Goal: Task Accomplishment & Management: Manage account settings

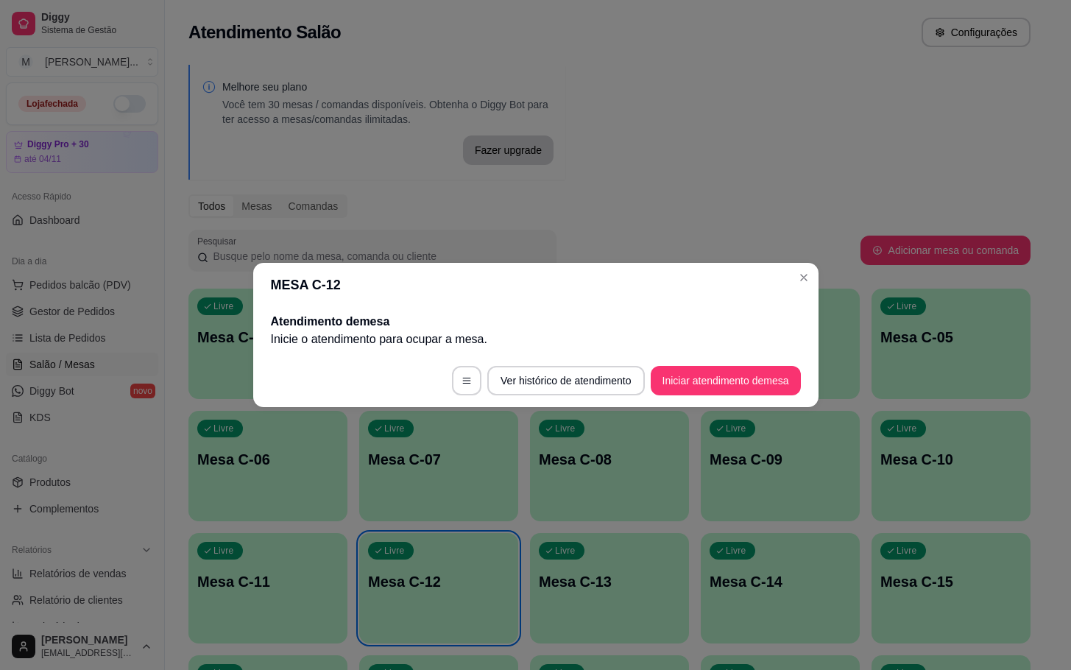
scroll to position [331, 0]
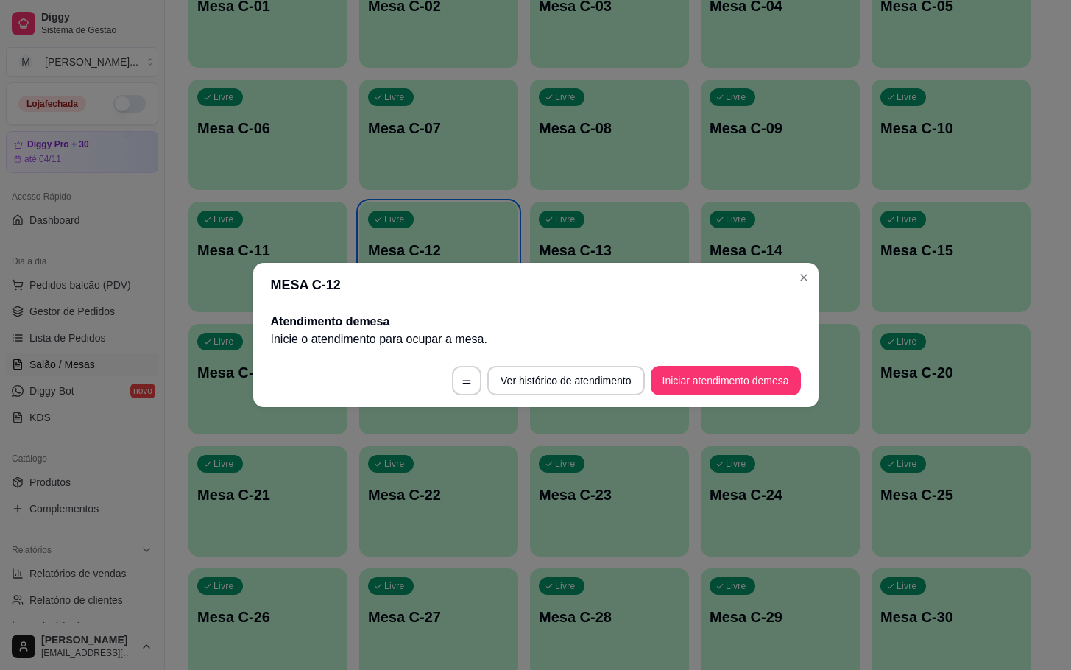
drag, startPoint x: 764, startPoint y: 401, endPoint x: 764, endPoint y: 387, distance: 13.3
click at [764, 398] on footer "Ver histórico de atendimento Iniciar atendimento de mesa" at bounding box center [536, 380] width 566 height 53
click at [764, 384] on button "Iniciar atendimento de mesa" at bounding box center [726, 380] width 150 height 29
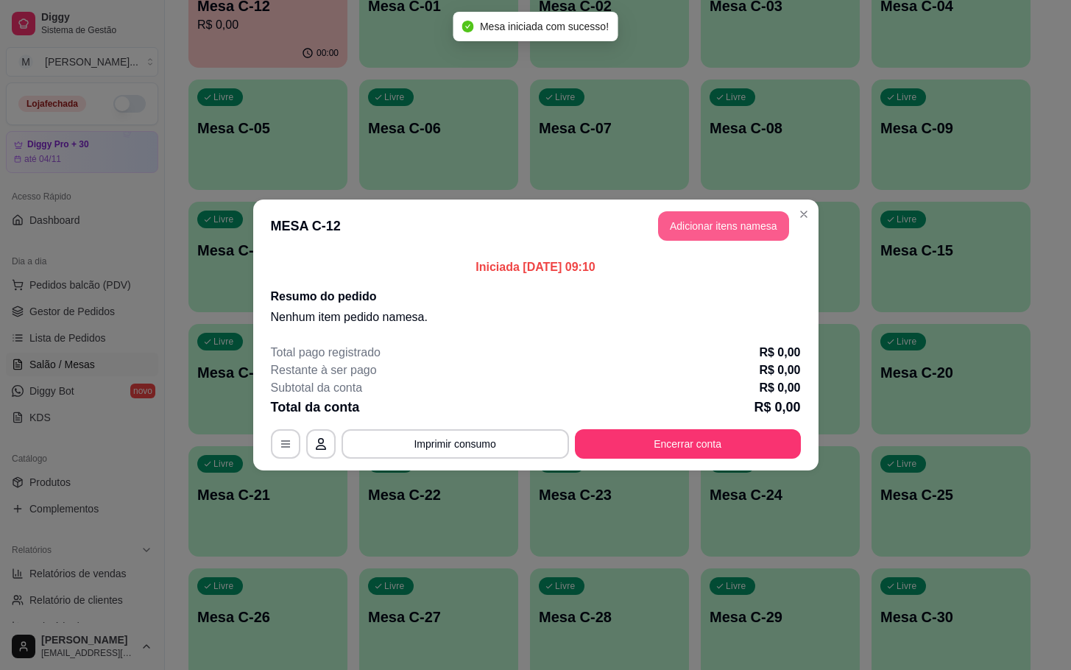
click at [740, 232] on button "Adicionar itens na mesa" at bounding box center [723, 225] width 131 height 29
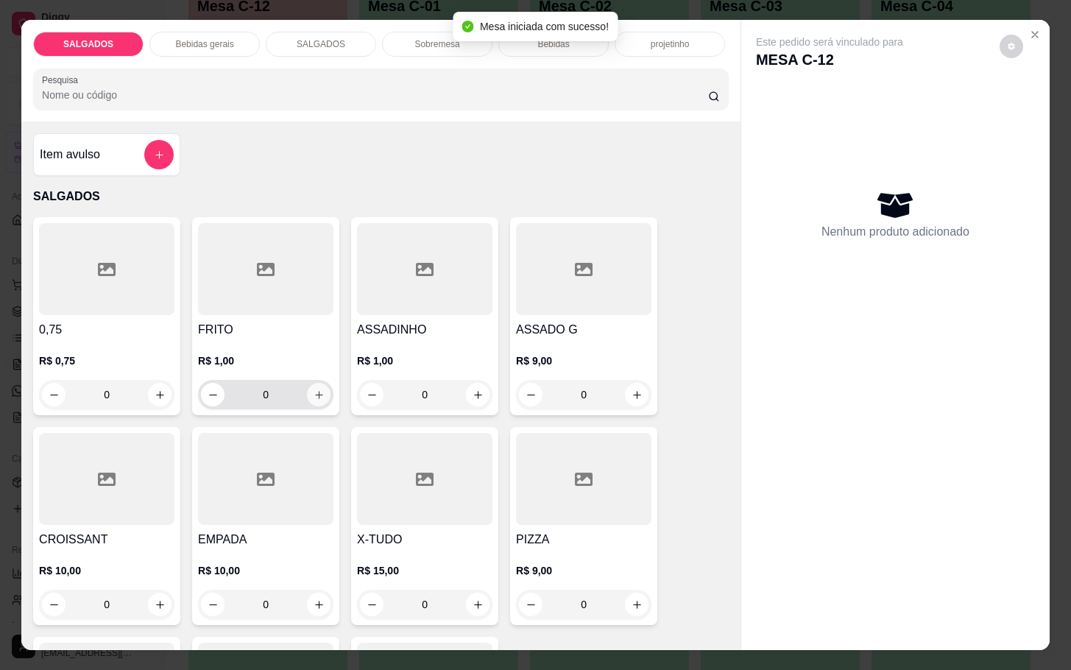
click at [314, 390] on icon "increase-product-quantity" at bounding box center [319, 395] width 11 height 11
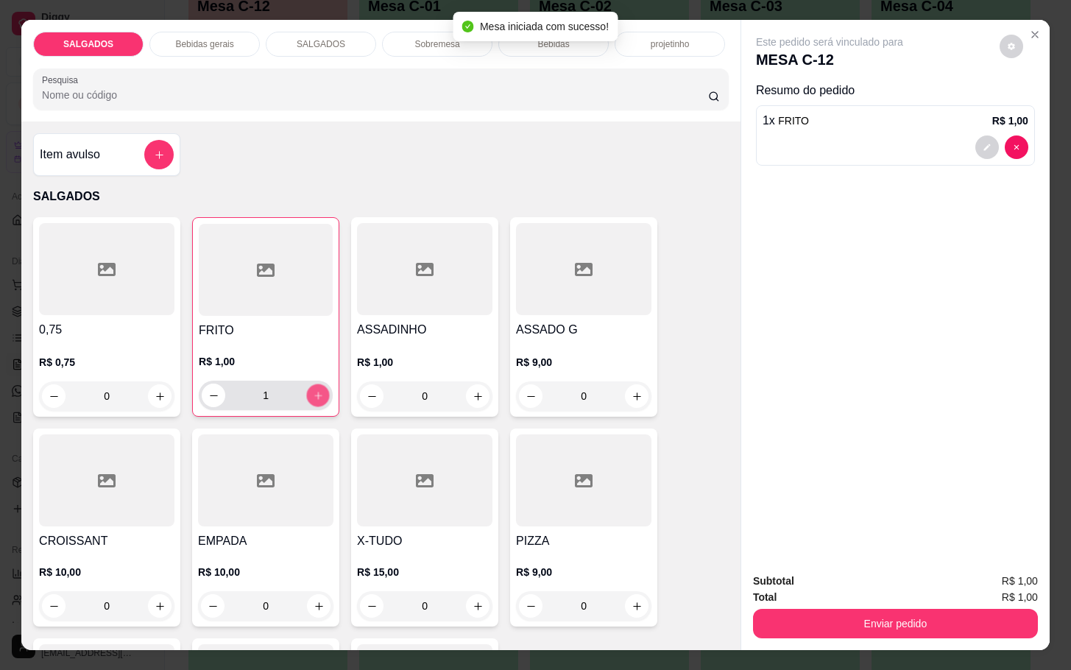
click at [313, 390] on icon "increase-product-quantity" at bounding box center [318, 395] width 11 height 11
type input "4"
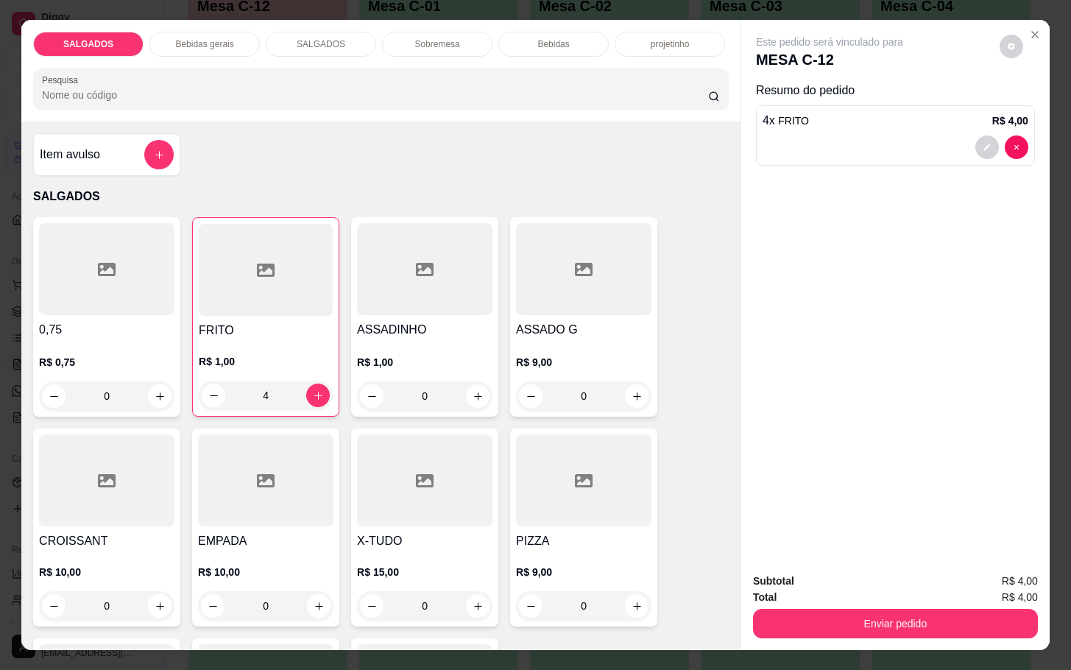
click at [175, 38] on p "Bebidas gerais" at bounding box center [204, 44] width 58 height 12
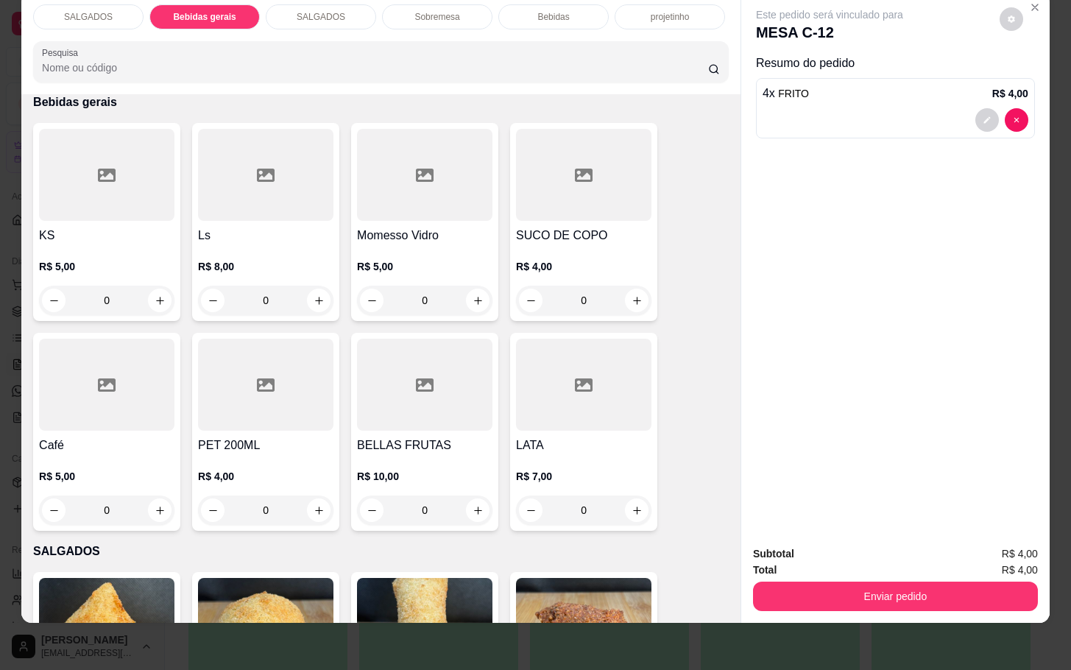
click at [76, 172] on div at bounding box center [106, 175] width 135 height 92
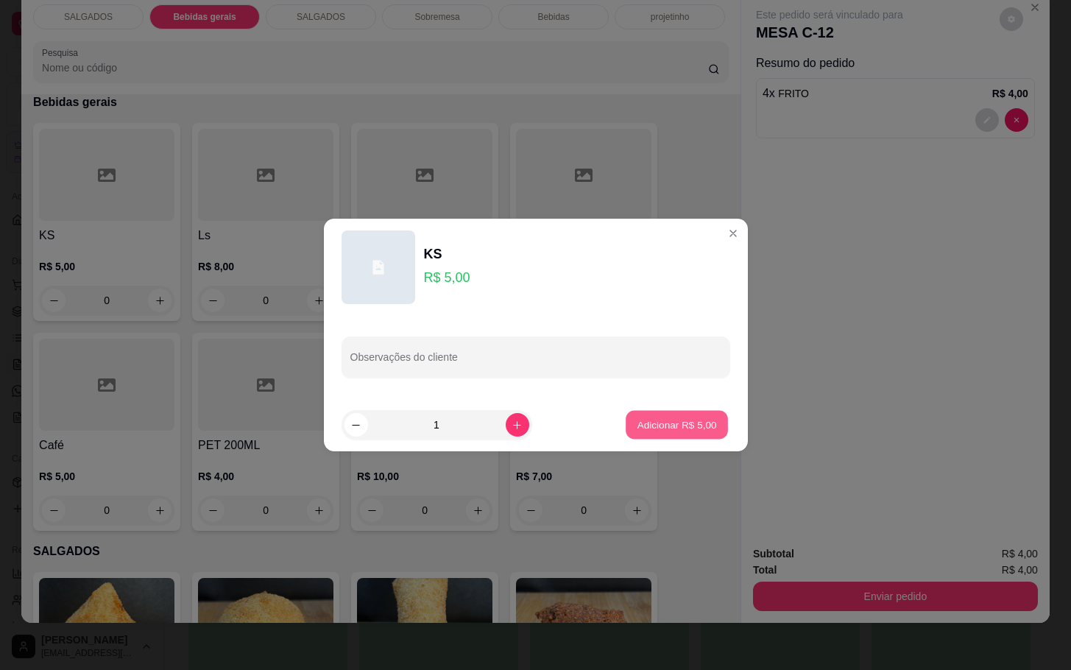
click at [683, 418] on p "Adicionar R$ 5,00" at bounding box center [678, 425] width 80 height 14
type input "1"
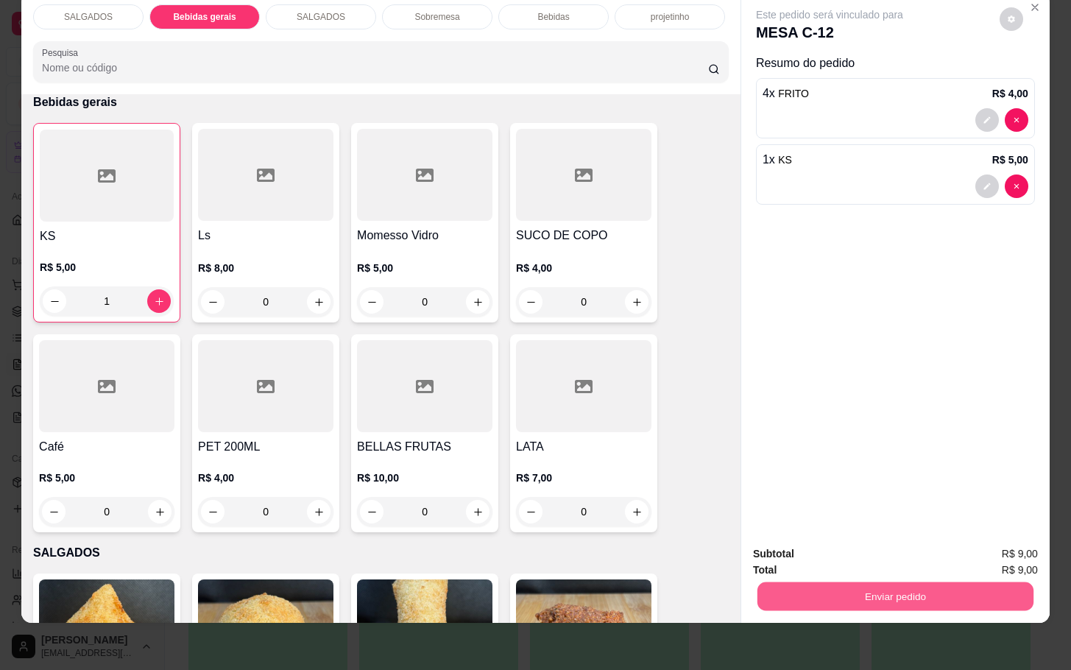
click at [824, 582] on button "Enviar pedido" at bounding box center [896, 596] width 276 height 29
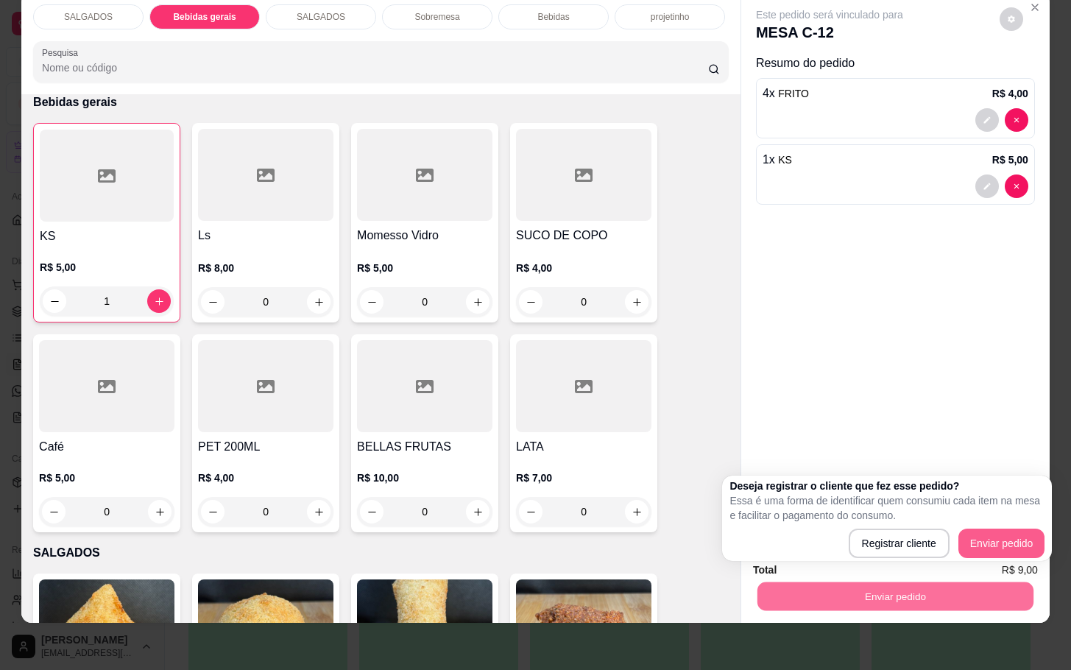
click at [1008, 522] on p "Essa é uma forma de identificar quem consumiu cada item na mesa e facilitar o p…" at bounding box center [887, 507] width 315 height 29
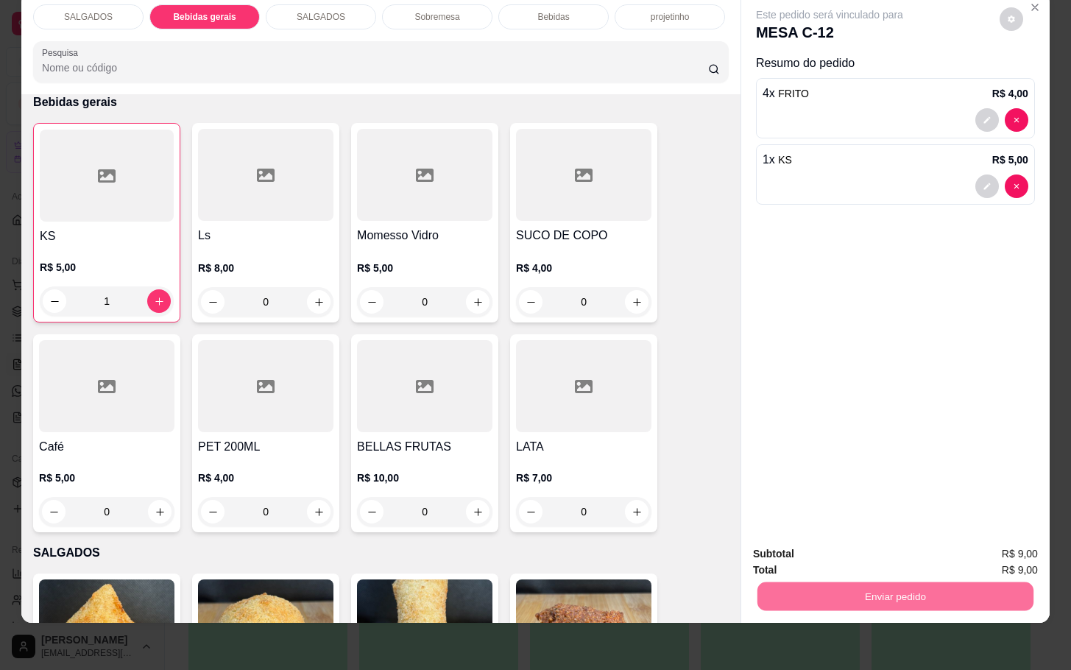
click at [1008, 535] on button "Enviar pedido" at bounding box center [997, 544] width 83 height 28
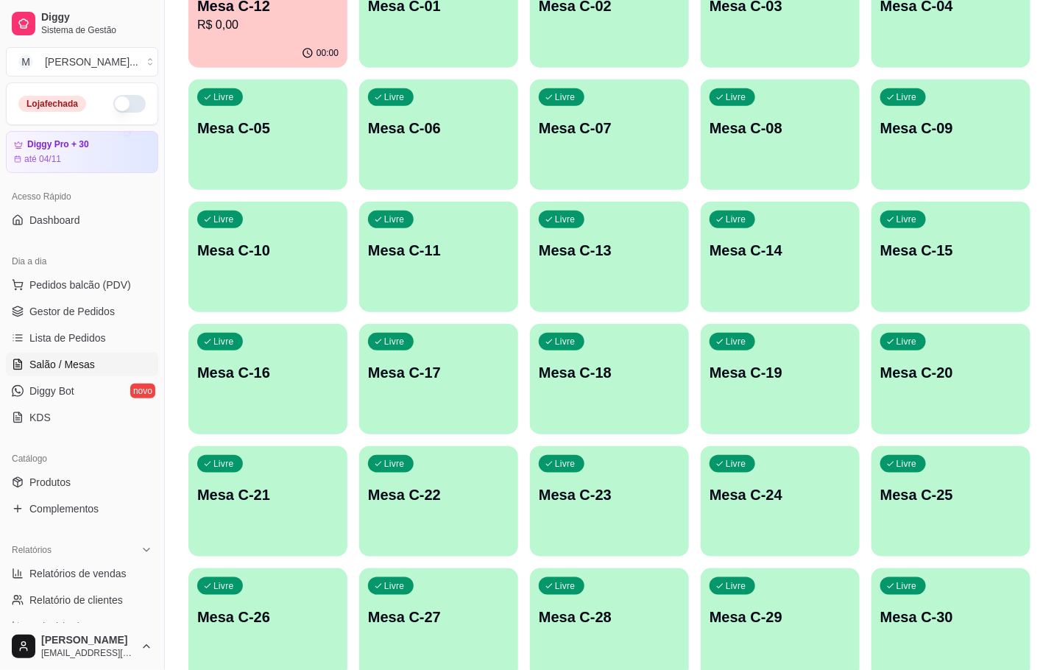
click at [460, 521] on div "Livre Mesa C-22" at bounding box center [438, 492] width 159 height 93
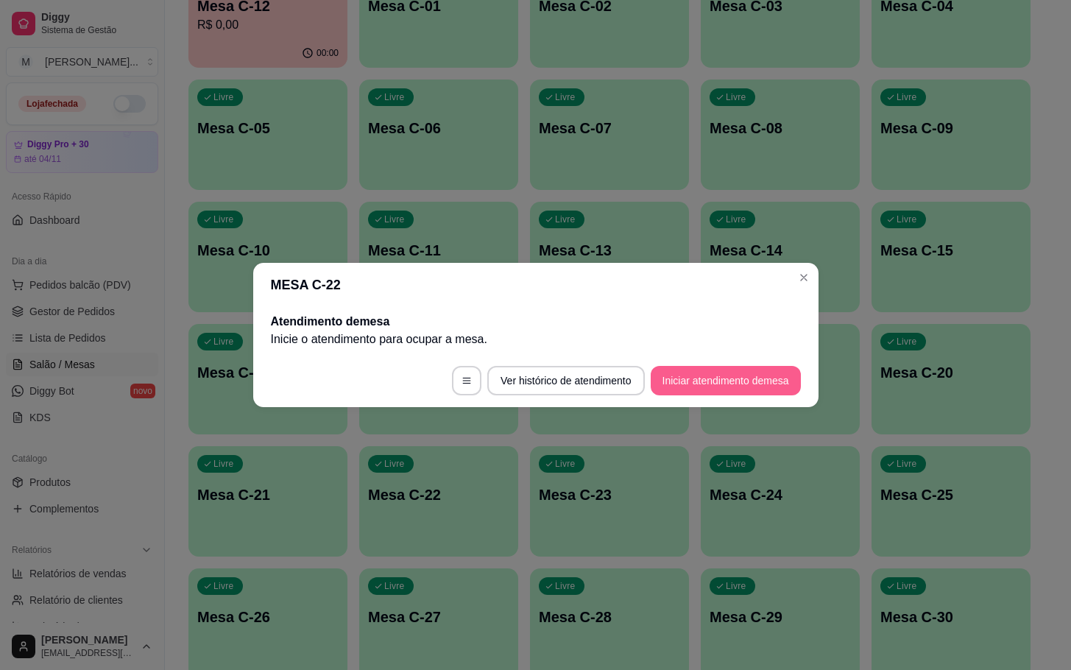
click at [714, 392] on button "Iniciar atendimento de mesa" at bounding box center [726, 380] width 150 height 29
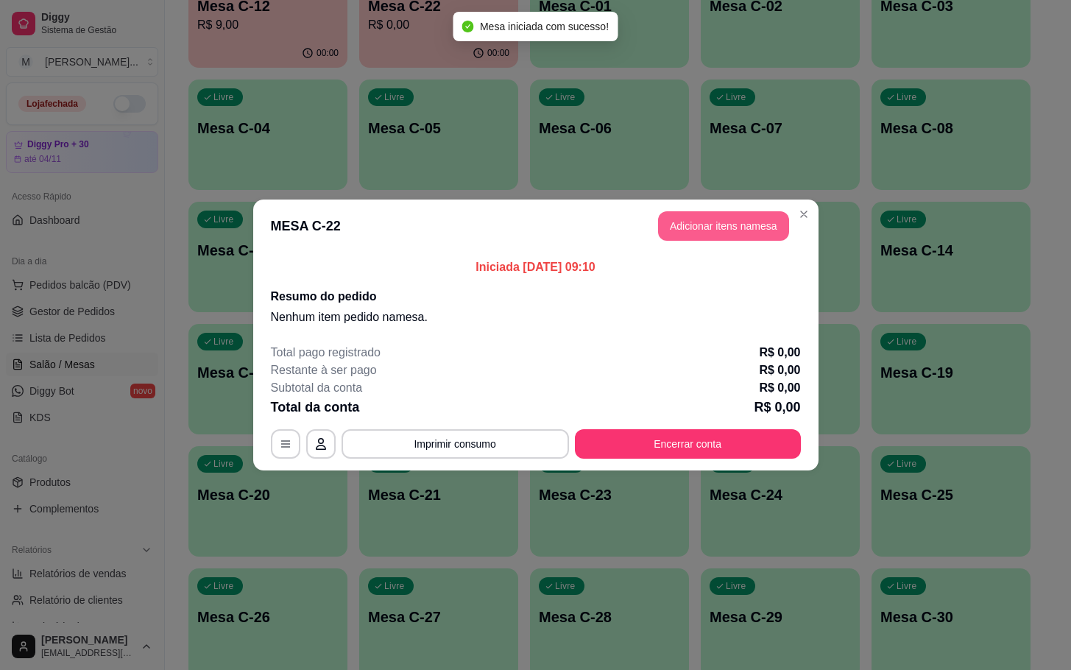
click at [716, 237] on button "Adicionar itens na mesa" at bounding box center [723, 225] width 131 height 29
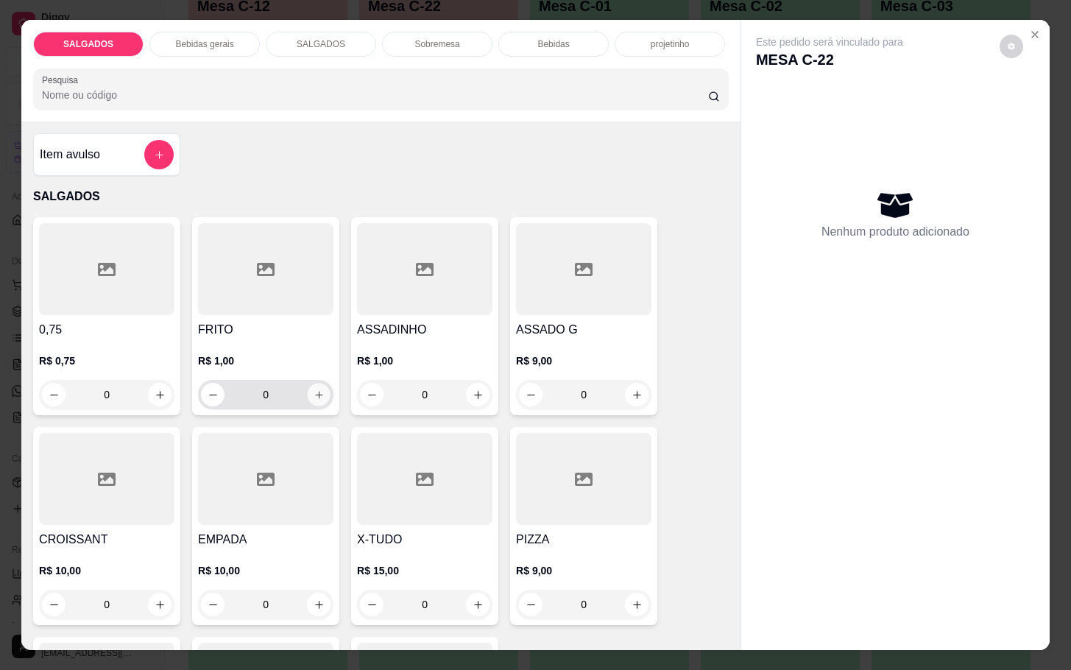
click at [314, 390] on icon "increase-product-quantity" at bounding box center [319, 395] width 11 height 11
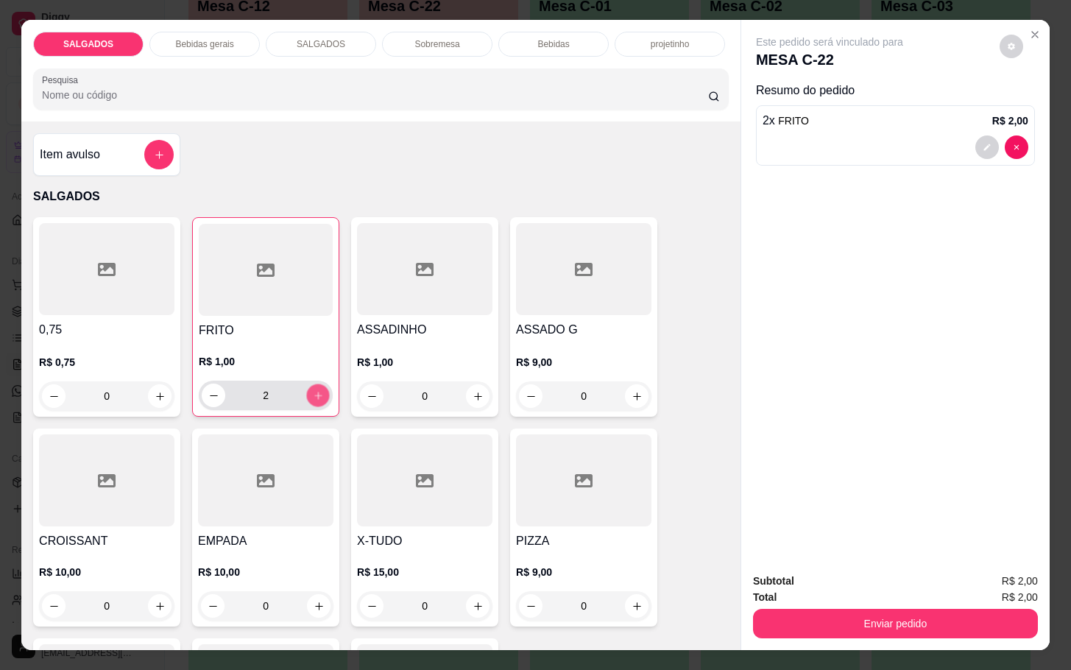
click at [313, 390] on icon "increase-product-quantity" at bounding box center [318, 395] width 11 height 11
type input "5"
click at [228, 32] on div "Bebidas gerais" at bounding box center [204, 44] width 110 height 25
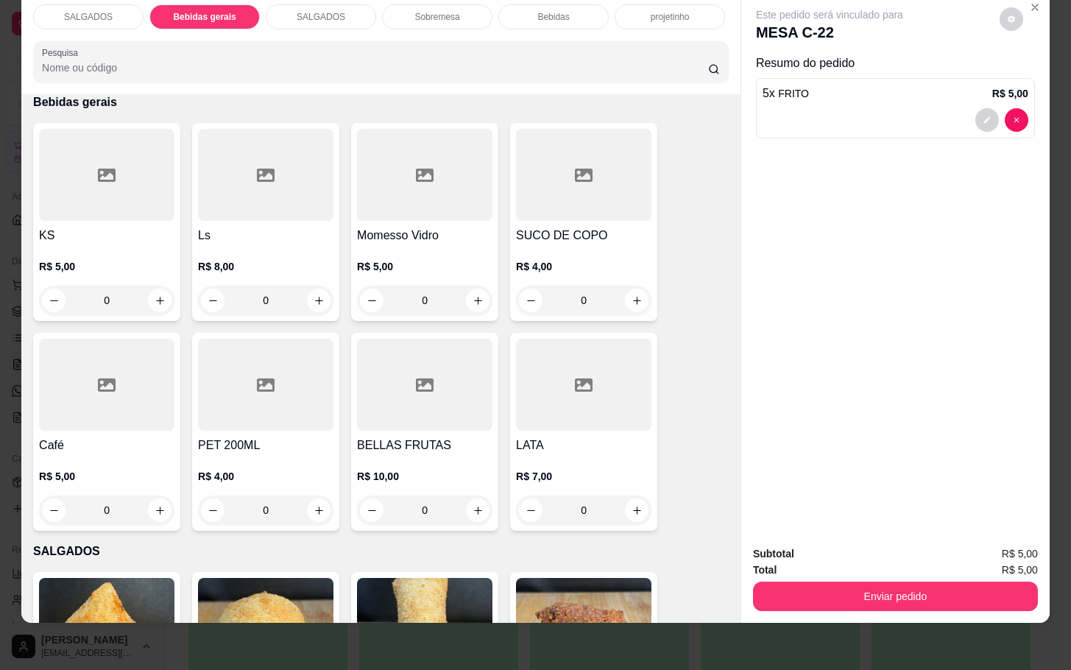
click at [270, 170] on div at bounding box center [265, 175] width 135 height 92
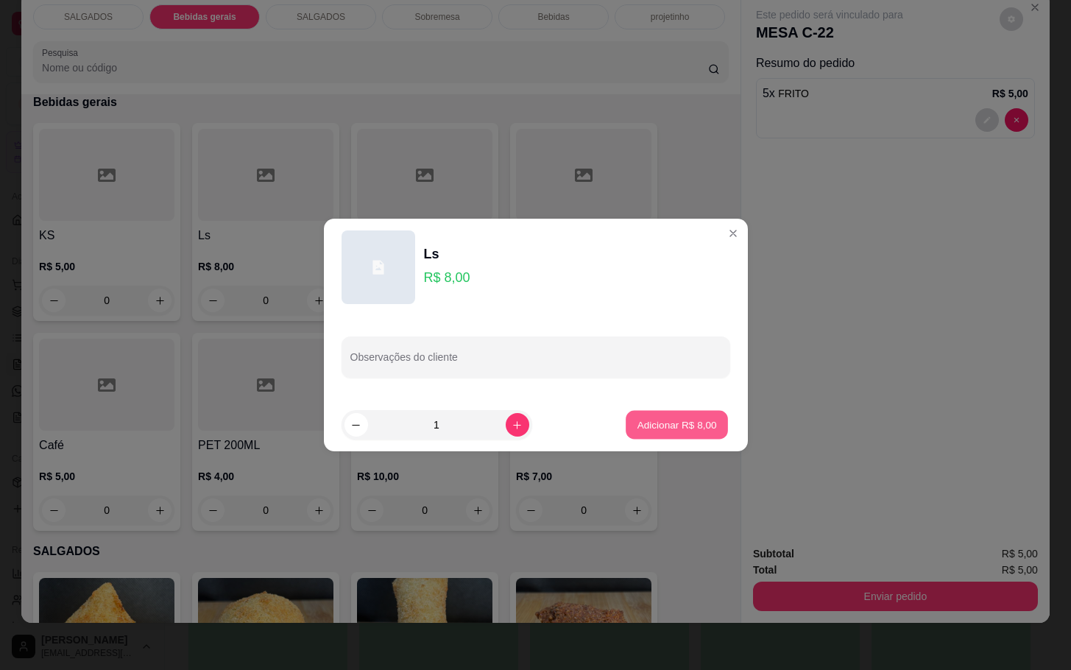
click at [641, 418] on p "Adicionar R$ 8,00" at bounding box center [678, 425] width 80 height 14
type input "1"
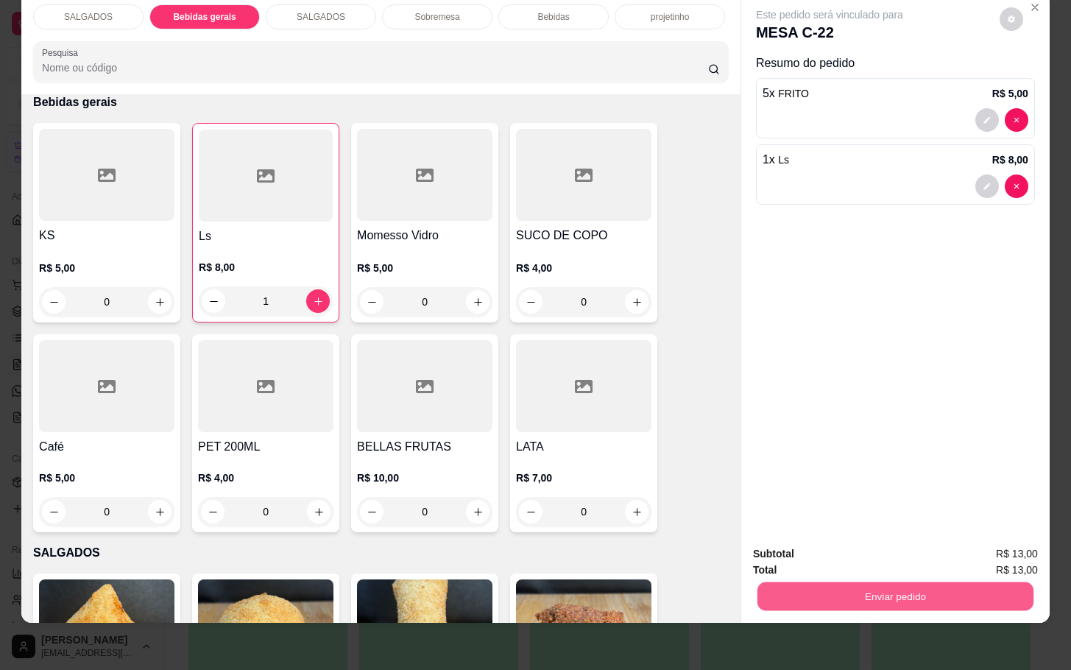
click at [878, 582] on button "Enviar pedido" at bounding box center [896, 596] width 276 height 29
click at [962, 555] on div "Registrar cliente Enviar pedido" at bounding box center [887, 544] width 303 height 28
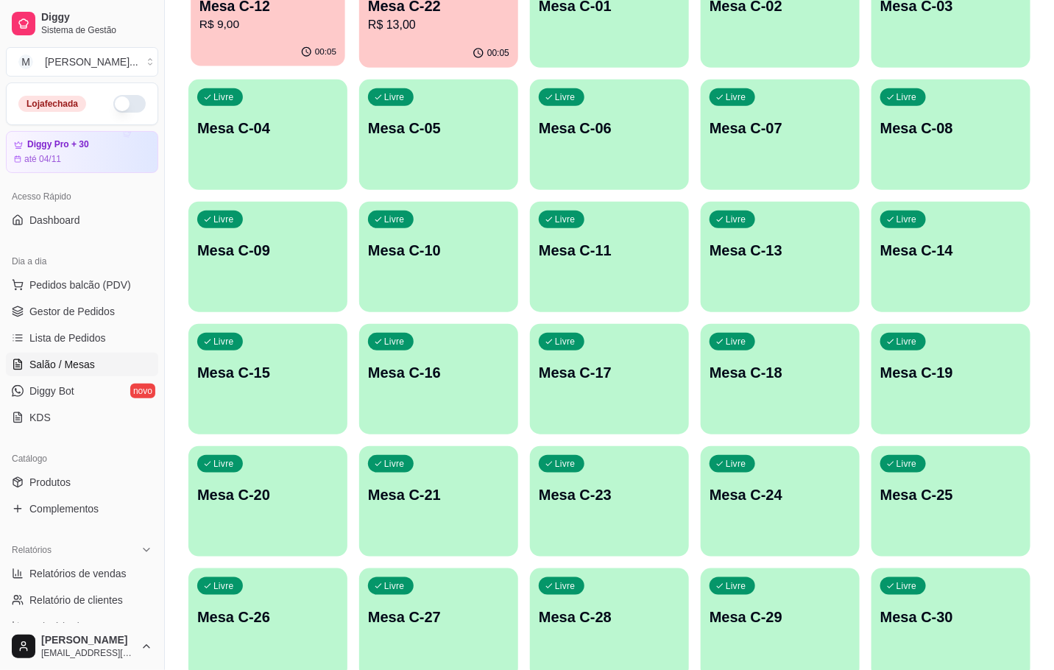
click at [219, 46] on div "00:05" at bounding box center [268, 52] width 155 height 28
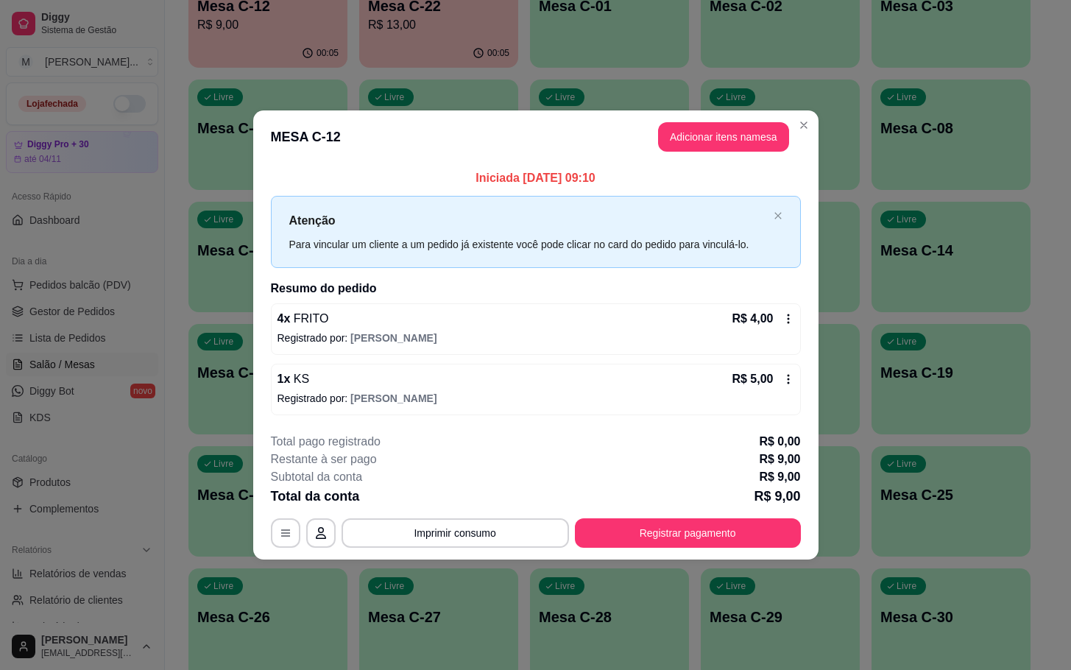
drag, startPoint x: 728, startPoint y: 508, endPoint x: 747, endPoint y: 537, distance: 34.5
click at [738, 524] on div "**********" at bounding box center [536, 490] width 530 height 115
click at [747, 539] on button "Registrar pagamento" at bounding box center [688, 532] width 226 height 29
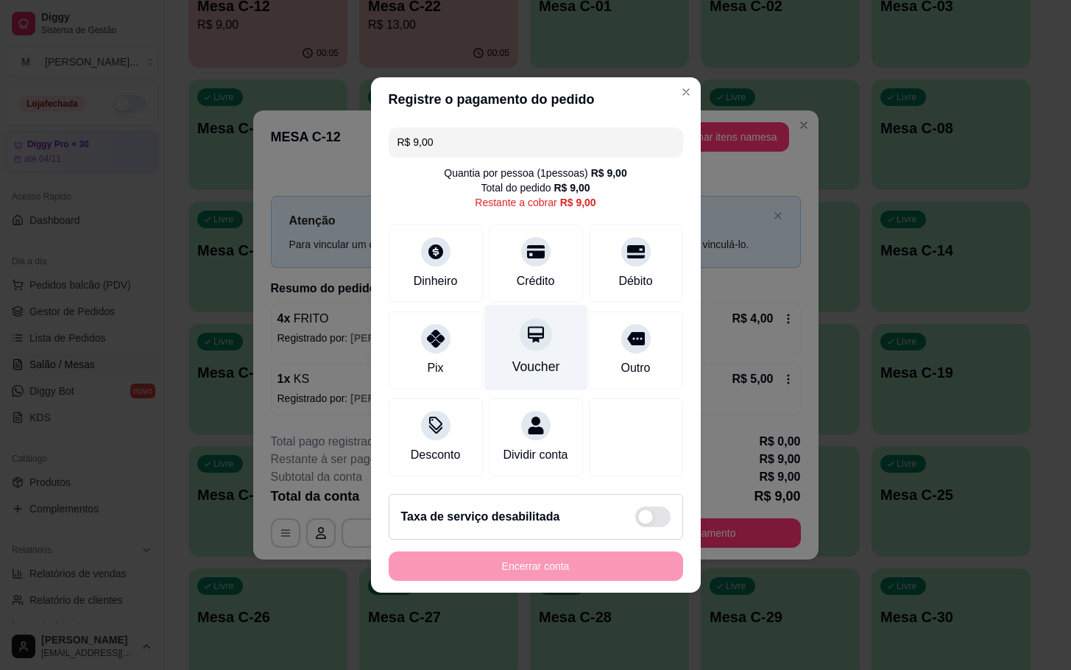
click at [488, 351] on div "Voucher" at bounding box center [536, 348] width 104 height 86
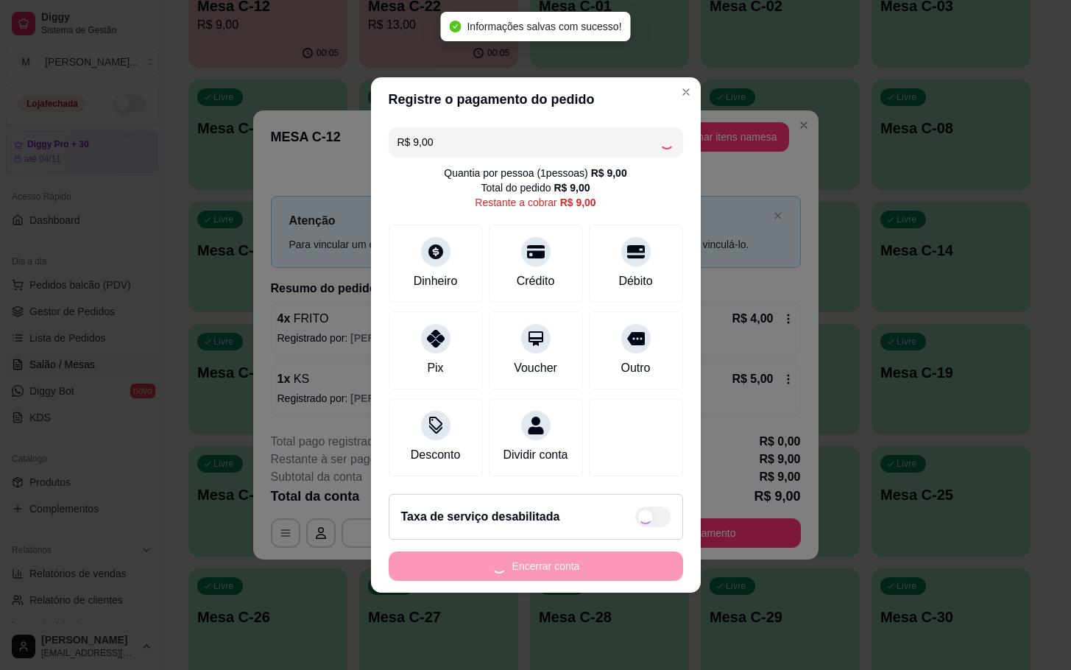
type input "R$ 0,00"
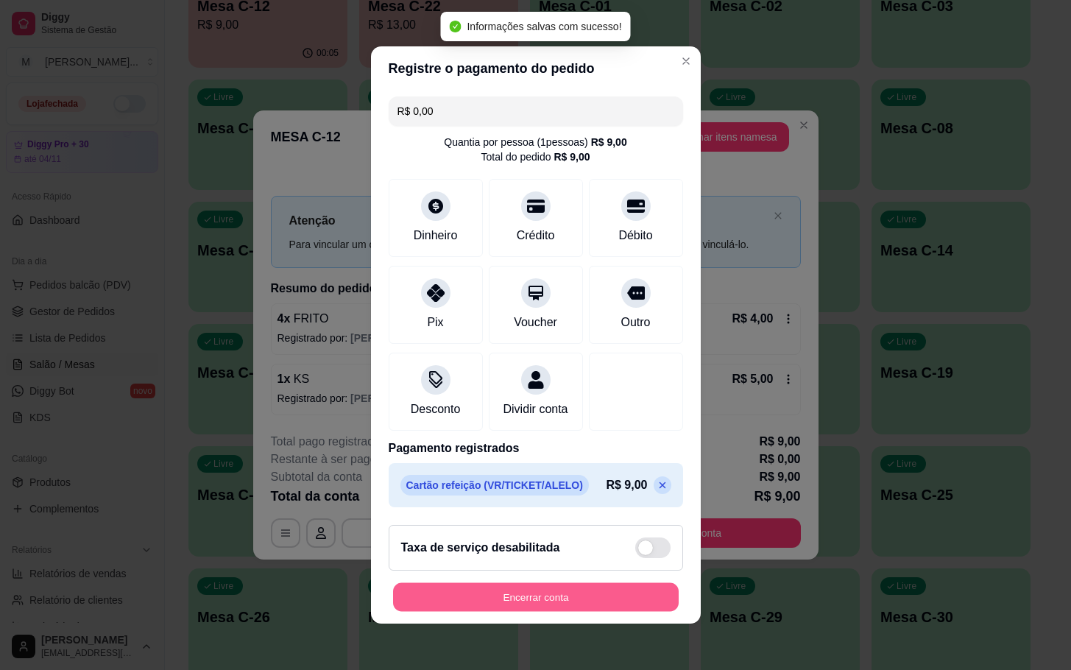
click at [615, 612] on button "Encerrar conta" at bounding box center [536, 597] width 286 height 29
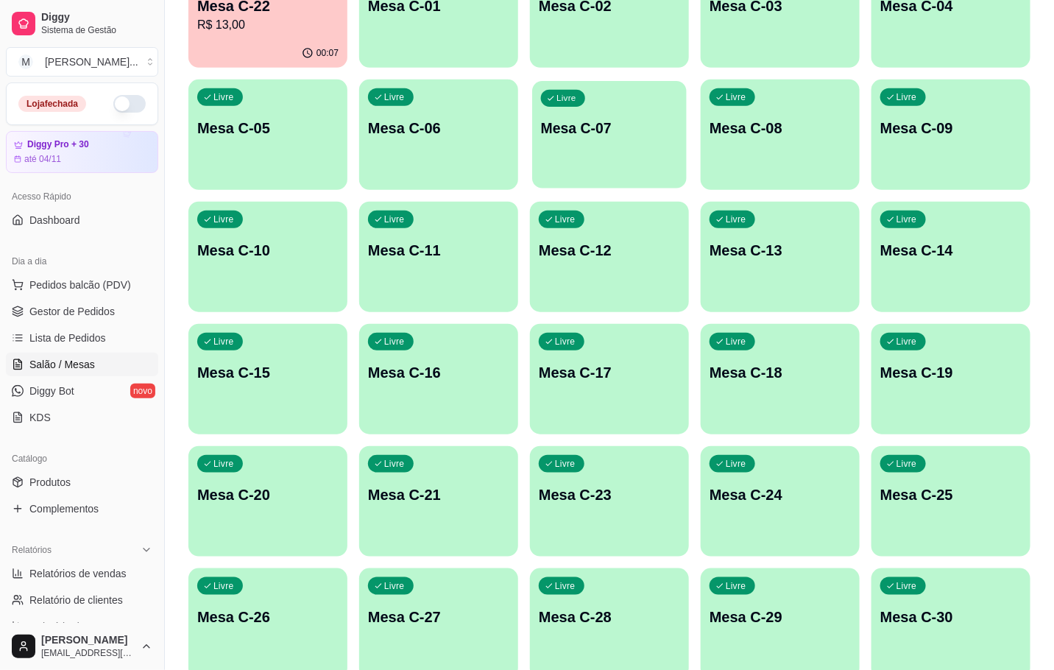
click at [566, 153] on div "Livre Mesa C-07" at bounding box center [609, 126] width 155 height 90
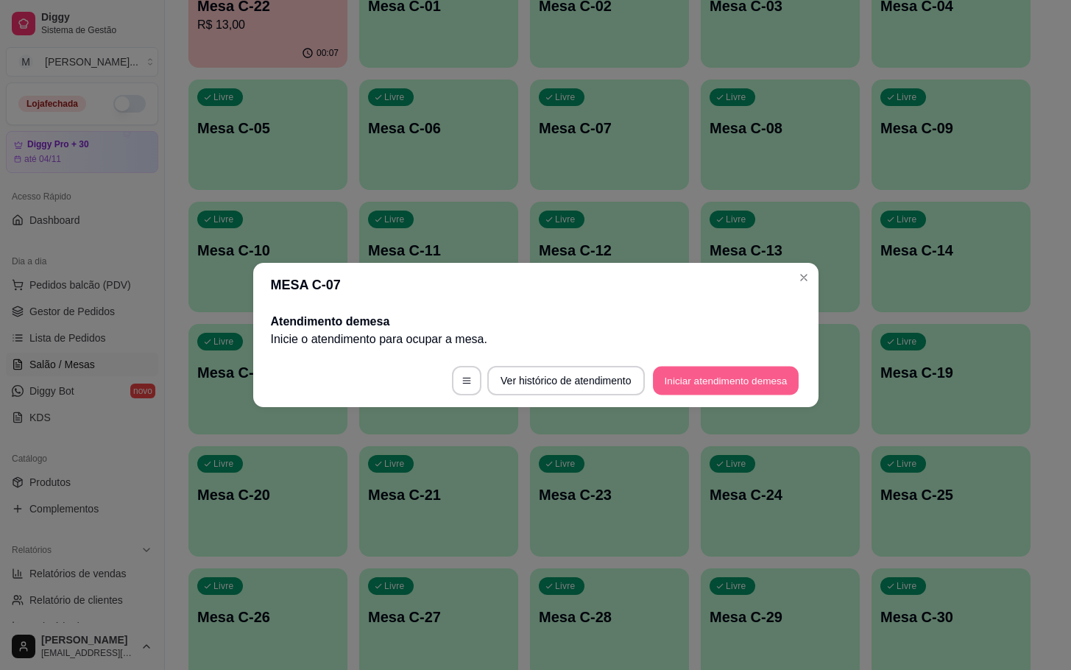
click at [721, 384] on button "Iniciar atendimento de mesa" at bounding box center [726, 381] width 146 height 29
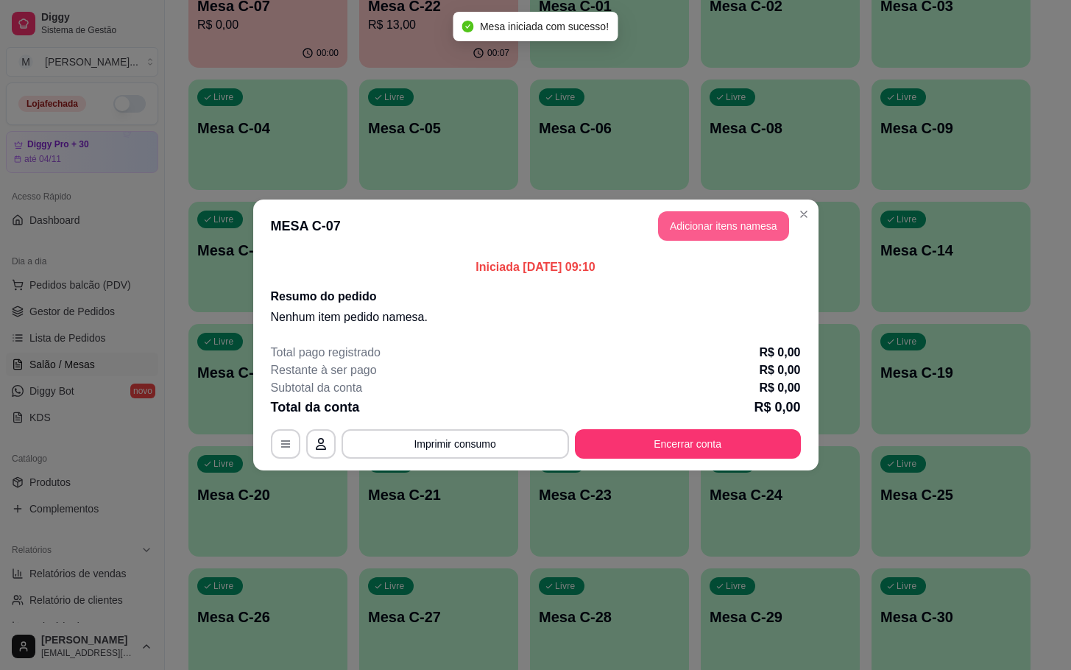
click at [716, 241] on button "Adicionar itens na mesa" at bounding box center [723, 225] width 131 height 29
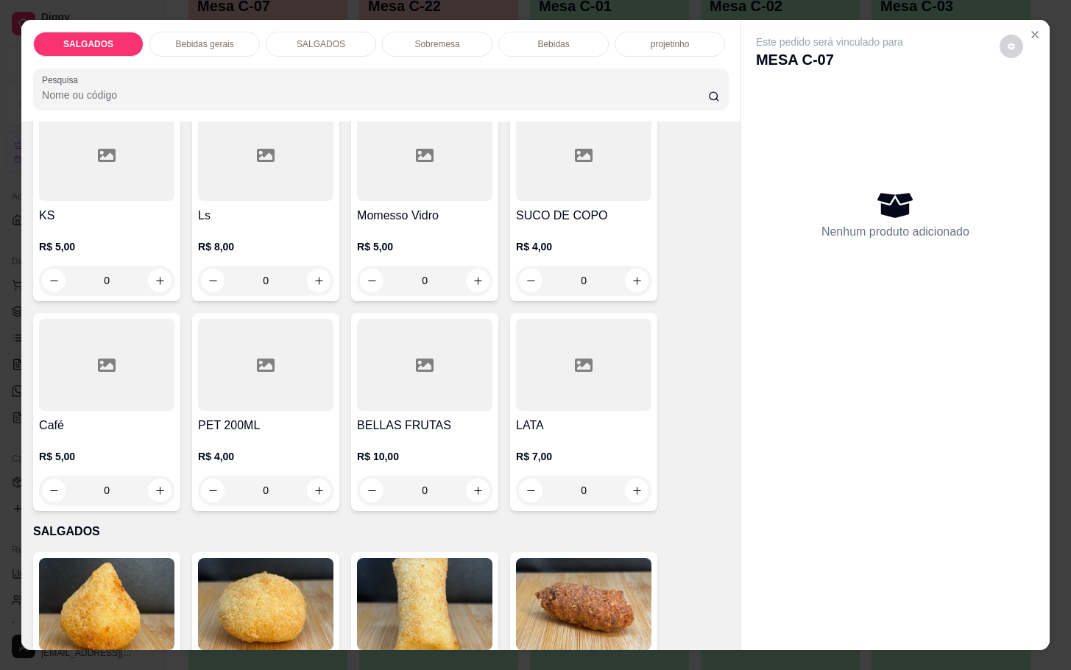
scroll to position [884, 0]
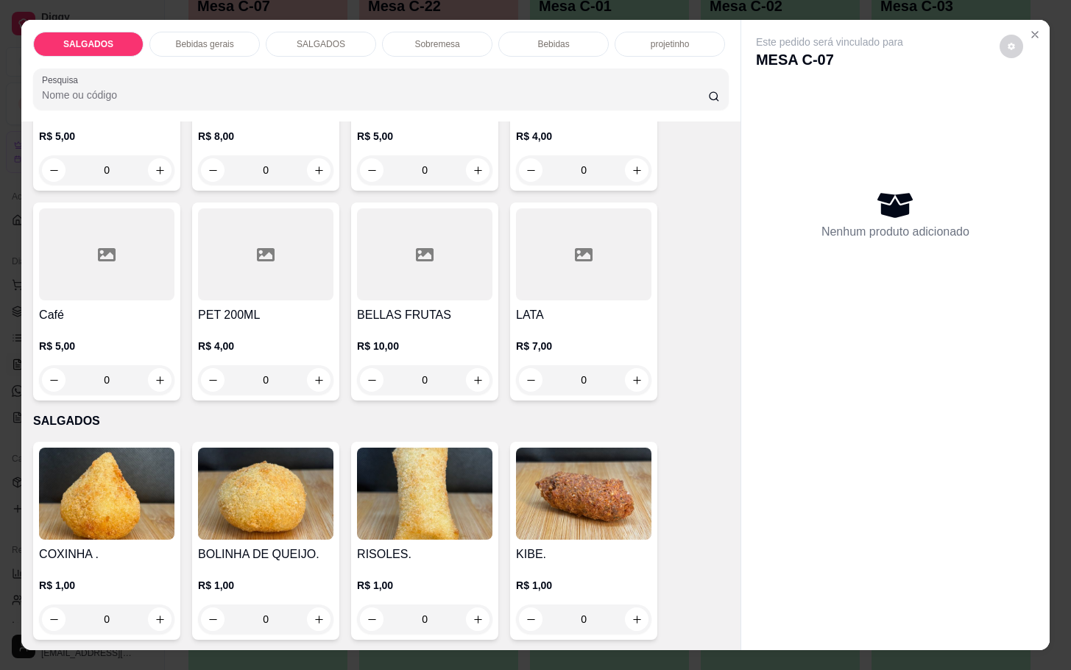
click at [131, 298] on div "Café R$ 5,00 0" at bounding box center [106, 301] width 147 height 198
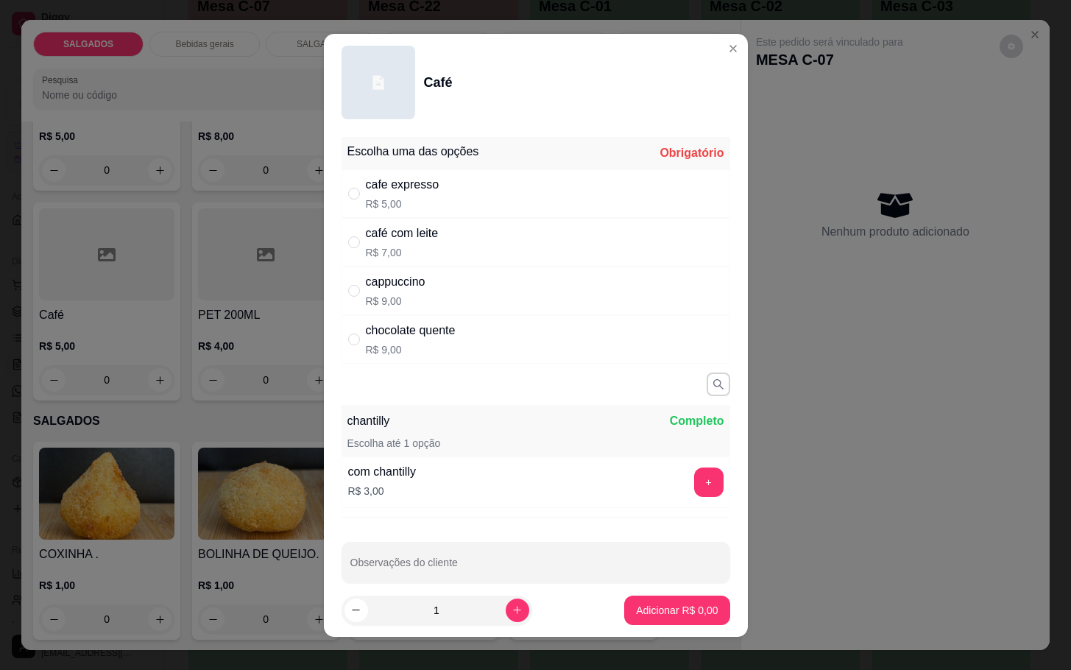
click at [381, 248] on p "R$ 7,00" at bounding box center [402, 252] width 73 height 15
radio input "true"
click at [661, 621] on button "Adicionar R$ 7,00" at bounding box center [677, 610] width 102 height 29
type input "1"
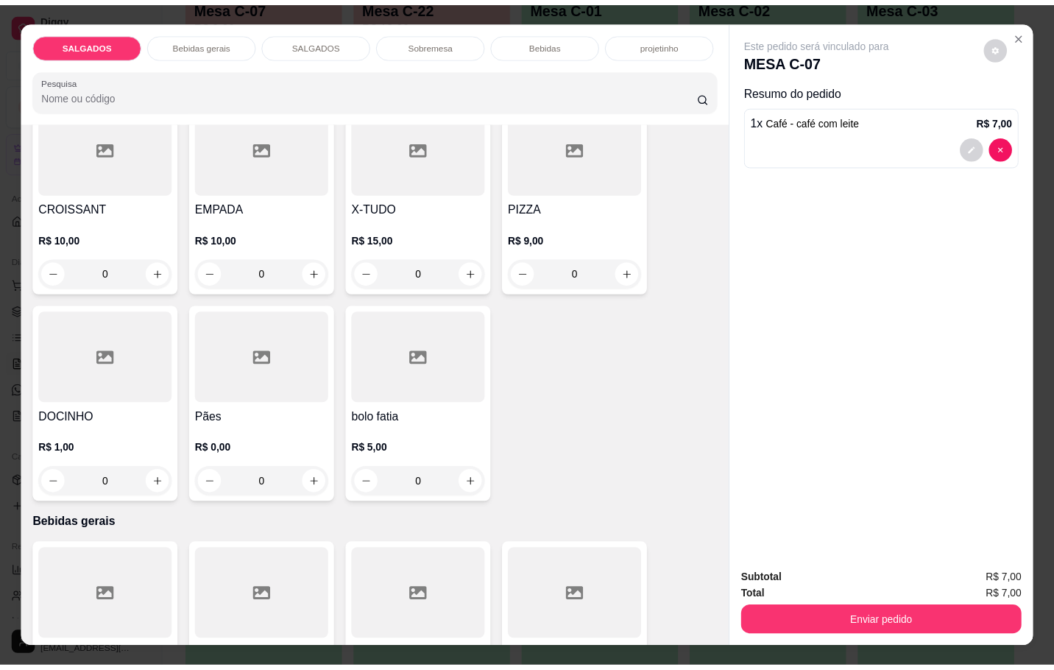
scroll to position [0, 0]
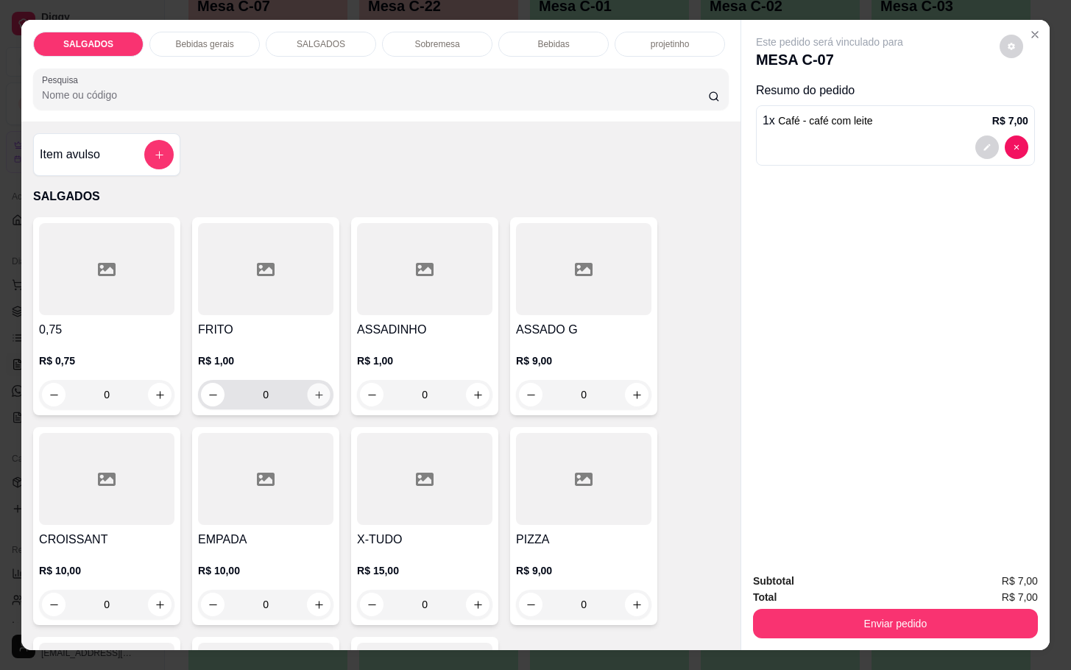
click at [314, 390] on icon "increase-product-quantity" at bounding box center [319, 395] width 11 height 11
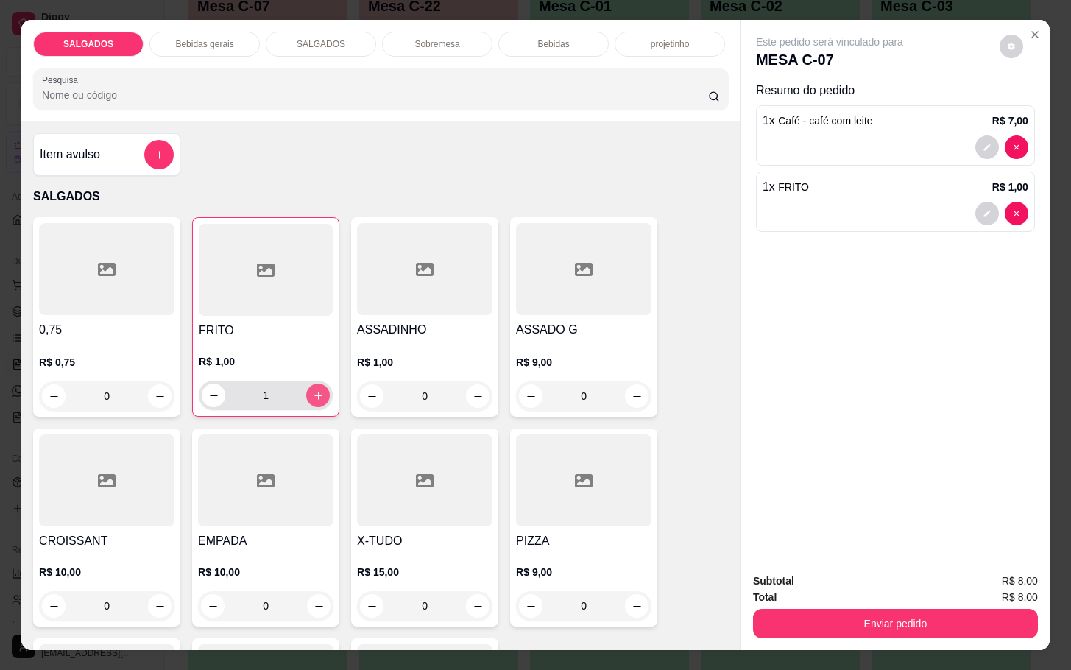
click at [313, 390] on icon "increase-product-quantity" at bounding box center [318, 395] width 11 height 11
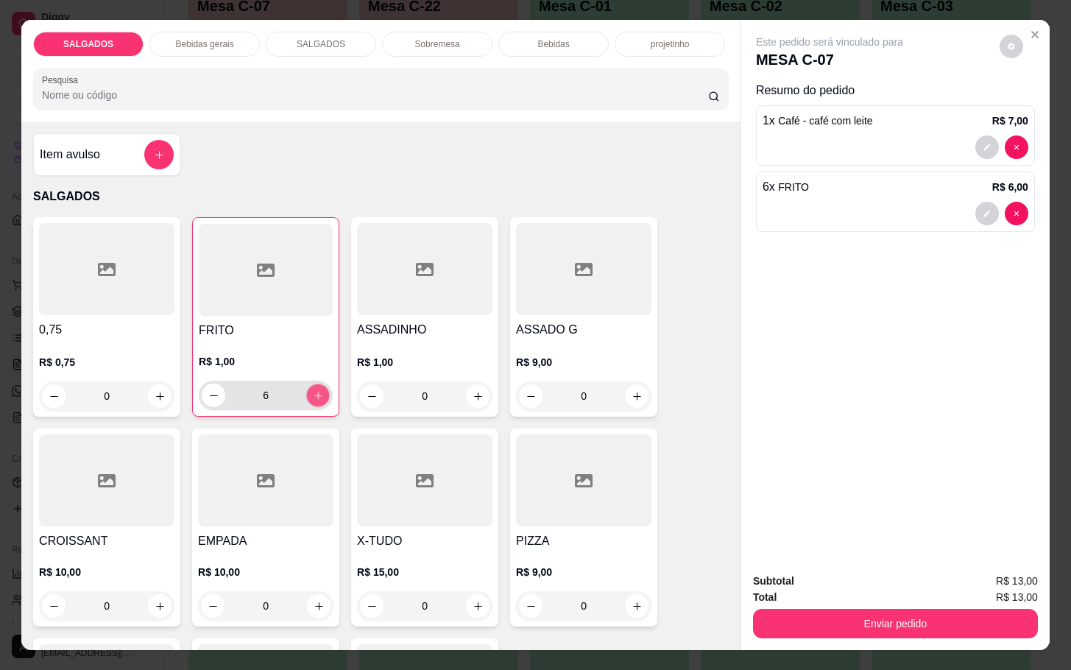
click at [313, 390] on icon "increase-product-quantity" at bounding box center [318, 395] width 11 height 11
type input "8"
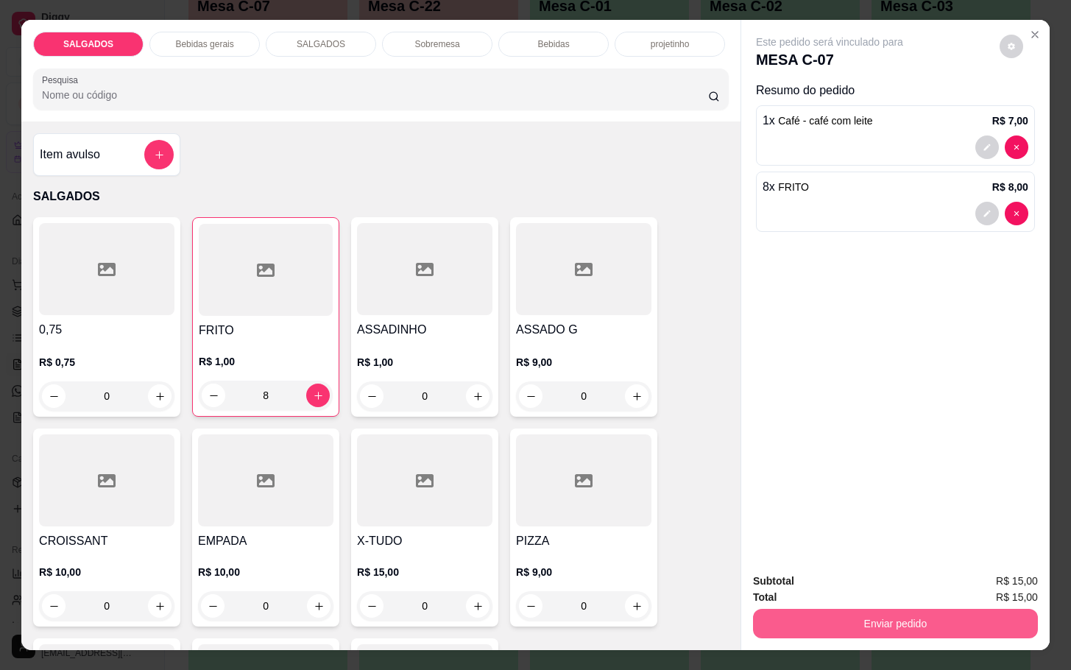
click at [856, 610] on button "Enviar pedido" at bounding box center [895, 623] width 285 height 29
click at [990, 579] on button "Enviar pedido" at bounding box center [997, 580] width 83 height 28
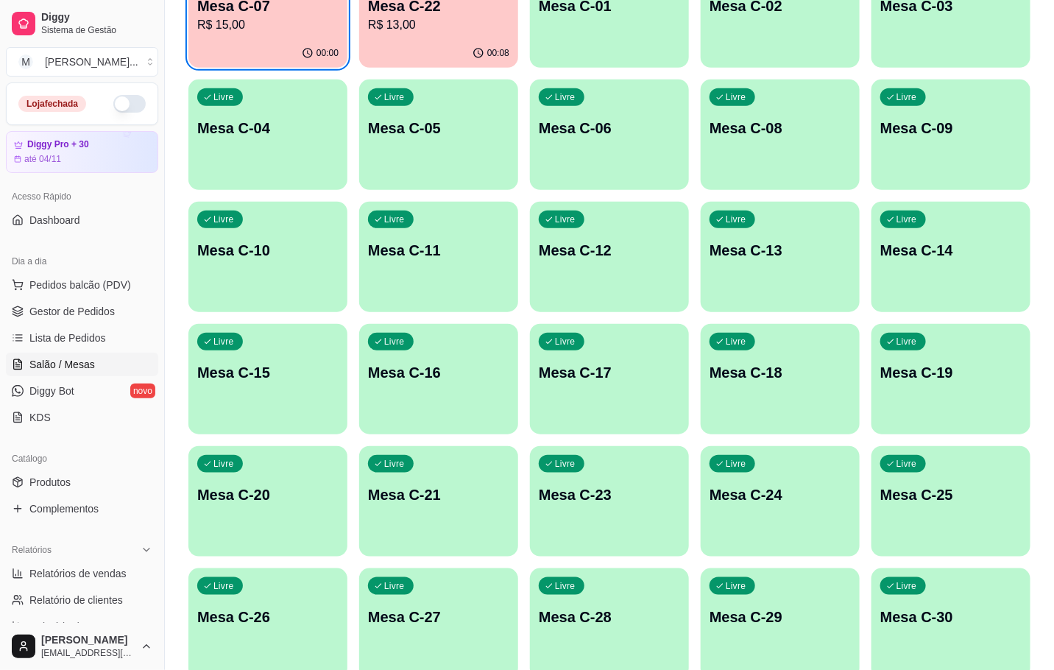
click at [283, 40] on div "00:00" at bounding box center [268, 53] width 159 height 29
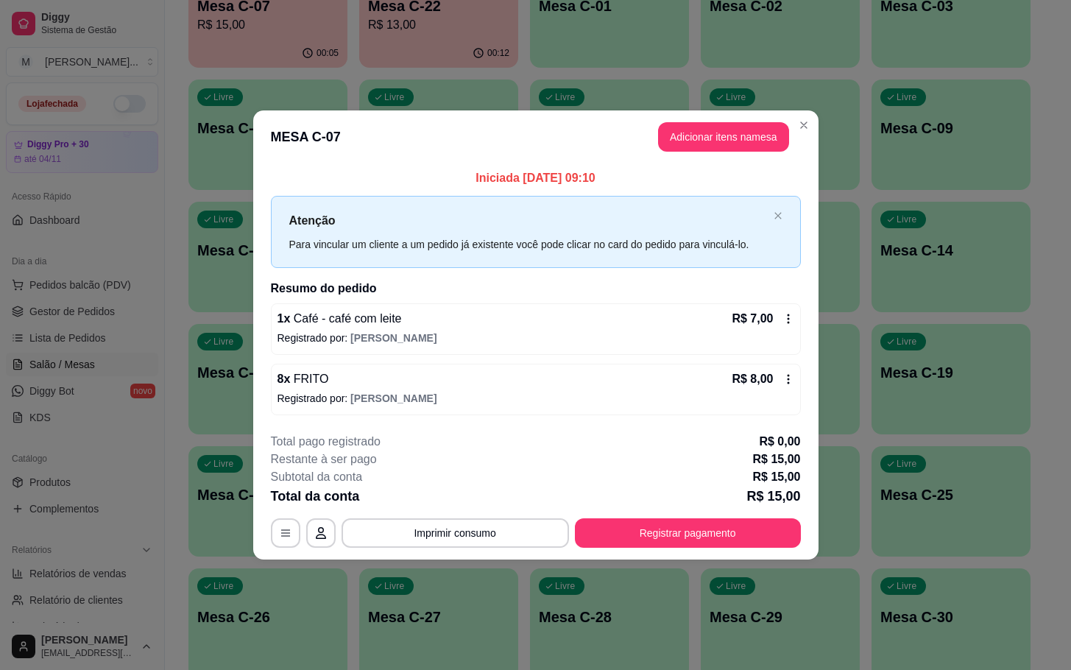
click at [794, 555] on footer "**********" at bounding box center [536, 490] width 566 height 138
drag, startPoint x: 787, startPoint y: 555, endPoint x: 776, endPoint y: 554, distance: 11.1
click at [782, 555] on footer "**********" at bounding box center [536, 490] width 566 height 138
drag, startPoint x: 776, startPoint y: 554, endPoint x: 780, endPoint y: 535, distance: 19.5
click at [778, 551] on footer "**********" at bounding box center [536, 490] width 566 height 138
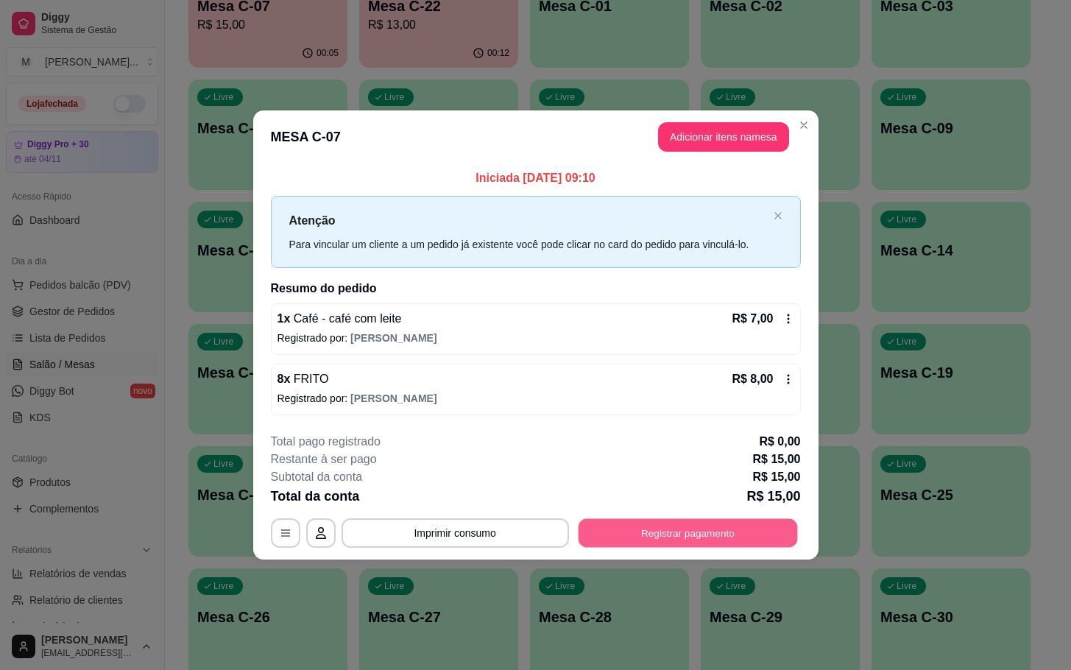
click at [780, 535] on button "Registrar pagamento" at bounding box center [687, 532] width 219 height 29
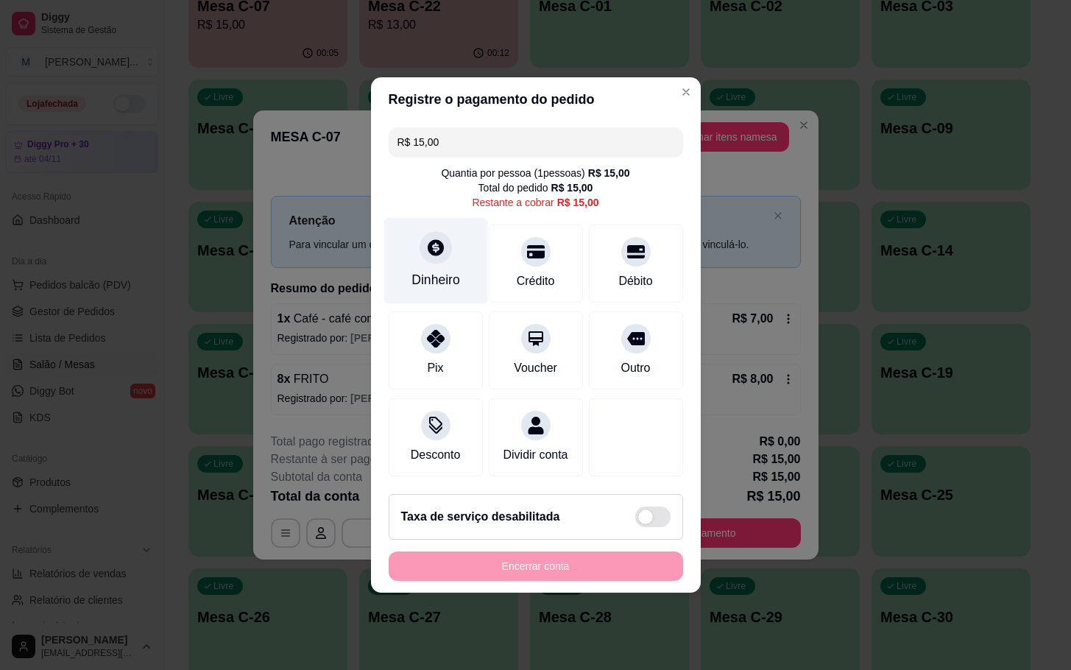
click at [429, 255] on div at bounding box center [436, 247] width 32 height 32
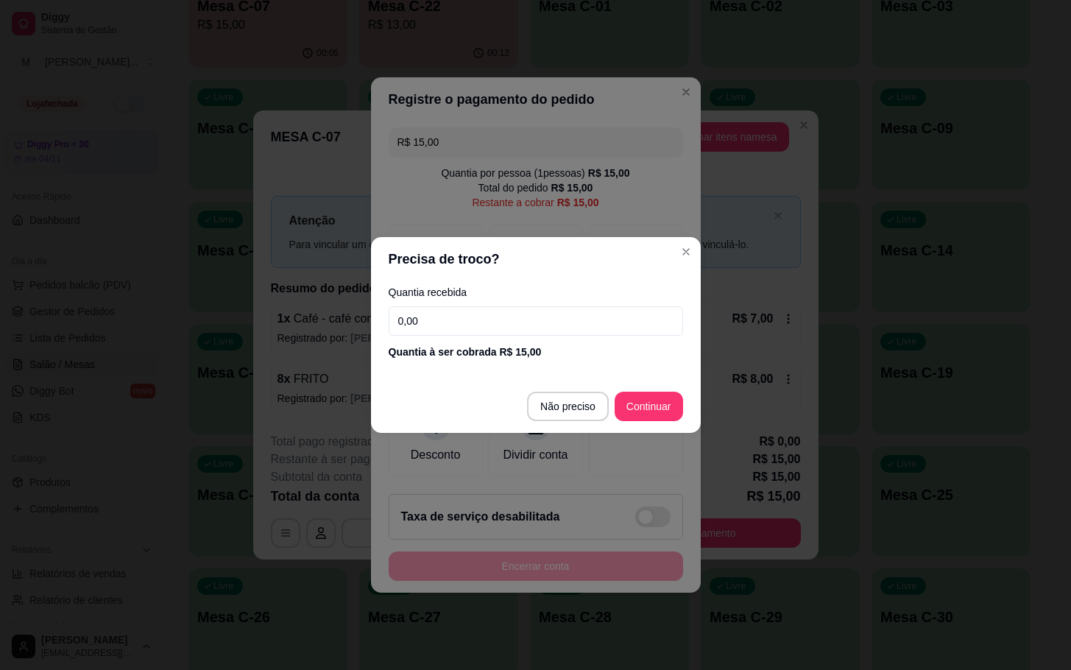
click at [509, 334] on div "Quantia recebida 0,00 Quantia à ser cobrada R$ 15,00" at bounding box center [536, 323] width 330 height 84
click at [506, 337] on div "Quantia recebida 0,00 Quantia à ser cobrada R$ 15,00" at bounding box center [536, 323] width 330 height 84
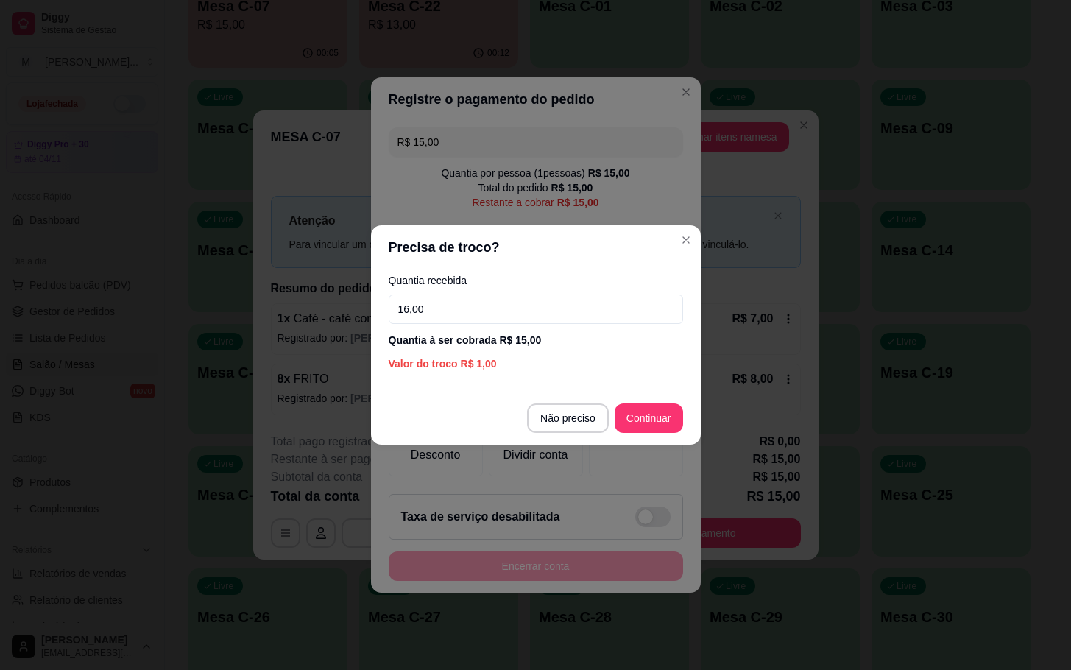
type input "16,00"
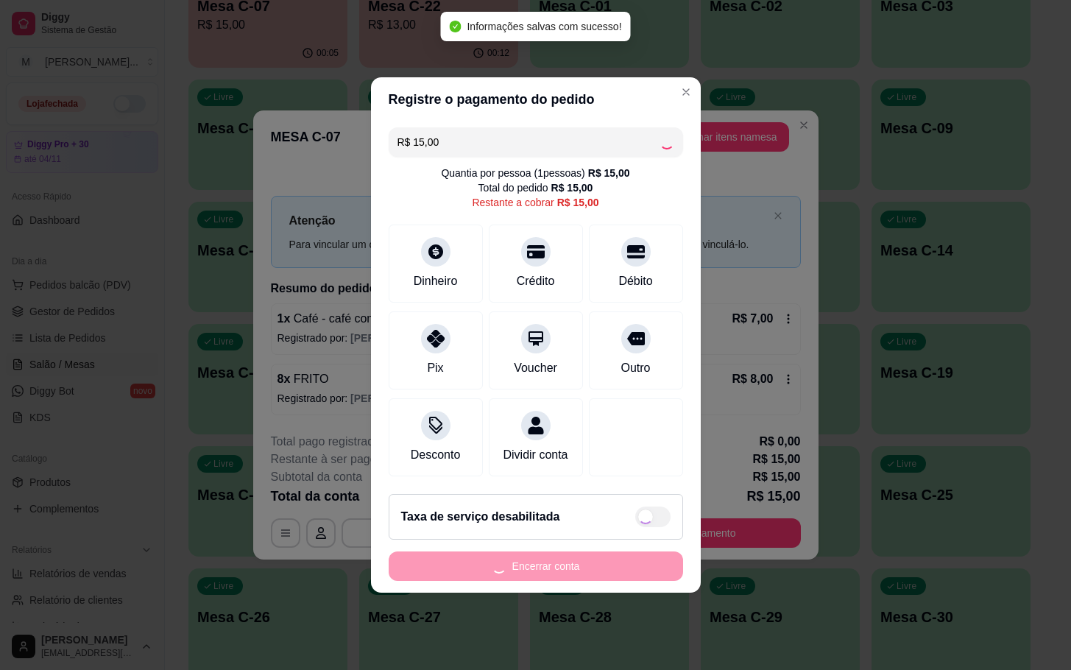
type input "R$ 0,00"
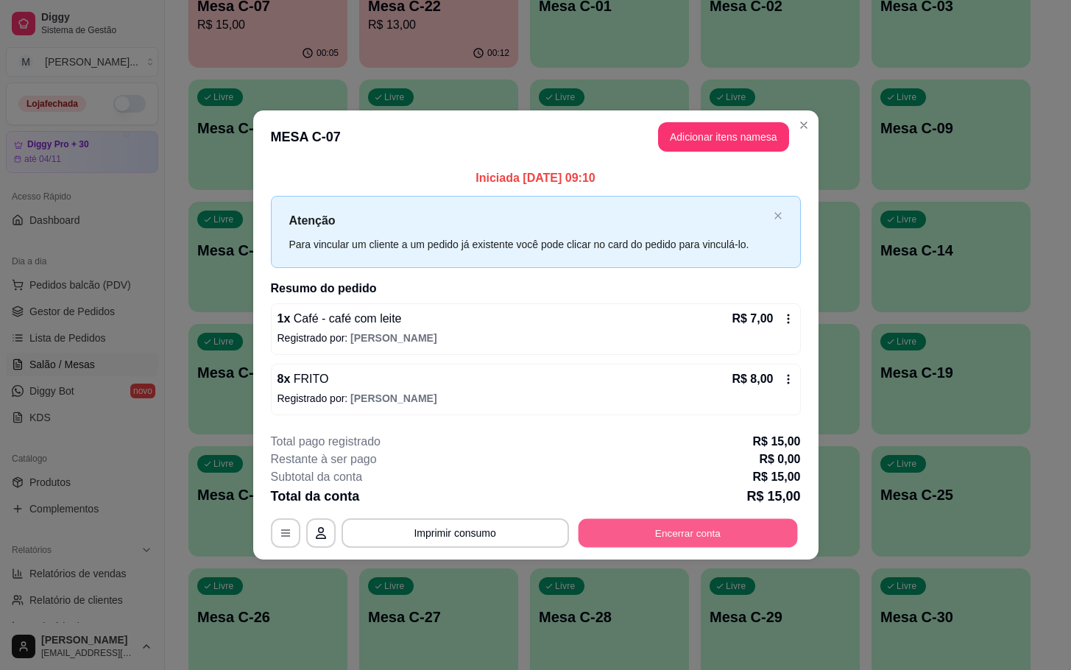
click at [669, 535] on button "Encerrar conta" at bounding box center [687, 532] width 219 height 29
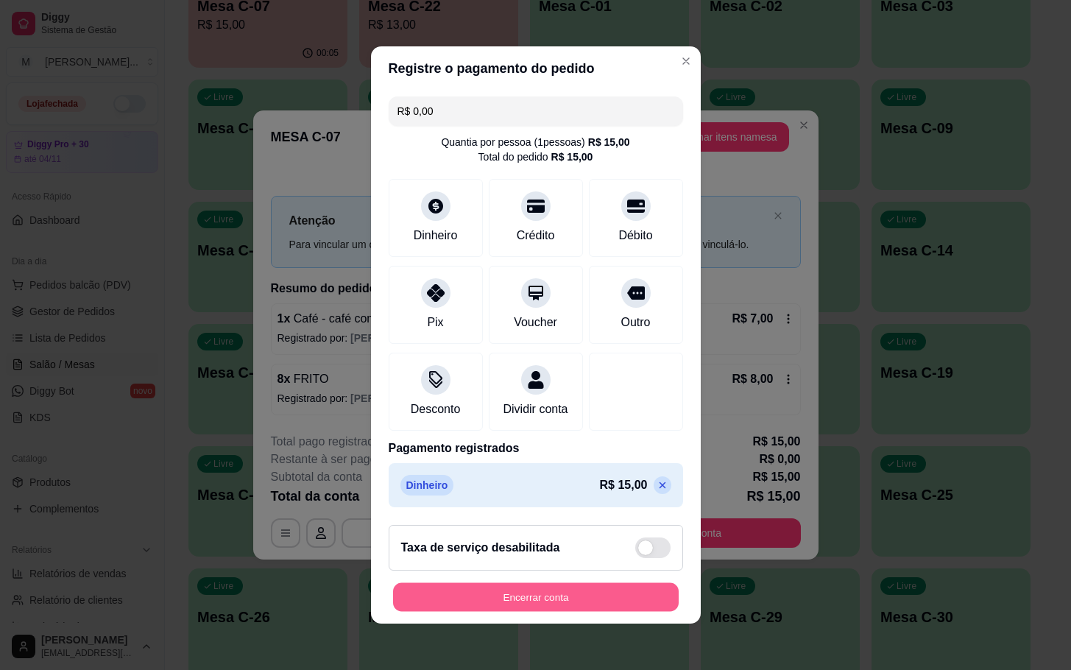
click at [573, 607] on button "Encerrar conta" at bounding box center [536, 597] width 286 height 29
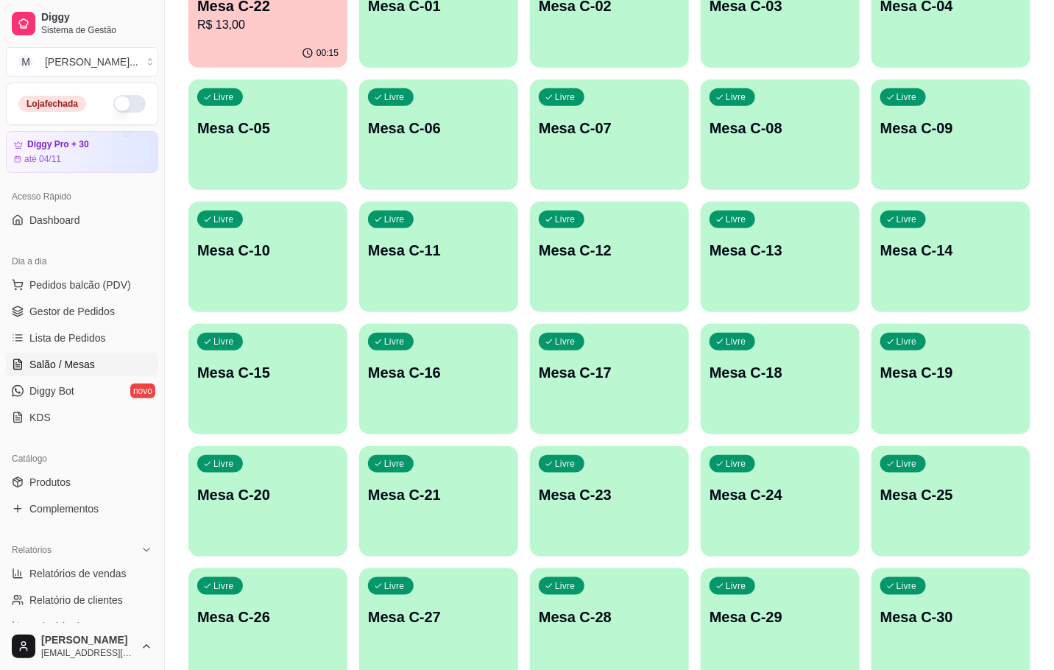
click at [224, 4] on p "Mesa C-22" at bounding box center [267, 6] width 141 height 21
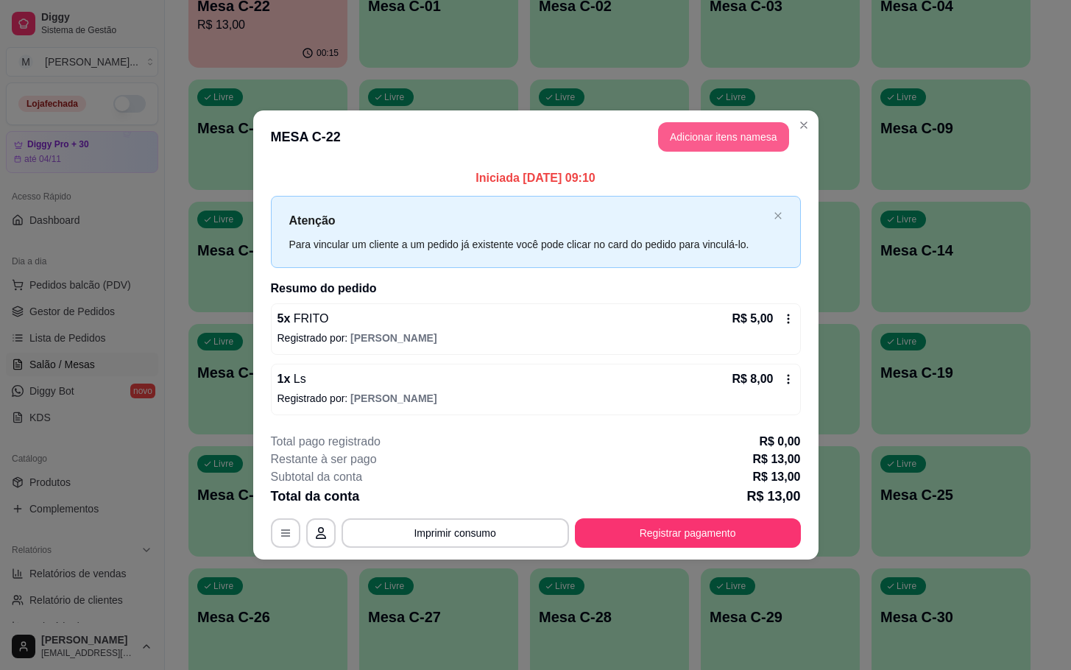
click at [710, 133] on button "Adicionar itens na mesa" at bounding box center [723, 136] width 131 height 29
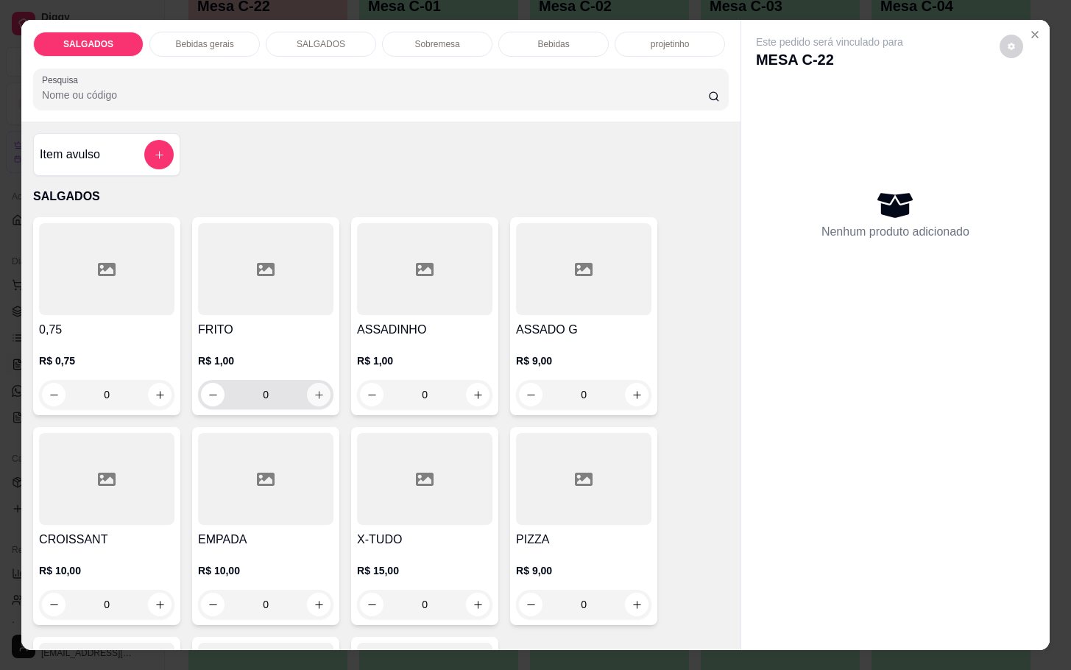
click at [314, 390] on icon "increase-product-quantity" at bounding box center [319, 395] width 11 height 11
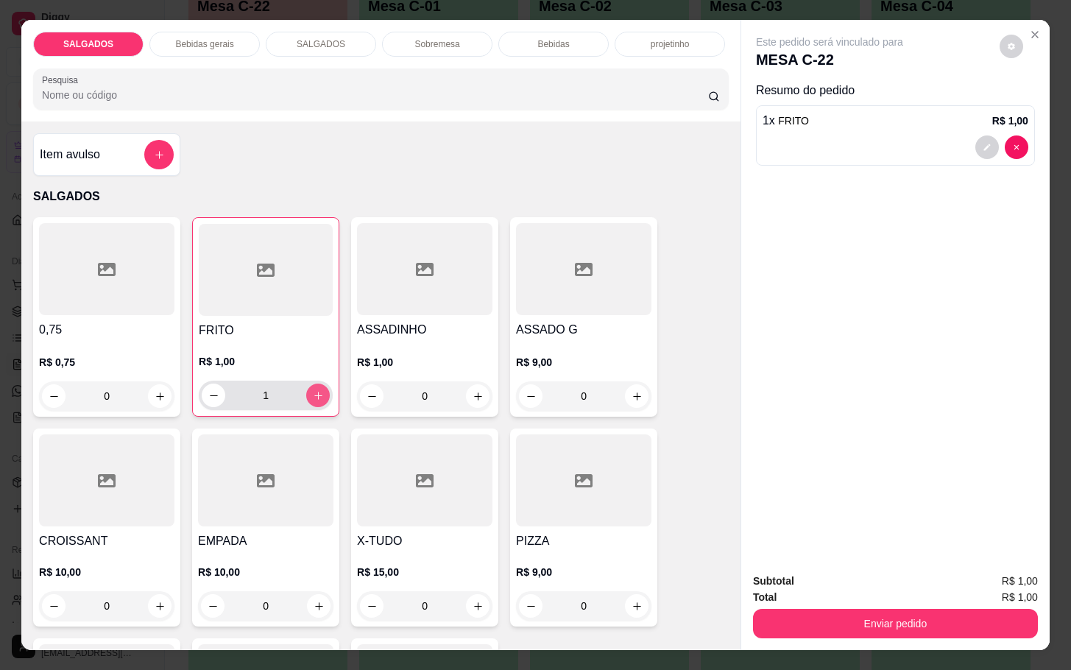
click at [313, 390] on icon "increase-product-quantity" at bounding box center [318, 395] width 11 height 11
type input "2"
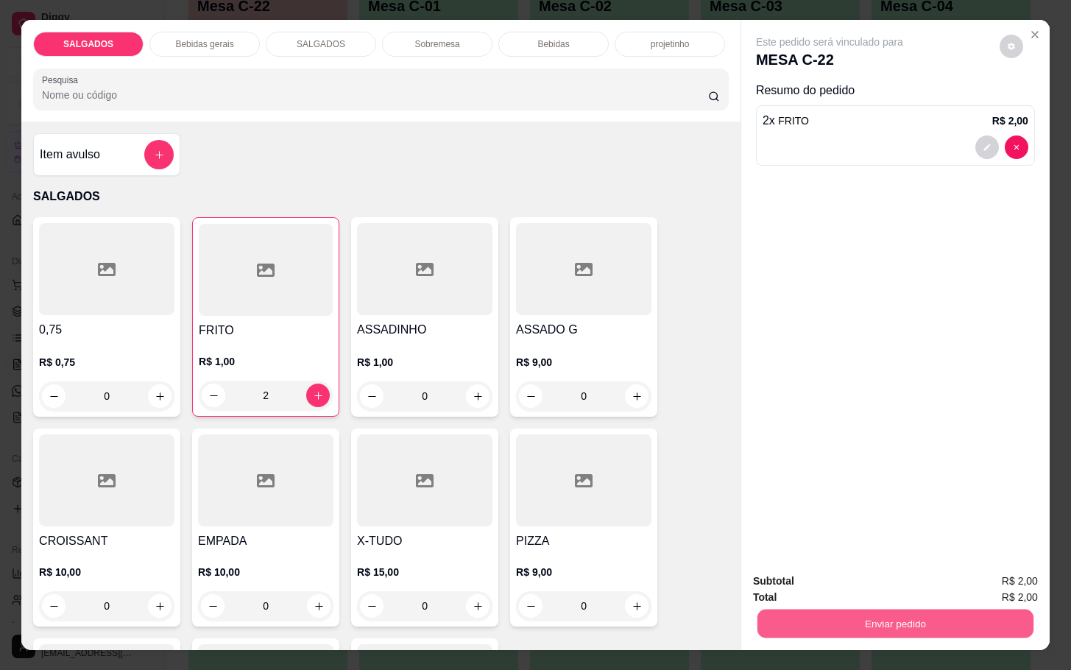
click at [869, 628] on button "Enviar pedido" at bounding box center [896, 623] width 276 height 29
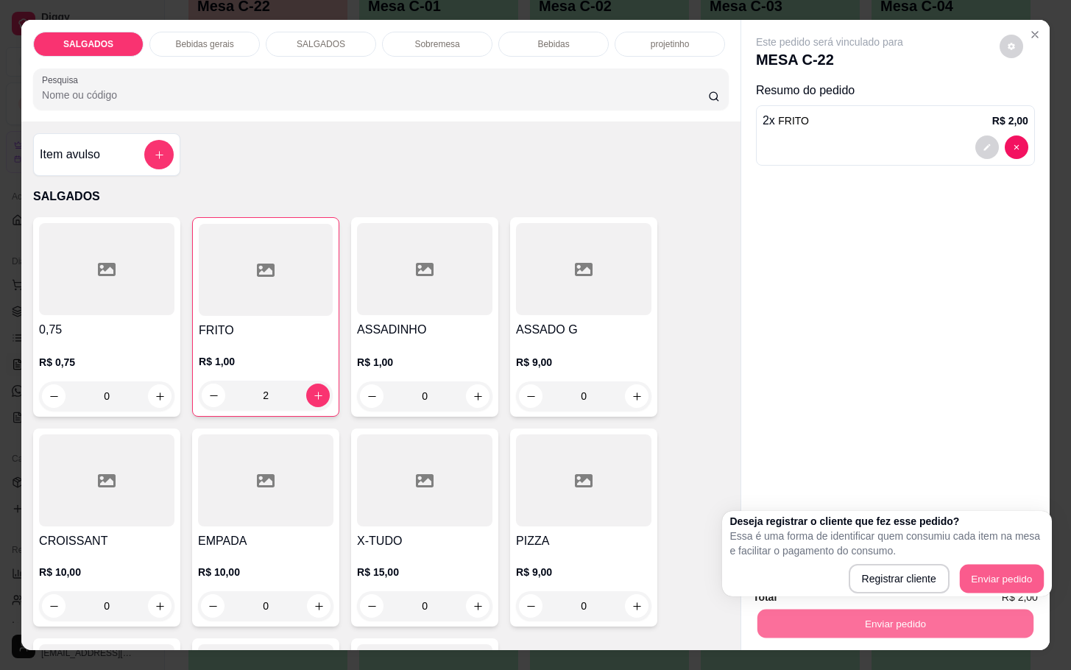
click at [999, 575] on button "Enviar pedido" at bounding box center [1002, 579] width 84 height 29
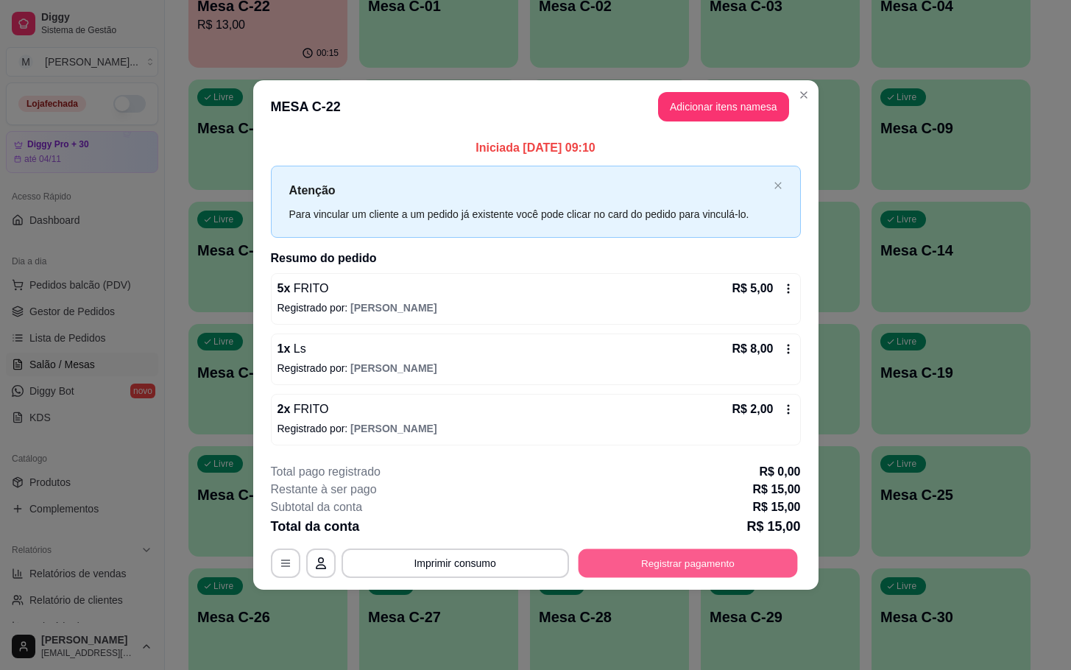
click at [716, 557] on button "Registrar pagamento" at bounding box center [687, 563] width 219 height 29
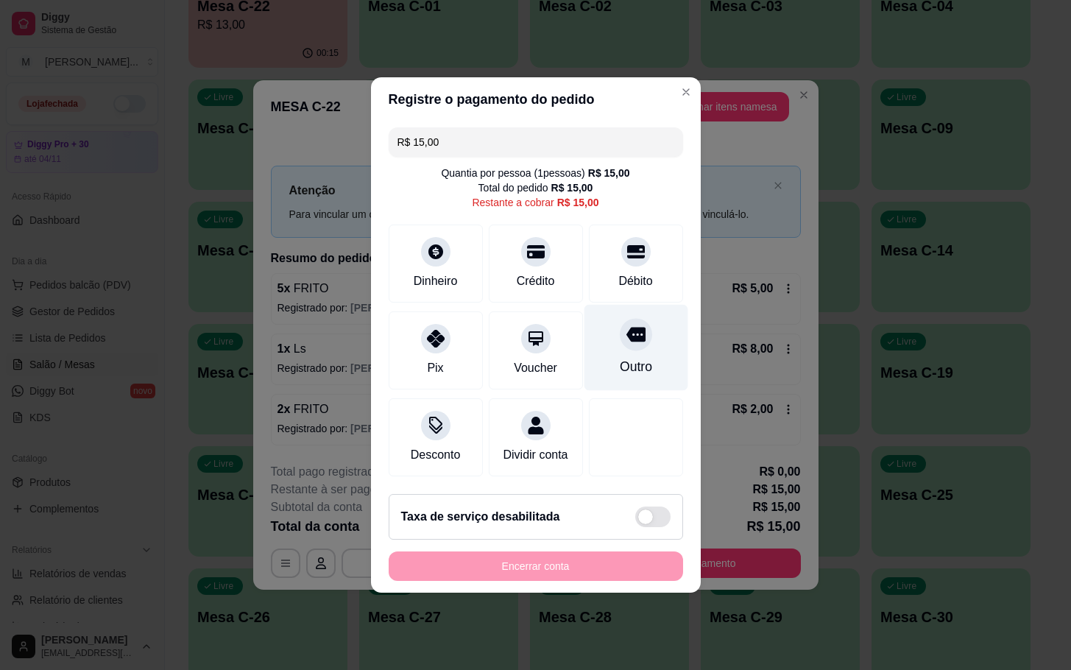
click at [604, 345] on div "Outro" at bounding box center [636, 348] width 104 height 86
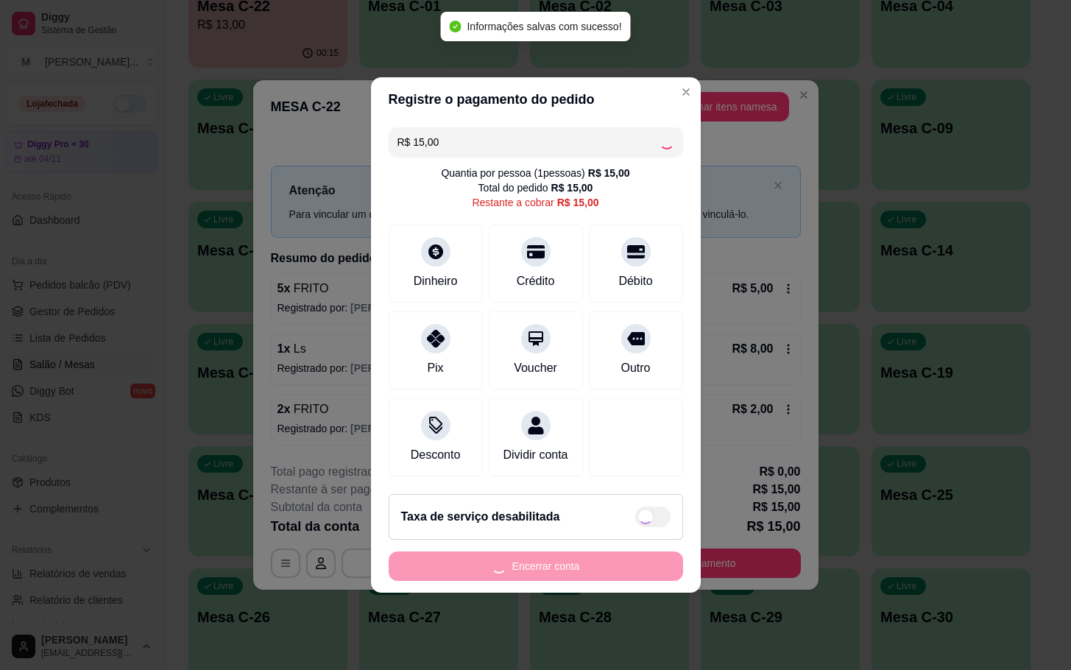
type input "R$ 0,00"
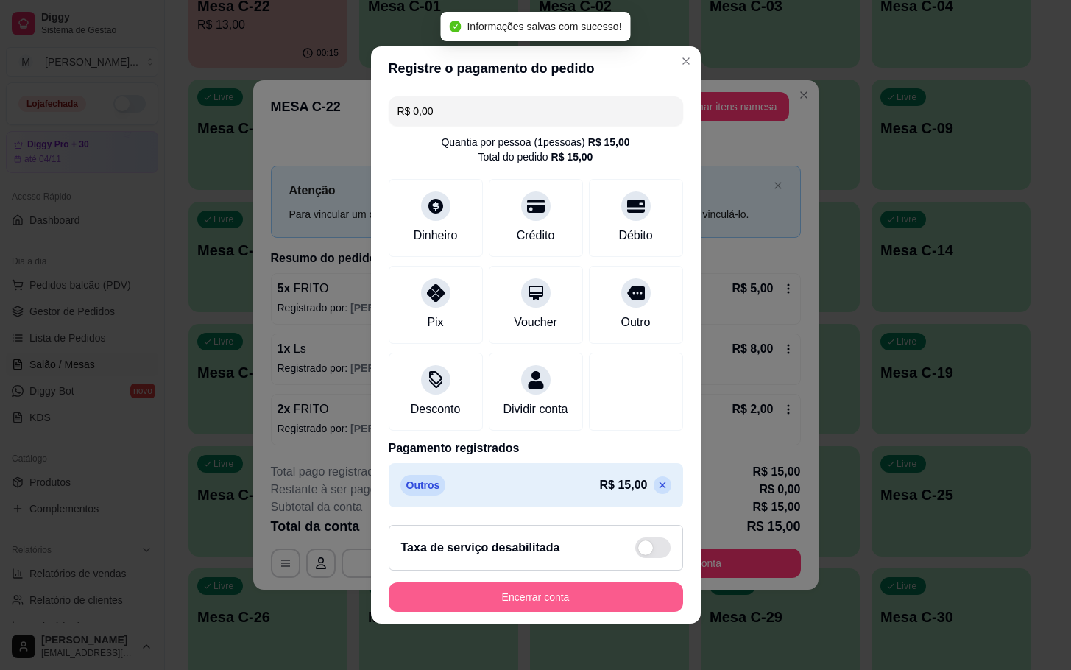
click at [612, 606] on button "Encerrar conta" at bounding box center [536, 596] width 295 height 29
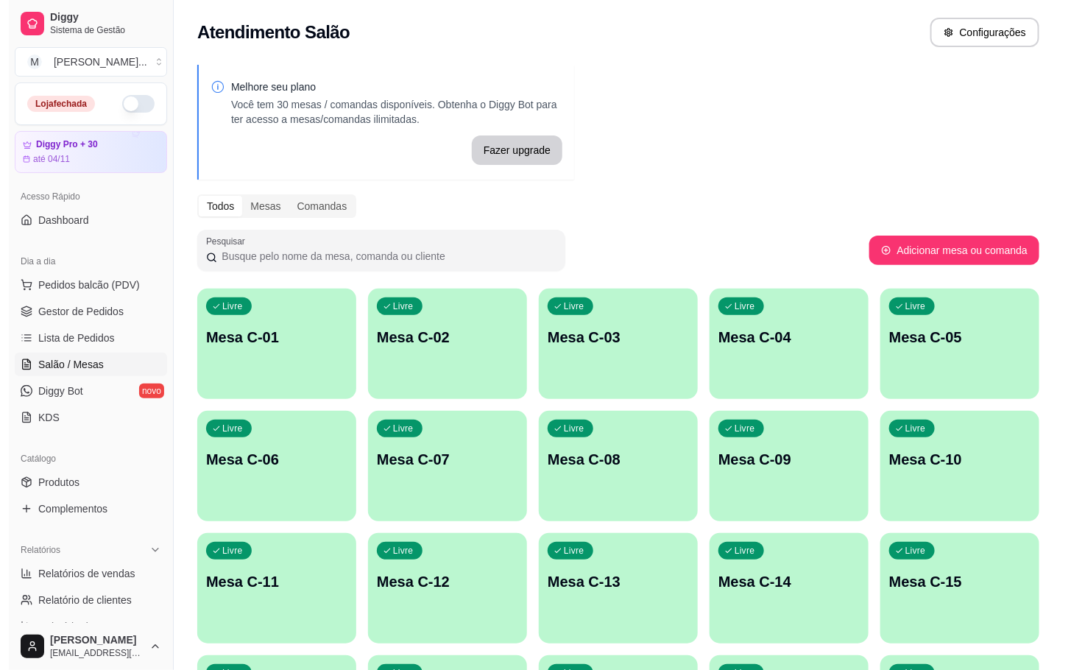
scroll to position [331, 0]
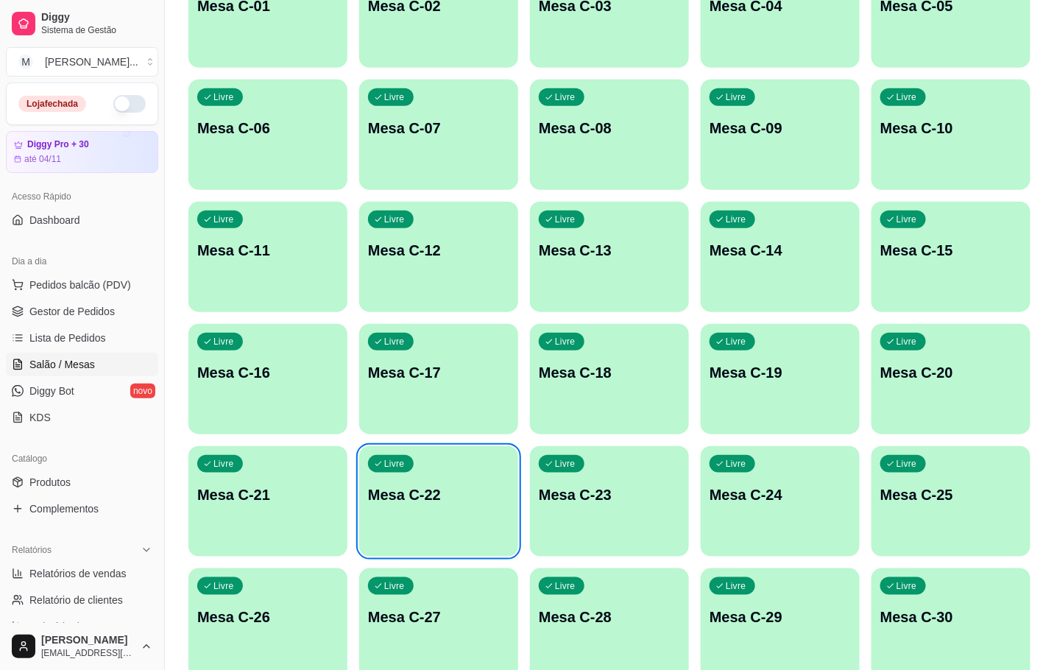
click at [427, 496] on p "Mesa C-22" at bounding box center [438, 495] width 141 height 21
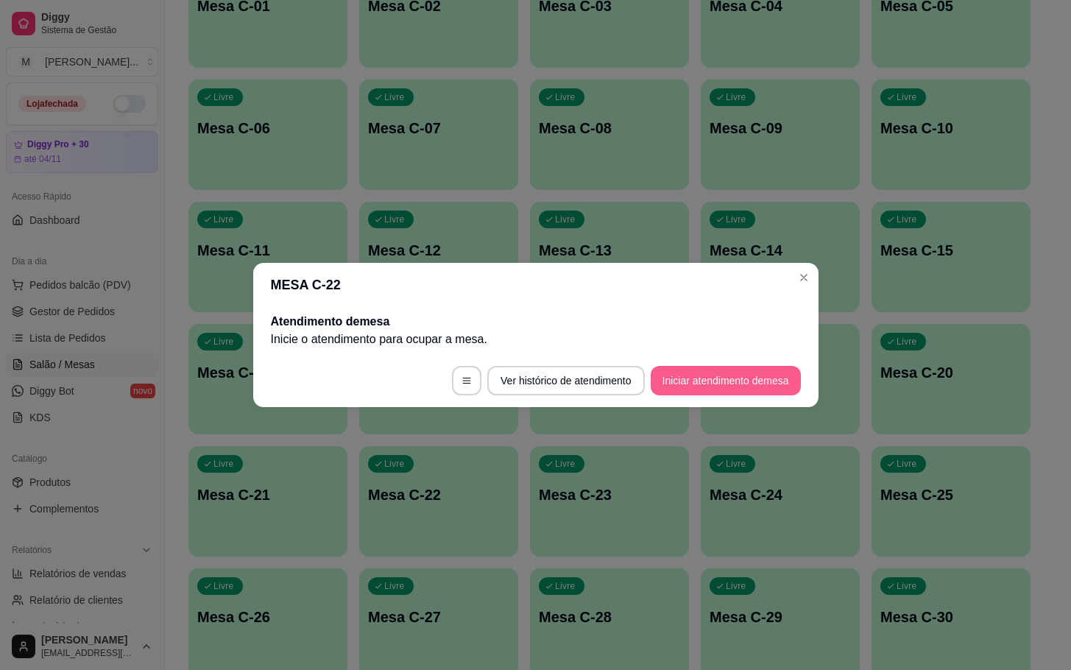
drag, startPoint x: 701, startPoint y: 396, endPoint x: 708, endPoint y: 376, distance: 21.0
click at [700, 394] on footer "Ver histórico de atendimento Iniciar atendimento de mesa" at bounding box center [536, 380] width 566 height 53
click at [708, 376] on button "Iniciar atendimento de mesa" at bounding box center [726, 380] width 150 height 29
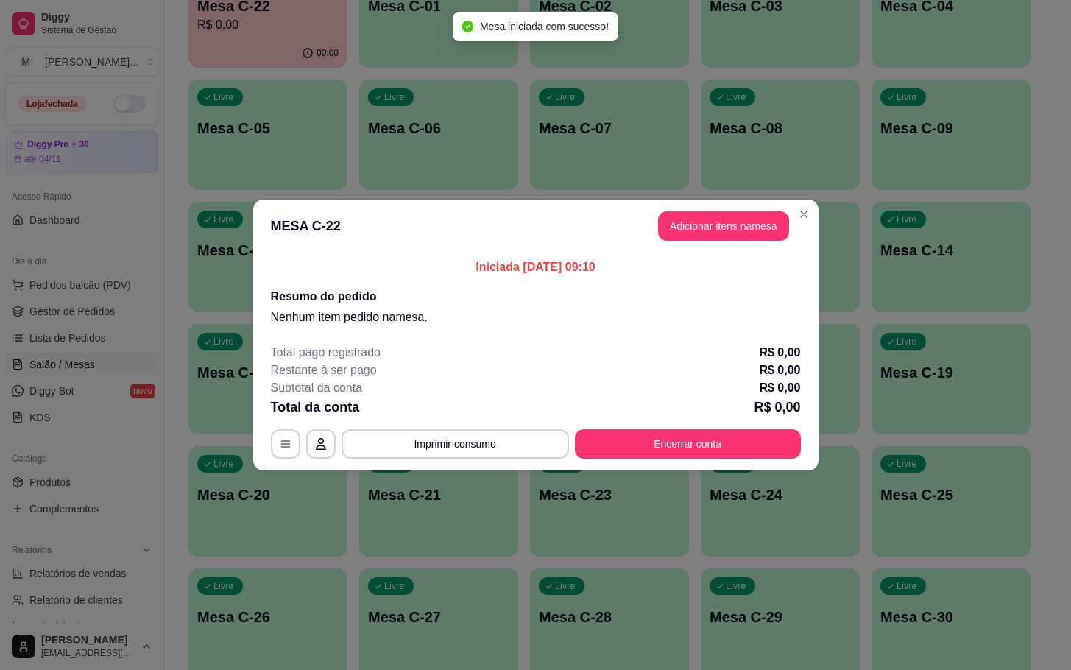
click at [749, 213] on button "Adicionar itens na mesa" at bounding box center [723, 225] width 131 height 29
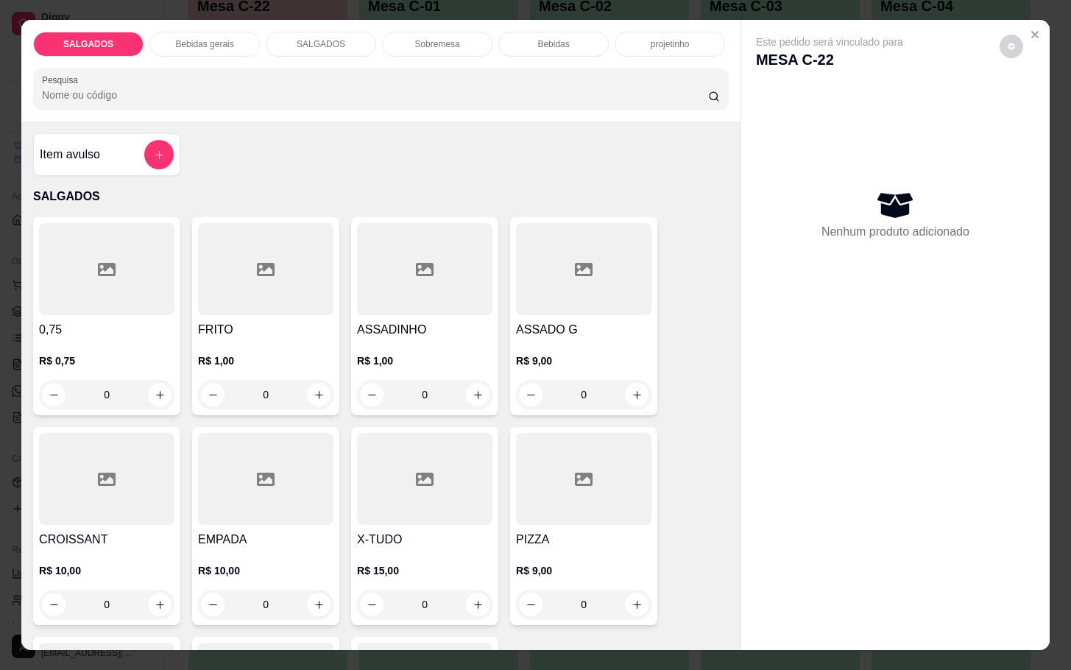
click at [599, 353] on p "R$ 9,00" at bounding box center [583, 360] width 135 height 15
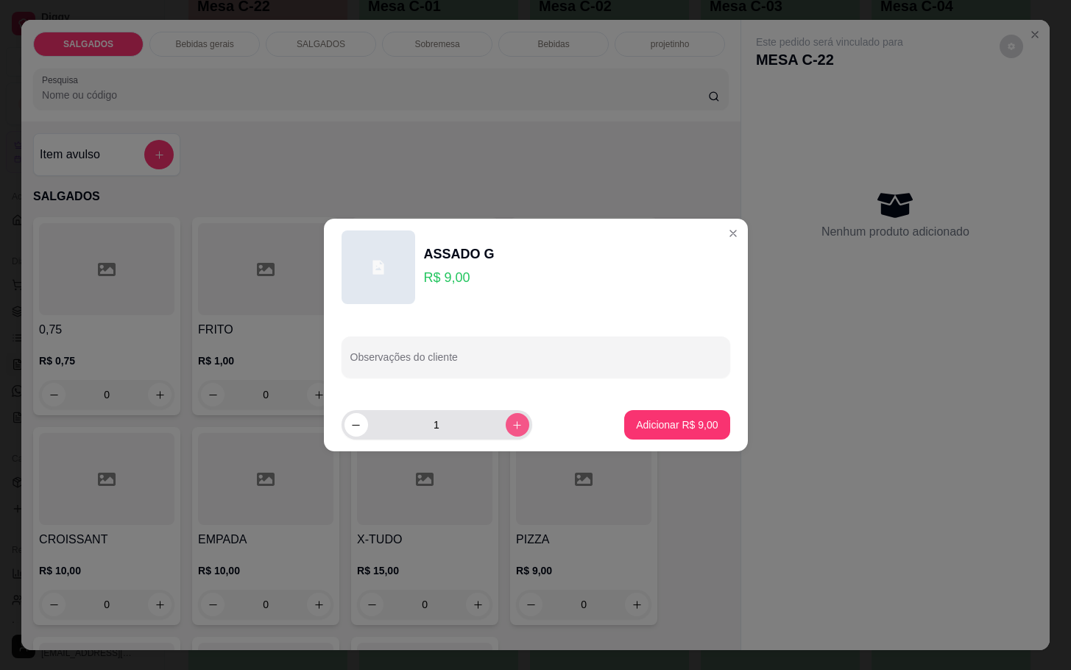
click at [512, 424] on icon "increase-product-quantity" at bounding box center [517, 425] width 11 height 11
type input "2"
click at [652, 415] on button "Adicionar R$ 18,00" at bounding box center [675, 425] width 108 height 29
type input "2"
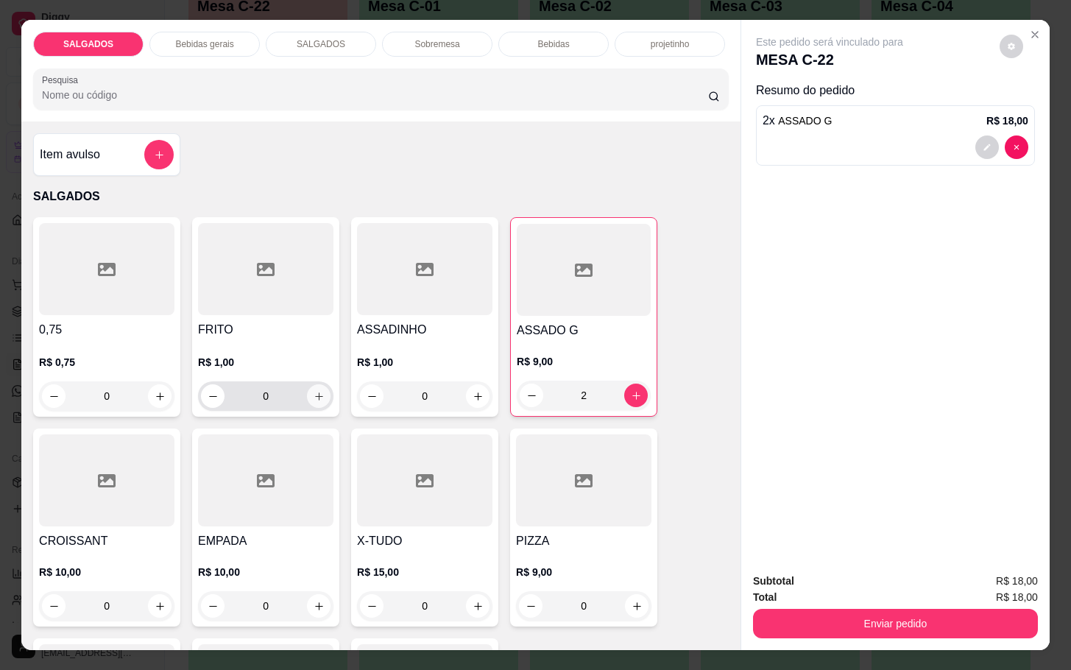
click at [314, 391] on icon "increase-product-quantity" at bounding box center [319, 396] width 11 height 11
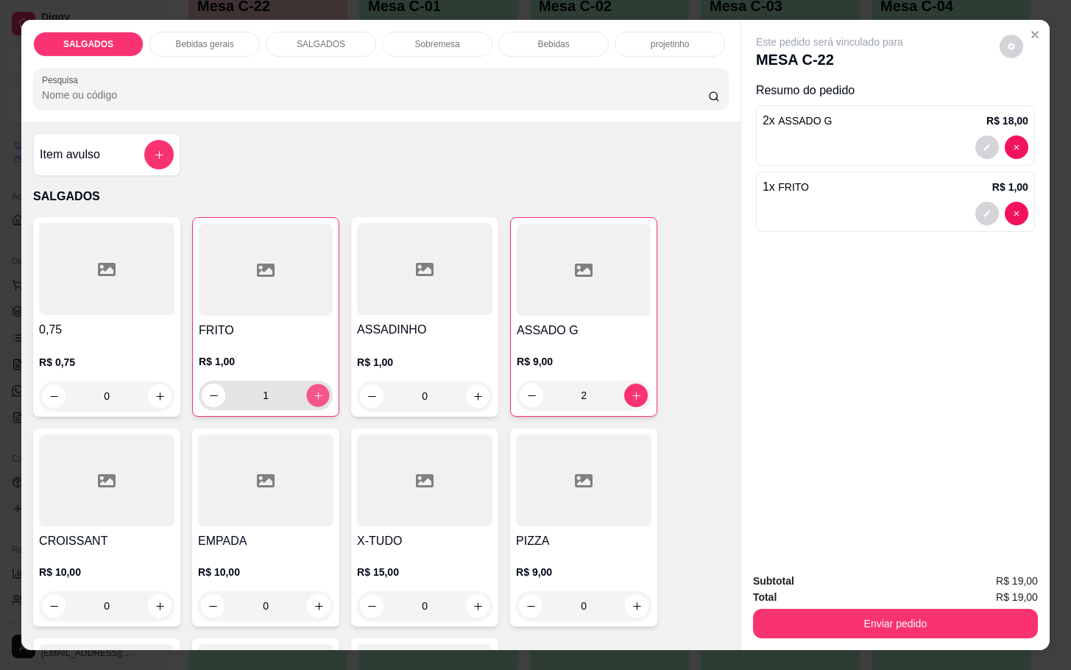
click at [313, 390] on icon "increase-product-quantity" at bounding box center [318, 395] width 11 height 11
type input "5"
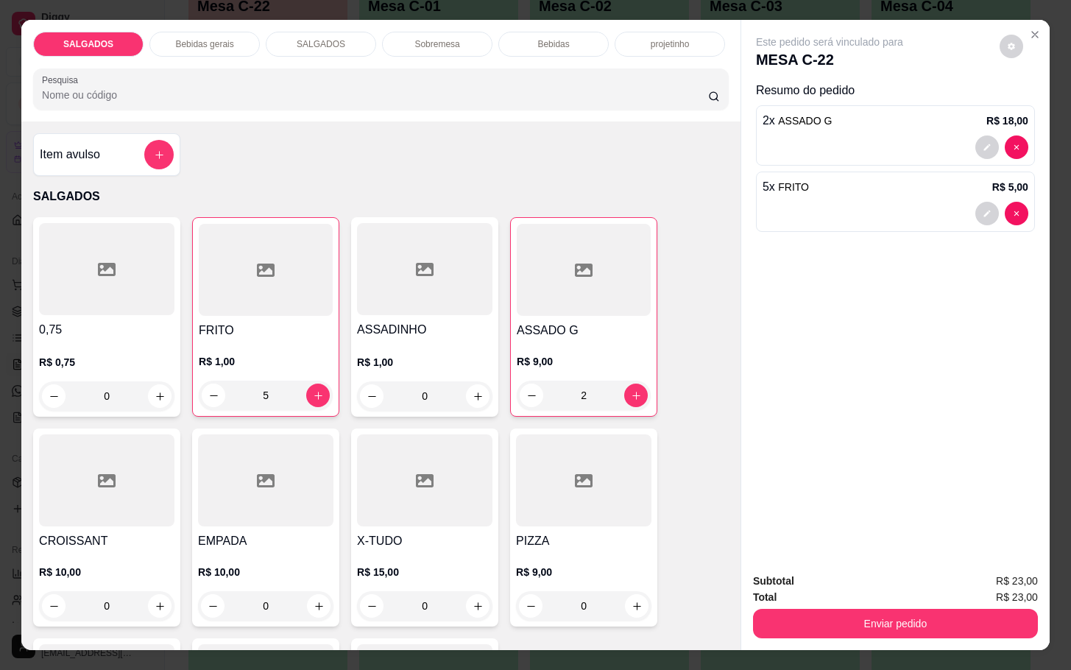
click at [230, 32] on div "Bebidas gerais" at bounding box center [204, 44] width 110 height 25
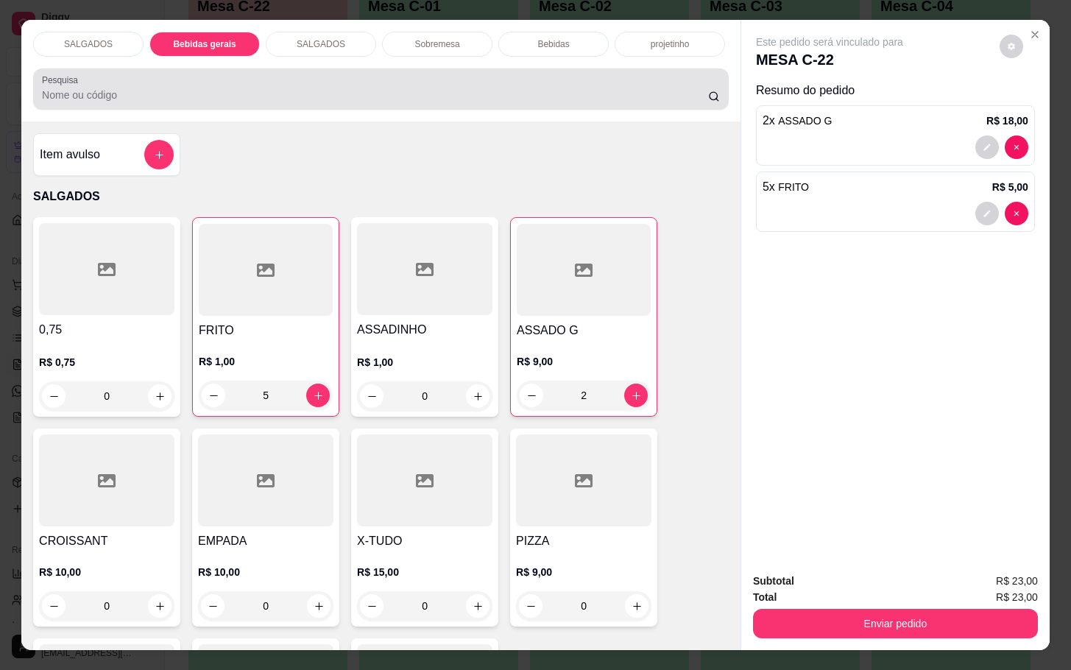
scroll to position [35, 0]
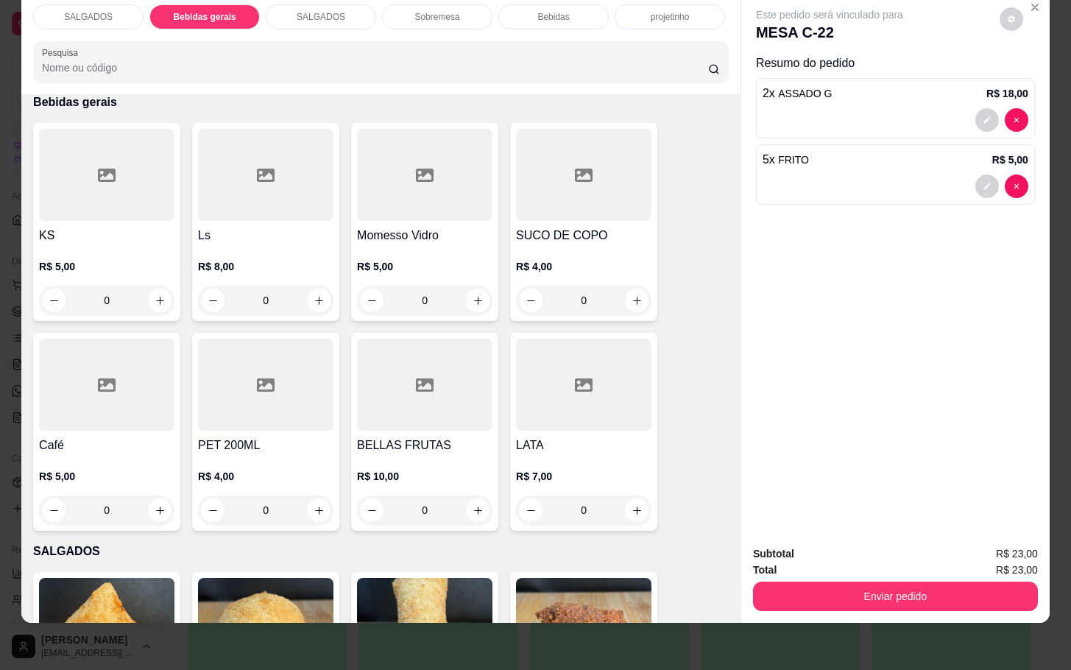
click at [553, 184] on div at bounding box center [583, 175] width 135 height 92
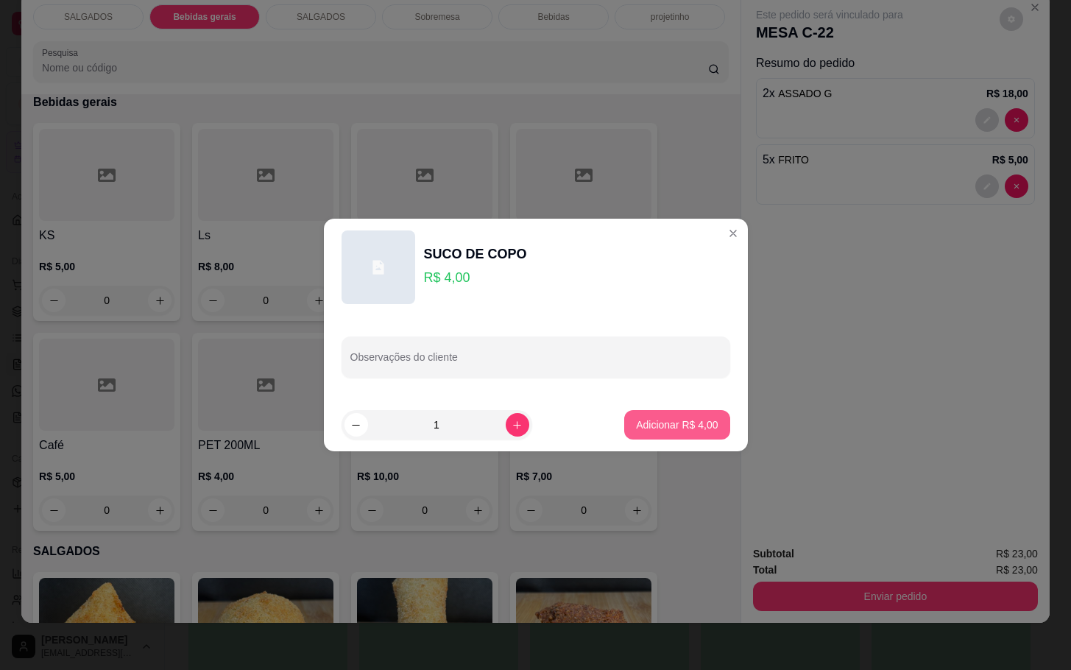
click at [647, 427] on p "Adicionar R$ 4,00" at bounding box center [677, 425] width 82 height 15
type input "1"
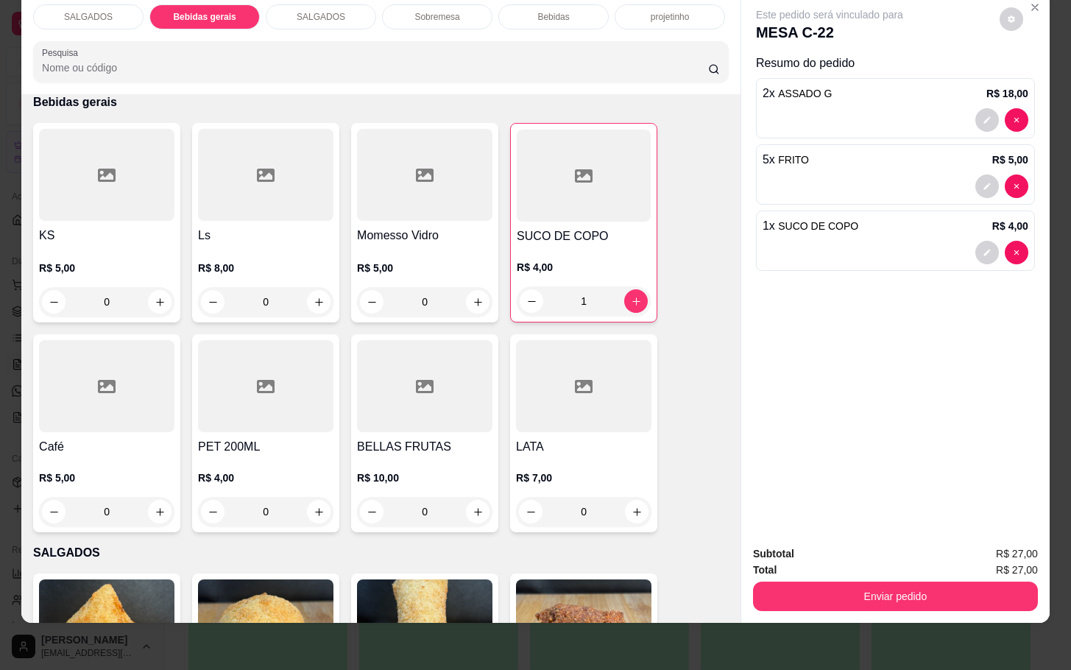
click at [133, 201] on div at bounding box center [106, 175] width 135 height 92
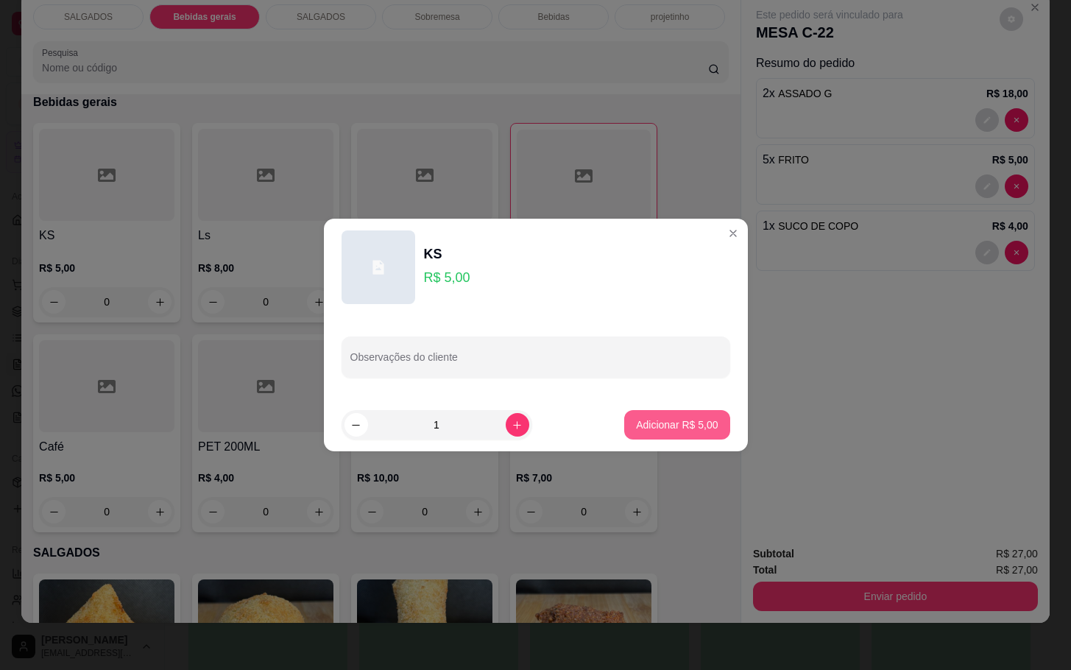
click at [674, 420] on p "Adicionar R$ 5,00" at bounding box center [677, 425] width 82 height 15
type input "1"
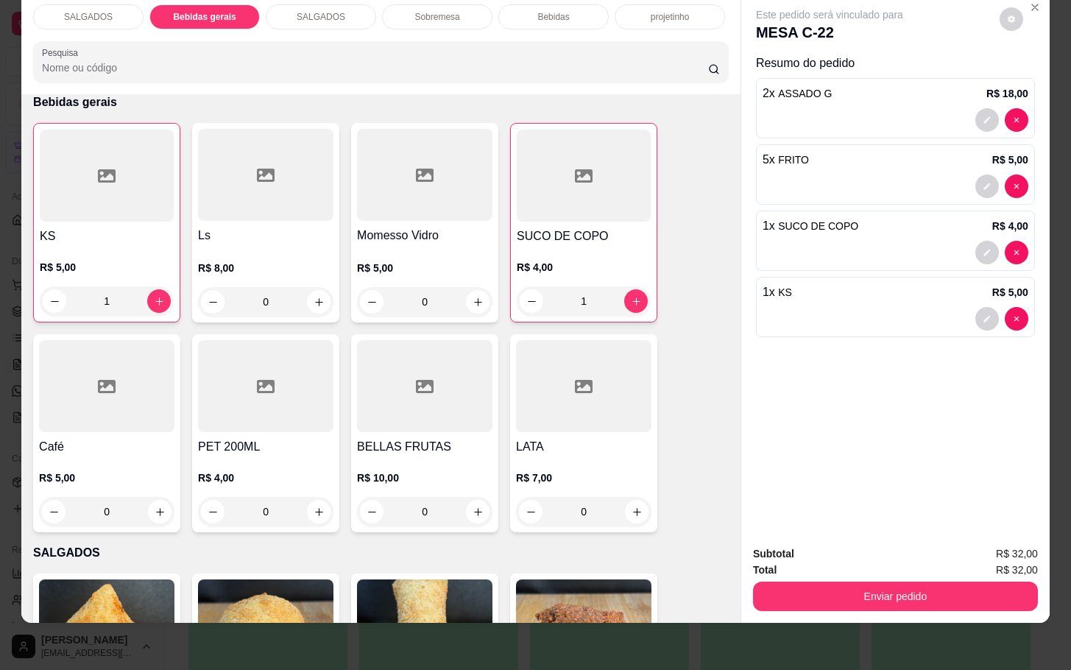
drag, startPoint x: 868, startPoint y: 599, endPoint x: 887, endPoint y: 592, distance: 19.6
click at [862, 599] on div "Subtotal R$ 32,00 Total R$ 32,00 Enviar pedido" at bounding box center [895, 578] width 309 height 89
click at [891, 592] on button "Enviar pedido" at bounding box center [896, 596] width 276 height 29
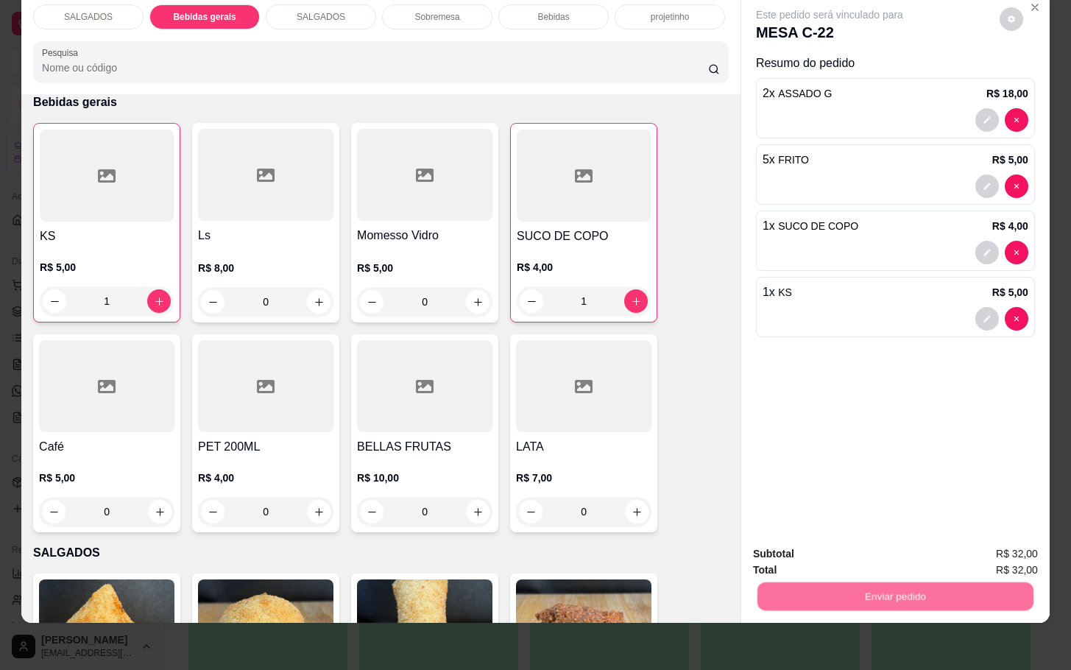
click at [998, 578] on div "Enviar pedido" at bounding box center [895, 594] width 285 height 33
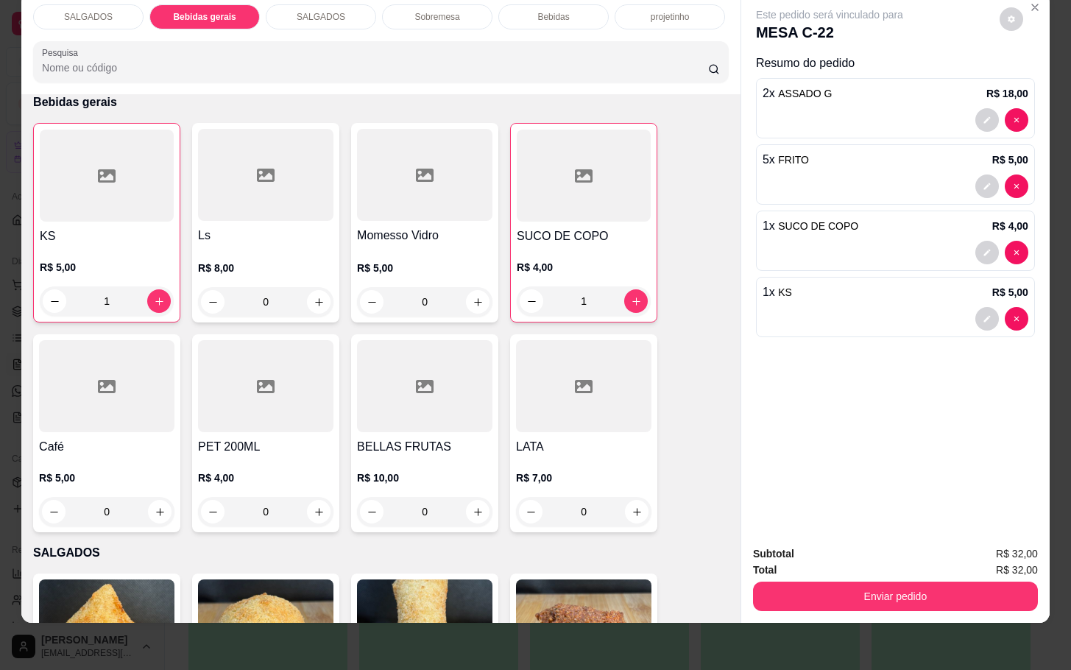
click at [993, 582] on button "Enviar pedido" at bounding box center [895, 596] width 285 height 29
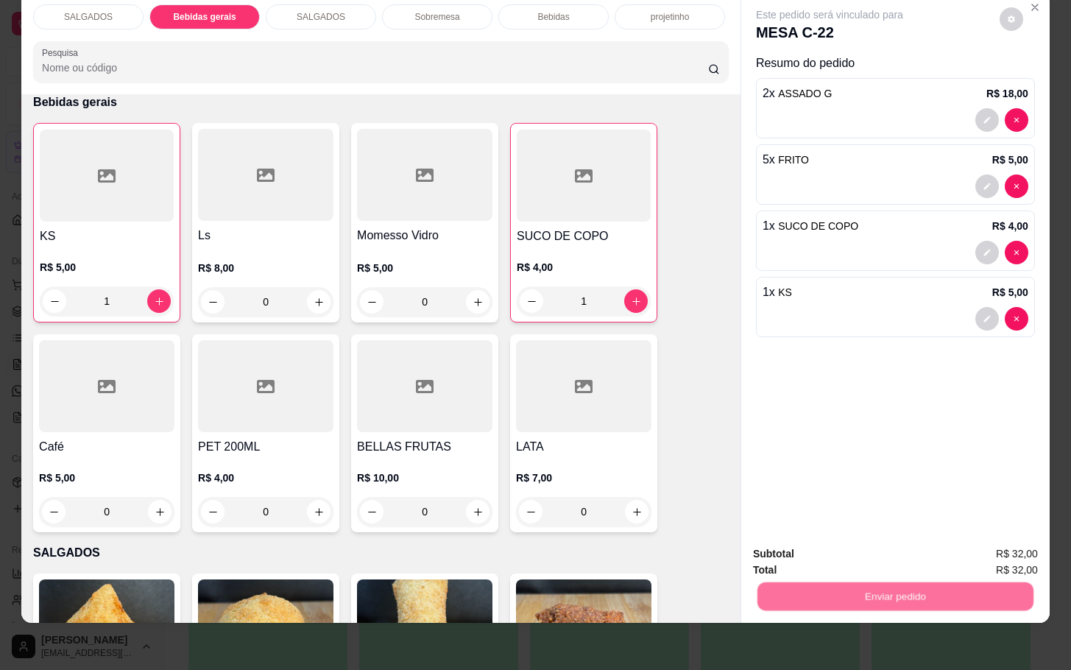
click at [1016, 539] on button "Enviar pedido" at bounding box center [997, 544] width 83 height 28
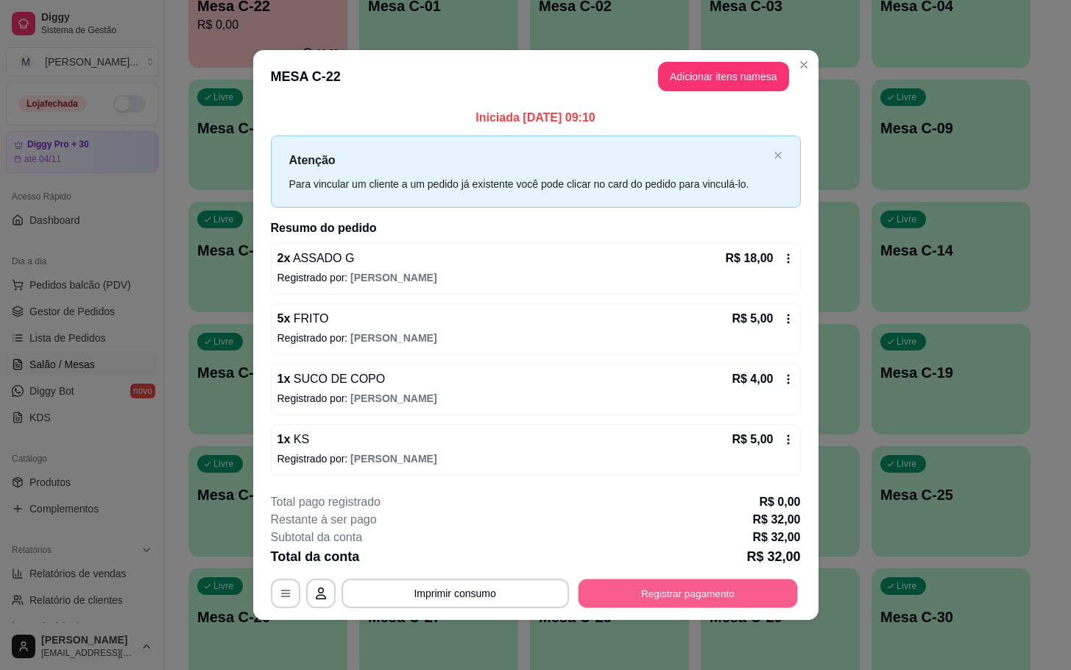
click at [694, 586] on button "Registrar pagamento" at bounding box center [687, 593] width 219 height 29
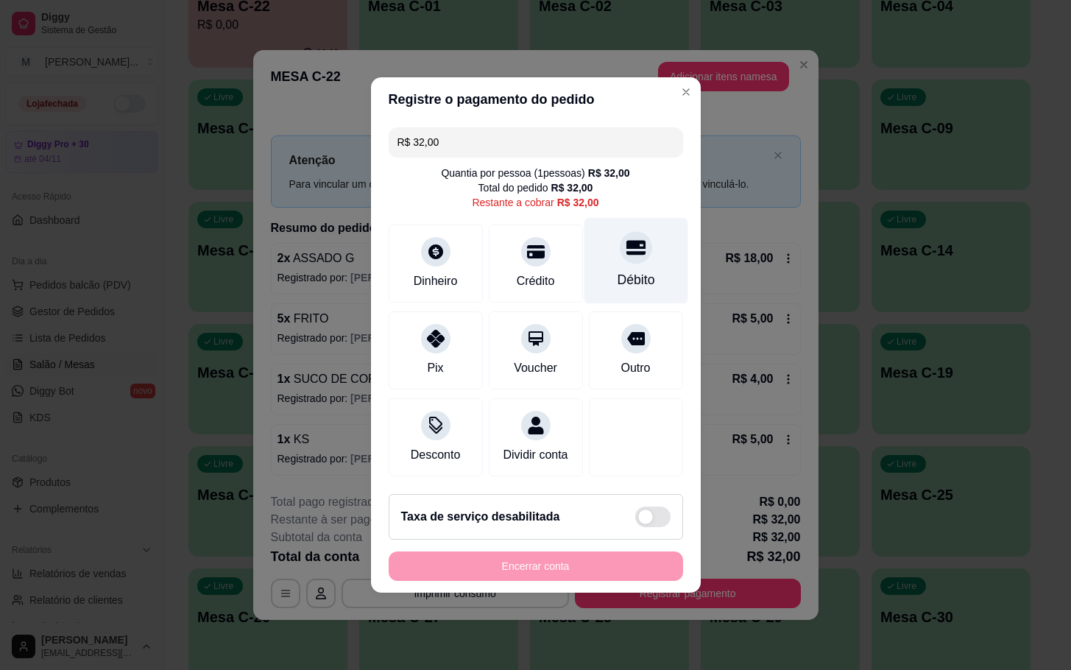
click at [638, 258] on div "Débito" at bounding box center [636, 261] width 104 height 86
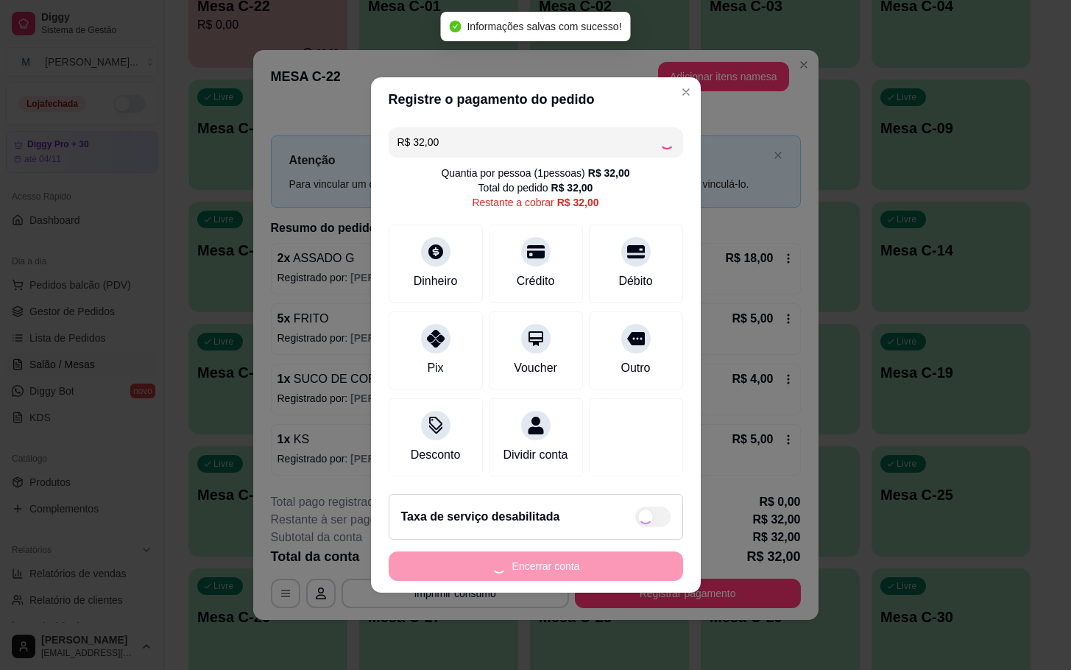
type input "R$ 0,00"
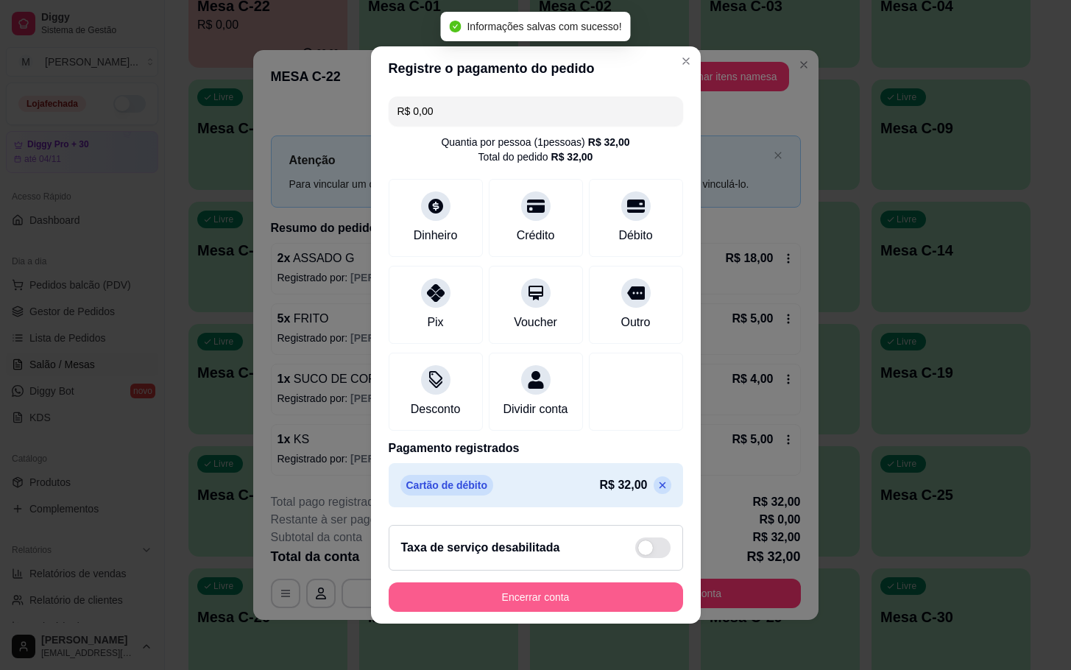
click at [639, 612] on button "Encerrar conta" at bounding box center [536, 596] width 295 height 29
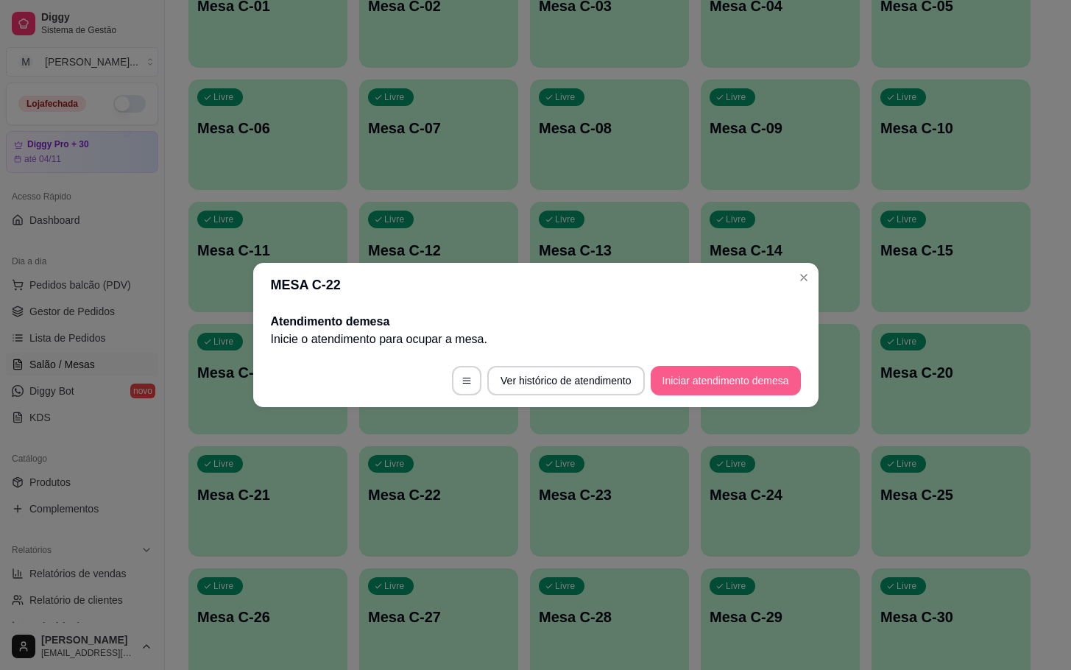
click at [751, 390] on button "Iniciar atendimento de mesa" at bounding box center [726, 380] width 150 height 29
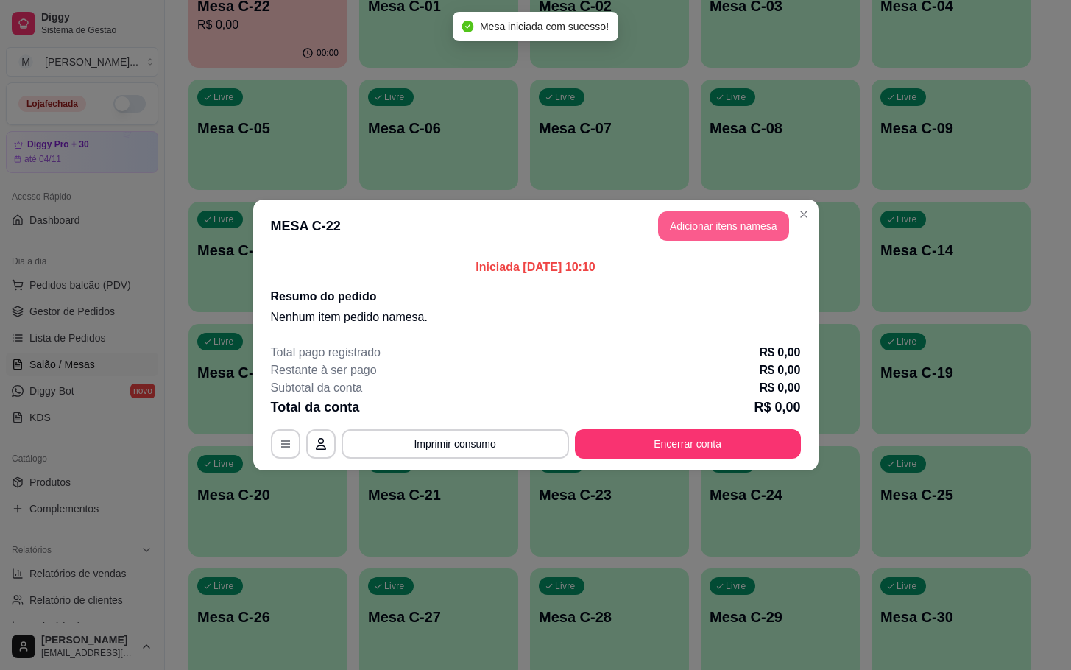
click at [687, 230] on button "Adicionar itens na mesa" at bounding box center [723, 225] width 131 height 29
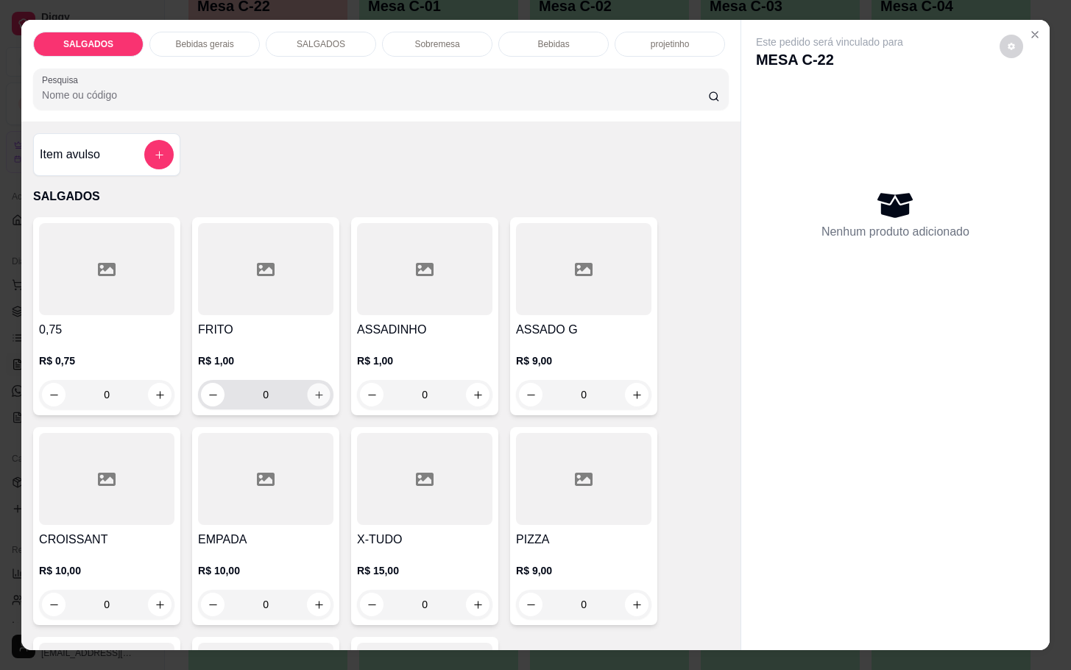
click at [314, 390] on icon "increase-product-quantity" at bounding box center [319, 395] width 11 height 11
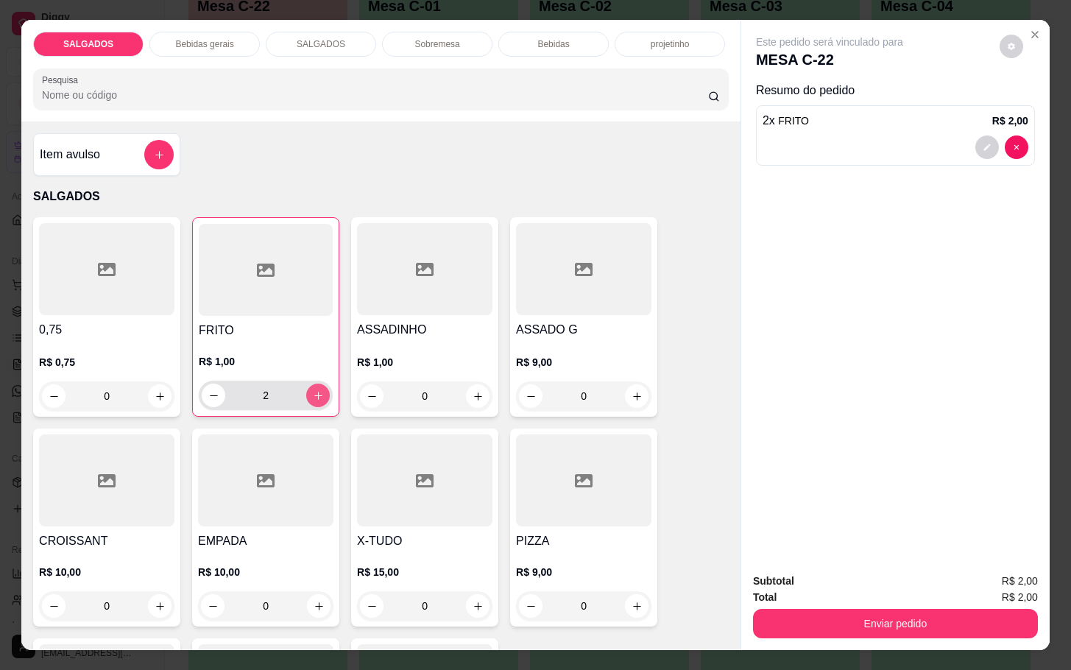
click at [311, 381] on div "2" at bounding box center [266, 395] width 128 height 29
click at [313, 394] on icon "increase-product-quantity" at bounding box center [318, 395] width 11 height 11
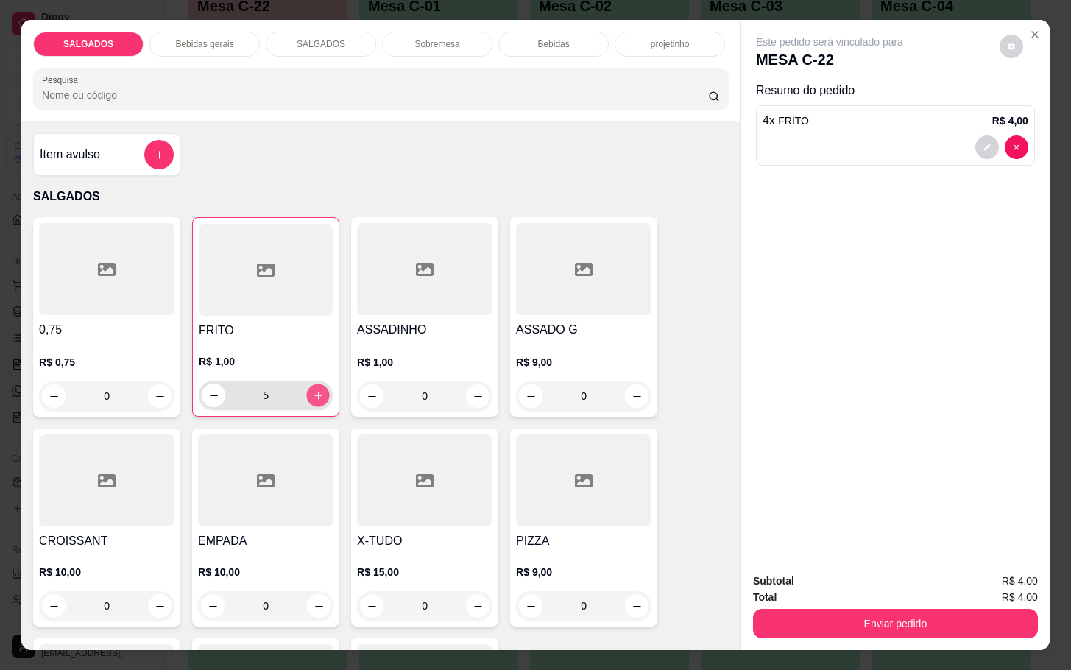
type input "6"
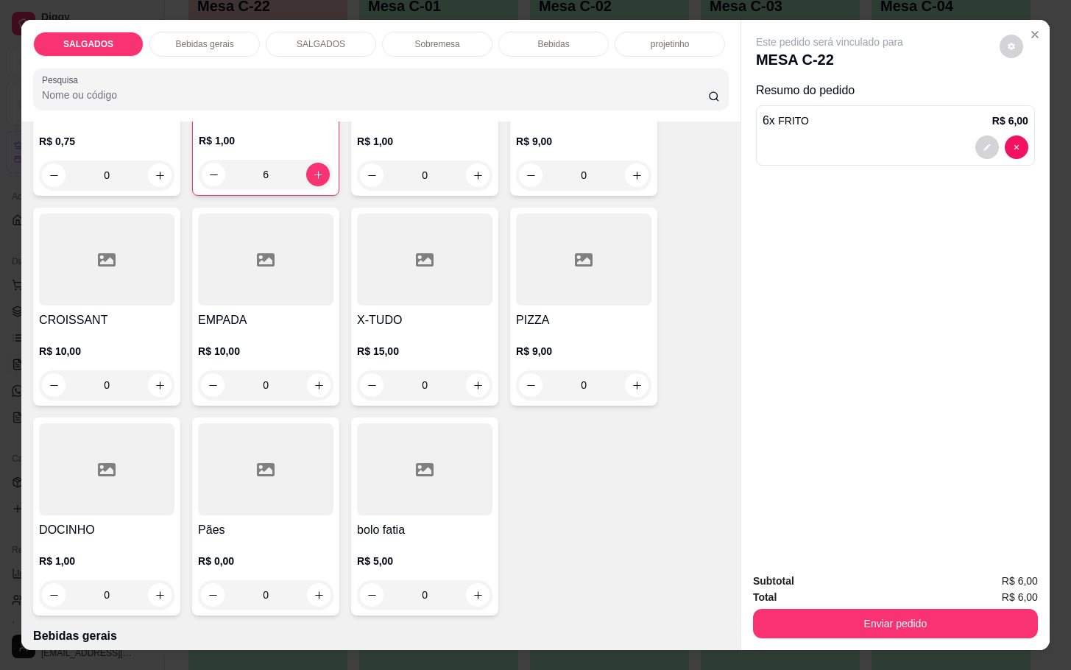
scroll to position [442, 0]
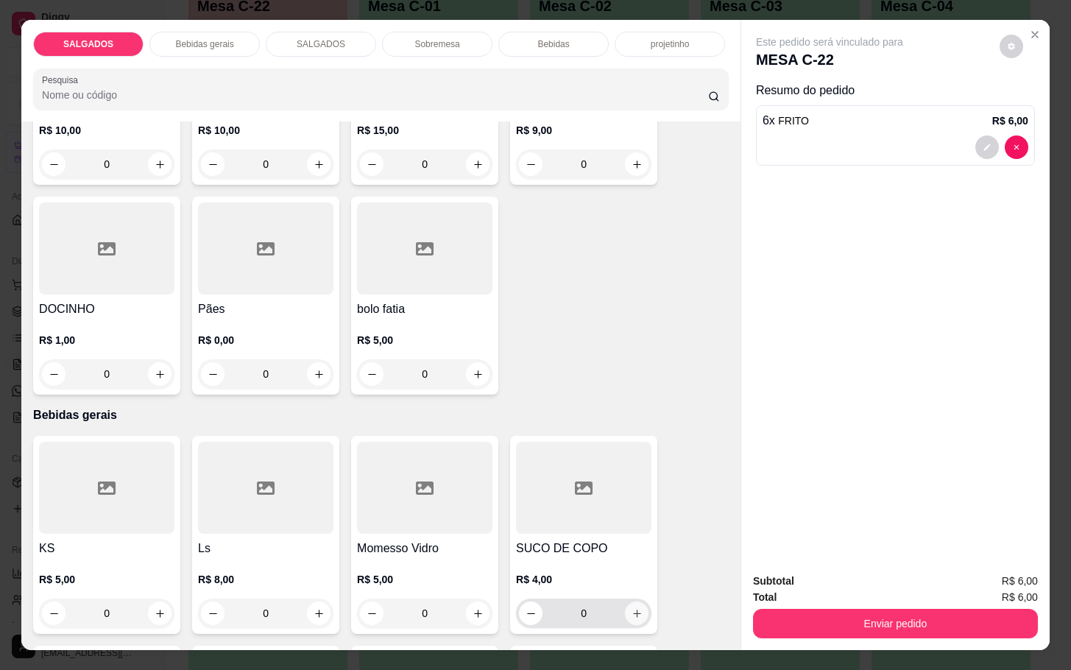
click at [632, 608] on icon "increase-product-quantity" at bounding box center [637, 613] width 11 height 11
type input "1"
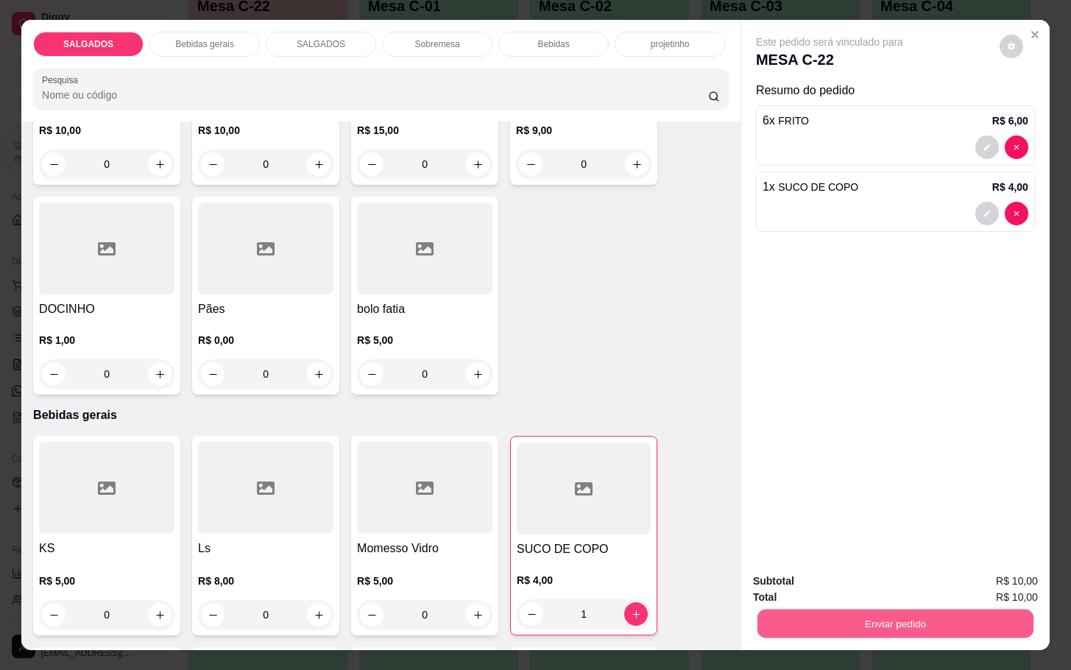
click at [789, 613] on button "Enviar pedido" at bounding box center [896, 623] width 276 height 29
click at [1012, 572] on button "Enviar pedido" at bounding box center [997, 579] width 81 height 27
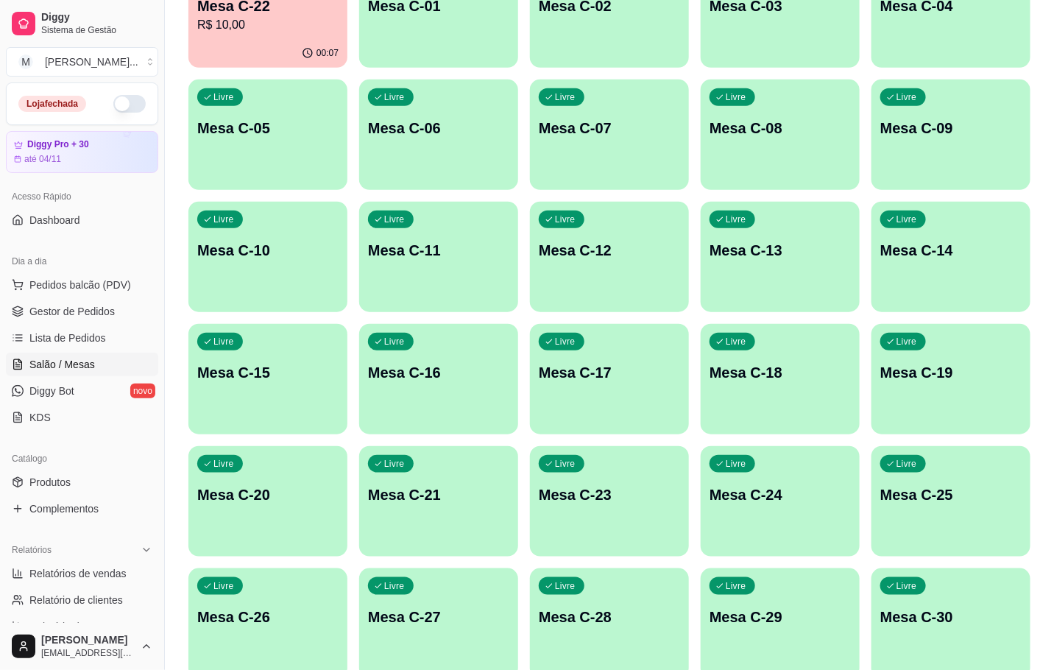
click at [593, 102] on div "Livre Mesa C-07" at bounding box center [609, 126] width 159 height 93
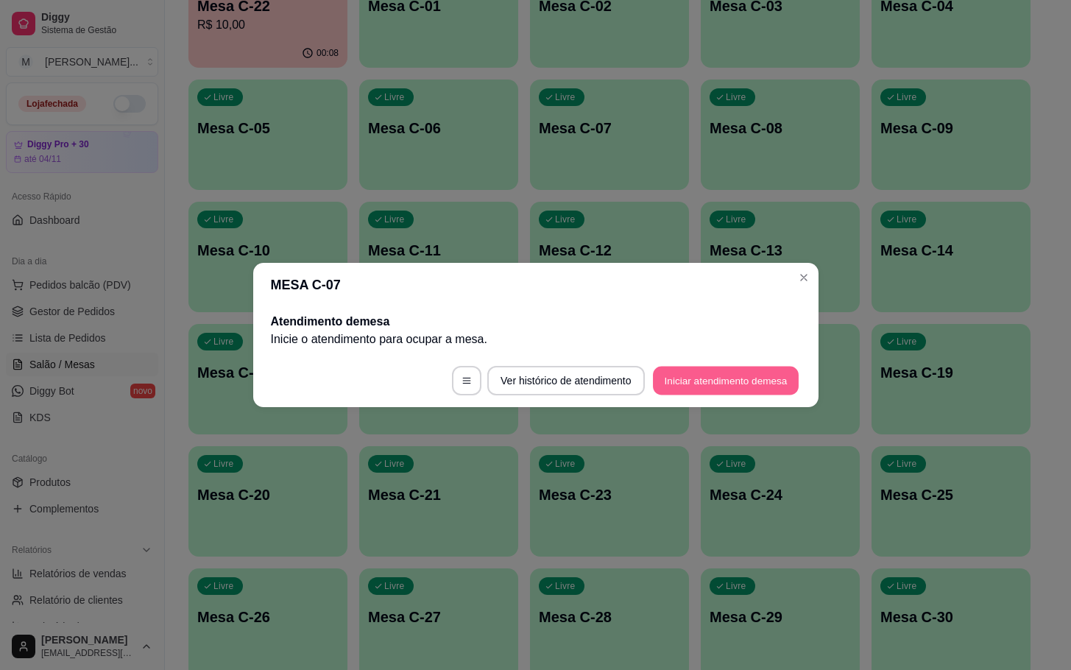
click at [733, 381] on button "Iniciar atendimento de mesa" at bounding box center [726, 381] width 146 height 29
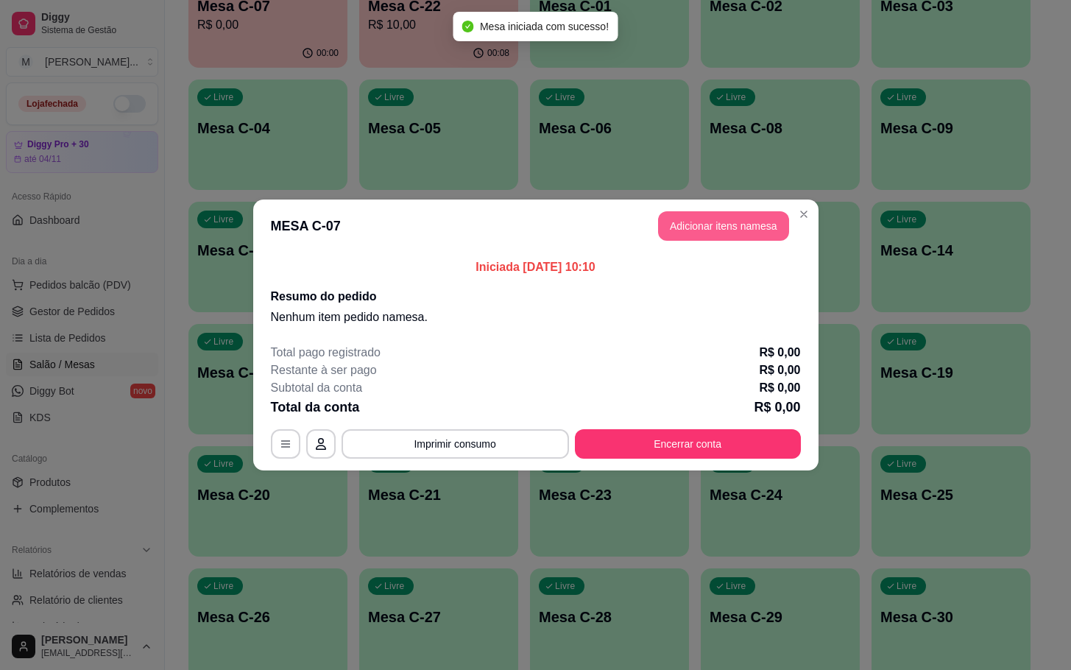
click at [705, 224] on button "Adicionar itens na mesa" at bounding box center [723, 225] width 131 height 29
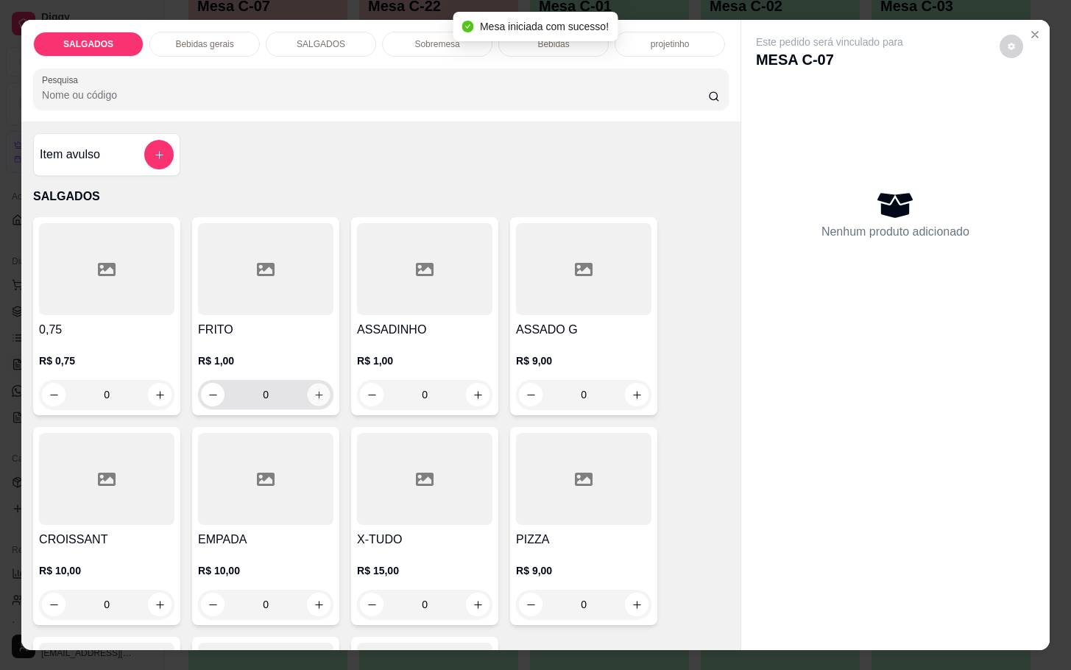
click at [319, 390] on button "increase-product-quantity" at bounding box center [319, 395] width 23 height 23
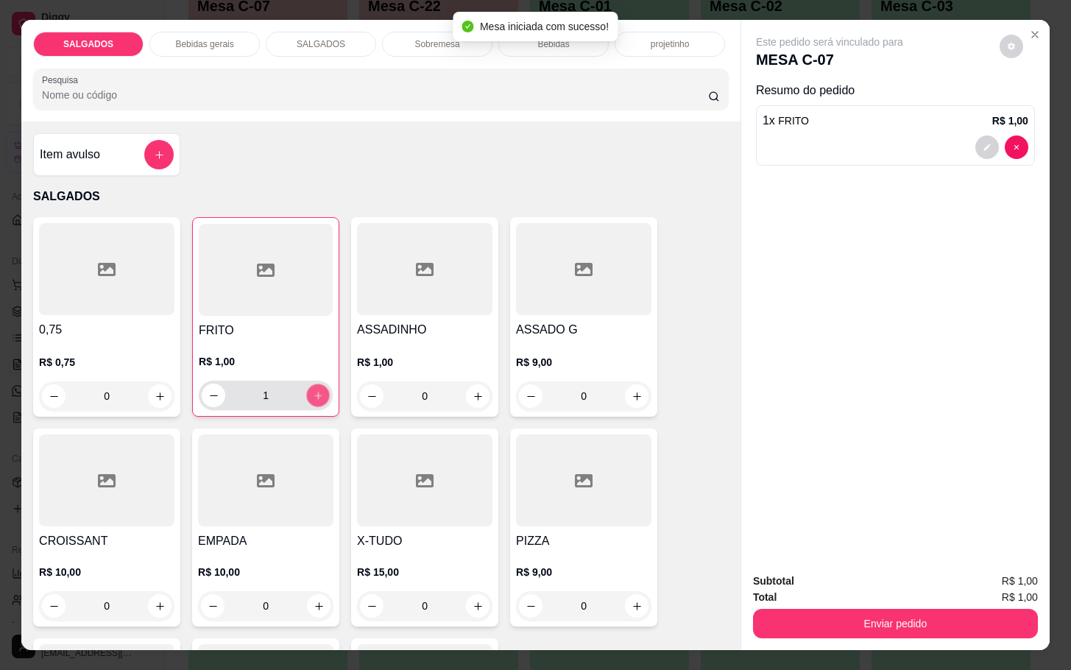
click at [319, 390] on button "increase-product-quantity" at bounding box center [318, 395] width 23 height 23
click at [319, 390] on button "increase-product-quantity" at bounding box center [318, 396] width 24 height 24
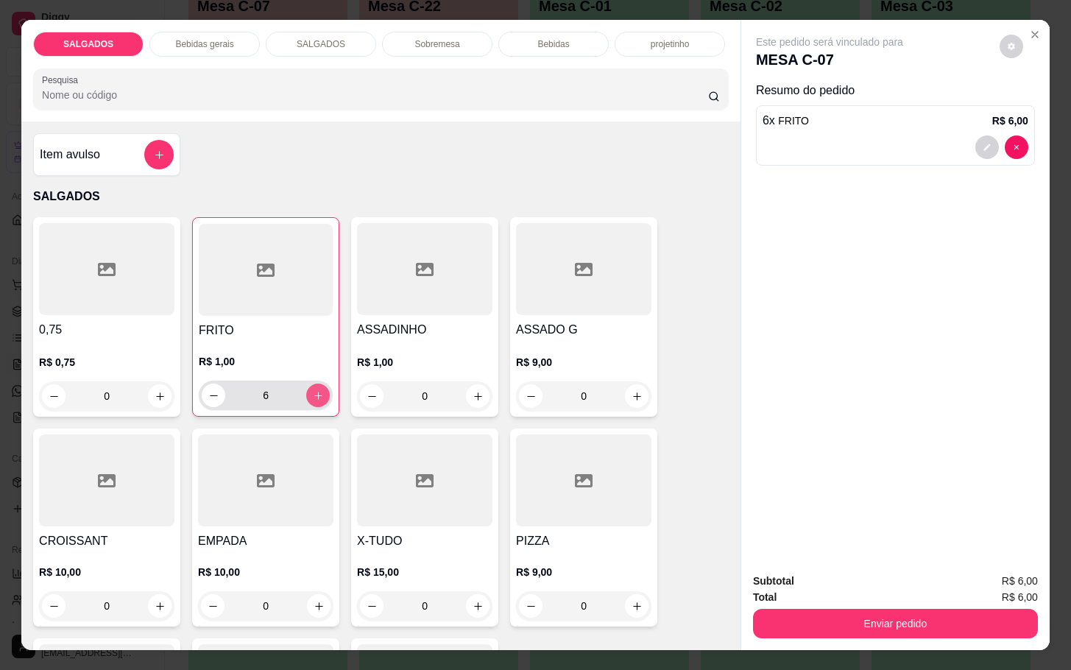
click at [319, 390] on button "increase-product-quantity" at bounding box center [318, 396] width 24 height 24
click at [323, 387] on div "7" at bounding box center [266, 395] width 134 height 29
click at [306, 384] on button "increase-product-quantity" at bounding box center [318, 396] width 24 height 24
type input "8"
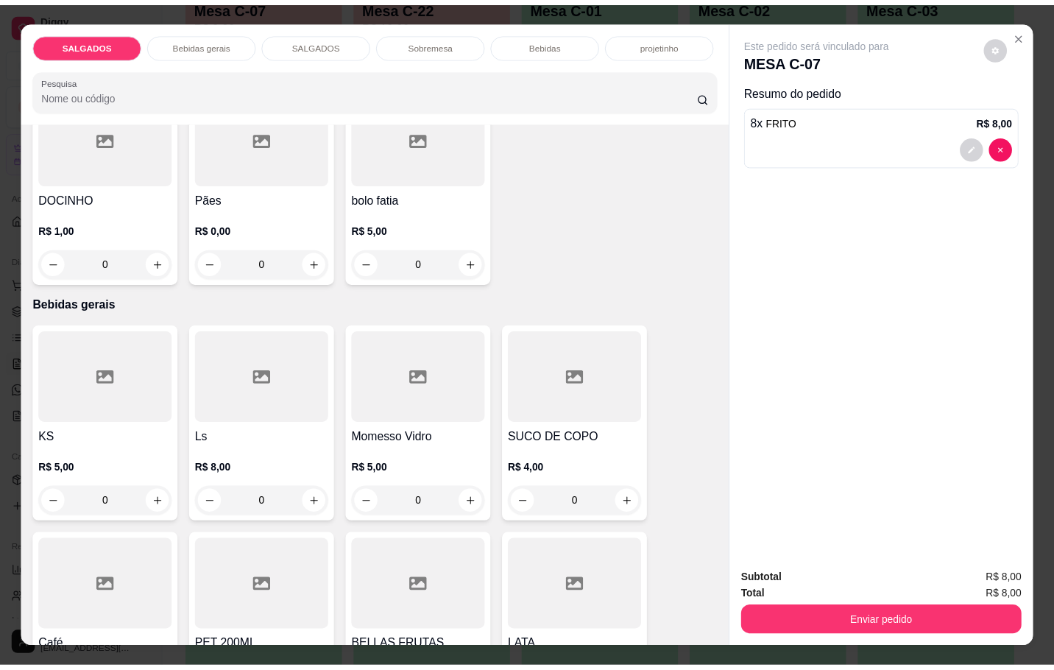
scroll to position [773, 0]
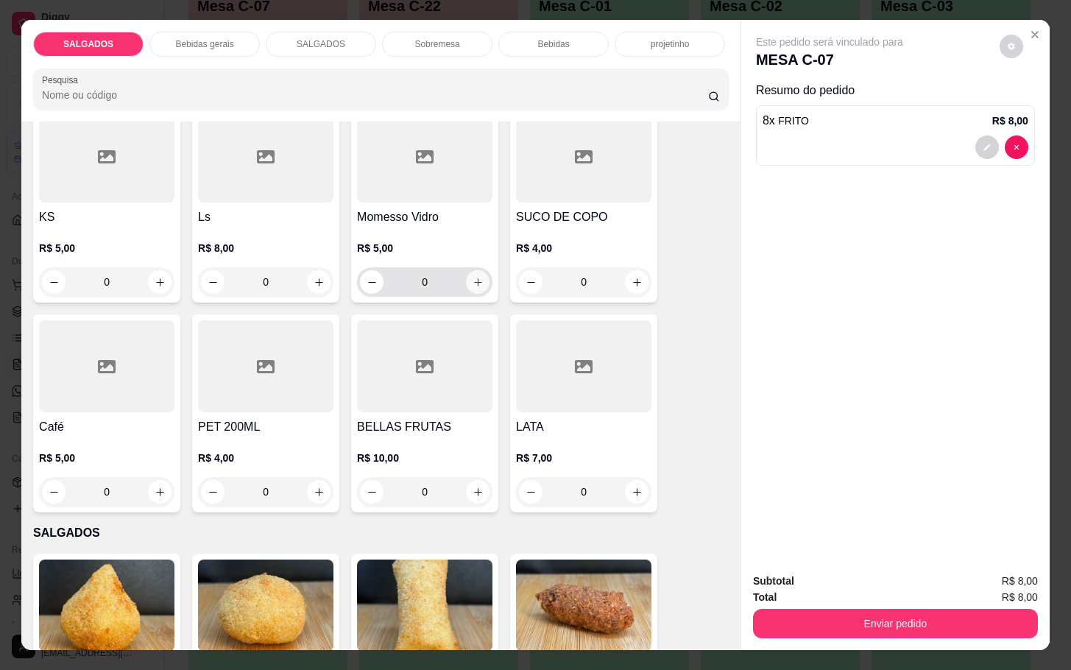
click at [466, 278] on button "increase-product-quantity" at bounding box center [478, 282] width 24 height 24
type input "1"
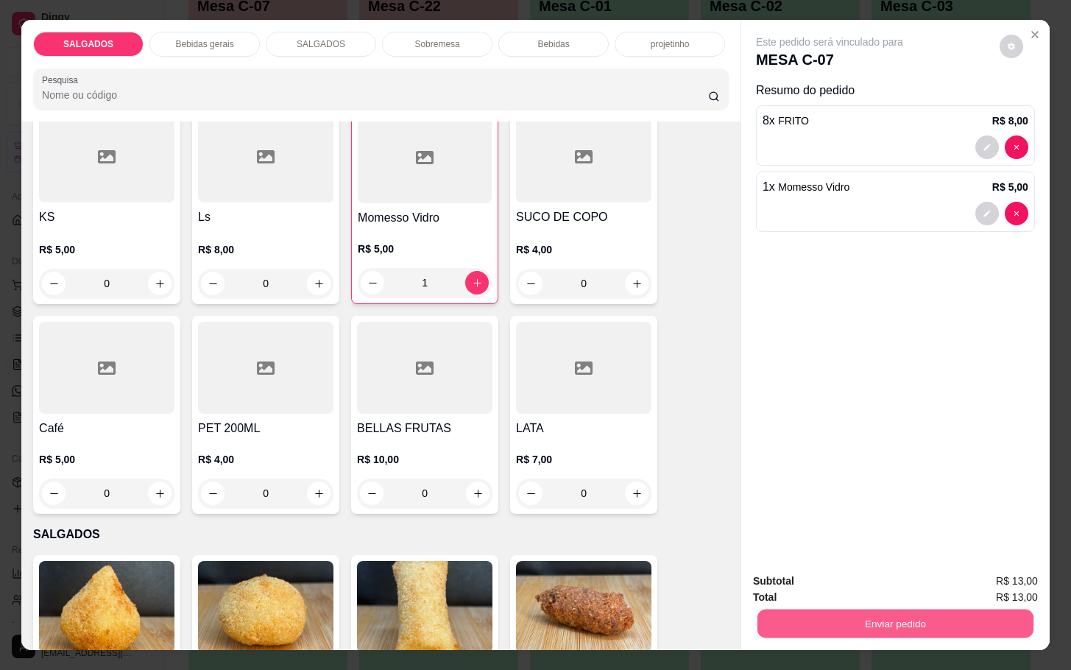
click at [859, 610] on button "Enviar pedido" at bounding box center [896, 623] width 276 height 29
click at [999, 570] on button "Enviar pedido" at bounding box center [997, 580] width 83 height 28
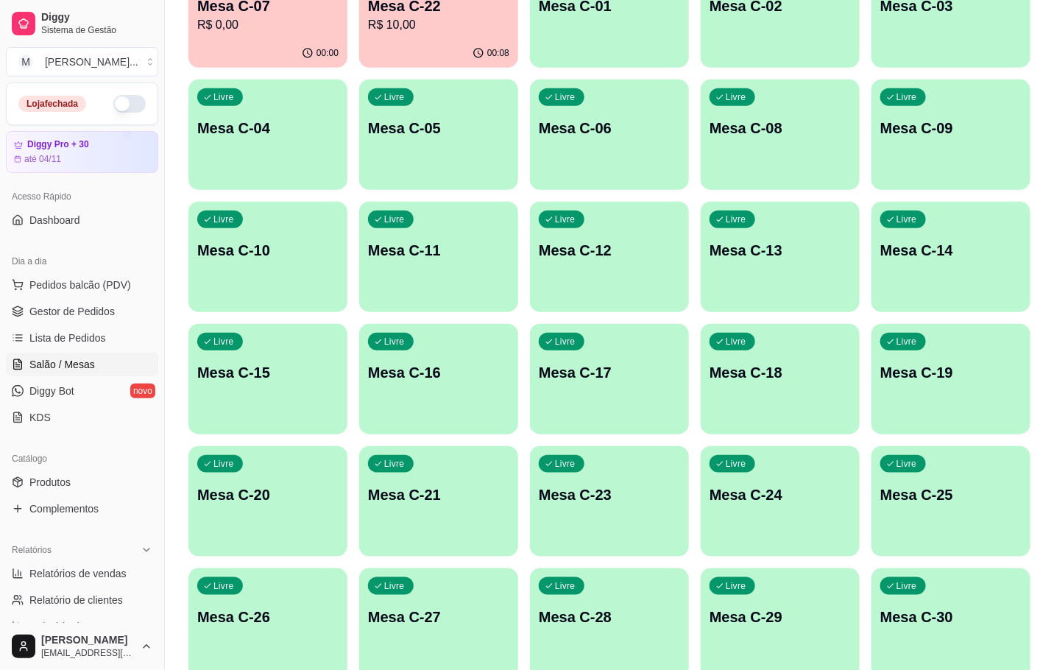
click at [636, 264] on div "Livre Mesa C-12" at bounding box center [609, 248] width 159 height 93
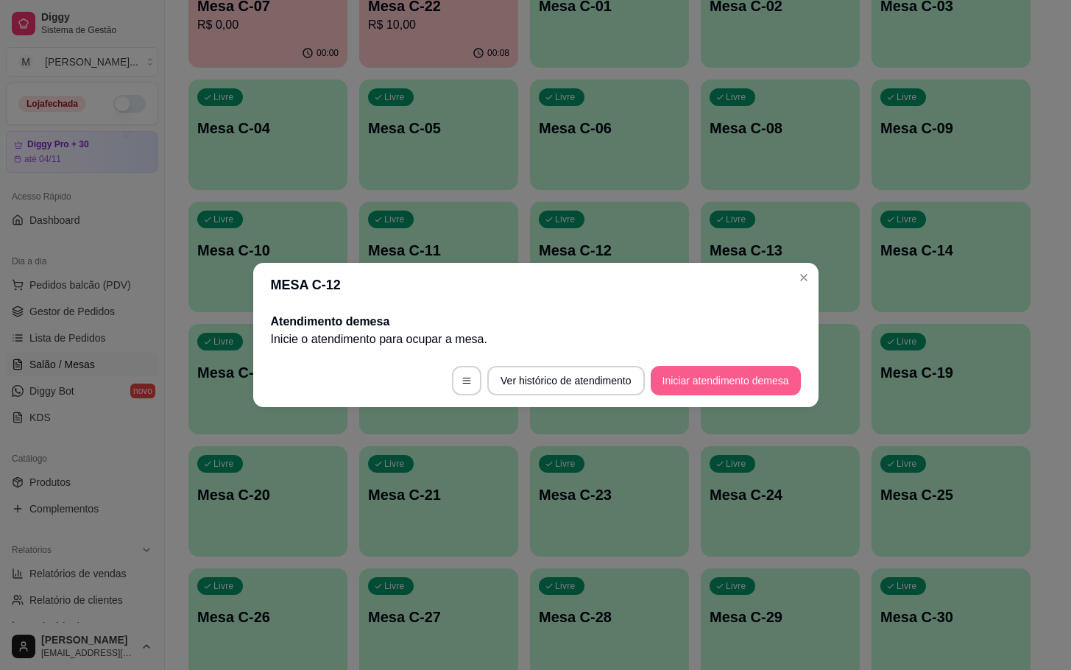
click at [700, 383] on button "Iniciar atendimento de mesa" at bounding box center [726, 380] width 150 height 29
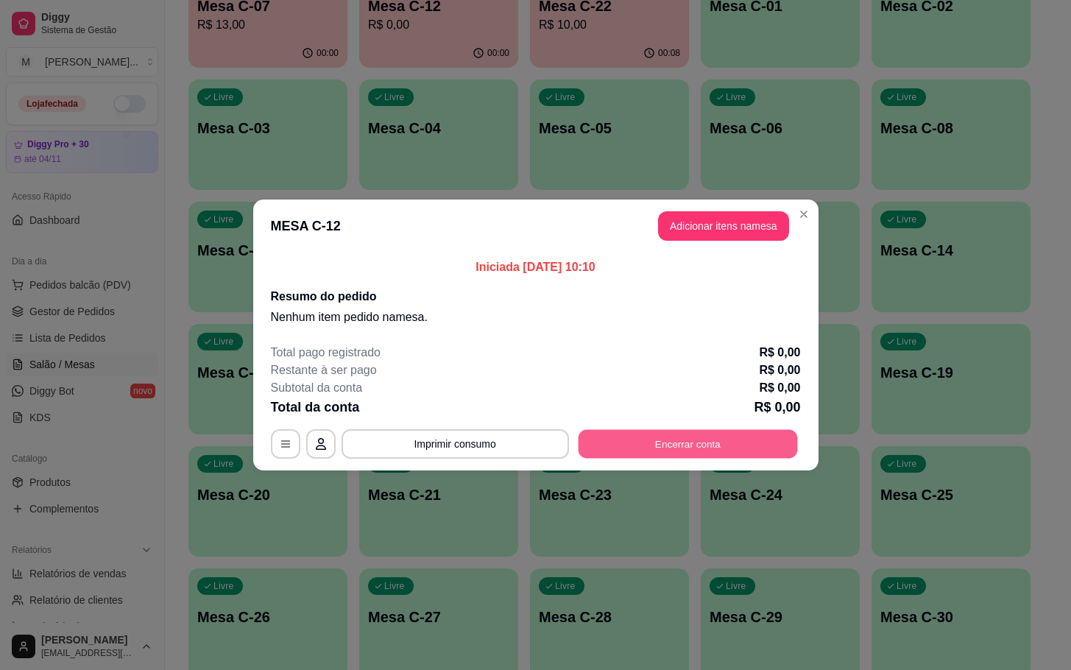
click at [747, 434] on button "Encerrar conta" at bounding box center [687, 444] width 219 height 29
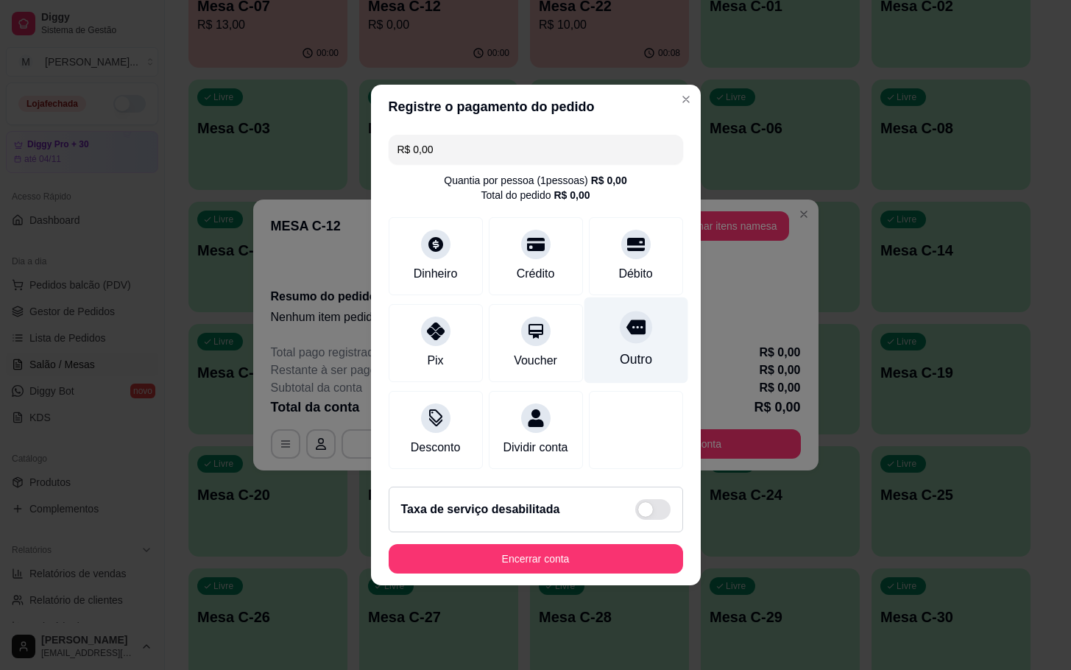
drag, startPoint x: 638, startPoint y: 341, endPoint x: 646, endPoint y: 345, distance: 8.2
click at [646, 345] on div "Outro" at bounding box center [636, 340] width 104 height 86
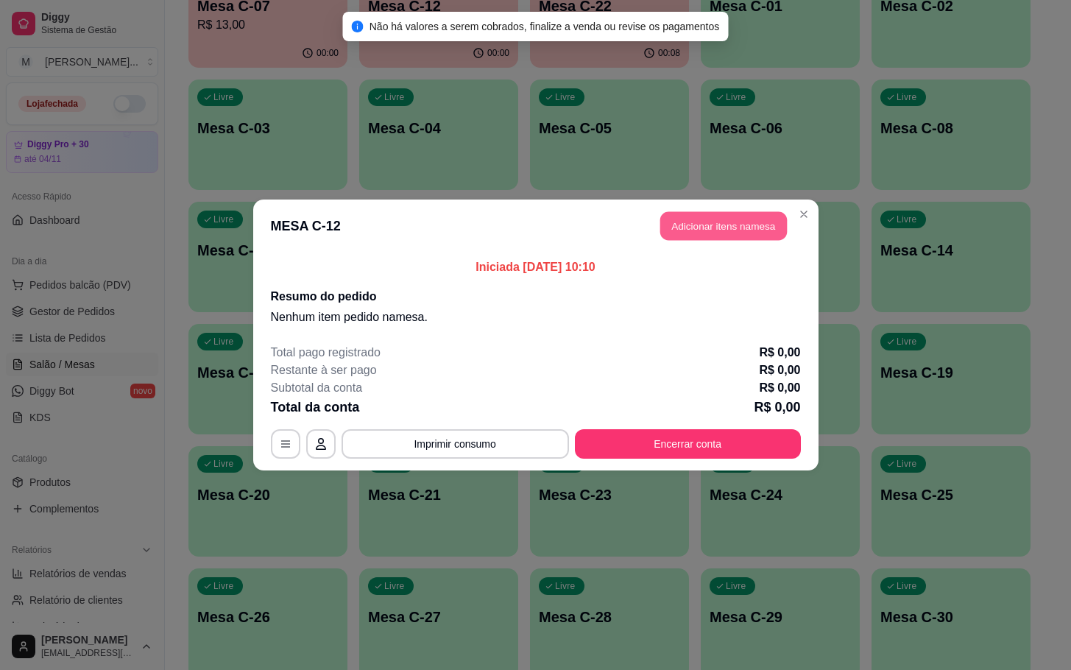
click at [694, 223] on button "Adicionar itens na mesa" at bounding box center [723, 226] width 127 height 29
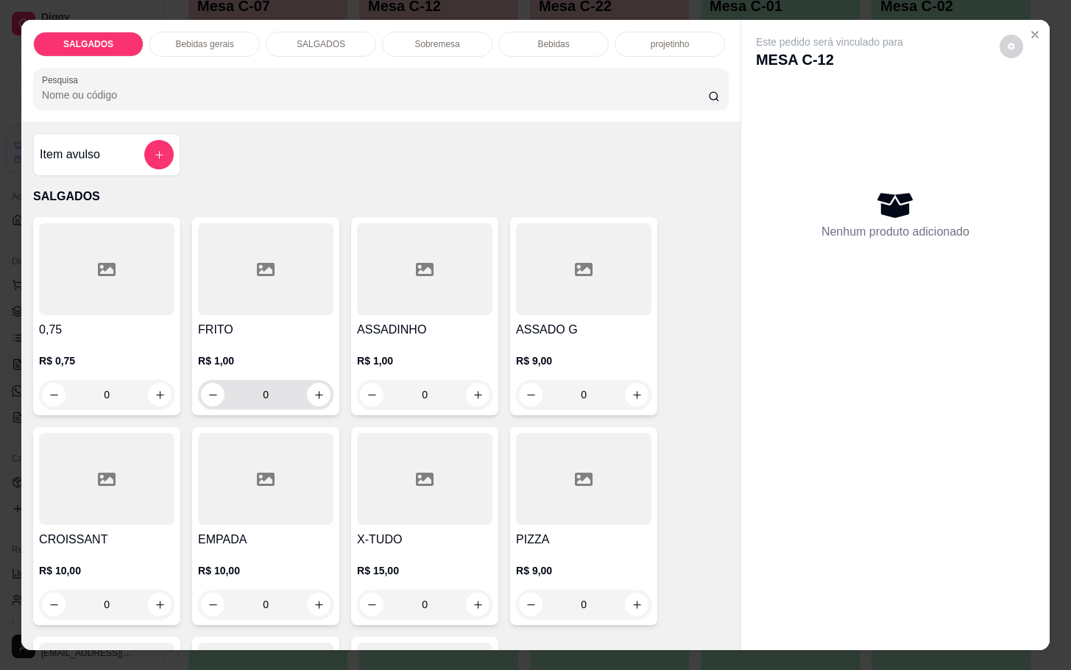
click at [297, 393] on input "0" at bounding box center [266, 394] width 82 height 29
click at [314, 390] on icon "increase-product-quantity" at bounding box center [319, 395] width 11 height 11
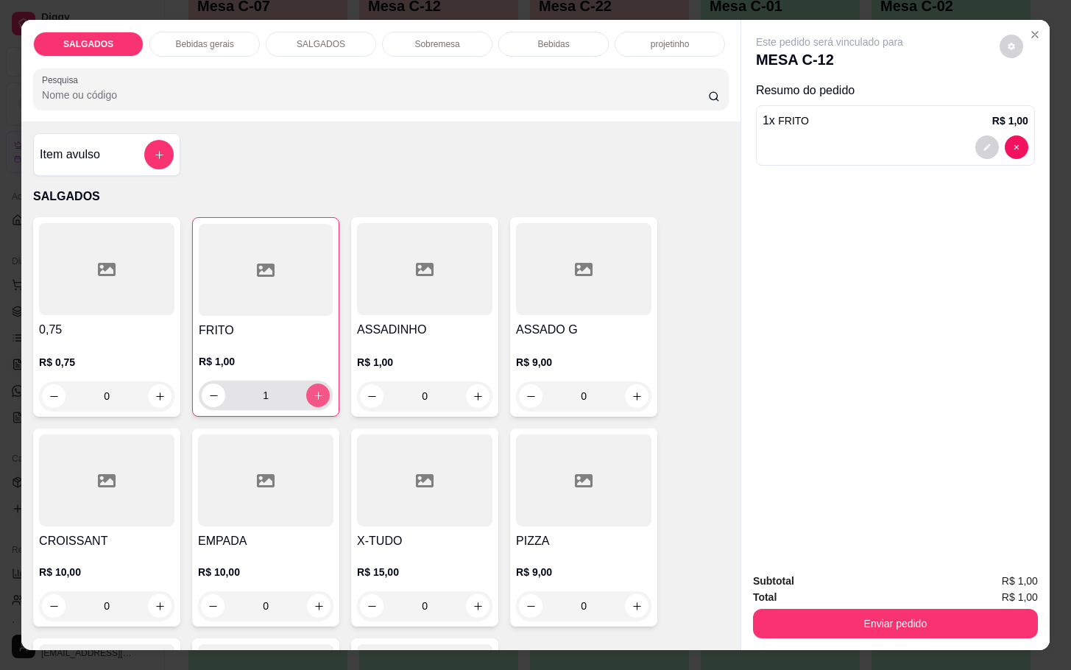
click at [313, 390] on icon "increase-product-quantity" at bounding box center [318, 395] width 11 height 11
type input "5"
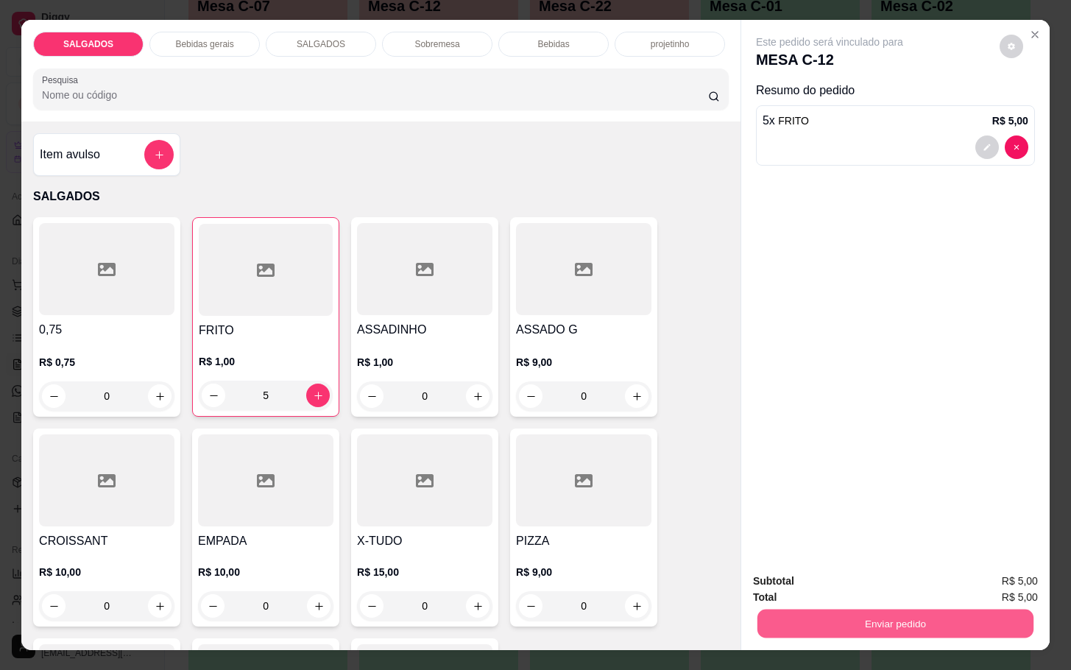
click at [851, 613] on button "Enviar pedido" at bounding box center [896, 623] width 276 height 29
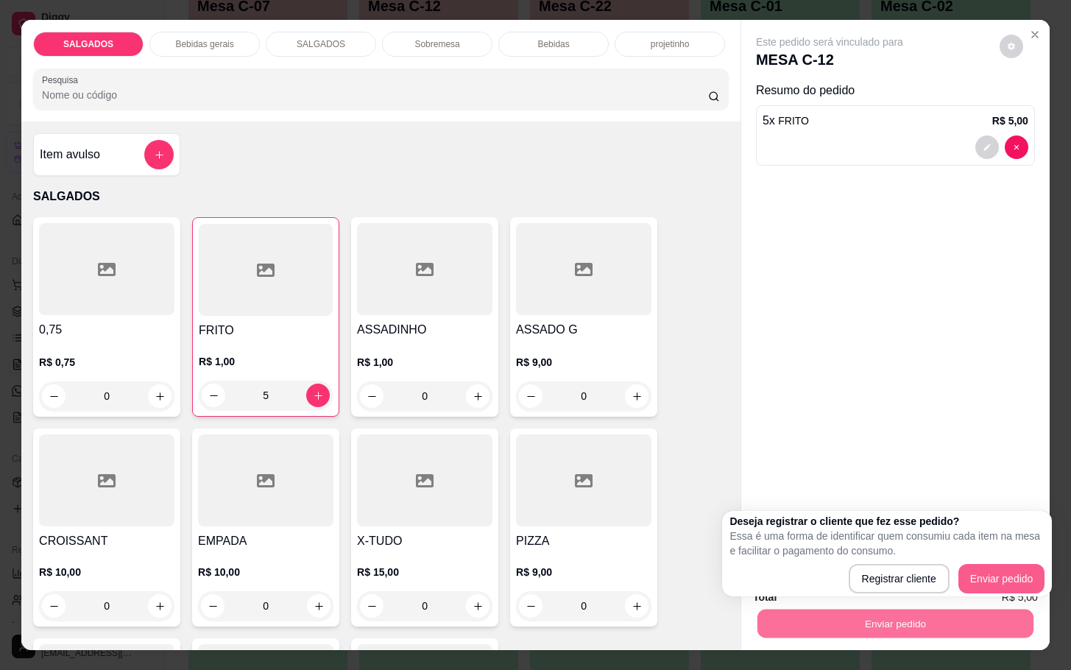
click at [1004, 579] on button "Enviar pedido" at bounding box center [1002, 578] width 87 height 29
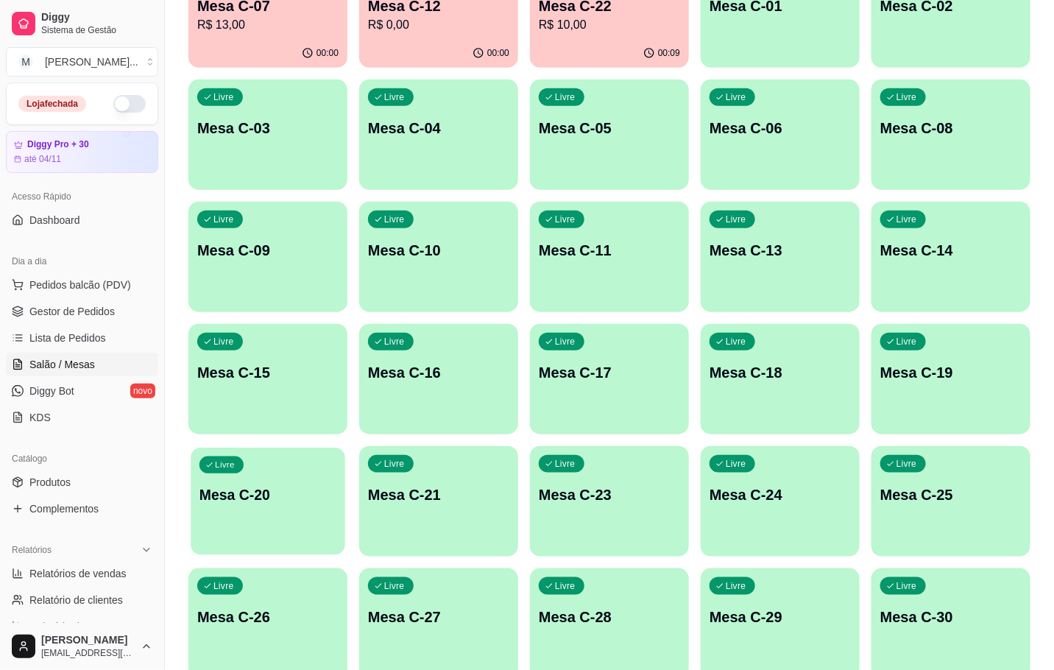
click at [242, 498] on p "Mesa C-20" at bounding box center [268, 495] width 137 height 20
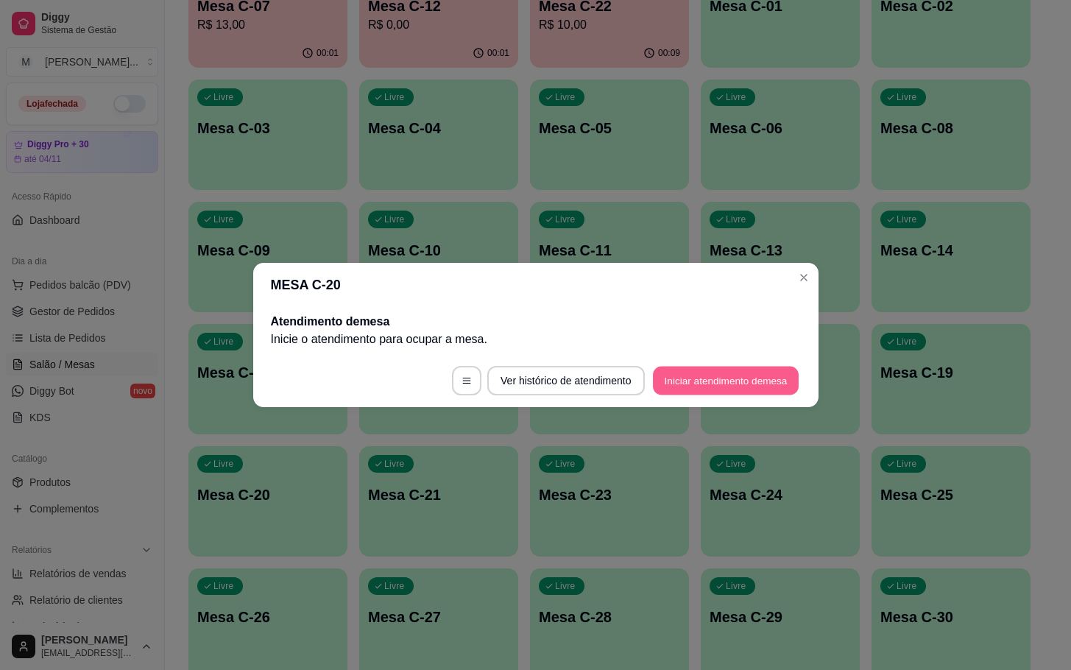
click at [741, 389] on button "Iniciar atendimento de mesa" at bounding box center [726, 381] width 146 height 29
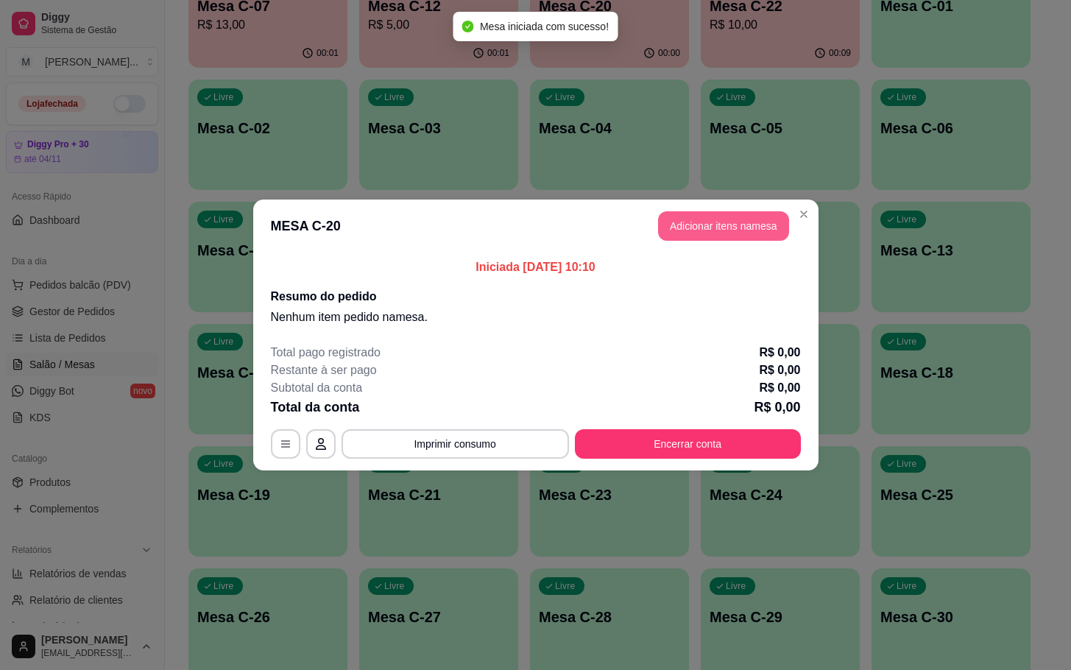
click at [725, 228] on button "Adicionar itens na mesa" at bounding box center [723, 225] width 131 height 29
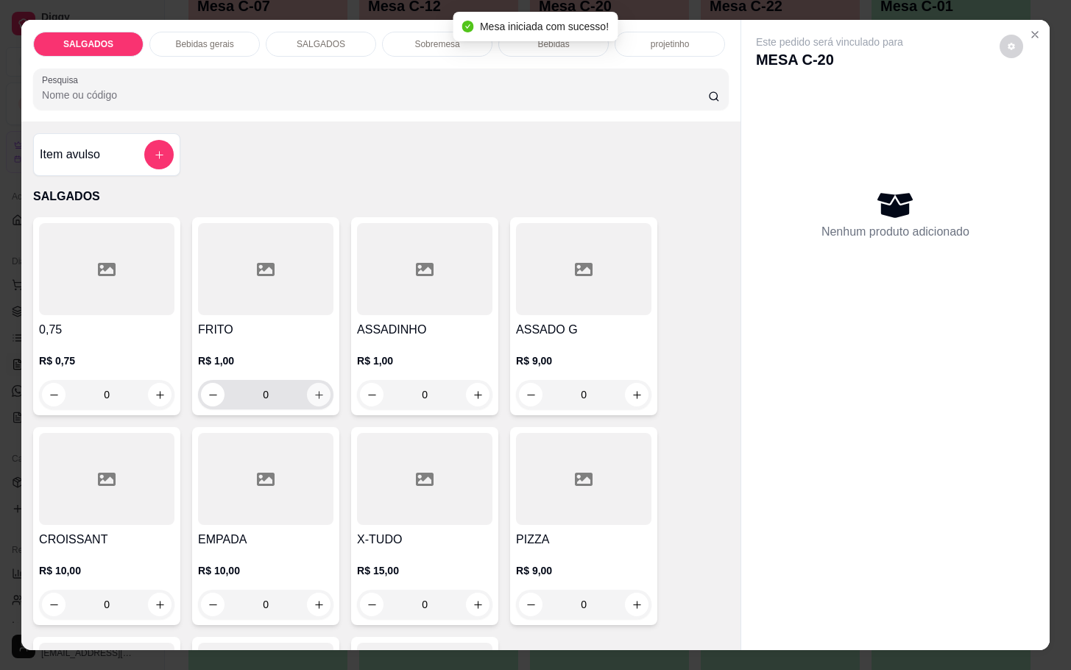
click at [314, 390] on icon "increase-product-quantity" at bounding box center [319, 395] width 11 height 11
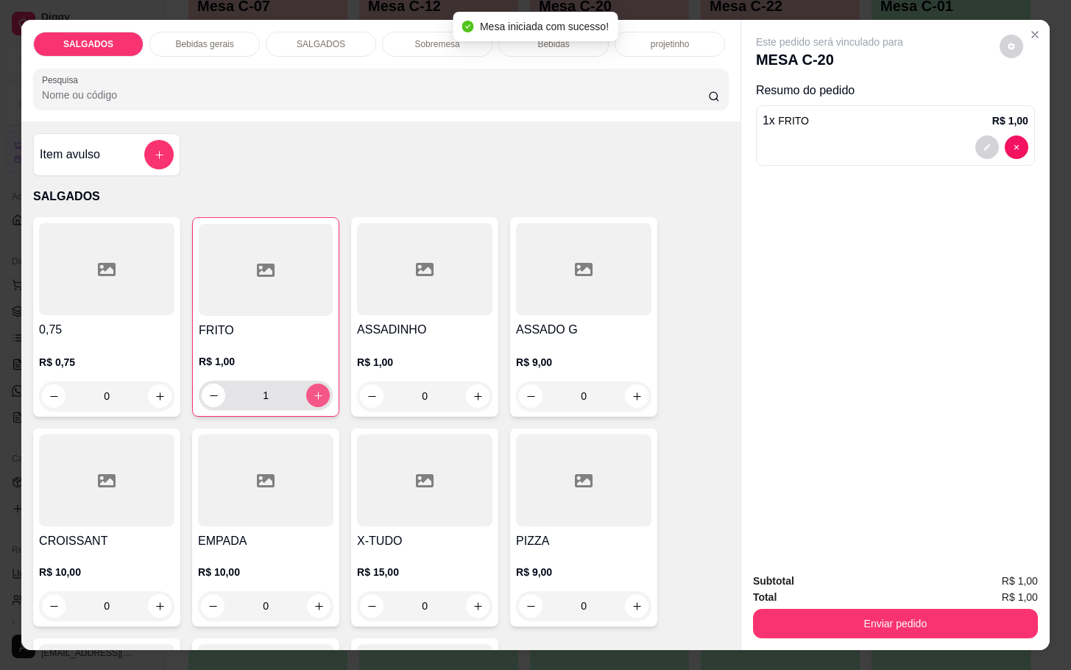
click at [313, 390] on icon "increase-product-quantity" at bounding box center [318, 395] width 11 height 11
click at [208, 391] on icon "decrease-product-quantity" at bounding box center [213, 395] width 11 height 11
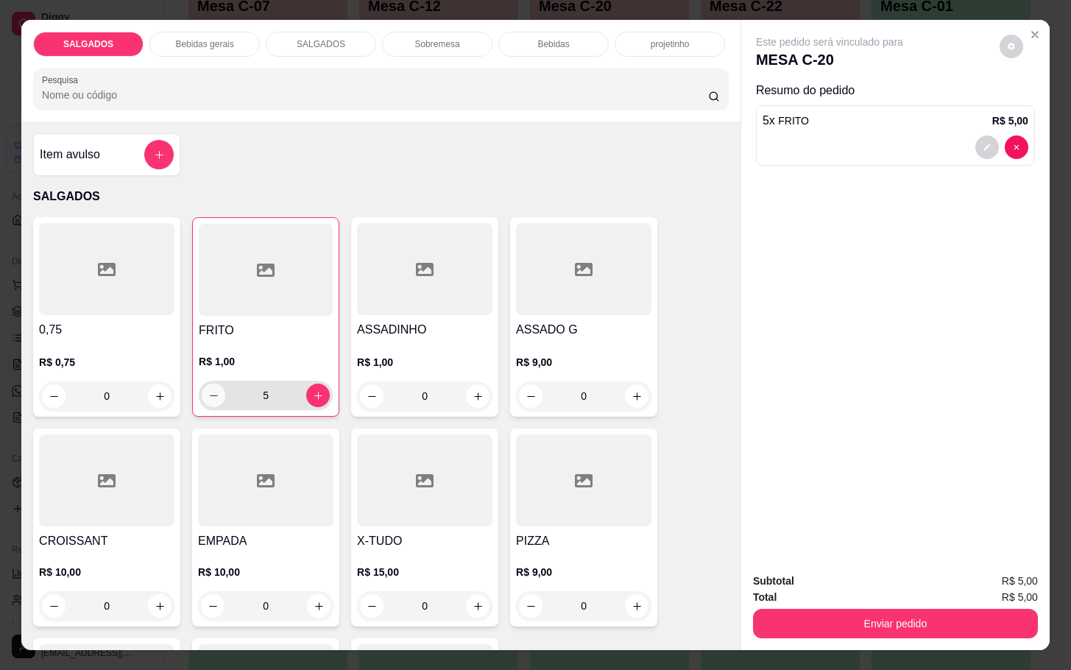
type input "4"
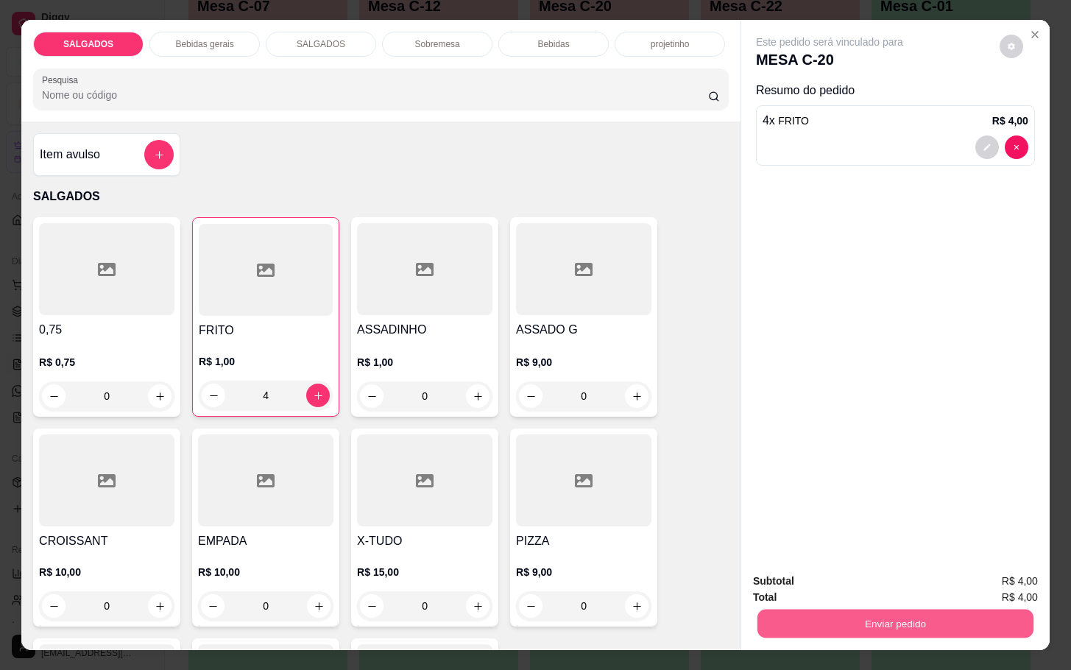
click at [913, 610] on button "Enviar pedido" at bounding box center [896, 623] width 276 height 29
click at [979, 579] on button "Enviar pedido" at bounding box center [997, 580] width 83 height 28
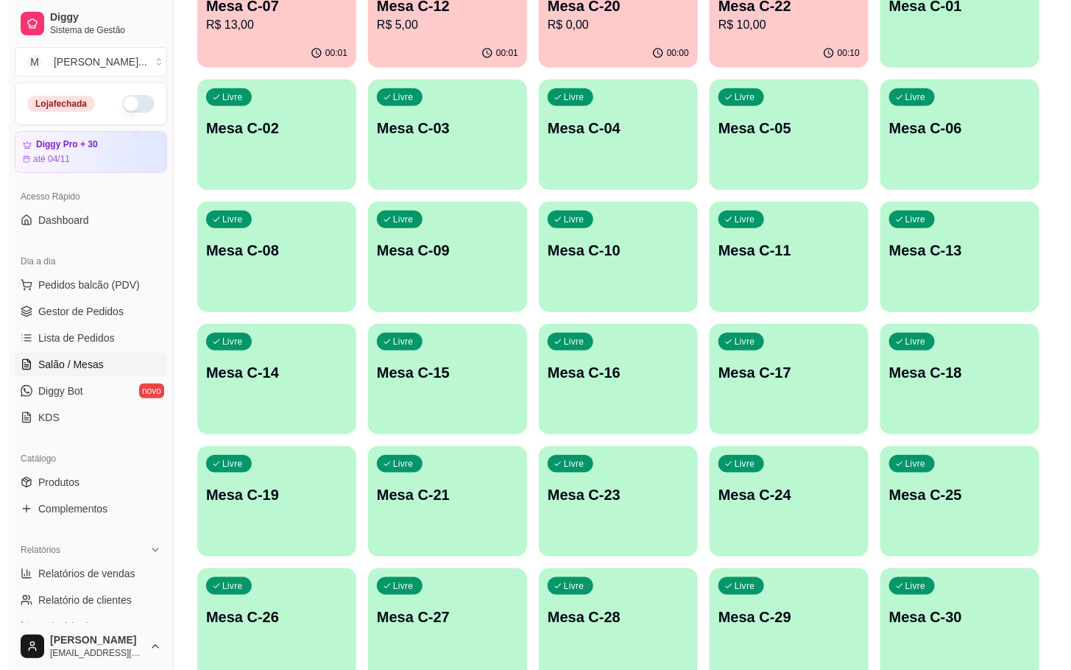
scroll to position [221, 0]
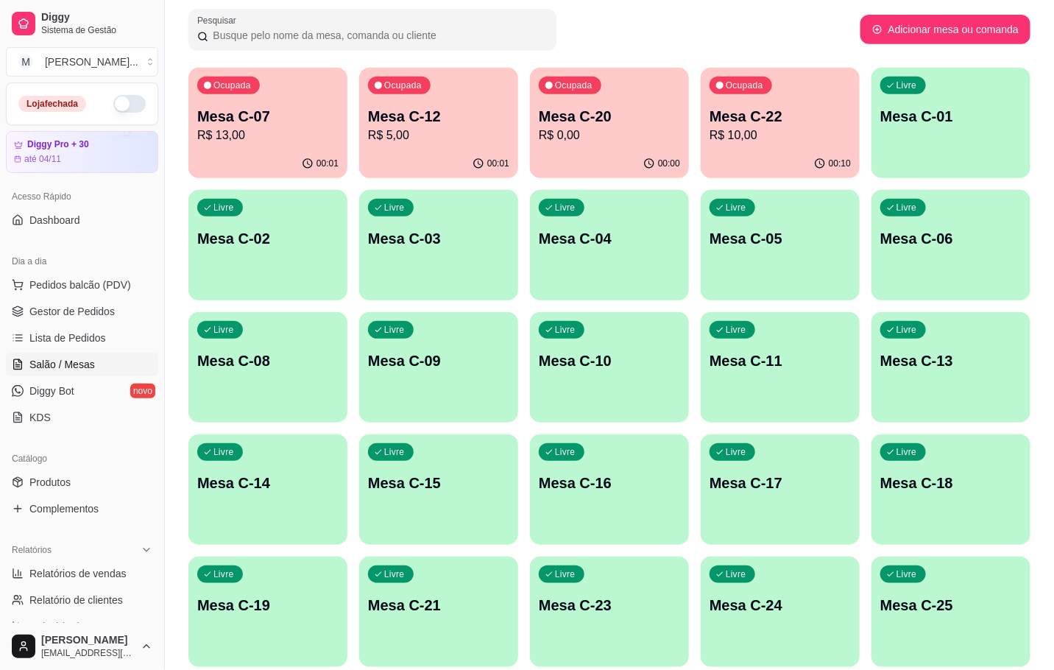
click at [753, 111] on p "Mesa C-22" at bounding box center [780, 116] width 141 height 21
click at [931, 407] on div "button" at bounding box center [951, 412] width 155 height 17
click at [919, 436] on div "Livre Mesa C-18" at bounding box center [951, 481] width 155 height 90
click at [889, 526] on button "Livre Mesa C-18" at bounding box center [951, 490] width 155 height 108
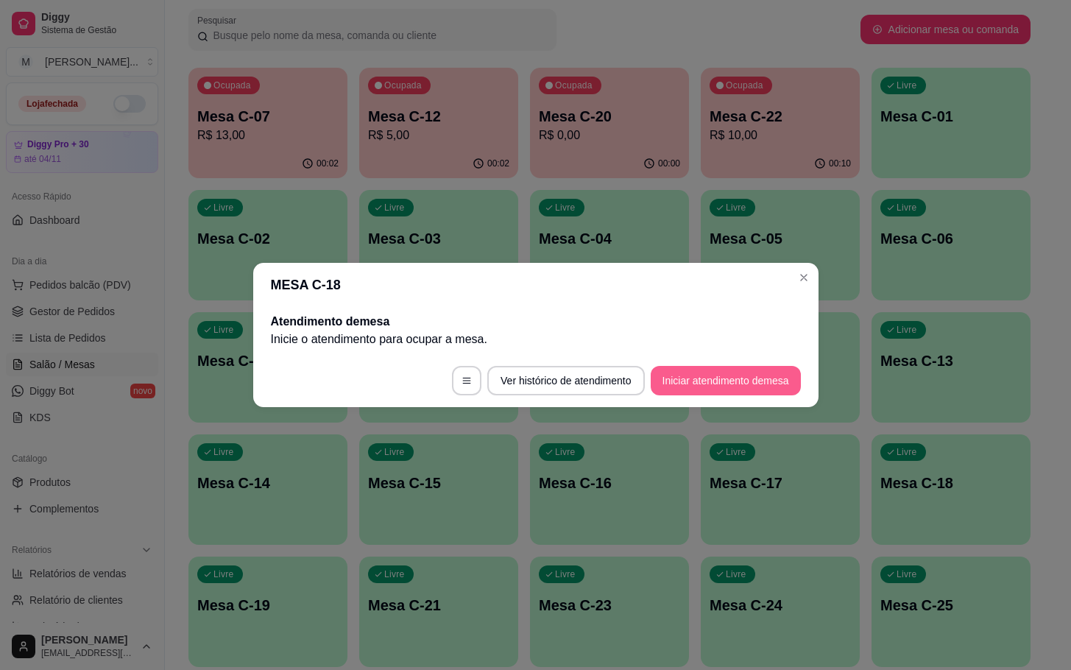
click at [758, 373] on button "Iniciar atendimento de mesa" at bounding box center [726, 380] width 150 height 29
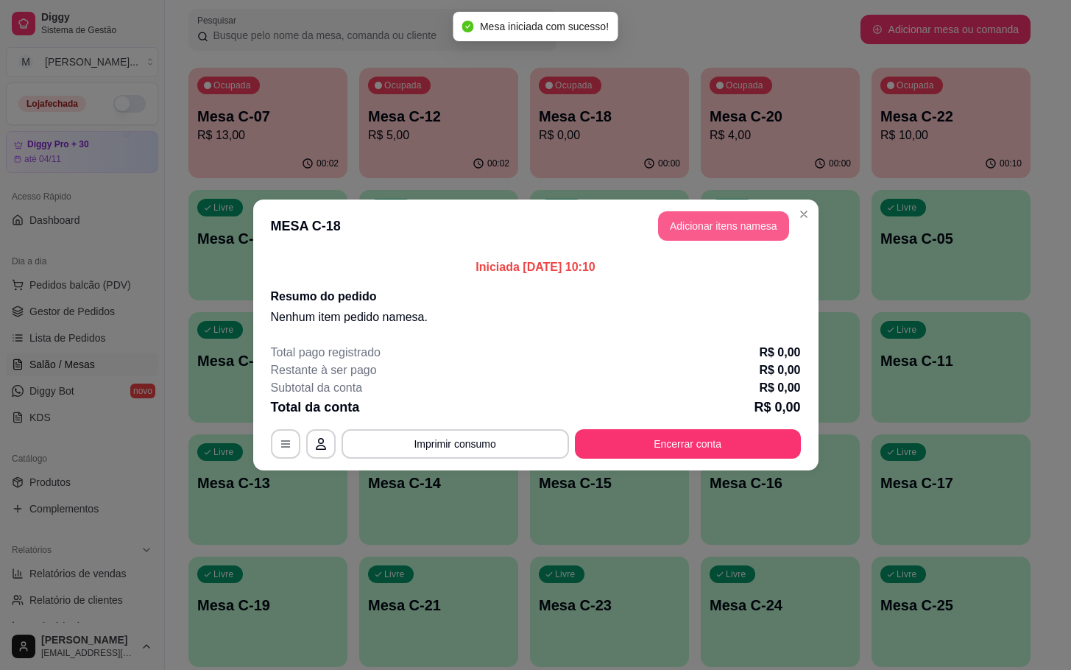
click at [734, 228] on button "Adicionar itens na mesa" at bounding box center [723, 225] width 131 height 29
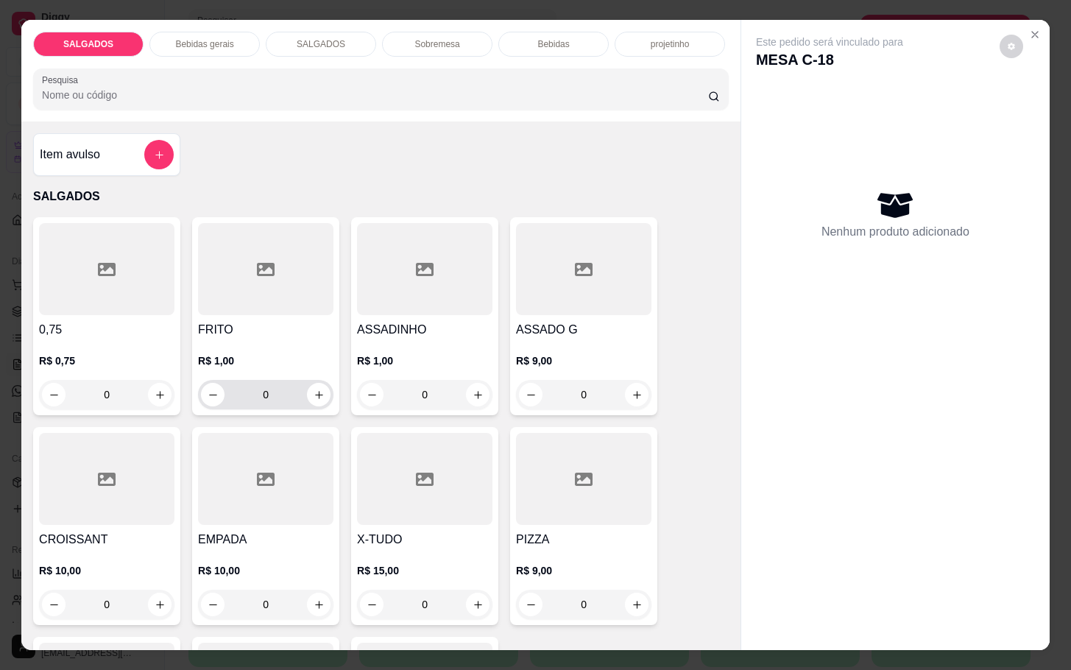
click at [323, 387] on div "0" at bounding box center [265, 394] width 135 height 29
click at [318, 383] on button "increase-product-quantity" at bounding box center [319, 395] width 24 height 24
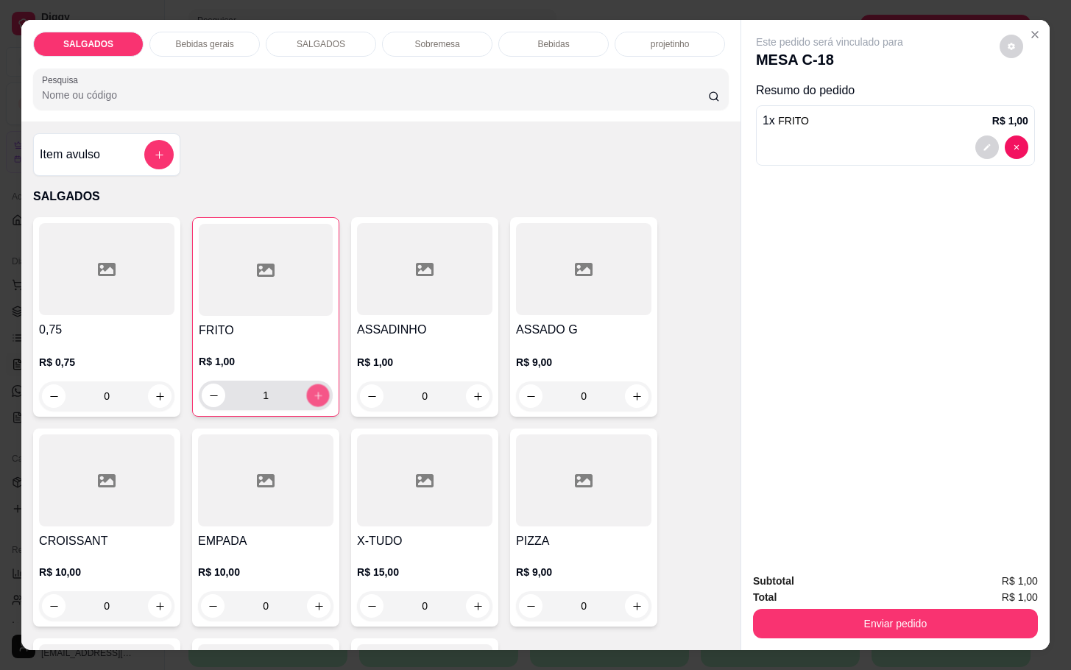
click at [318, 384] on button "increase-product-quantity" at bounding box center [318, 395] width 23 height 23
click at [318, 384] on button "increase-product-quantity" at bounding box center [318, 396] width 24 height 24
type input "4"
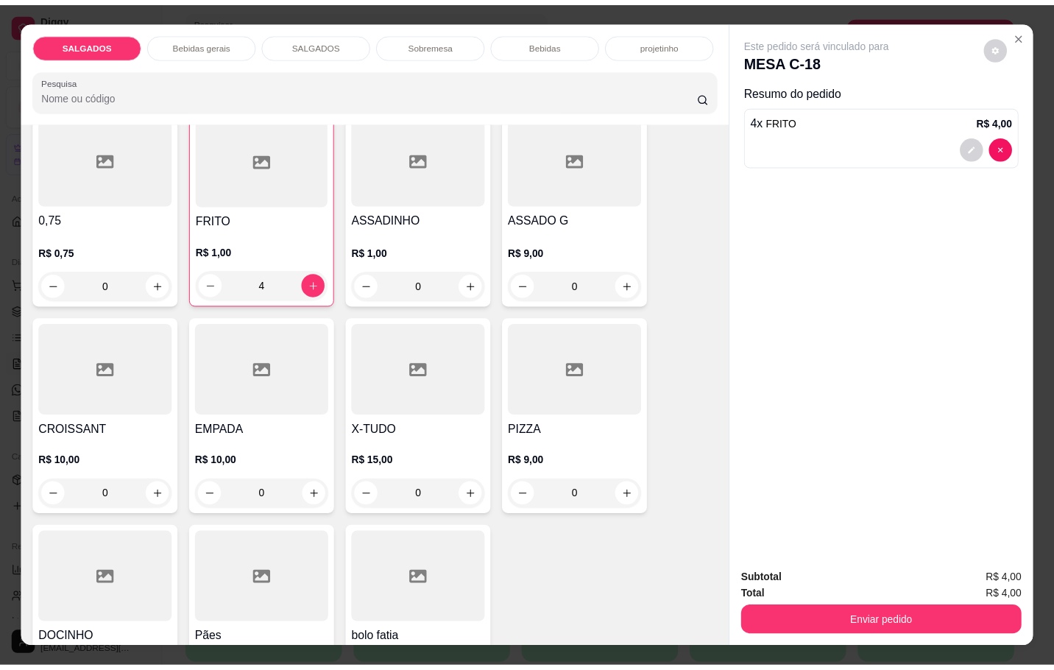
scroll to position [331, 0]
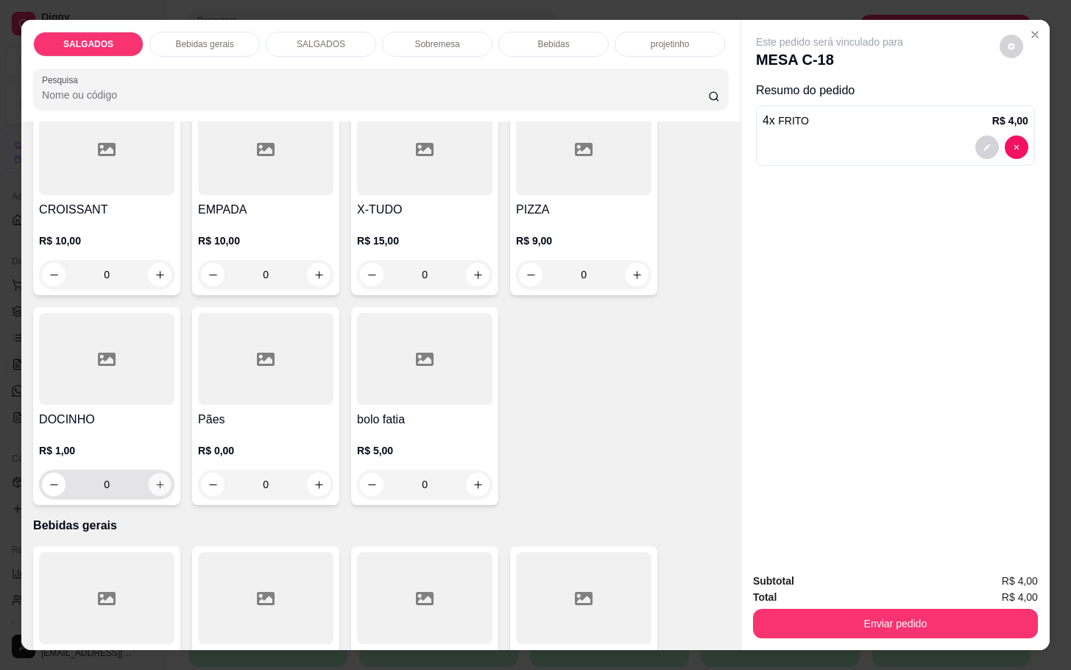
click at [155, 479] on icon "increase-product-quantity" at bounding box center [160, 484] width 11 height 11
click at [155, 480] on icon "increase-product-quantity" at bounding box center [159, 485] width 11 height 11
type input "3"
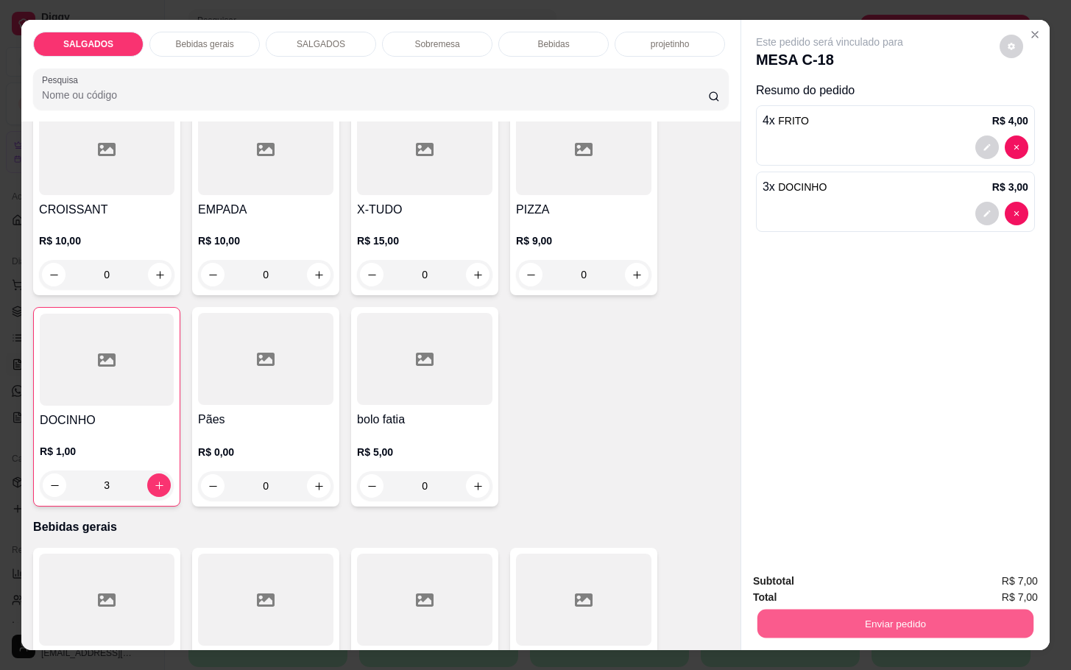
click at [895, 625] on button "Enviar pedido" at bounding box center [896, 623] width 276 height 29
click at [1016, 581] on button "Enviar pedido" at bounding box center [997, 579] width 81 height 27
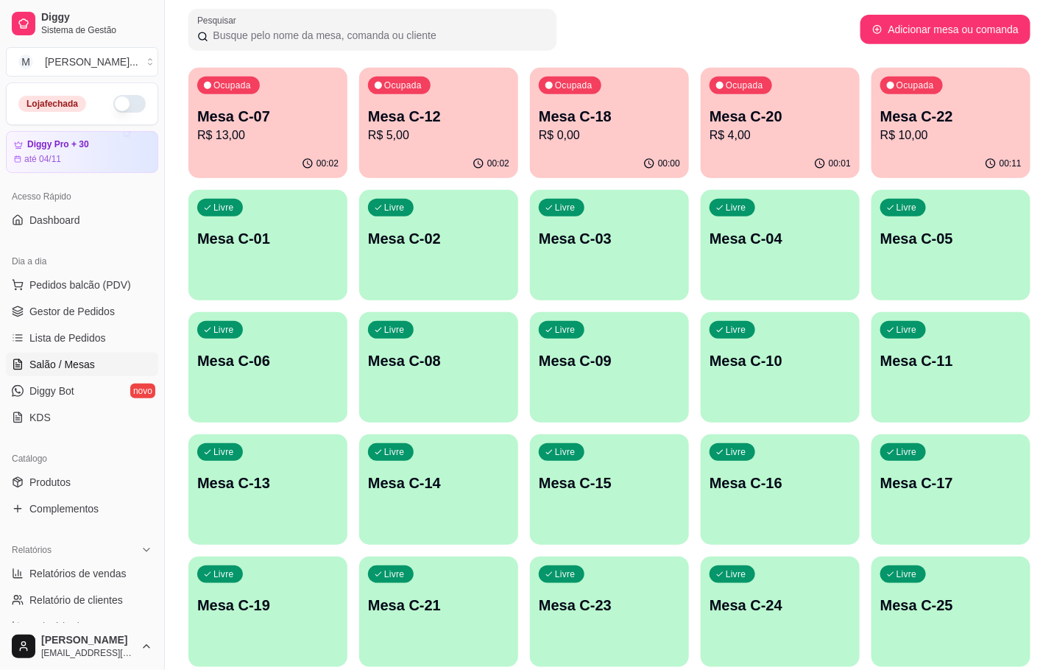
click at [917, 130] on p "R$ 10,00" at bounding box center [951, 136] width 141 height 18
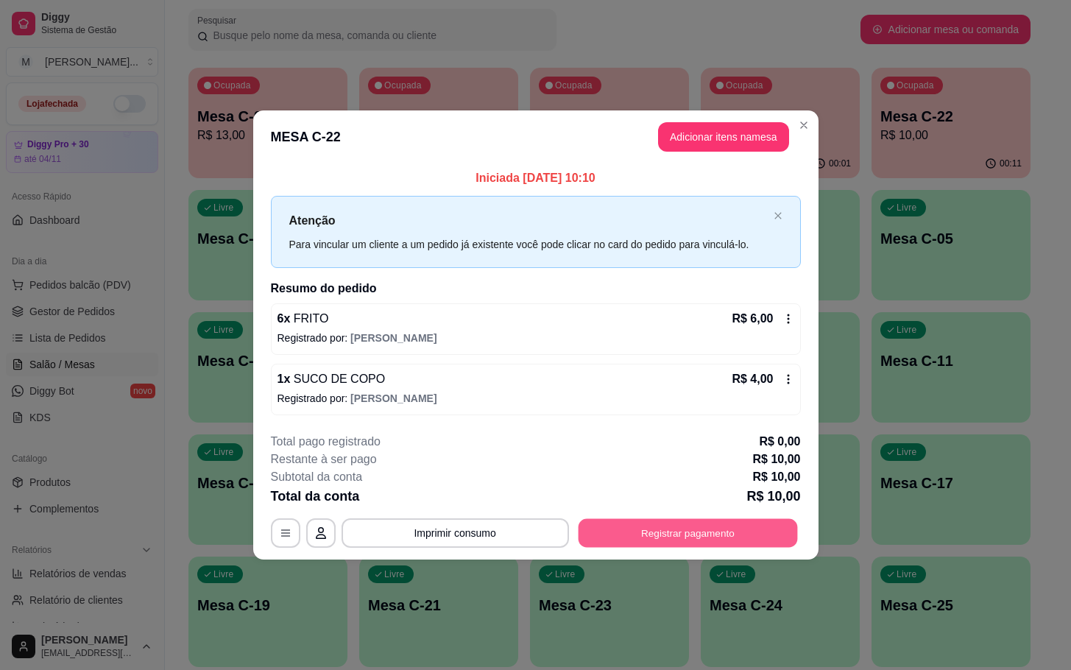
click at [731, 546] on button "Registrar pagamento" at bounding box center [687, 532] width 219 height 29
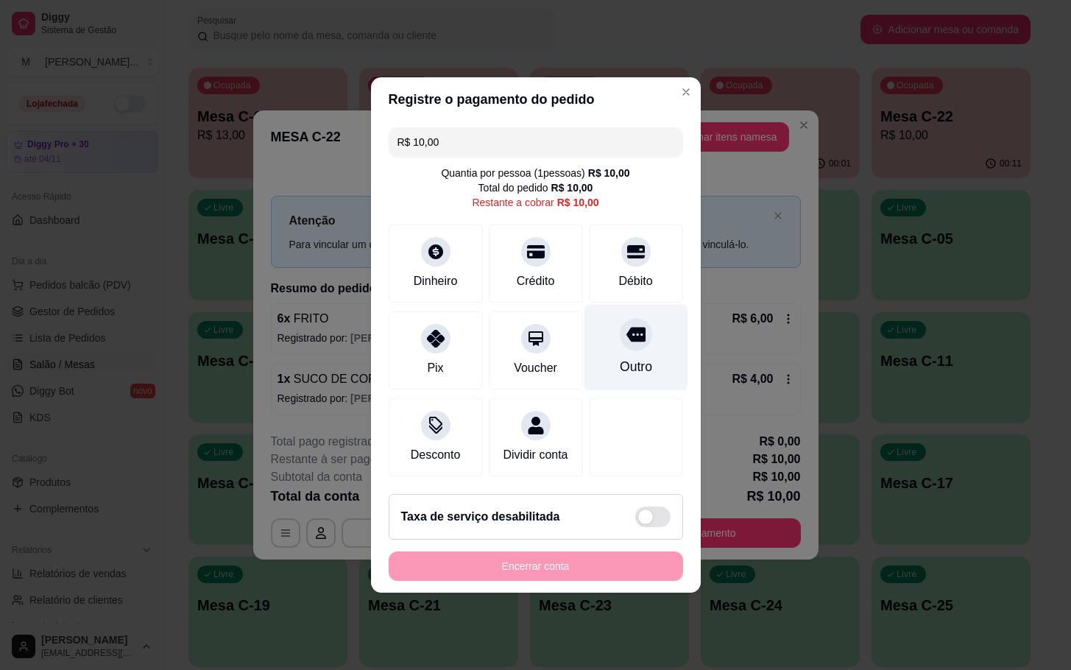
click at [626, 325] on icon at bounding box center [635, 334] width 19 height 19
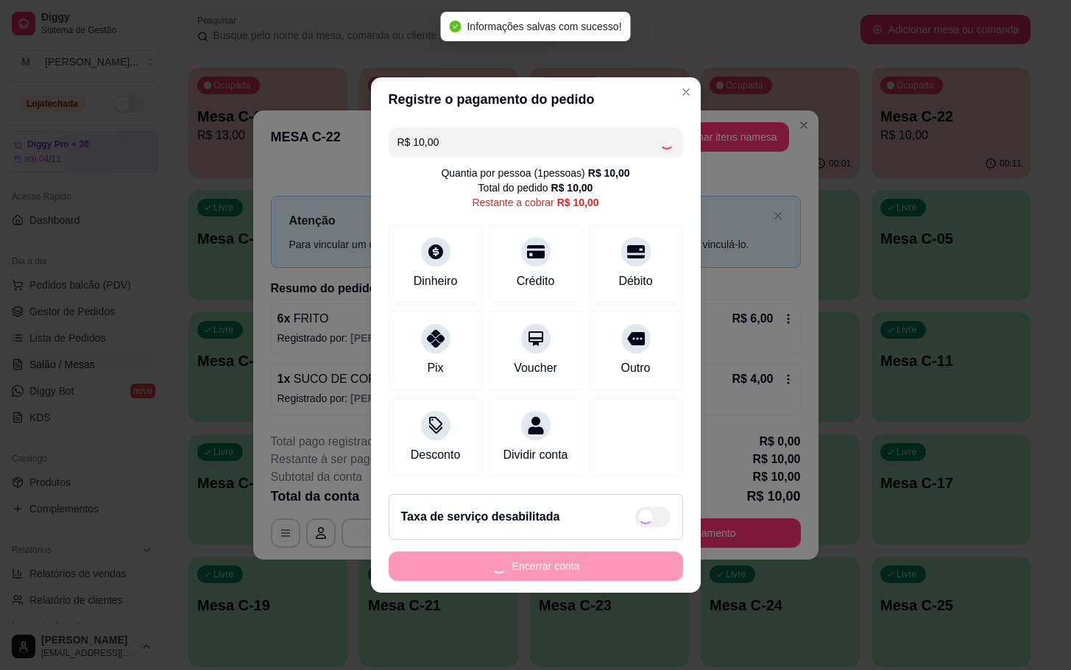
type input "R$ 0,00"
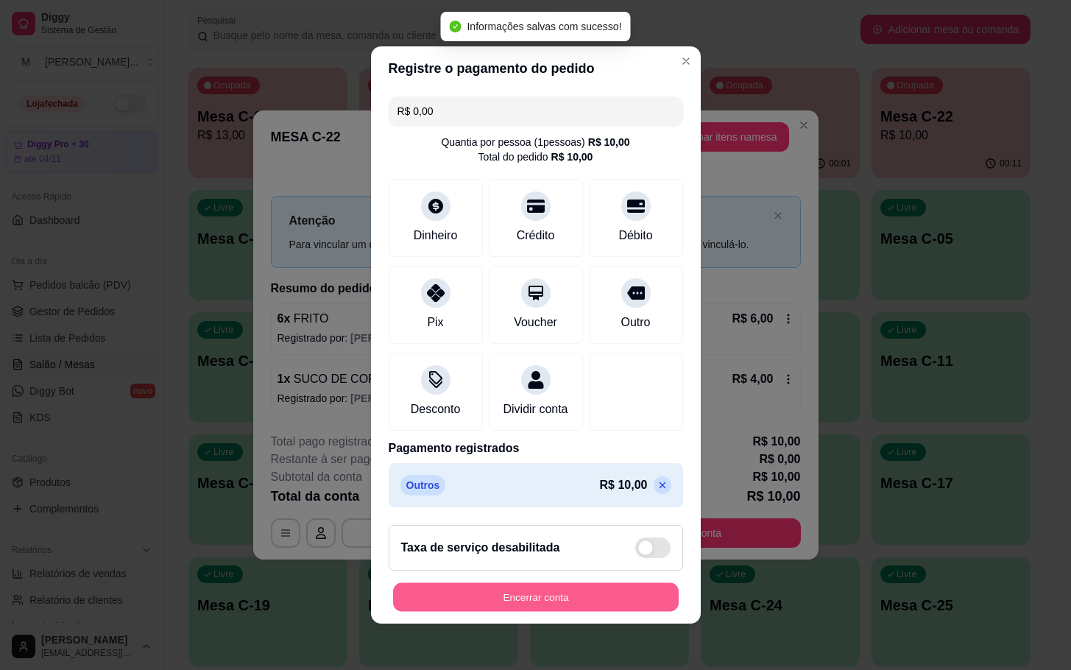
click at [586, 604] on button "Encerrar conta" at bounding box center [536, 597] width 286 height 29
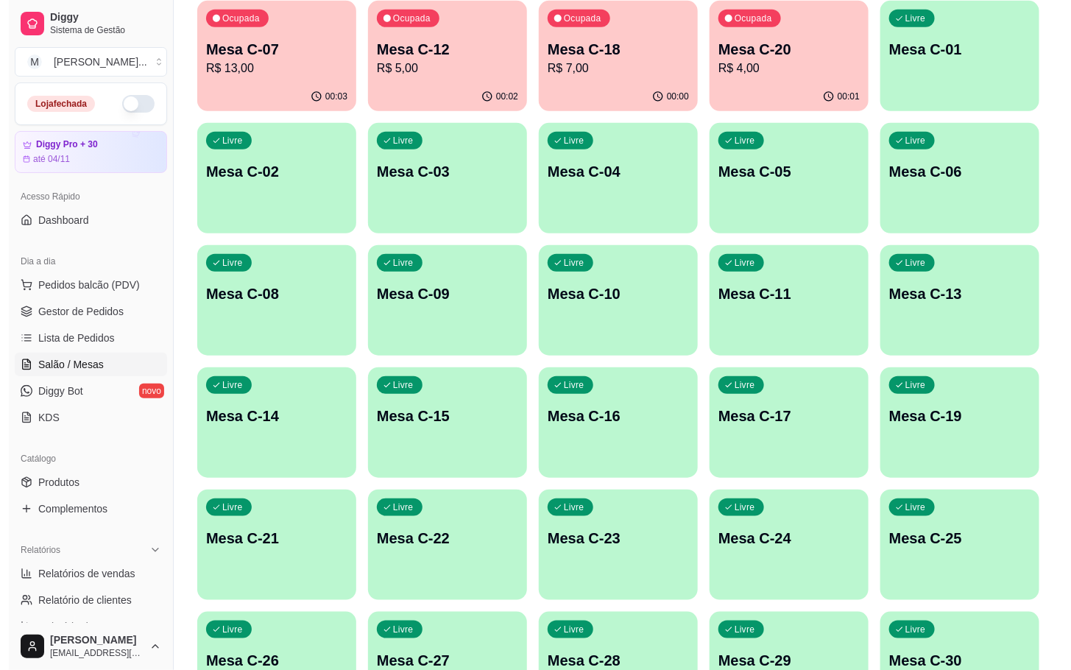
scroll to position [283, 0]
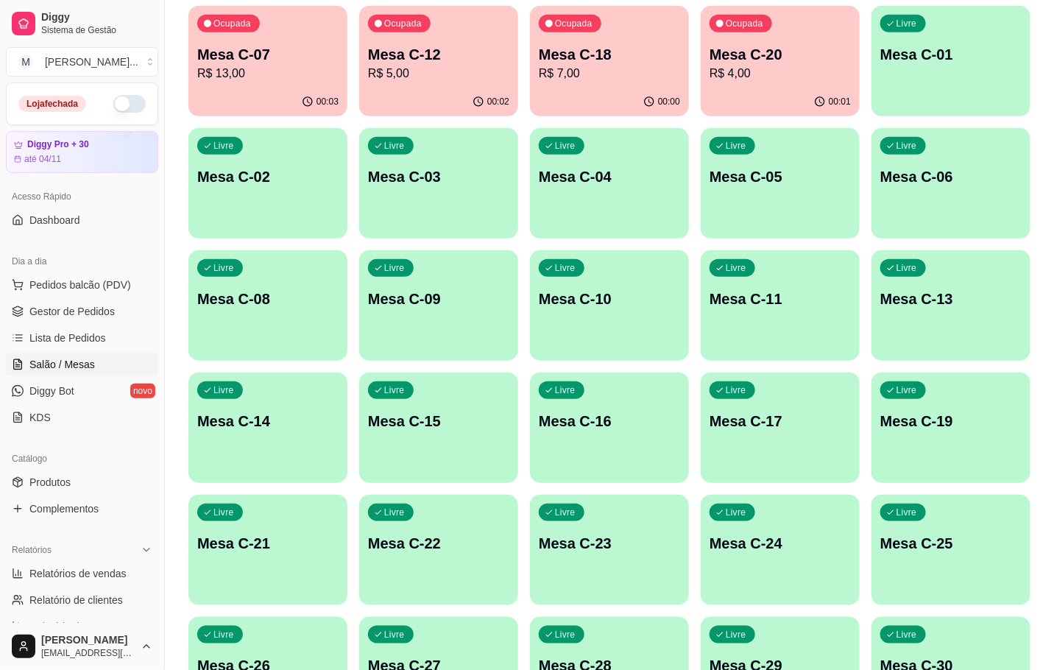
click at [920, 190] on div "Livre Mesa C-06" at bounding box center [951, 174] width 159 height 93
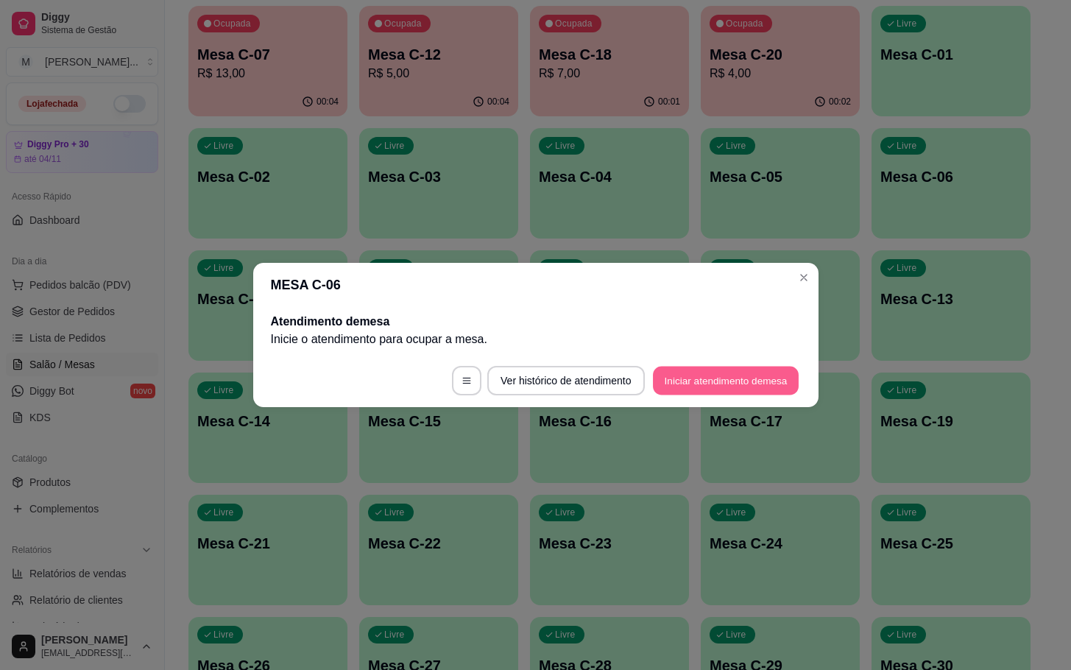
click at [747, 370] on button "Iniciar atendimento de mesa" at bounding box center [726, 381] width 146 height 29
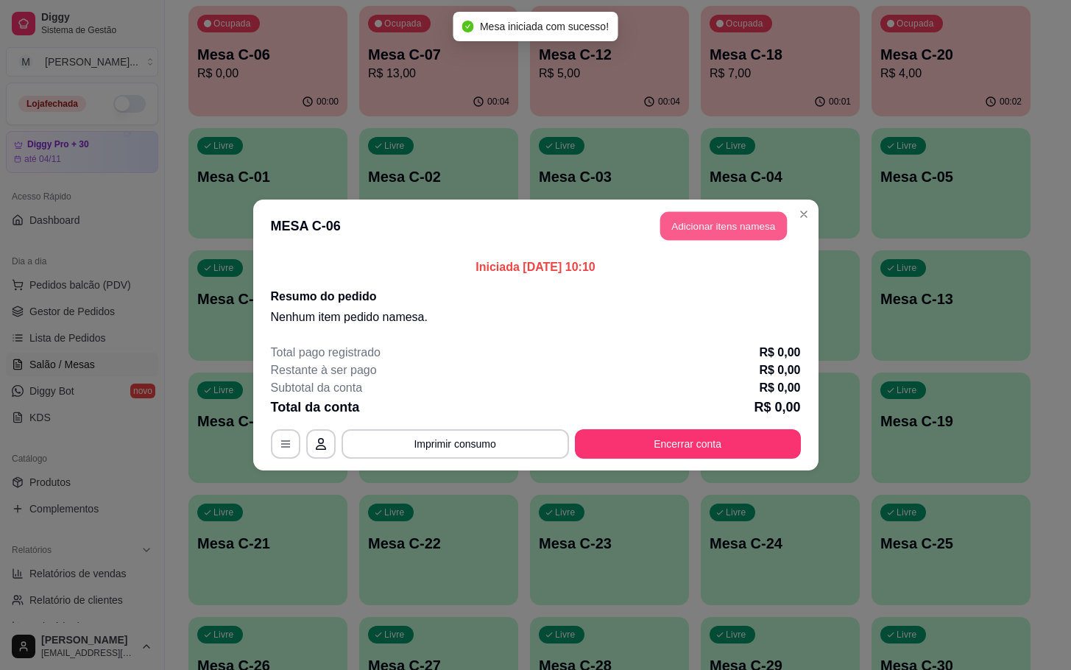
click at [719, 236] on button "Adicionar itens na mesa" at bounding box center [723, 226] width 127 height 29
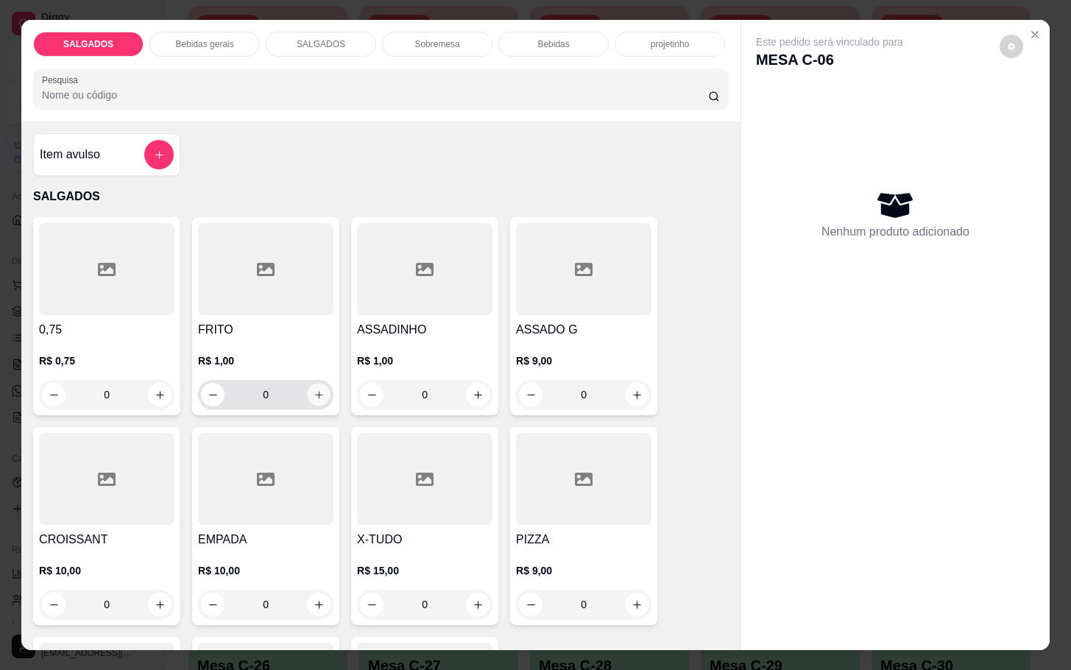
click at [308, 384] on button "increase-product-quantity" at bounding box center [319, 395] width 23 height 23
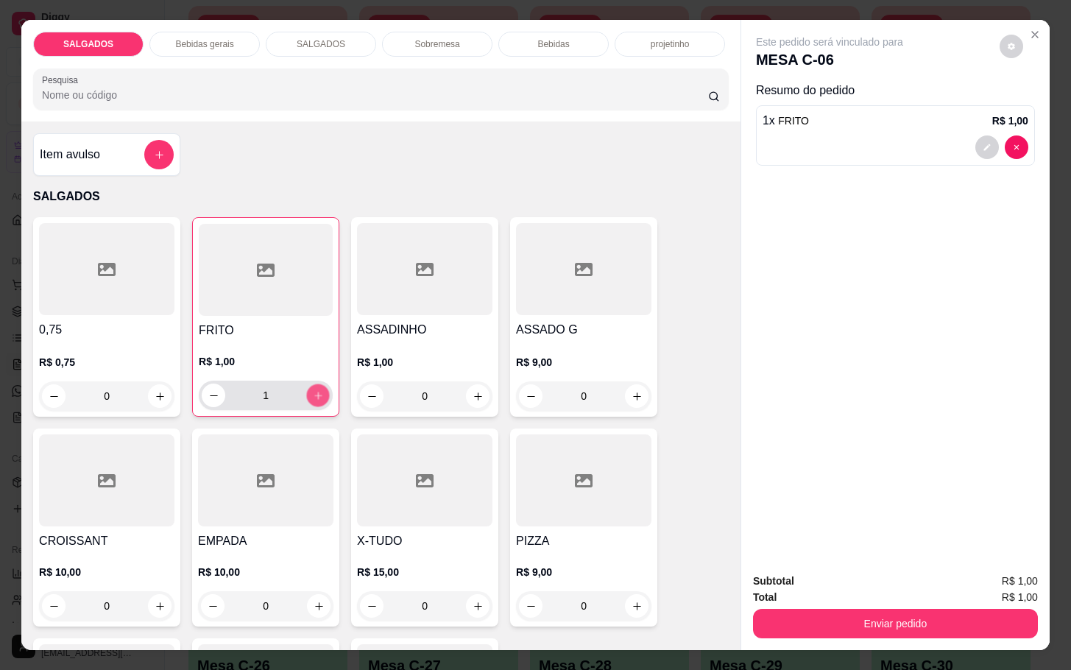
click at [307, 384] on button "increase-product-quantity" at bounding box center [318, 395] width 23 height 23
type input "5"
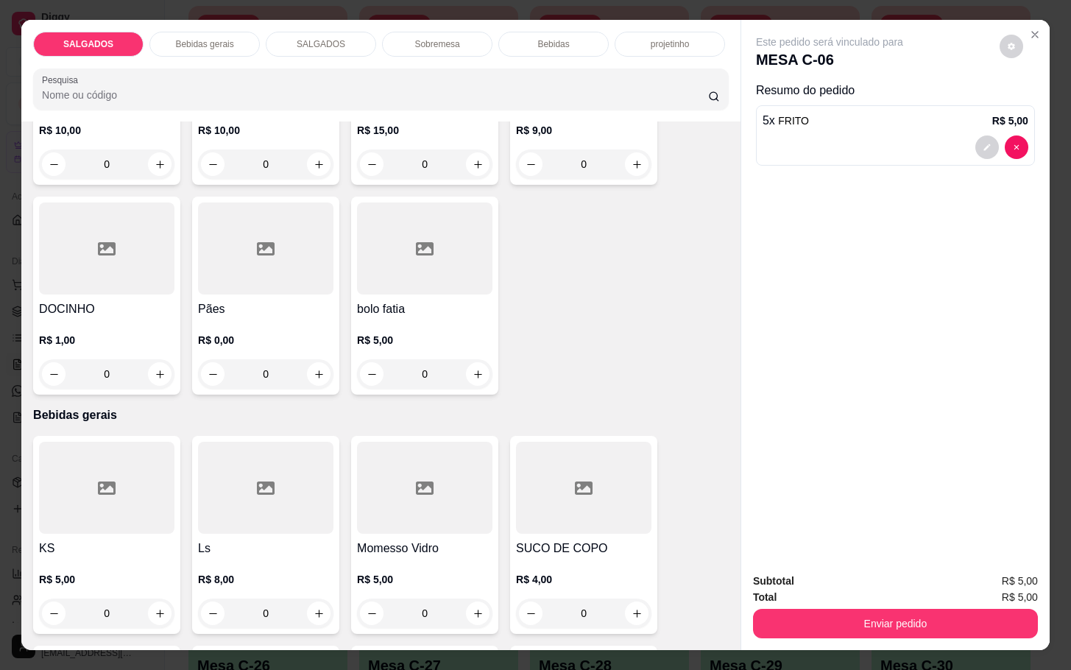
scroll to position [663, 0]
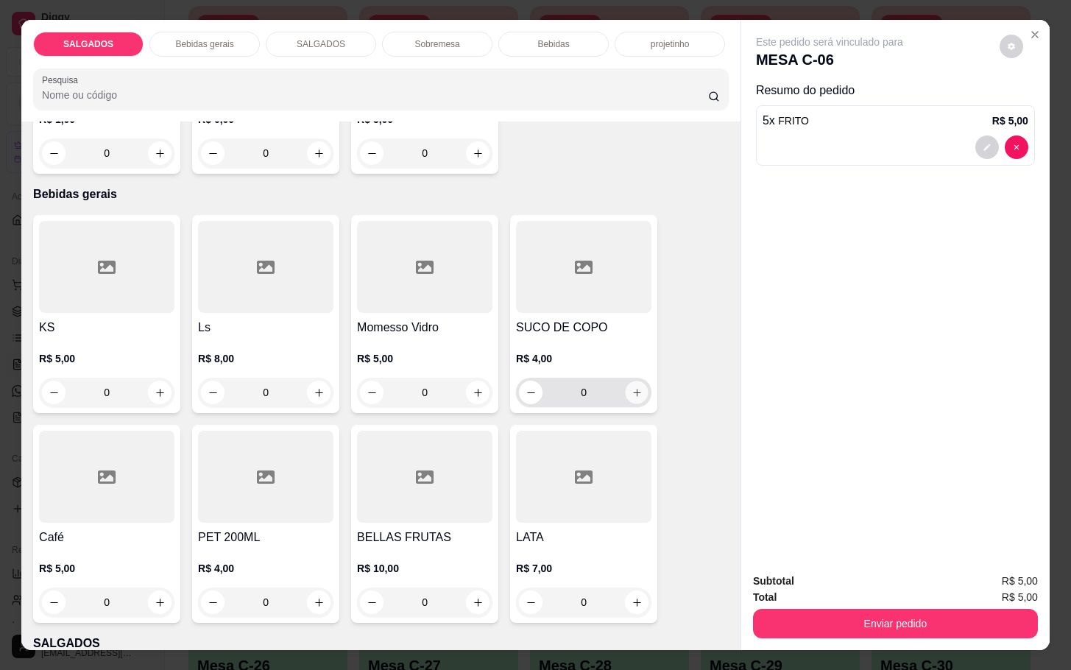
click at [632, 389] on icon "increase-product-quantity" at bounding box center [637, 392] width 11 height 11
type input "1"
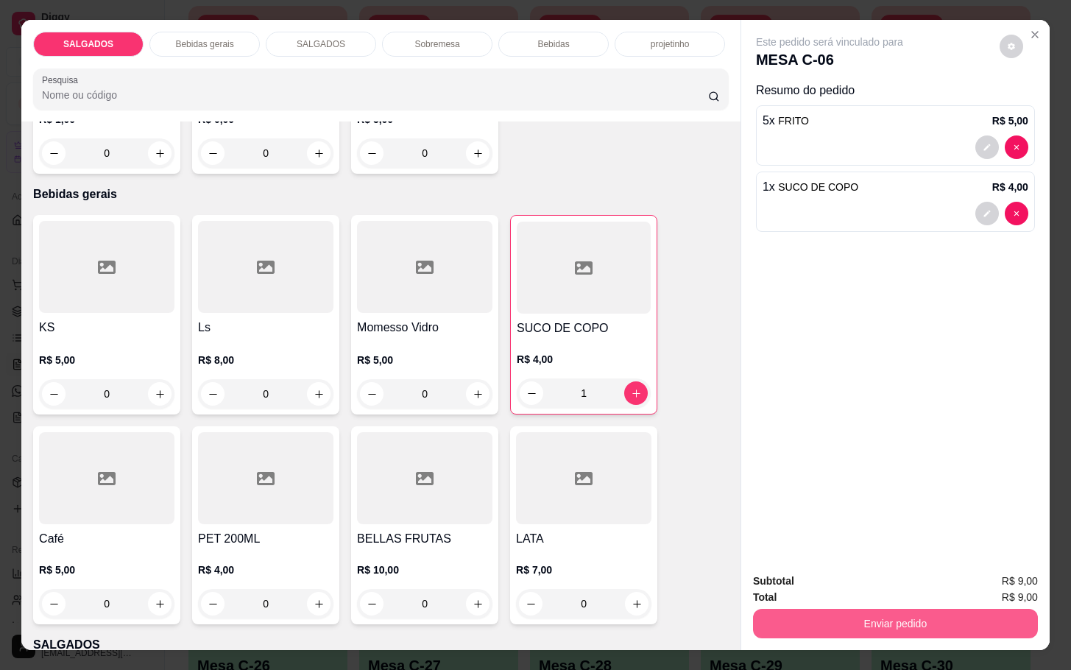
click at [824, 609] on button "Enviar pedido" at bounding box center [895, 623] width 285 height 29
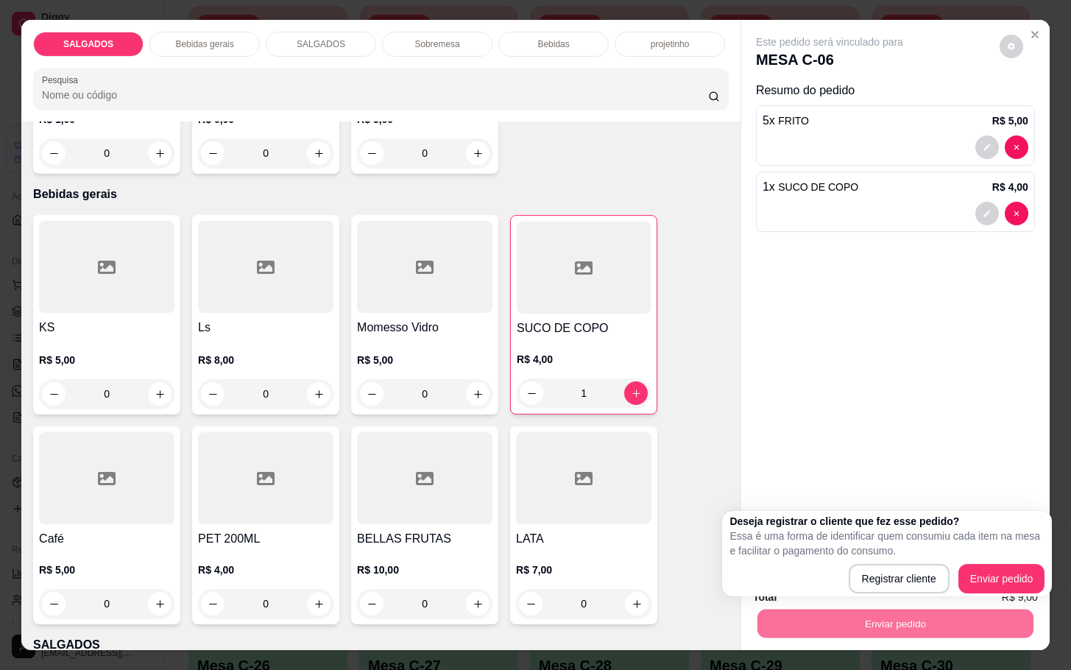
click at [1026, 562] on div "Deseja registrar o cliente que fez esse pedido? Essa é uma forma de identificar…" at bounding box center [887, 554] width 315 height 80
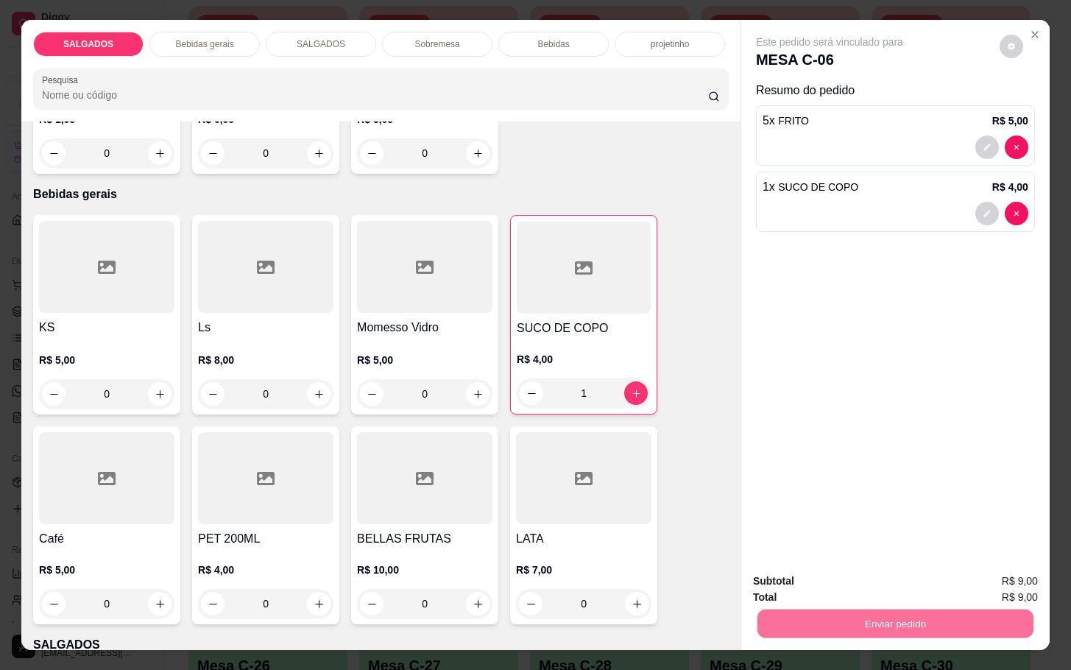
click at [1024, 579] on button "Enviar pedido" at bounding box center [997, 579] width 81 height 27
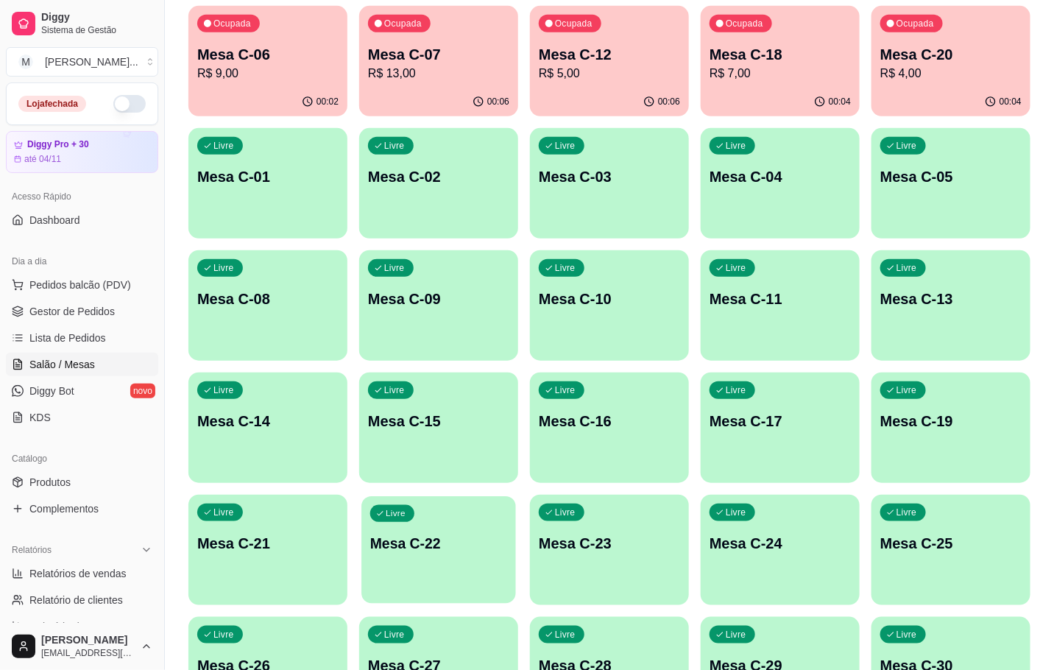
click at [380, 515] on icon "button" at bounding box center [380, 514] width 9 height 9
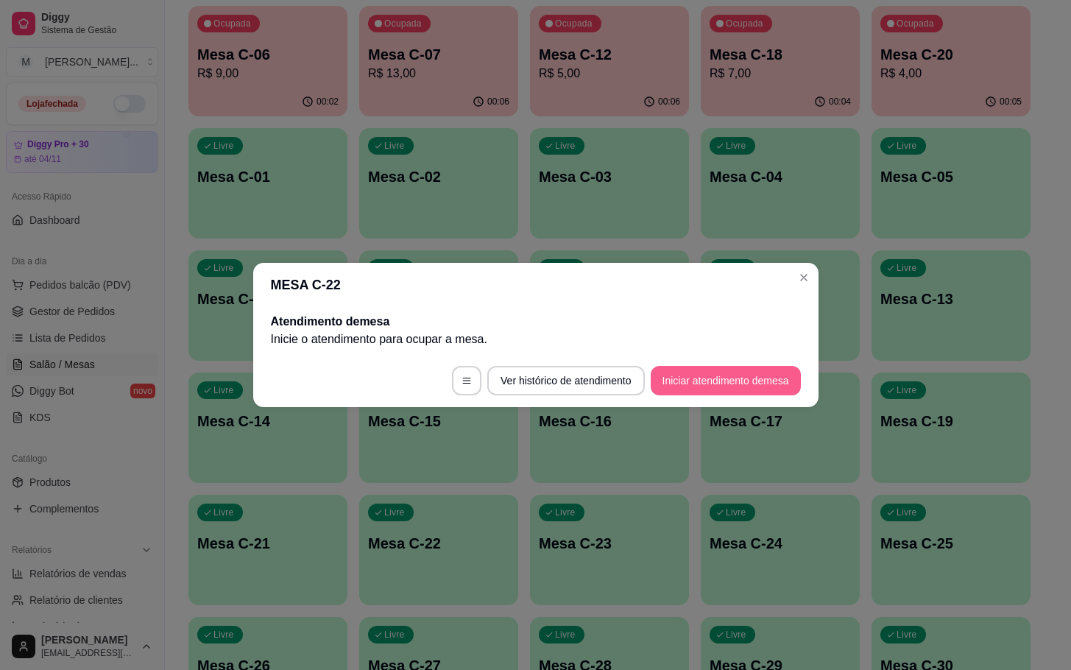
click at [743, 384] on button "Iniciar atendimento de mesa" at bounding box center [726, 380] width 150 height 29
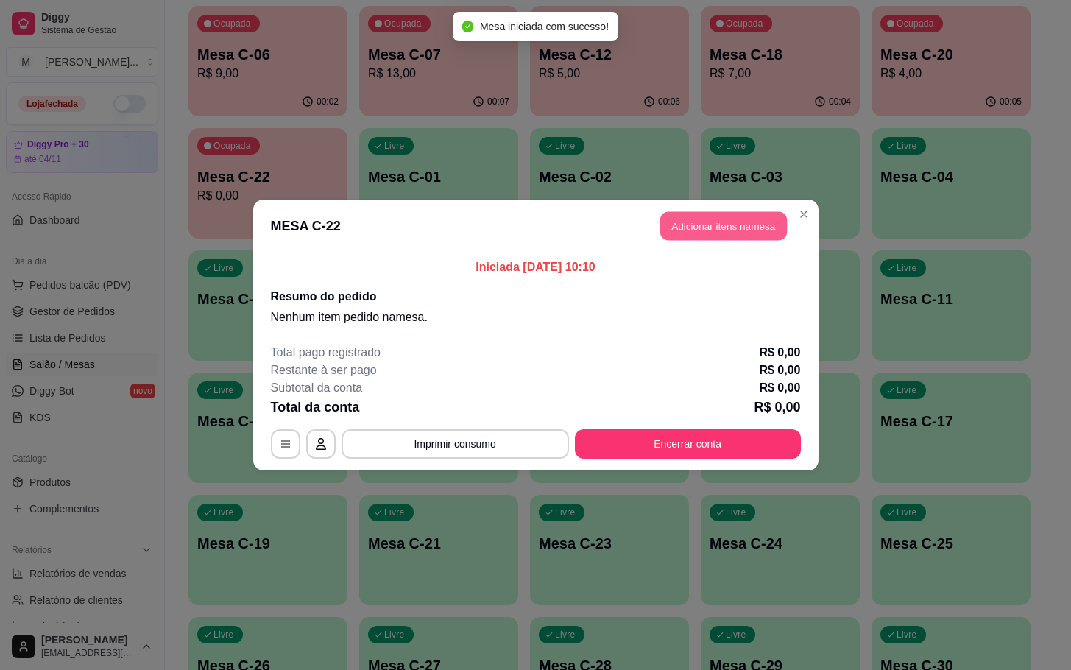
click at [694, 234] on button "Adicionar itens na mesa" at bounding box center [723, 226] width 127 height 29
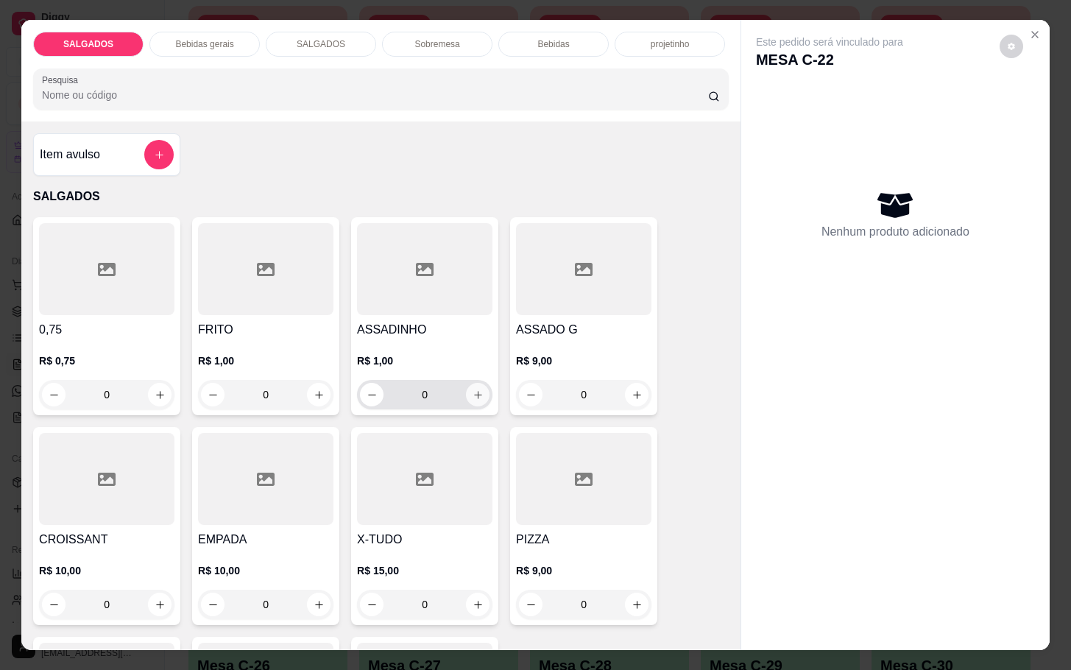
click at [473, 390] on icon "increase-product-quantity" at bounding box center [478, 395] width 11 height 11
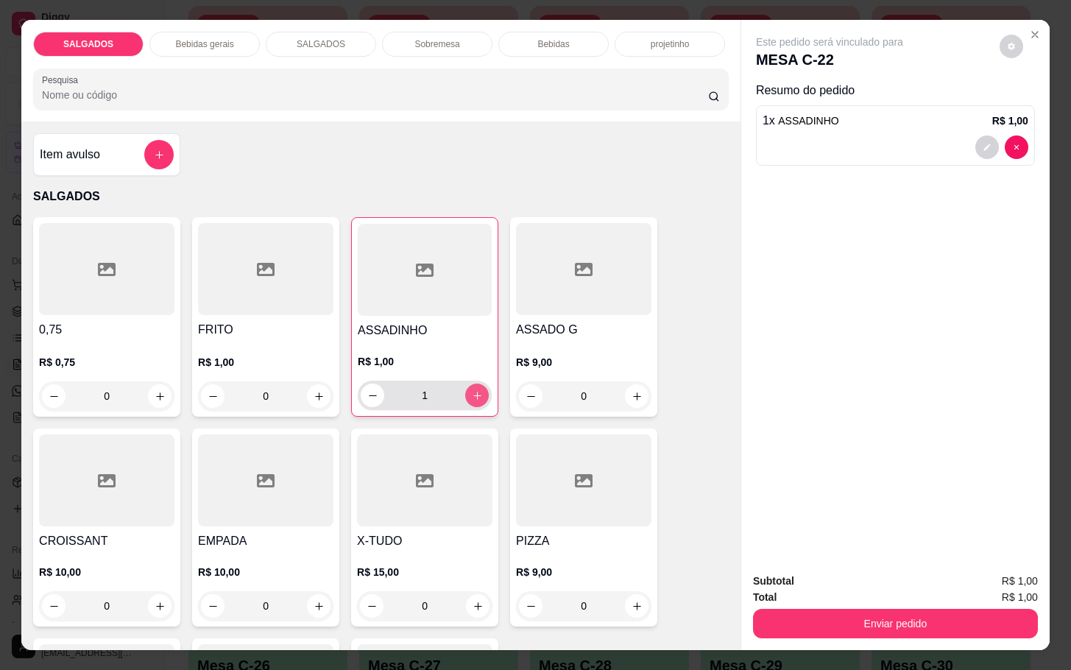
click at [472, 390] on icon "increase-product-quantity" at bounding box center [477, 395] width 11 height 11
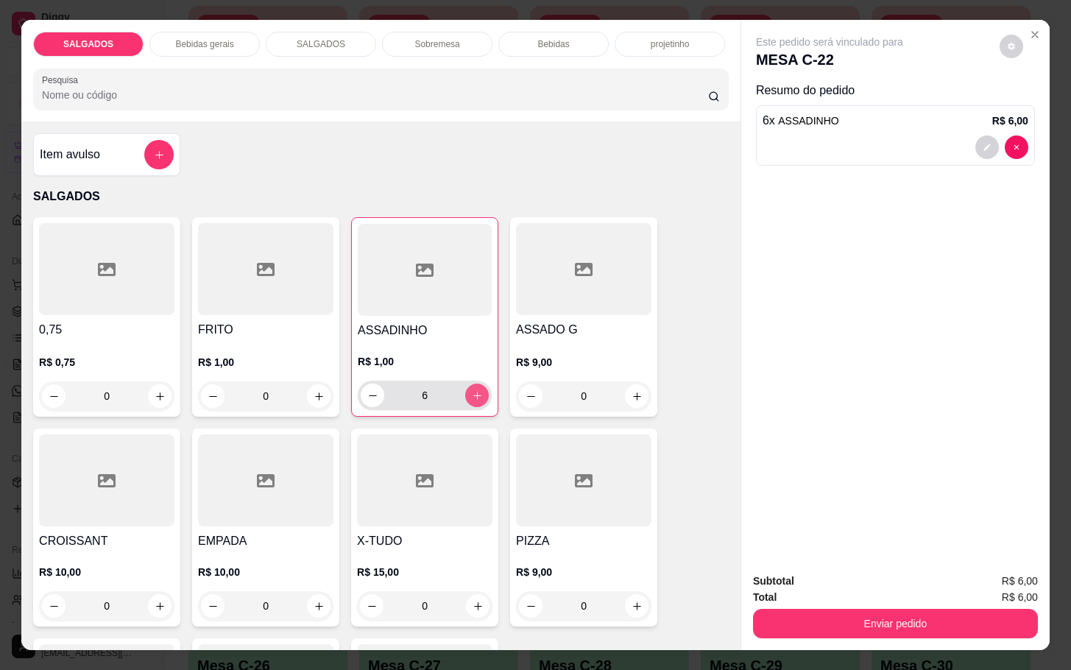
click at [472, 390] on icon "increase-product-quantity" at bounding box center [477, 395] width 11 height 11
type input "7"
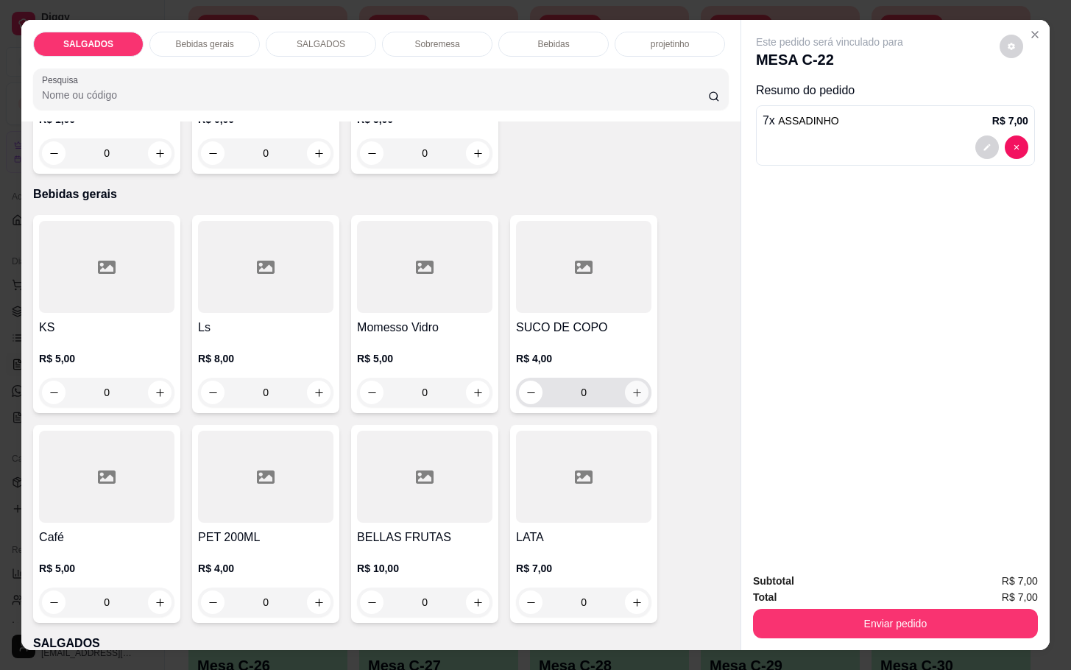
click at [632, 391] on icon "increase-product-quantity" at bounding box center [637, 392] width 11 height 11
type input "1"
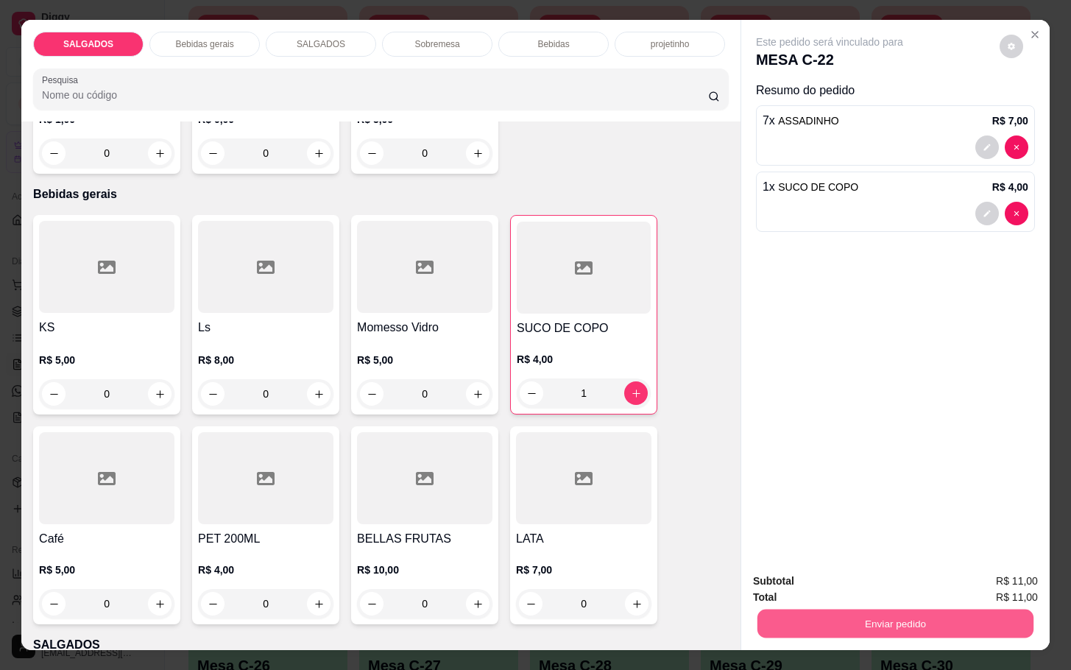
click at [820, 623] on button "Enviar pedido" at bounding box center [896, 623] width 276 height 29
click at [1030, 566] on button "Enviar pedido" at bounding box center [997, 580] width 83 height 28
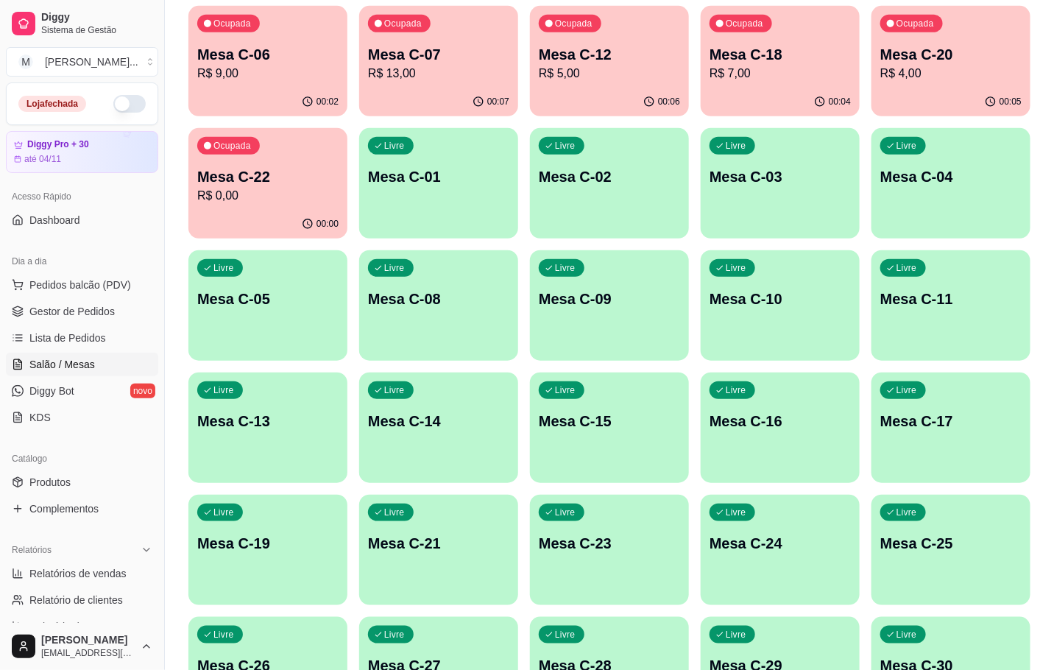
click at [891, 62] on p "Mesa C-20" at bounding box center [951, 54] width 141 height 21
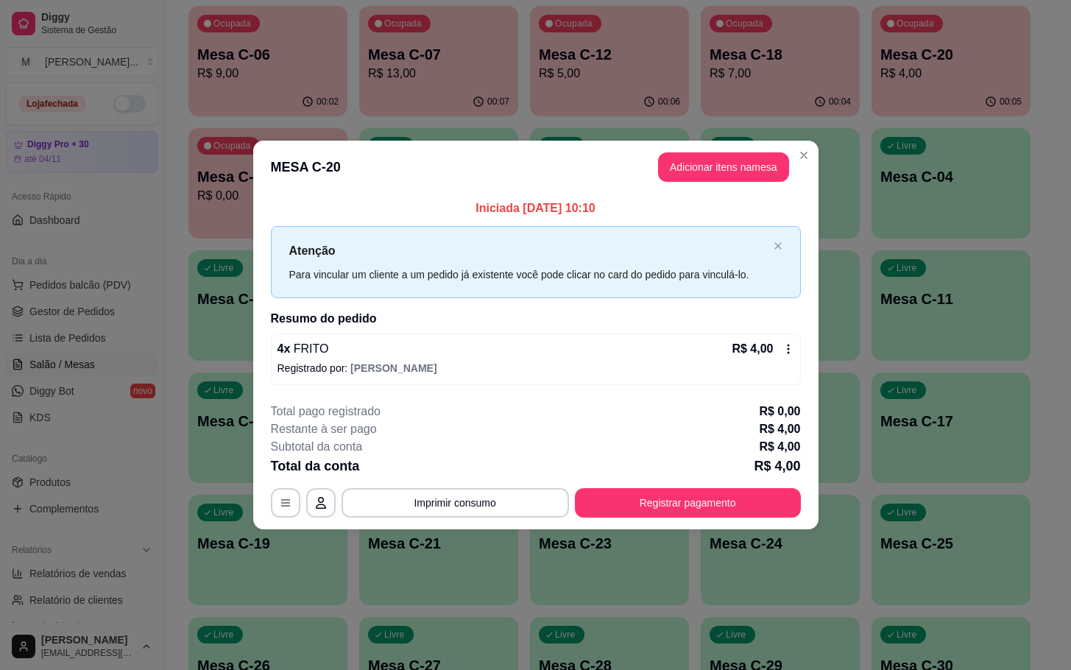
click at [742, 382] on section "**********" at bounding box center [536, 335] width 566 height 388
click at [742, 382] on div "4 x FRITO R$ 4,00 Registrado por: [PERSON_NAME]" at bounding box center [536, 360] width 530 height 52
click at [747, 164] on button "Adicionar itens na mesa" at bounding box center [723, 166] width 131 height 29
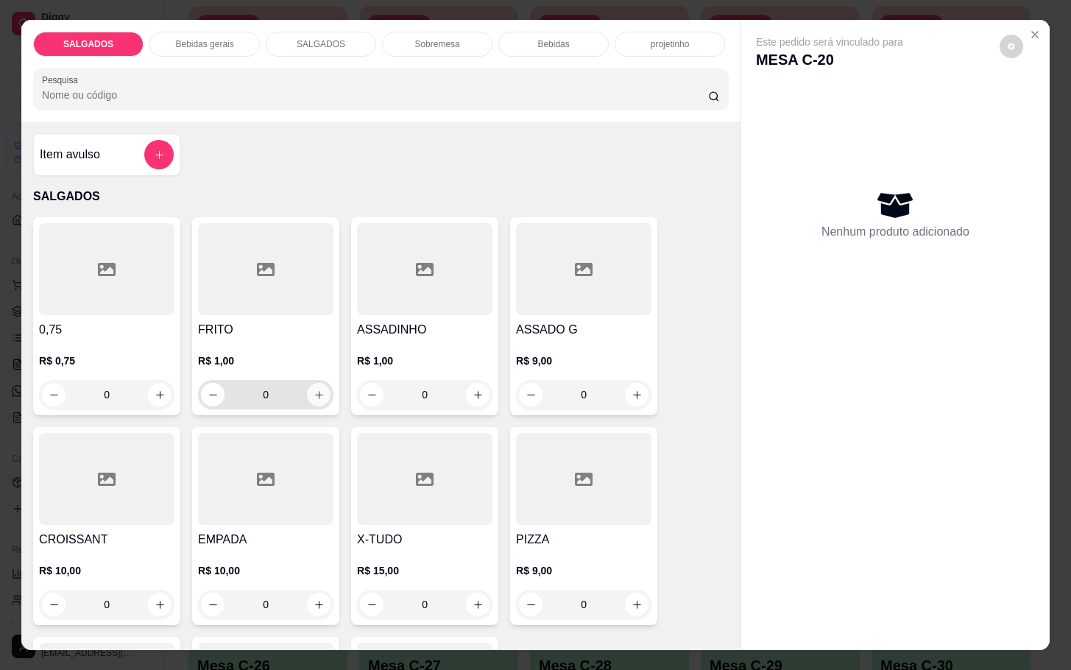
click at [314, 390] on icon "increase-product-quantity" at bounding box center [319, 395] width 11 height 11
type input "1"
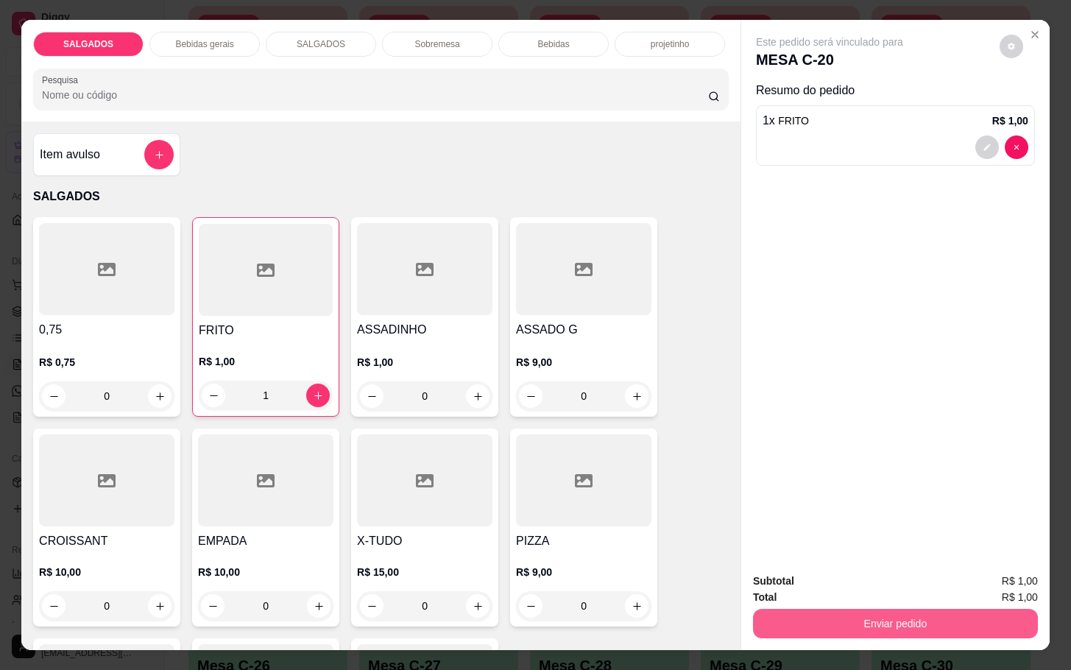
click at [803, 610] on button "Enviar pedido" at bounding box center [895, 623] width 285 height 29
click at [1037, 575] on button "Enviar pedido" at bounding box center [997, 580] width 83 height 28
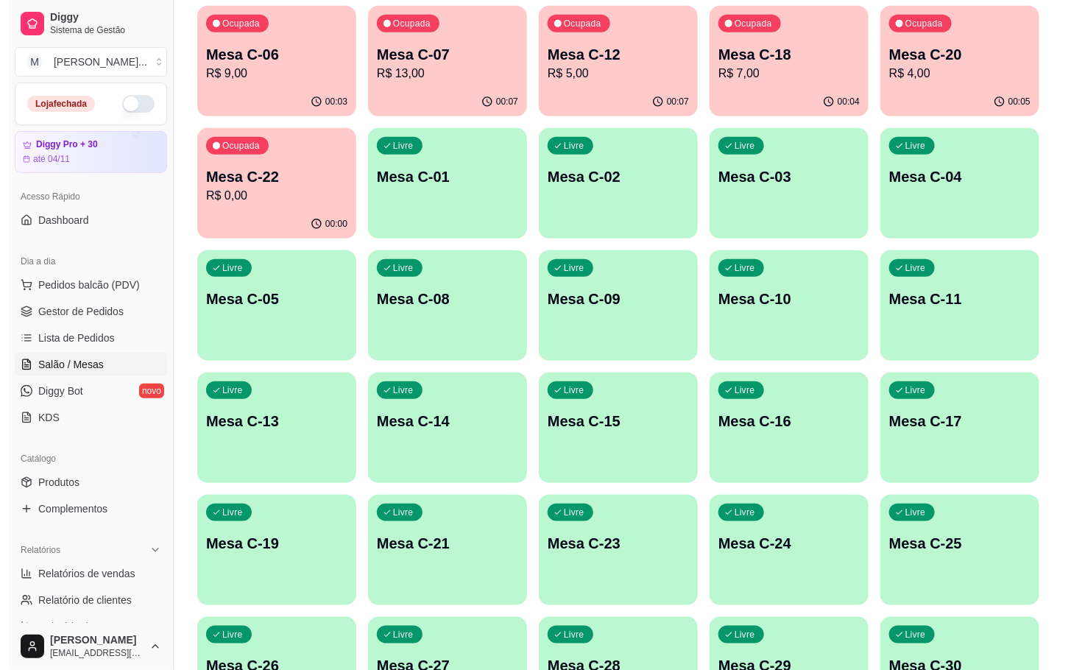
scroll to position [400, 0]
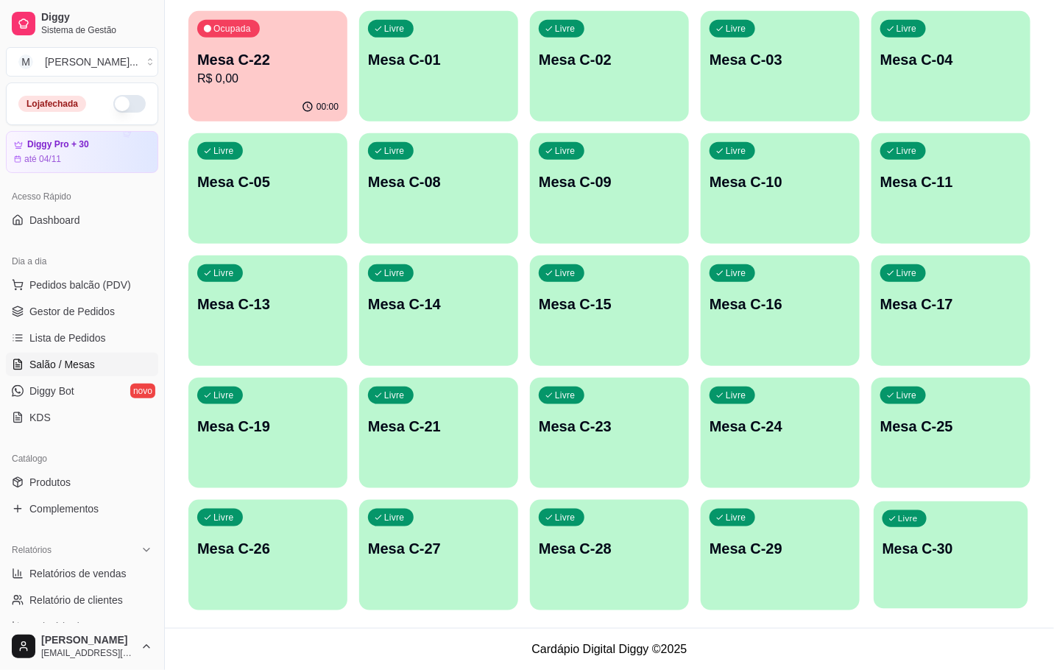
click at [922, 572] on div "Livre Mesa C-30" at bounding box center [951, 546] width 155 height 90
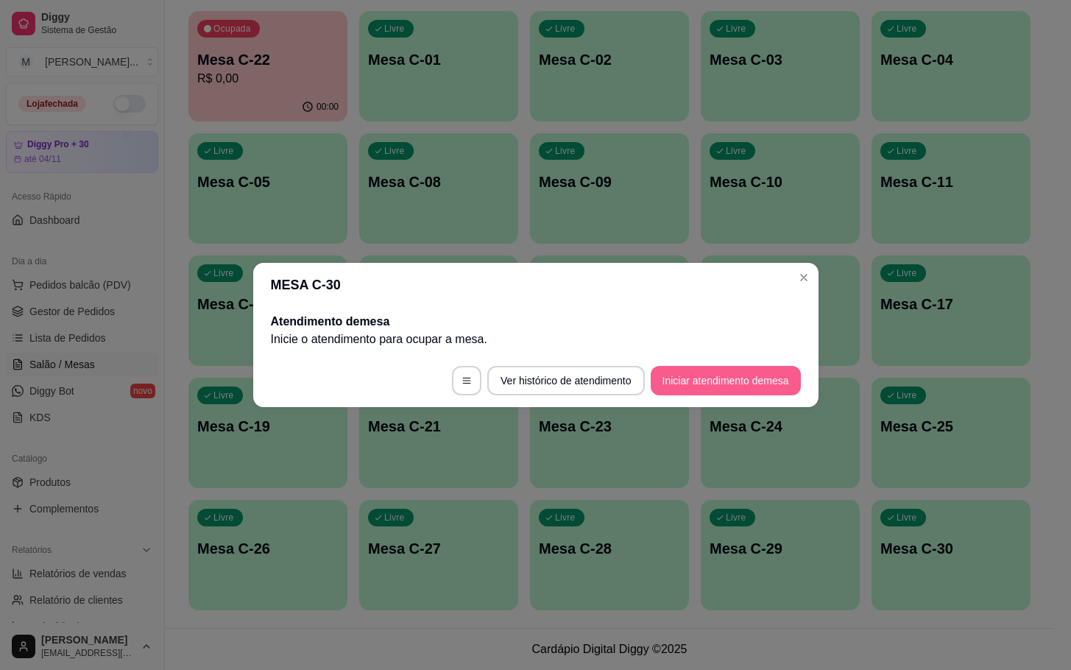
click at [723, 389] on button "Iniciar atendimento de mesa" at bounding box center [726, 380] width 150 height 29
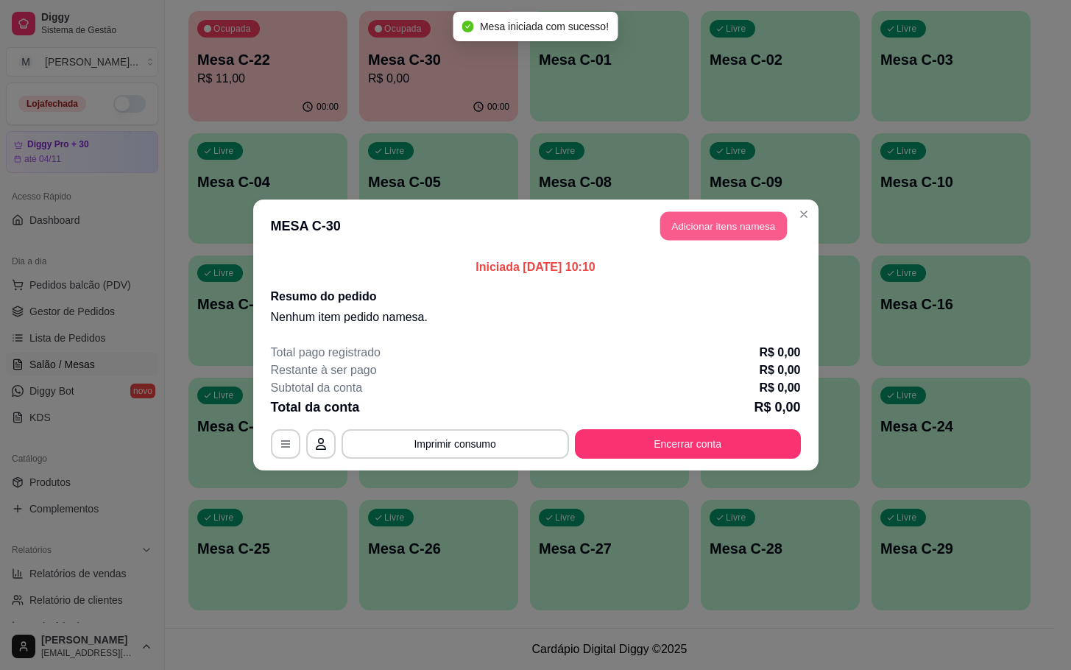
click at [683, 226] on button "Adicionar itens na mesa" at bounding box center [723, 226] width 127 height 29
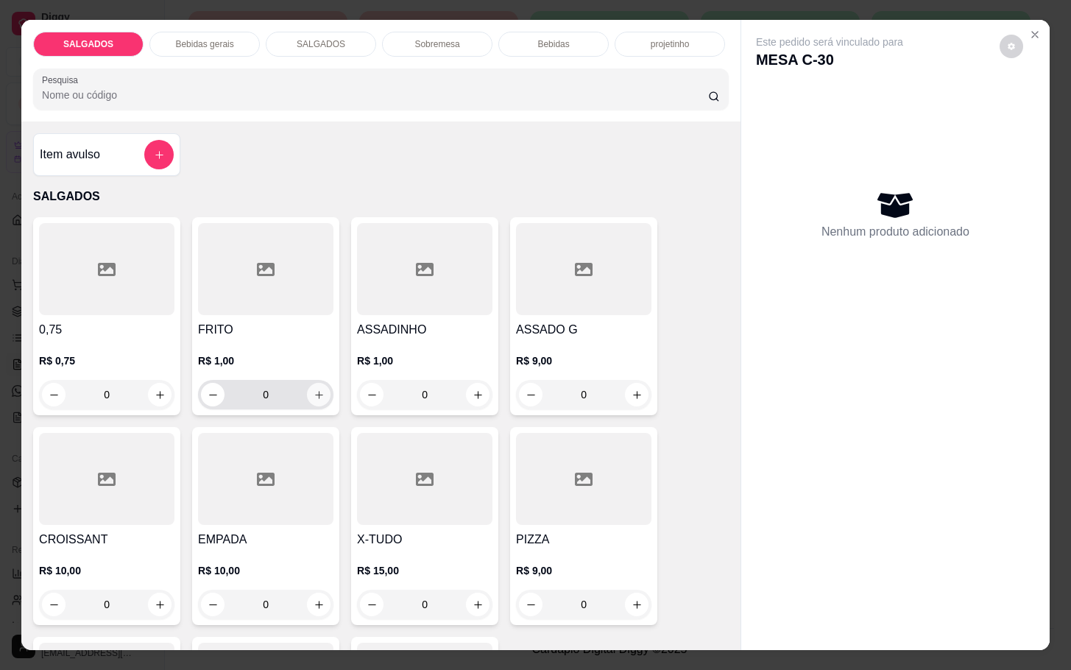
click at [314, 390] on icon "increase-product-quantity" at bounding box center [319, 395] width 11 height 11
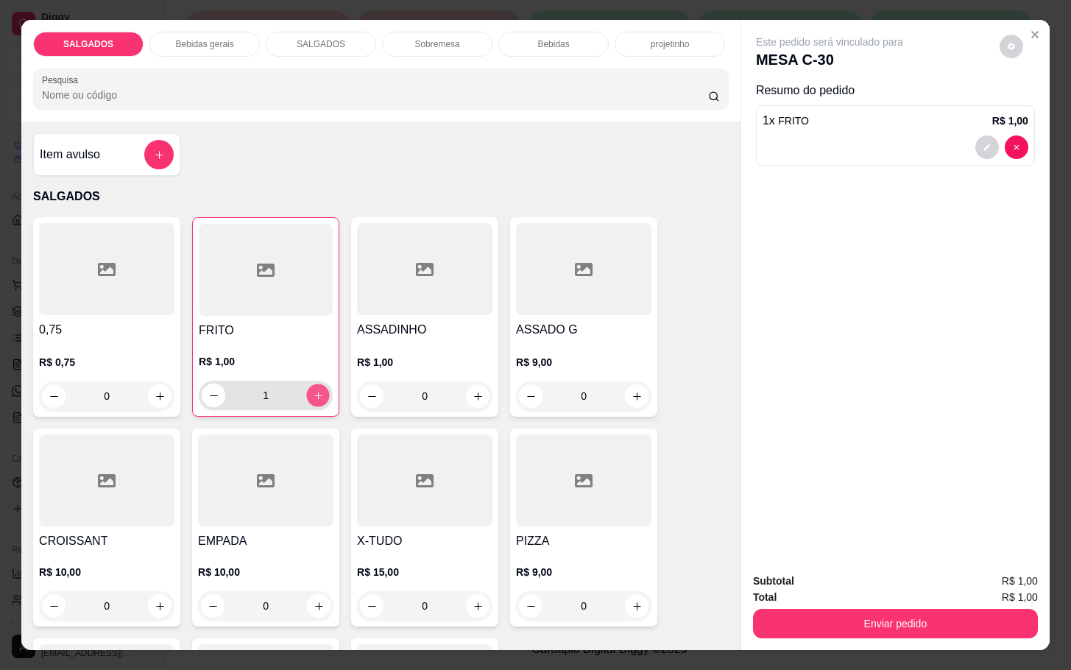
click at [314, 390] on icon "increase-product-quantity" at bounding box center [318, 395] width 11 height 11
type input "2"
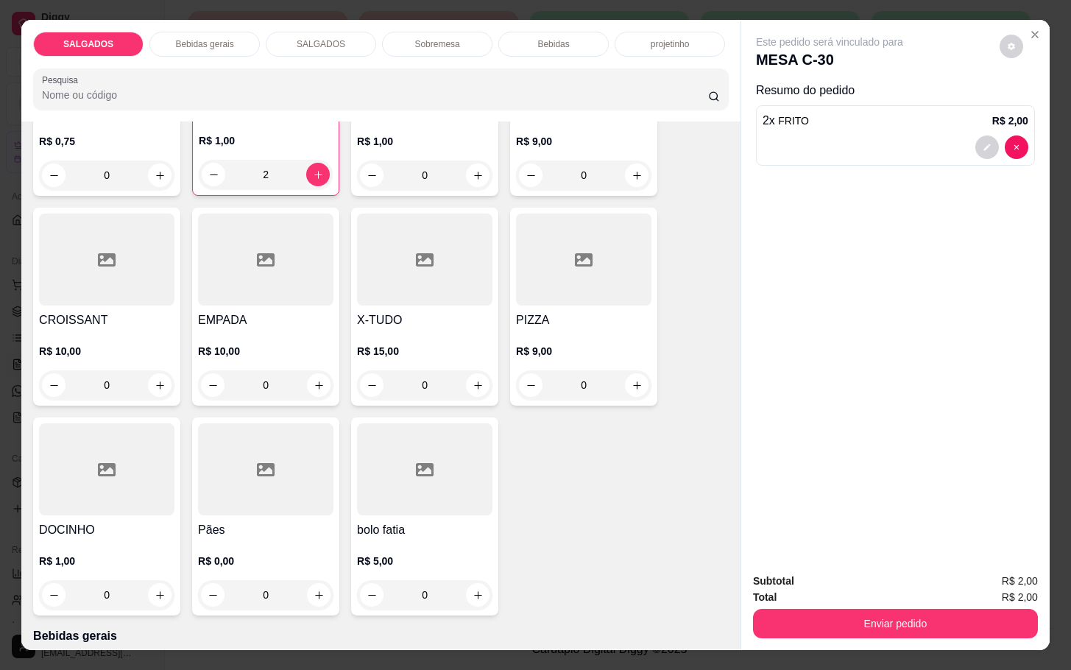
scroll to position [331, 0]
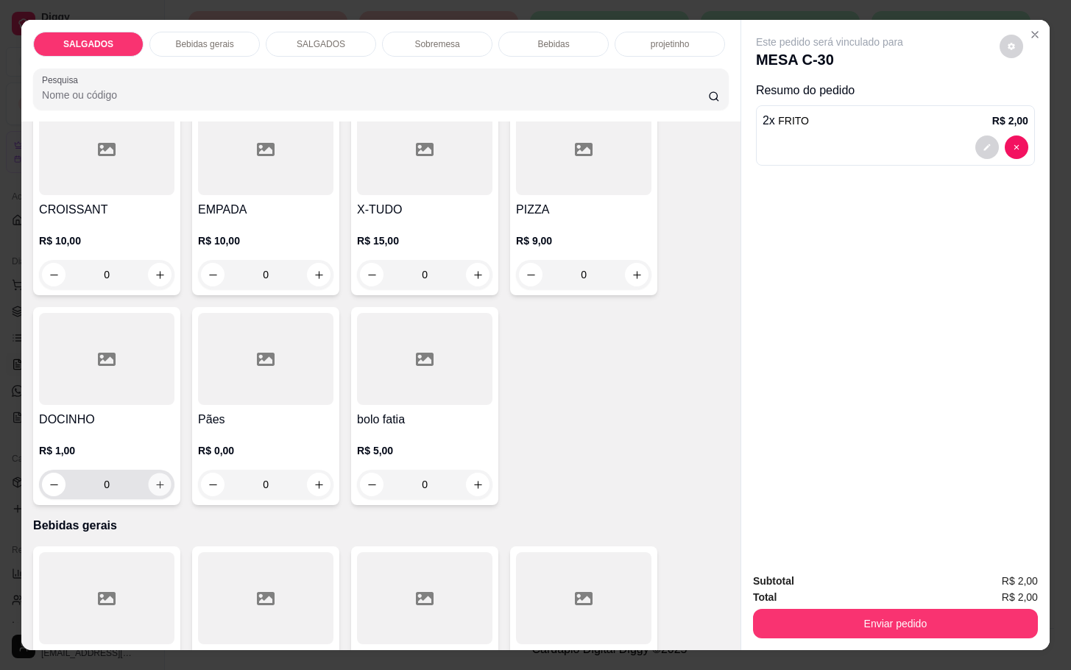
click at [149, 473] on button "increase-product-quantity" at bounding box center [160, 484] width 23 height 23
type input "1"
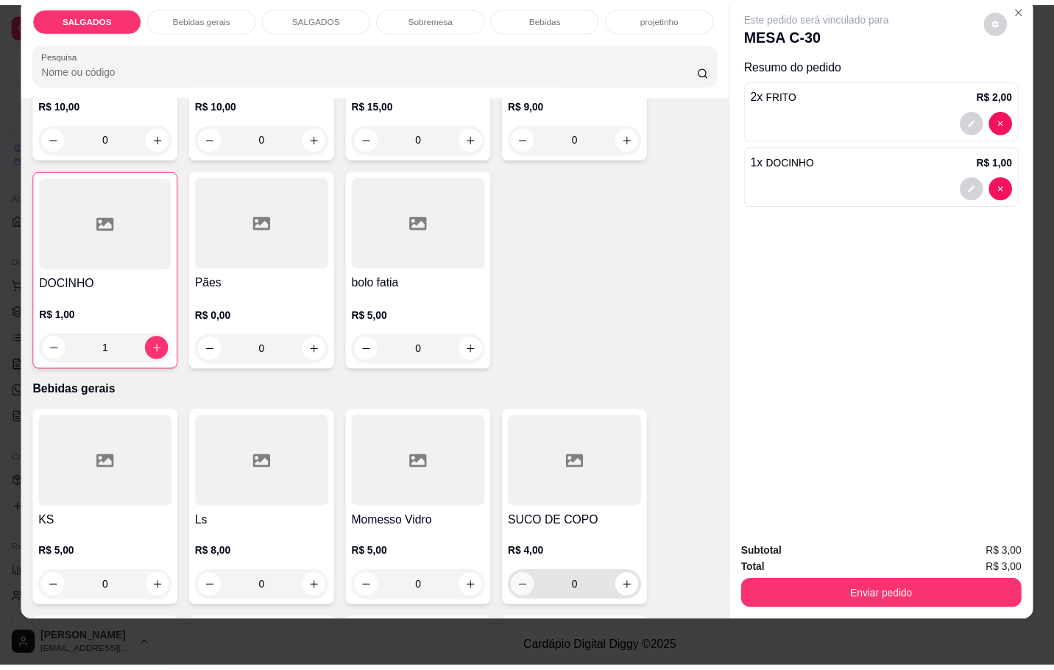
scroll to position [552, 0]
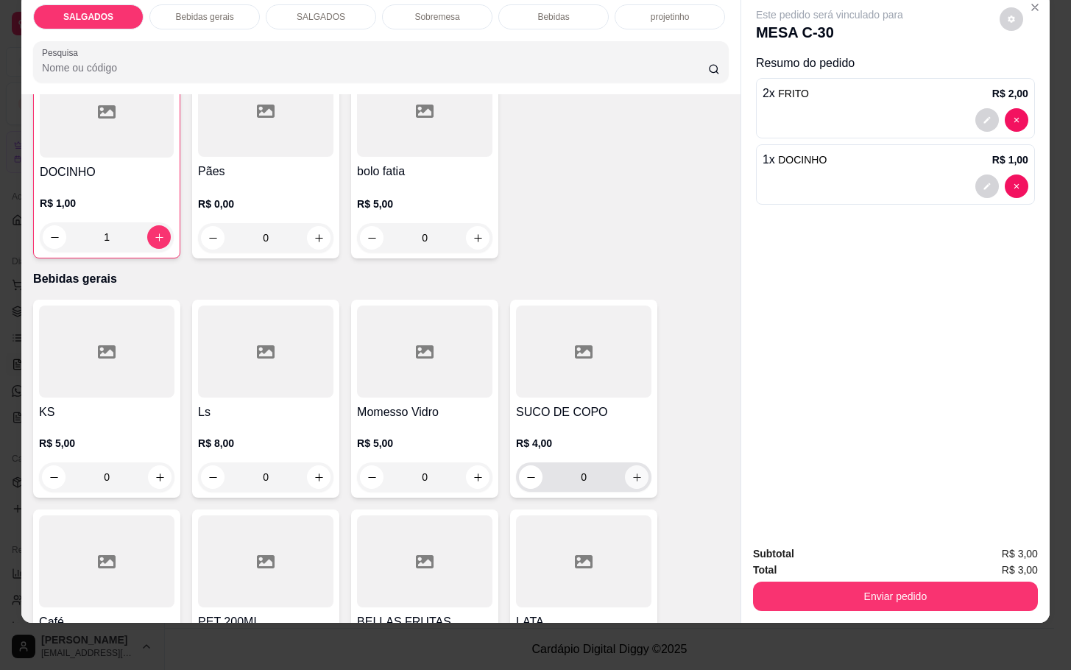
click at [633, 472] on icon "increase-product-quantity" at bounding box center [637, 477] width 11 height 11
type input "1"
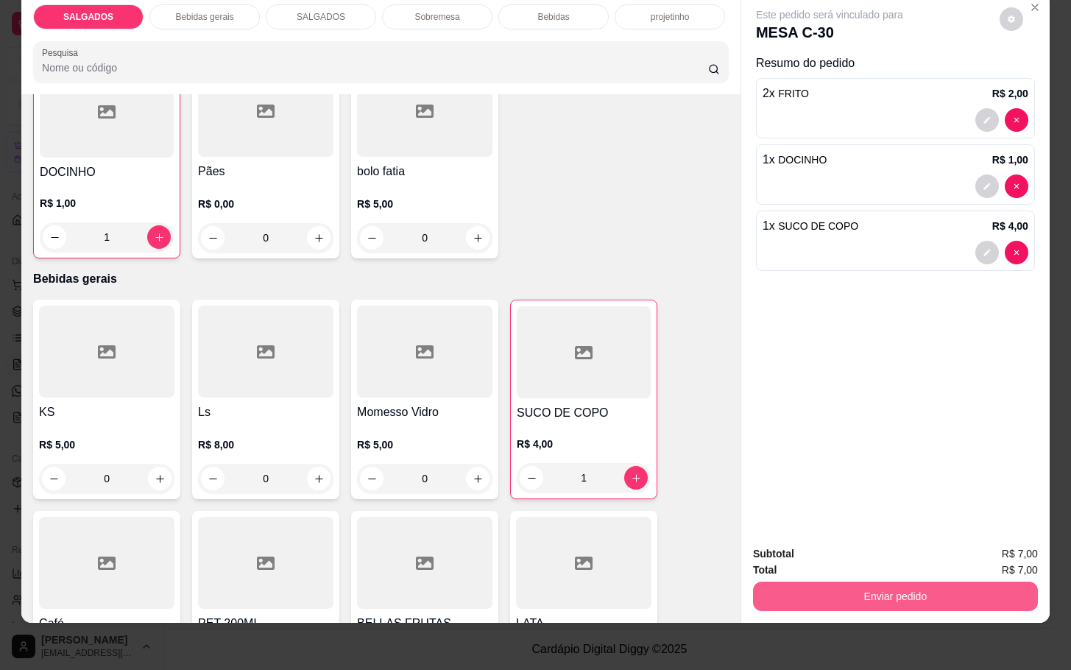
click at [842, 586] on button "Enviar pedido" at bounding box center [895, 596] width 285 height 29
click at [1015, 549] on button "Enviar pedido" at bounding box center [997, 544] width 83 height 28
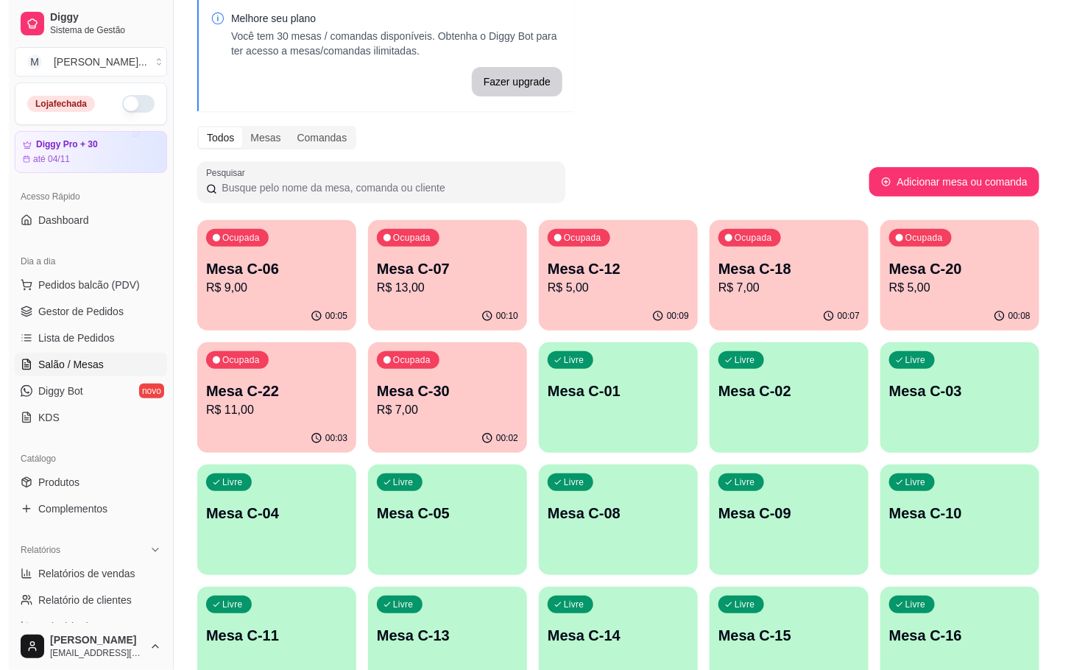
scroll to position [0, 0]
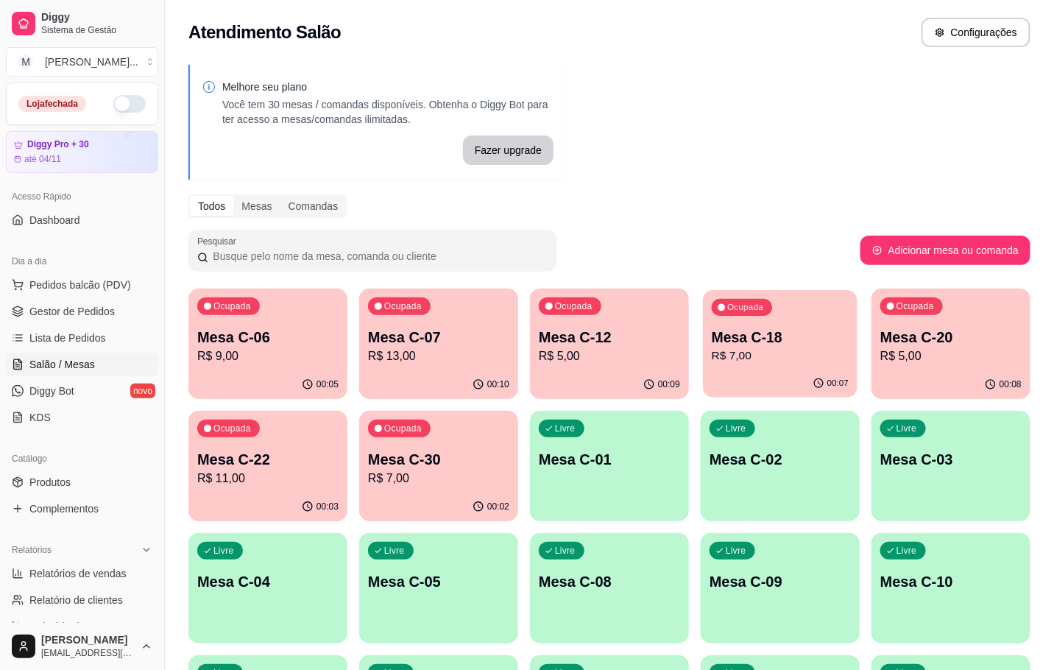
click at [738, 356] on p "R$ 7,00" at bounding box center [780, 356] width 137 height 17
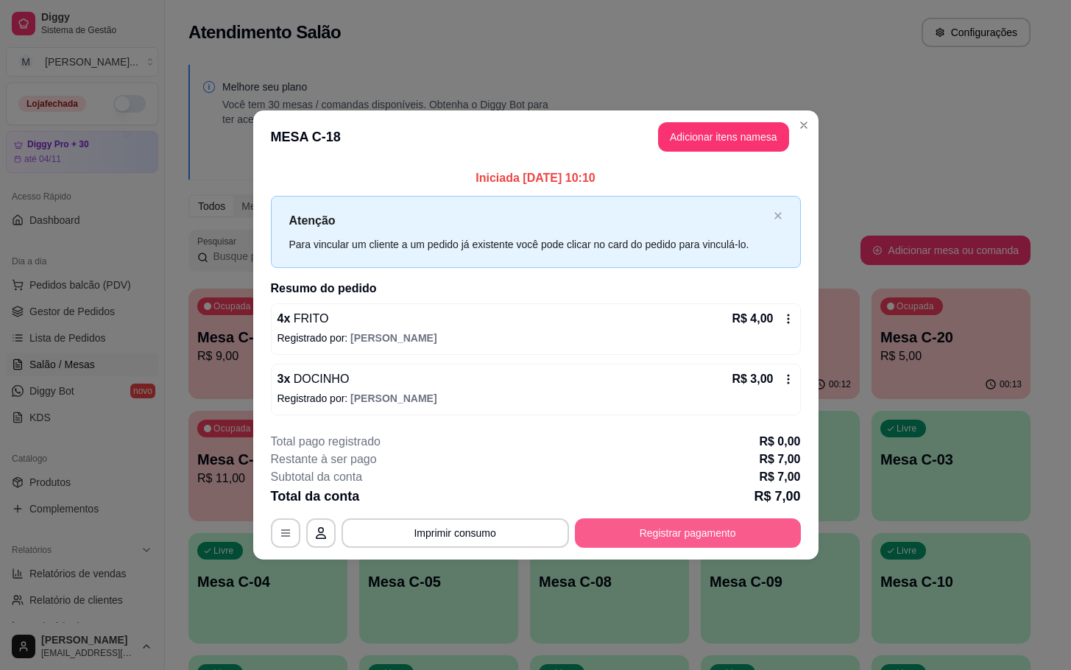
click at [738, 535] on button "Registrar pagamento" at bounding box center [688, 532] width 226 height 29
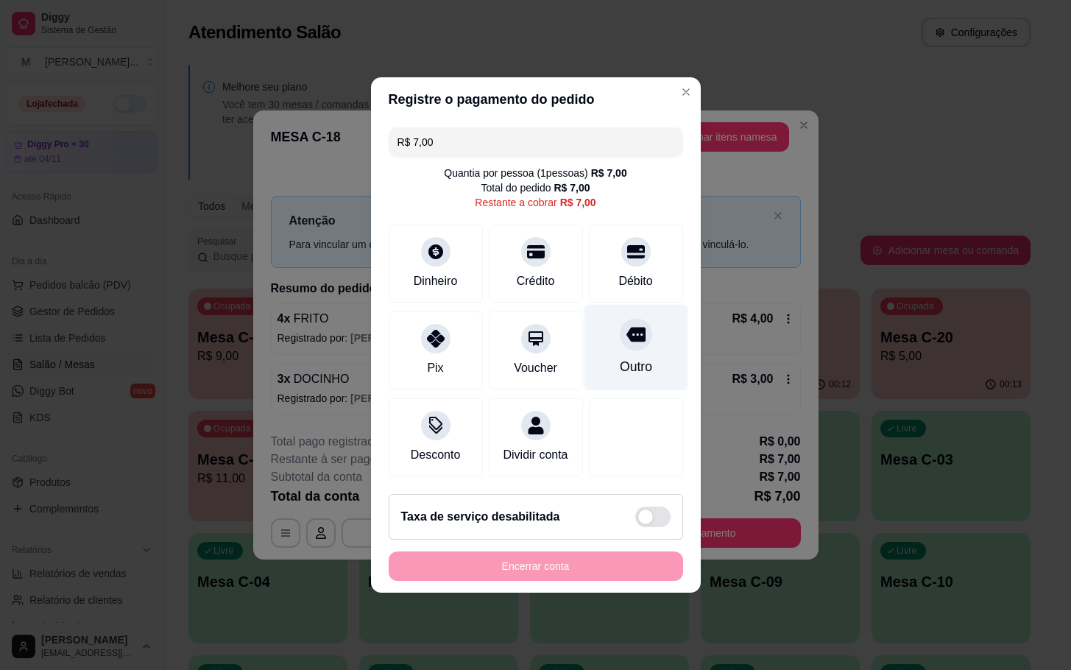
click at [633, 345] on div "Outro" at bounding box center [636, 348] width 104 height 86
type input "R$ 0,00"
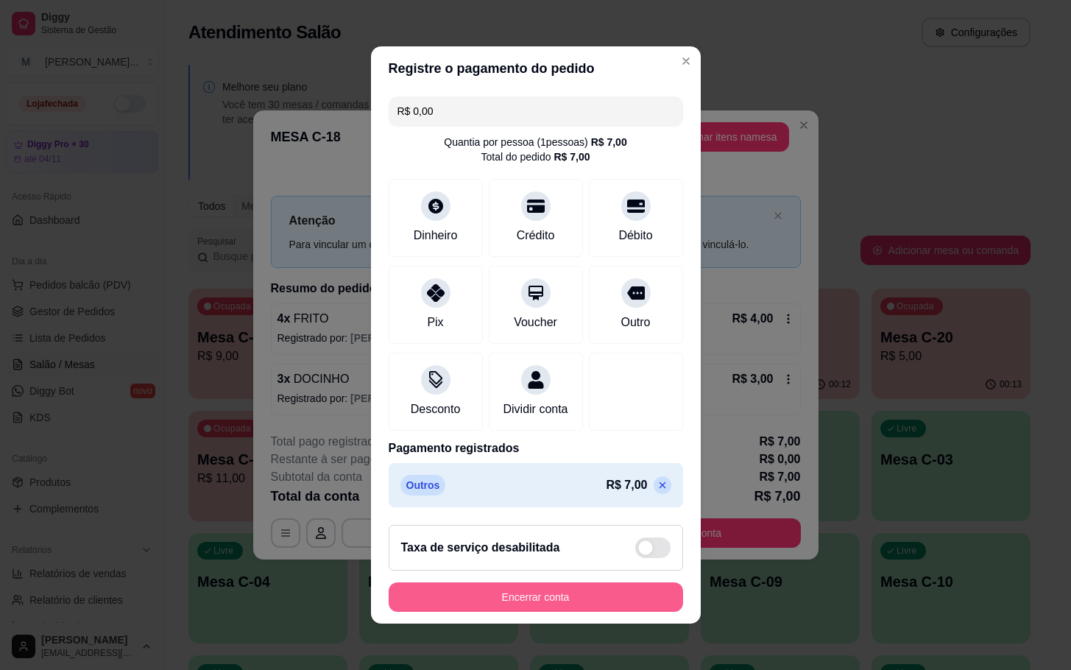
click at [623, 612] on button "Encerrar conta" at bounding box center [536, 596] width 295 height 29
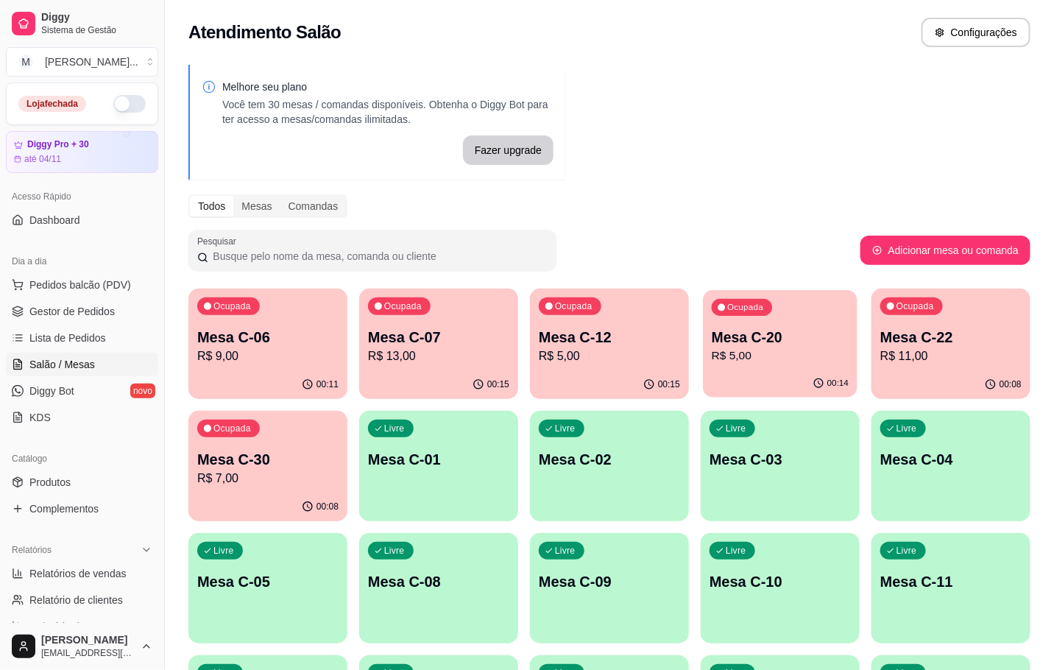
click at [781, 371] on div "00:14" at bounding box center [780, 384] width 155 height 28
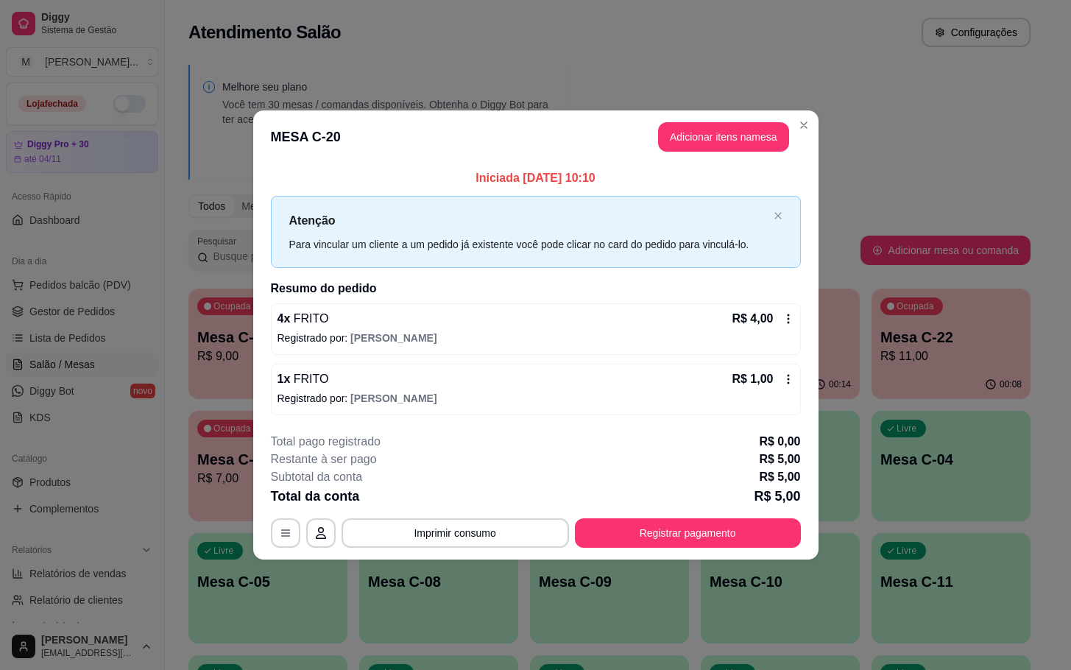
click at [767, 551] on footer "**********" at bounding box center [536, 490] width 566 height 138
click at [729, 535] on button "Registrar pagamento" at bounding box center [688, 532] width 226 height 29
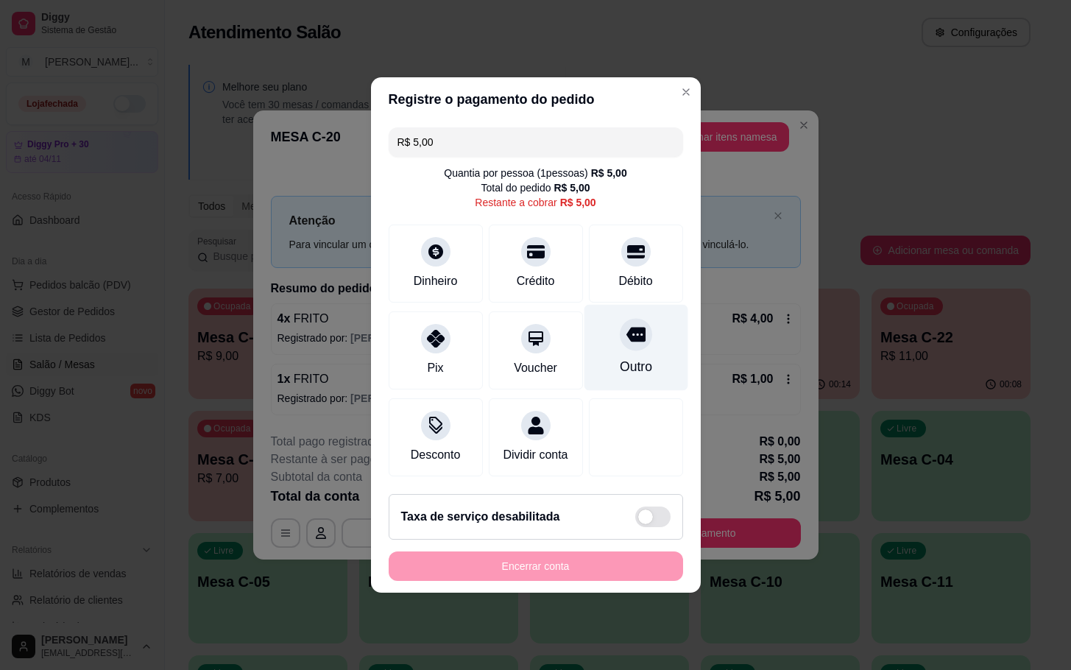
click at [621, 364] on div "Outro" at bounding box center [635, 366] width 32 height 19
type input "R$ 0,00"
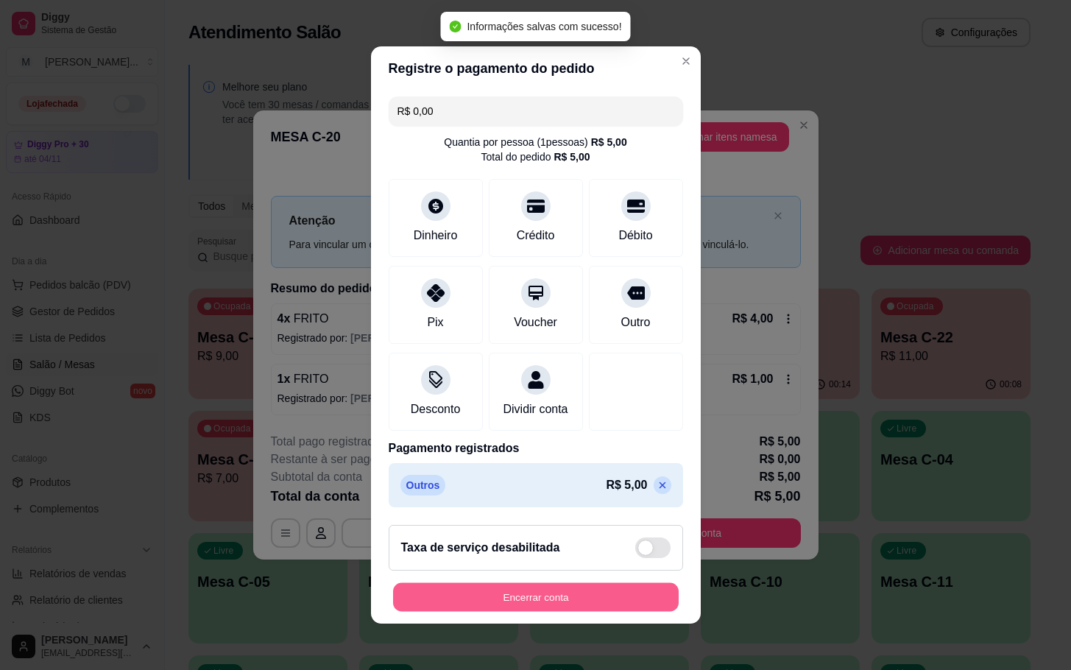
click at [466, 612] on button "Encerrar conta" at bounding box center [536, 597] width 286 height 29
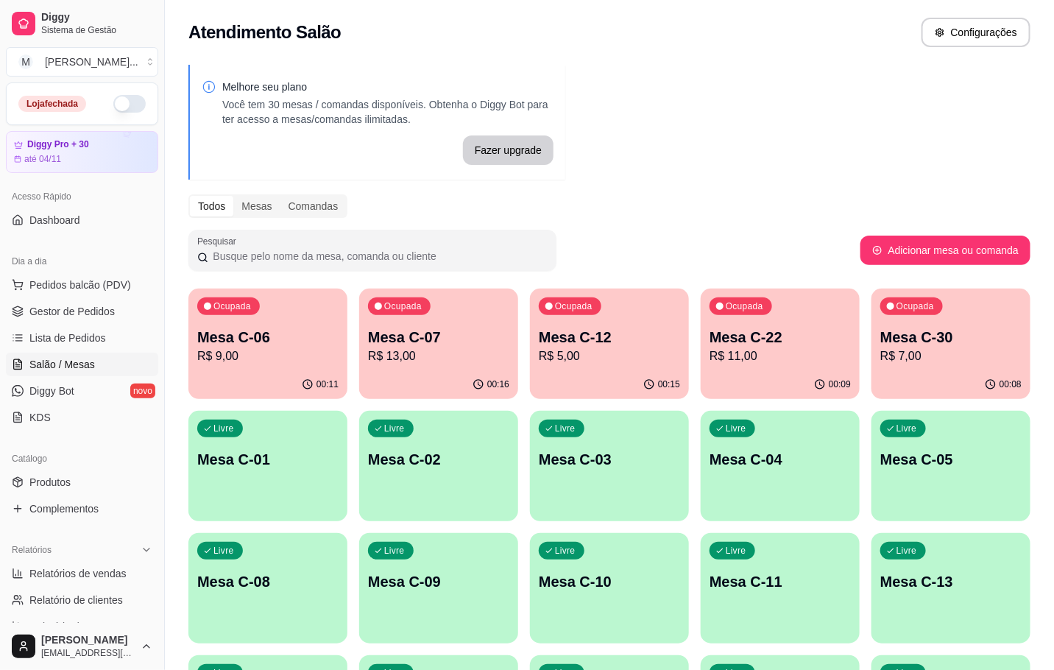
click at [323, 353] on p "R$ 9,00" at bounding box center [267, 357] width 141 height 18
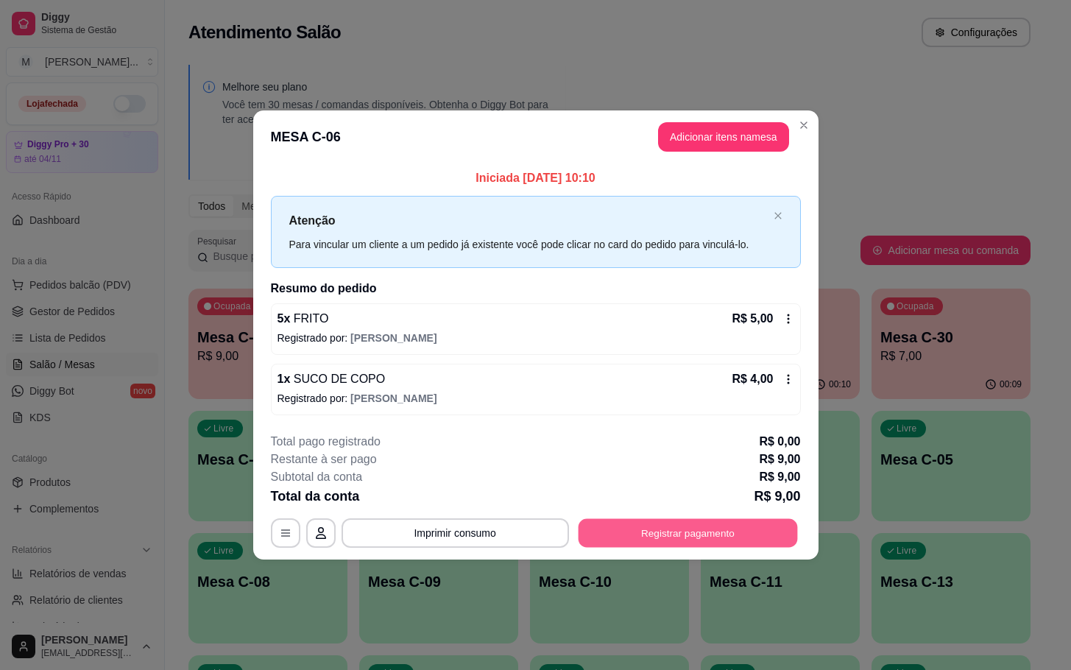
click at [683, 528] on button "Registrar pagamento" at bounding box center [687, 532] width 219 height 29
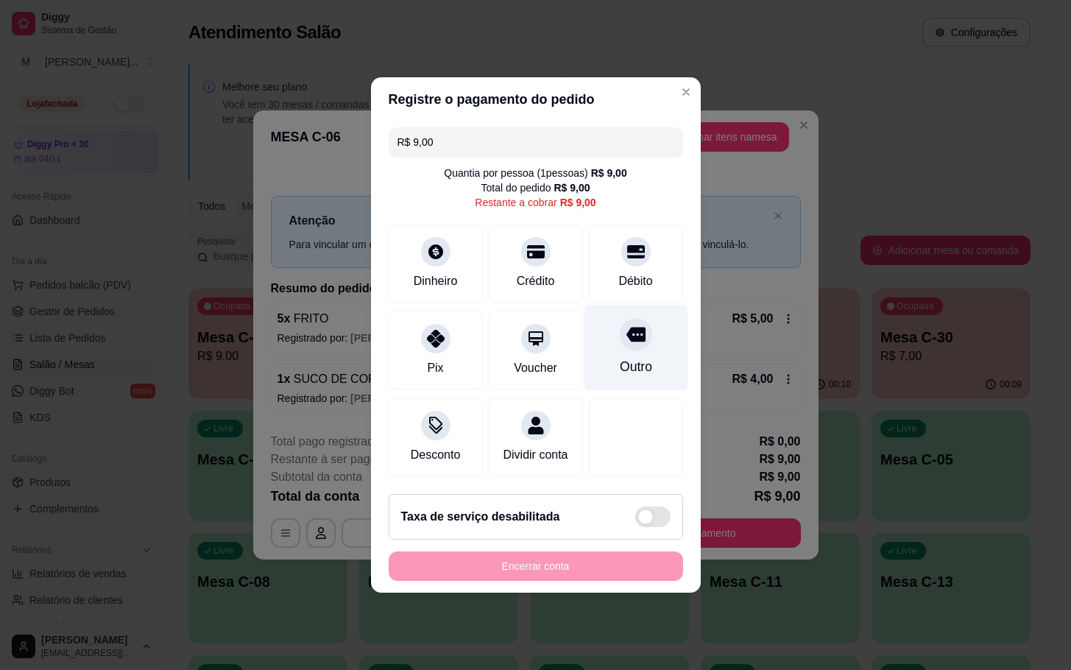
click at [626, 334] on icon at bounding box center [635, 334] width 19 height 19
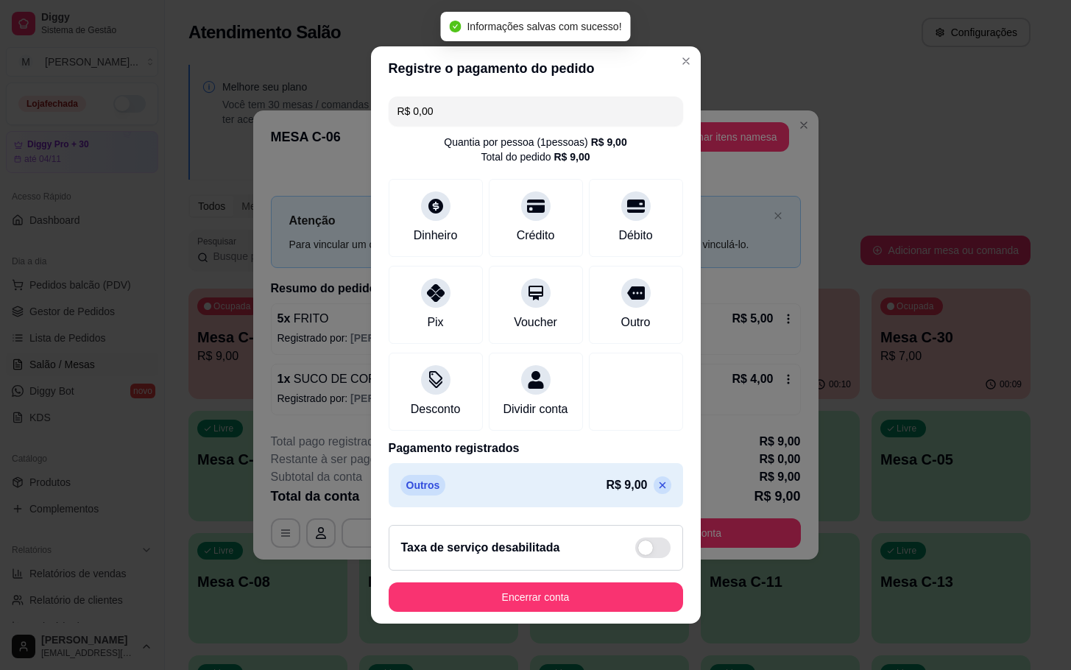
type input "R$ 0,00"
click at [637, 612] on button "Encerrar conta" at bounding box center [536, 596] width 295 height 29
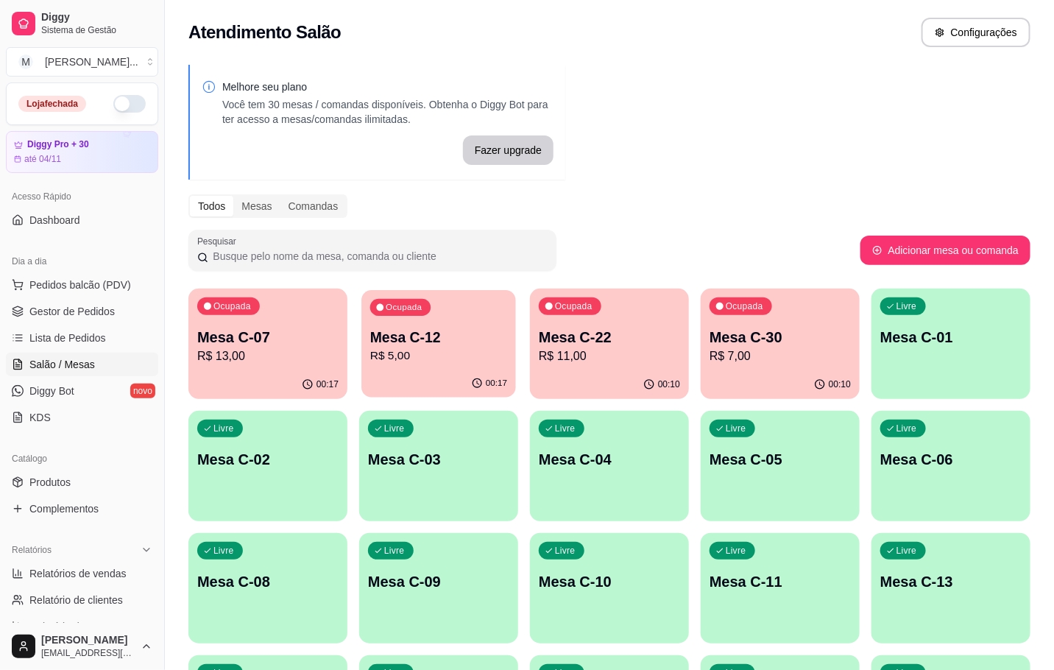
click at [389, 364] on div "Ocupada Mesa C-12 R$ 5,00" at bounding box center [439, 330] width 155 height 80
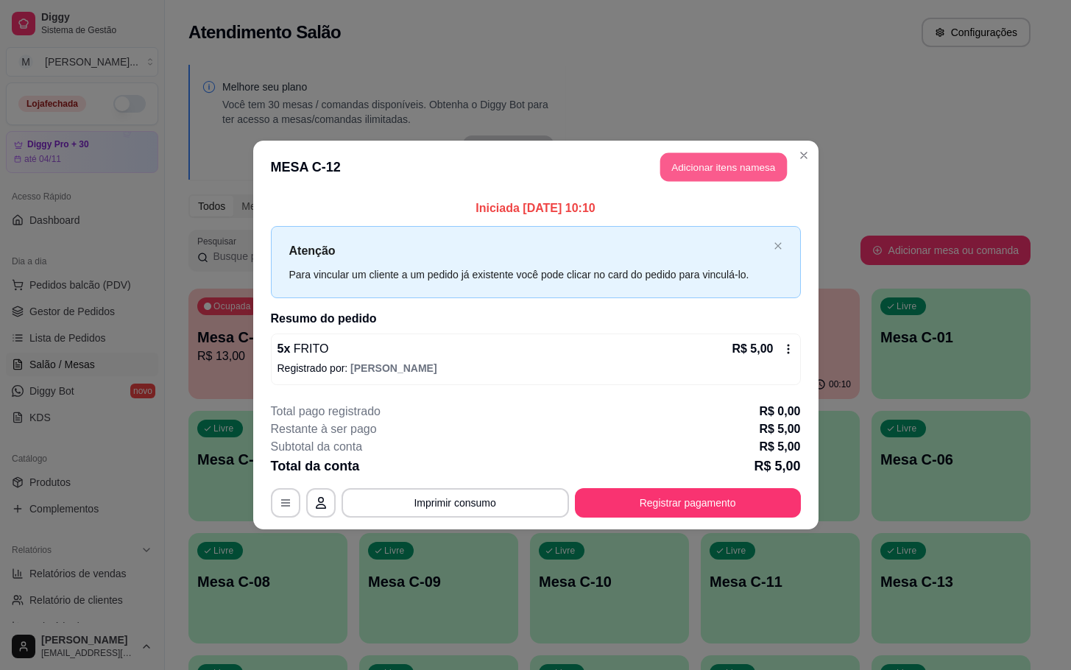
click at [686, 172] on button "Adicionar itens na mesa" at bounding box center [723, 167] width 127 height 29
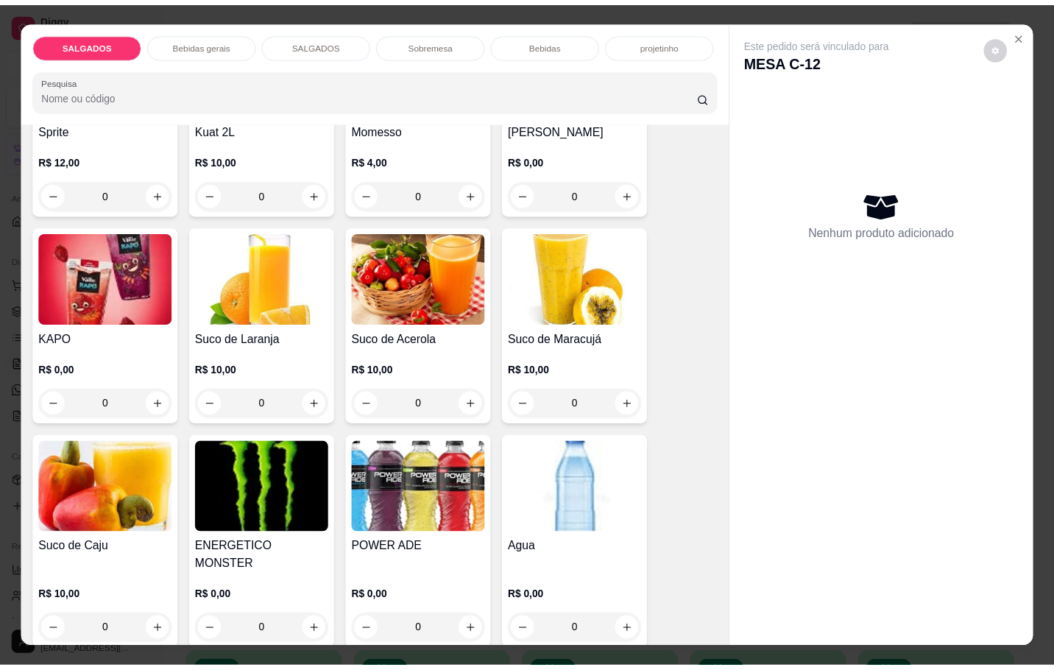
scroll to position [2982, 0]
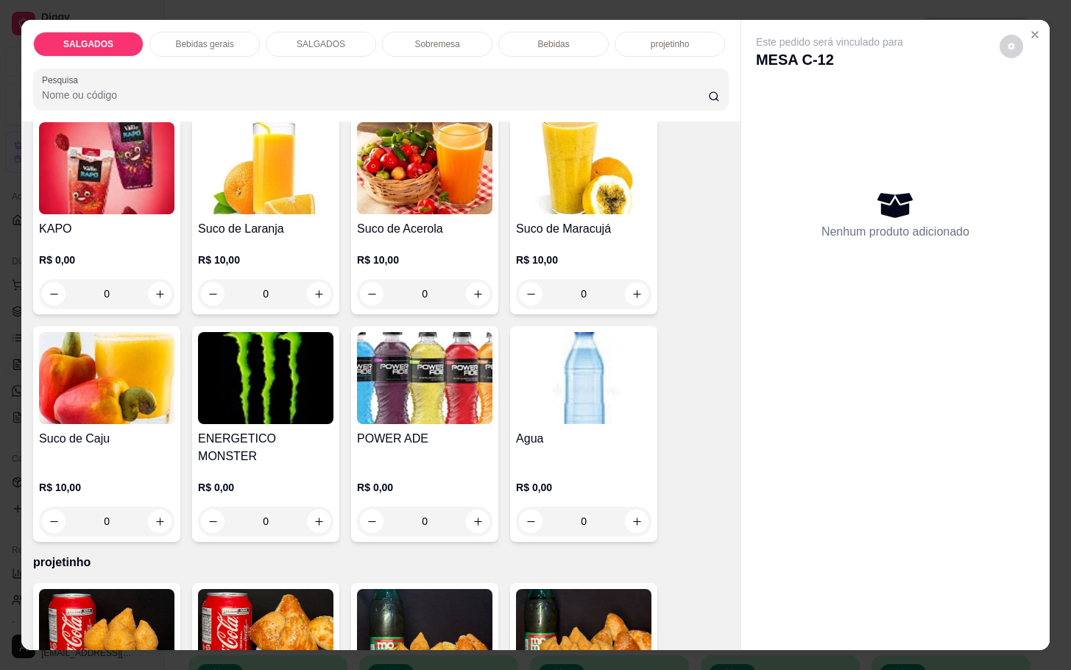
click at [561, 393] on img at bounding box center [583, 378] width 135 height 92
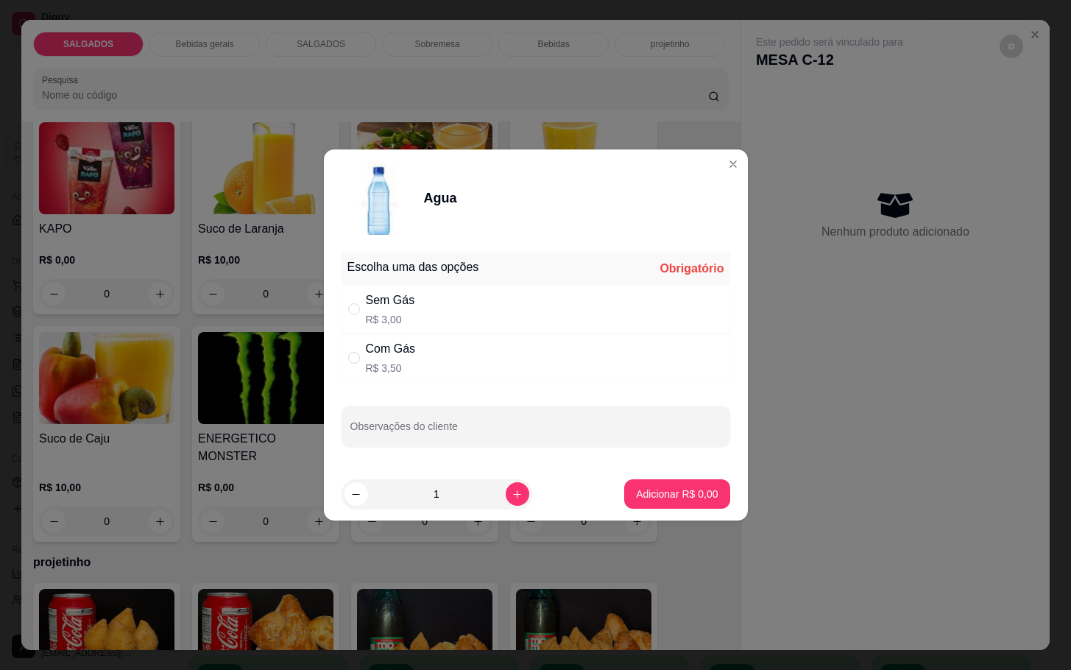
click at [420, 365] on div "Com Gás R$ 3,50" at bounding box center [536, 358] width 389 height 49
radio input "true"
click at [647, 486] on button "Adicionar R$ 3,50" at bounding box center [677, 494] width 102 height 29
type input "1"
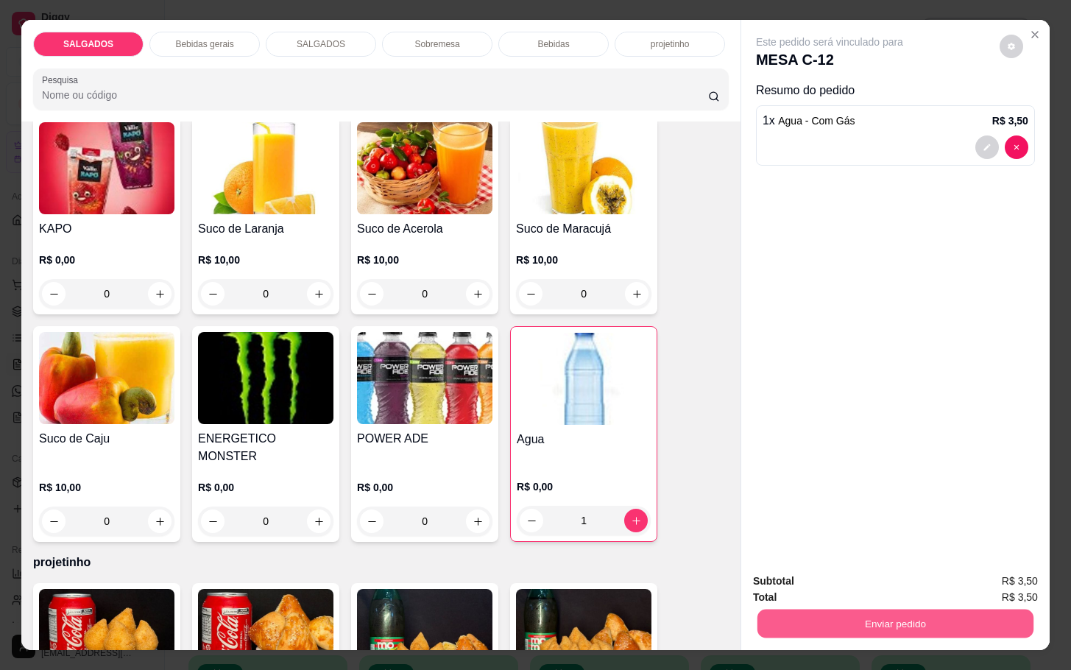
click at [839, 609] on button "Enviar pedido" at bounding box center [896, 623] width 276 height 29
click at [970, 584] on button "Enviar pedido" at bounding box center [997, 579] width 81 height 27
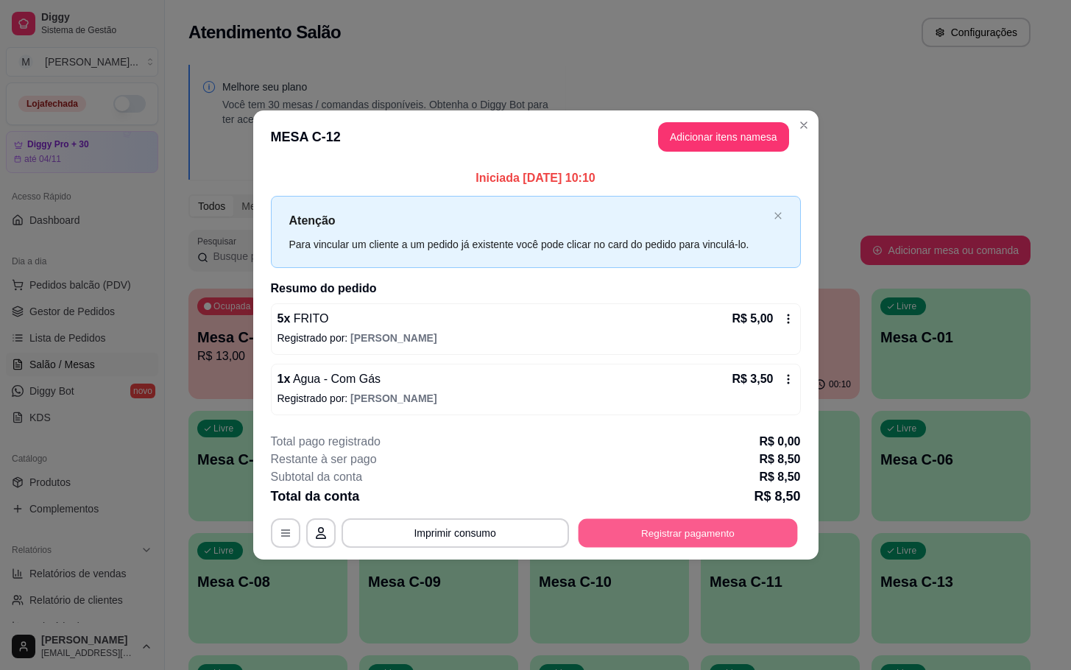
click at [674, 531] on button "Registrar pagamento" at bounding box center [687, 532] width 219 height 29
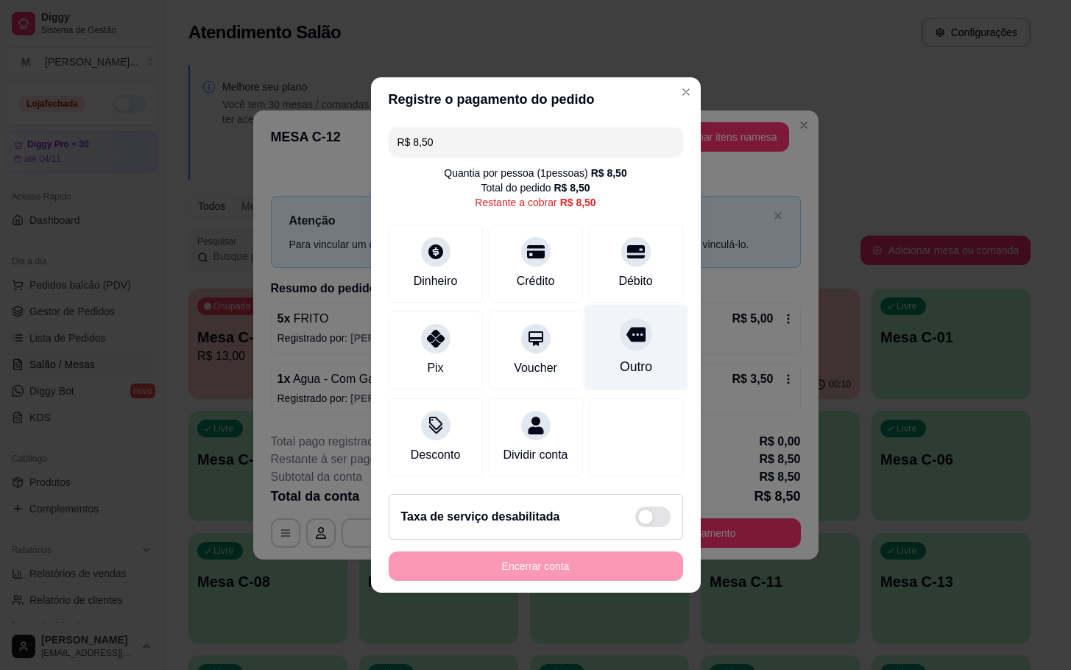
click at [615, 341] on div "Outro" at bounding box center [636, 348] width 104 height 86
type input "R$ 0,00"
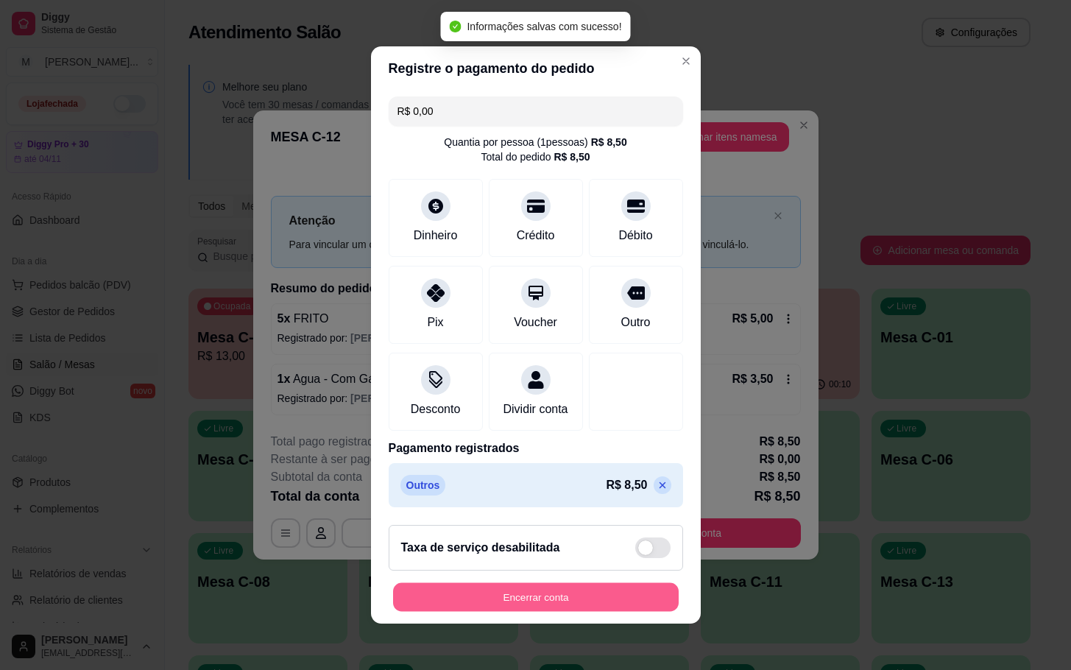
click at [614, 603] on button "Encerrar conta" at bounding box center [536, 597] width 286 height 29
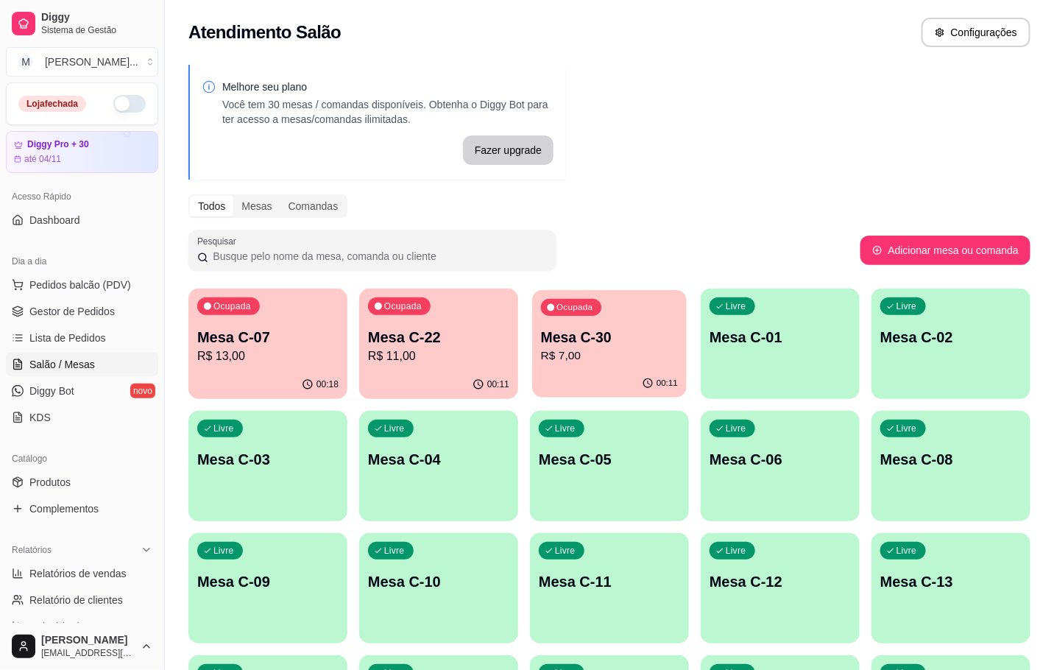
click at [626, 365] on div "Ocupada Mesa C-30 R$ 7,00" at bounding box center [609, 330] width 155 height 80
click at [418, 318] on div "Ocupada Mesa C-22 R$ 11,00" at bounding box center [438, 330] width 159 height 82
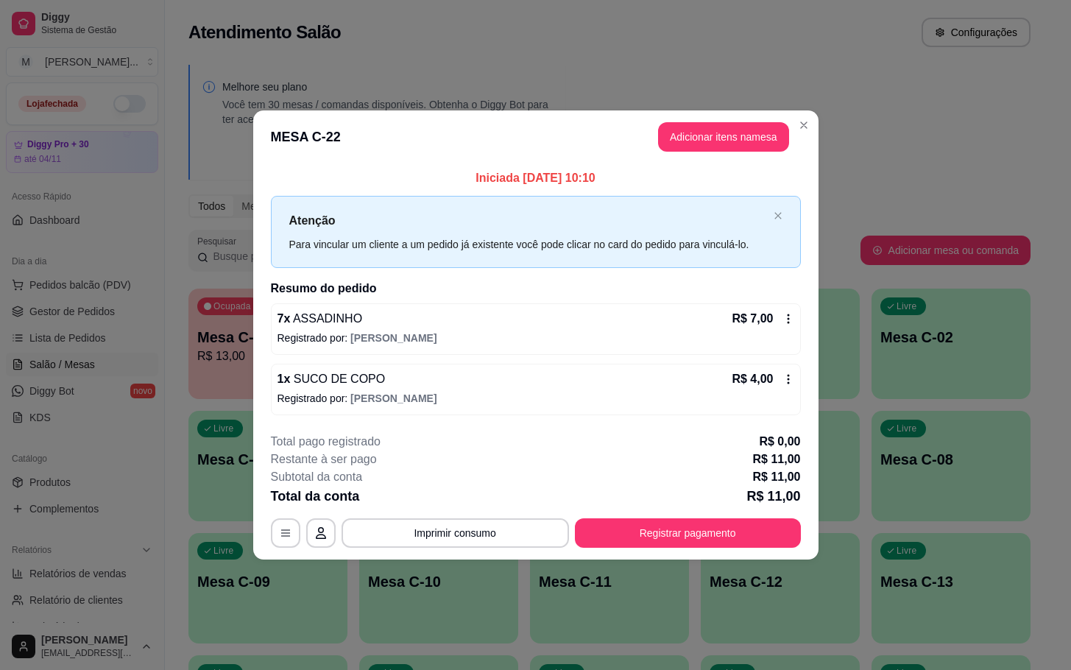
click at [630, 546] on footer "**********" at bounding box center [536, 490] width 566 height 138
click at [667, 526] on button "Registrar pagamento" at bounding box center [687, 532] width 219 height 29
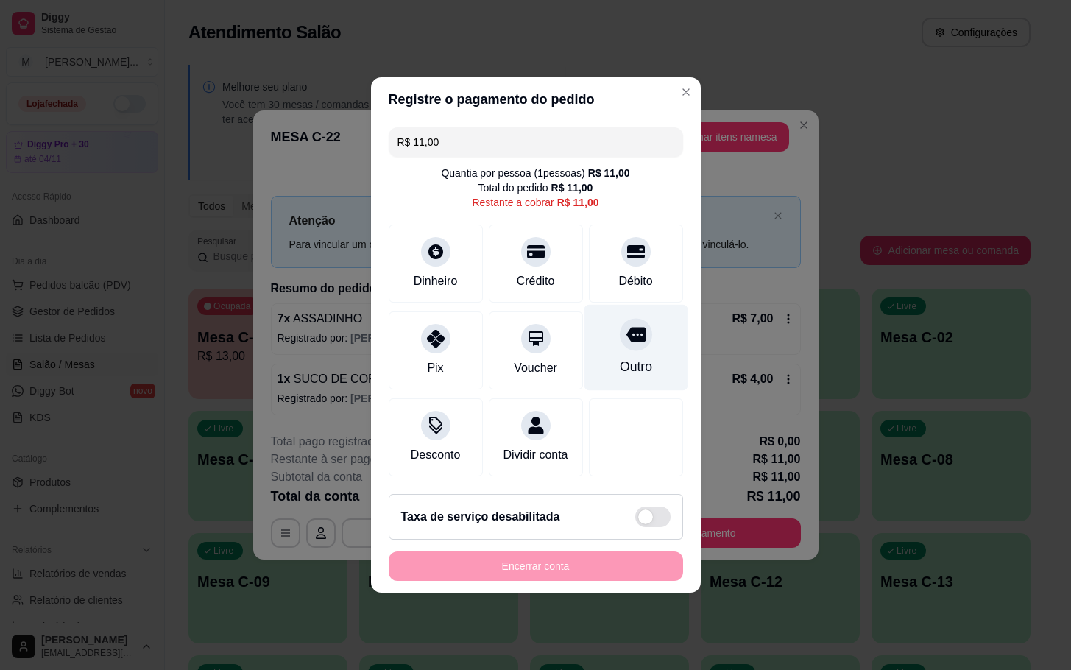
click at [619, 357] on div "Outro" at bounding box center [635, 366] width 32 height 19
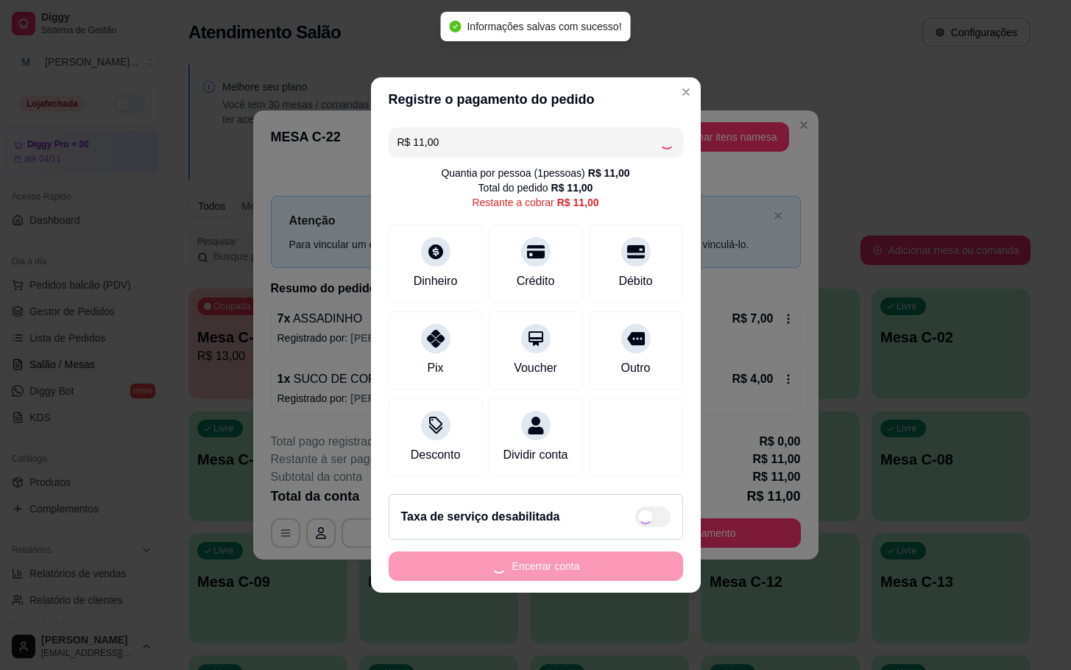
type input "R$ 0,00"
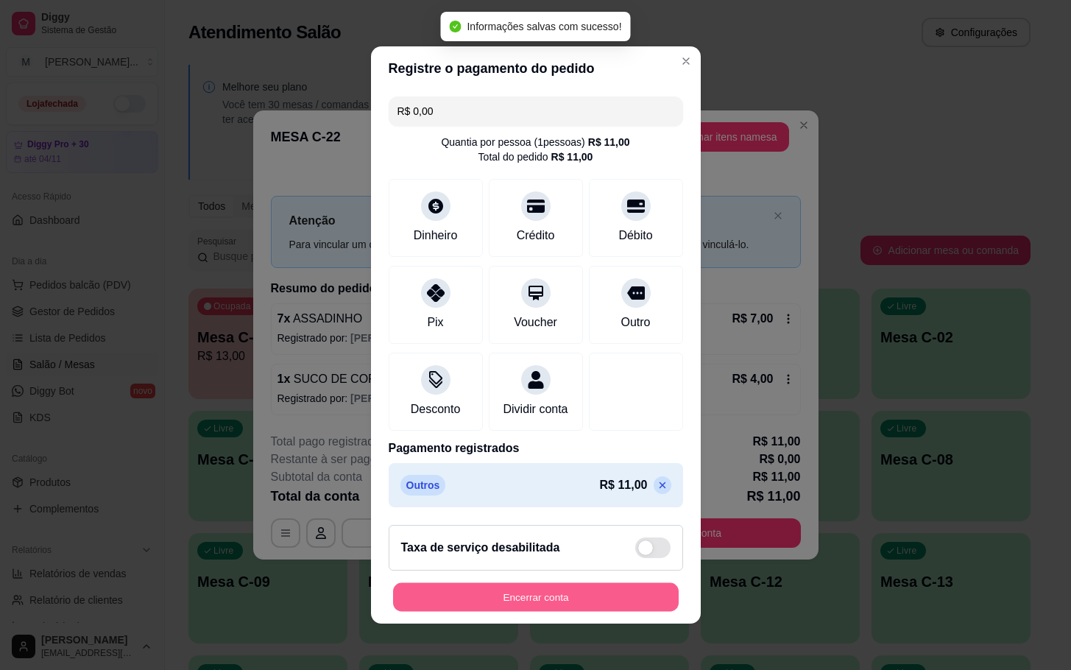
click at [551, 595] on button "Encerrar conta" at bounding box center [536, 597] width 286 height 29
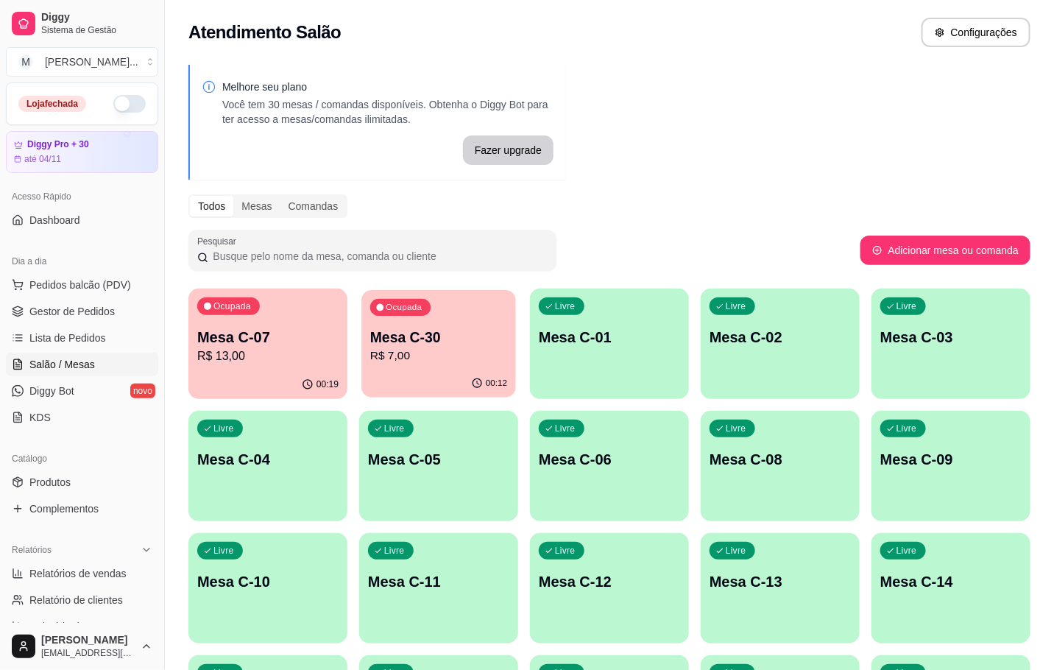
click at [396, 365] on div "Ocupada Mesa C-30 R$ 7,00" at bounding box center [439, 330] width 155 height 80
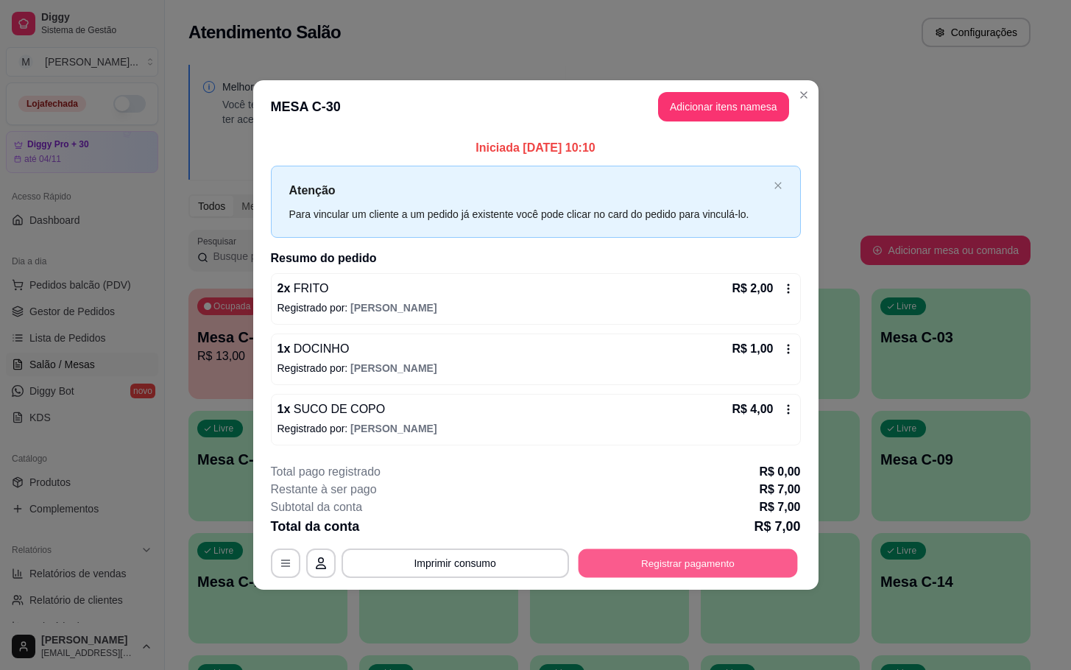
click at [736, 571] on button "Registrar pagamento" at bounding box center [687, 563] width 219 height 29
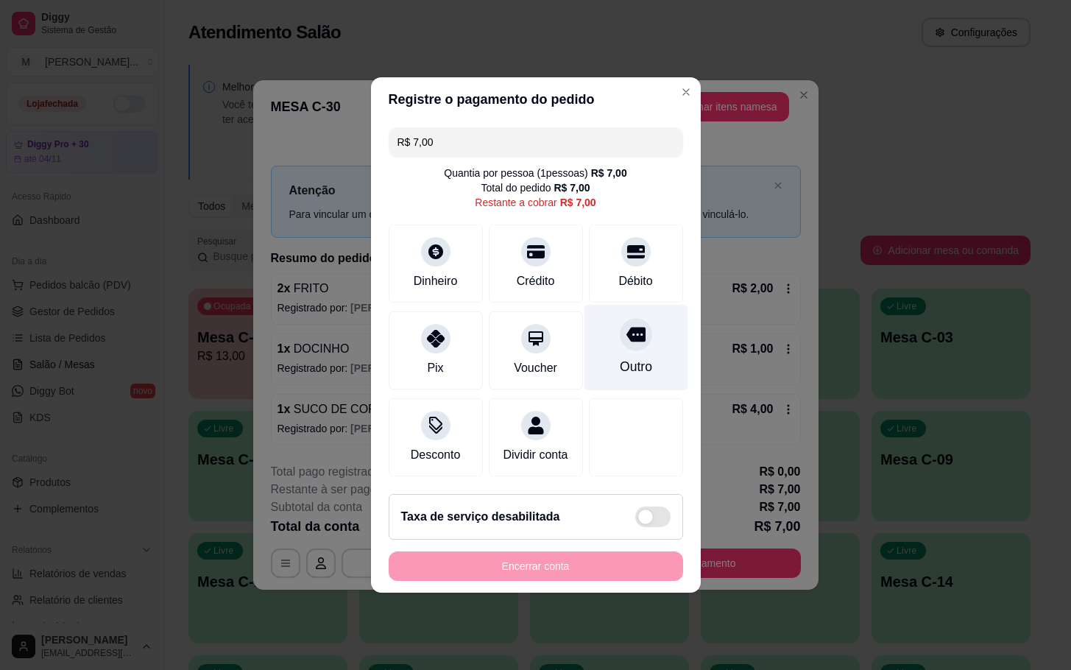
click at [632, 347] on div "Outro" at bounding box center [636, 348] width 104 height 86
type input "R$ 0,00"
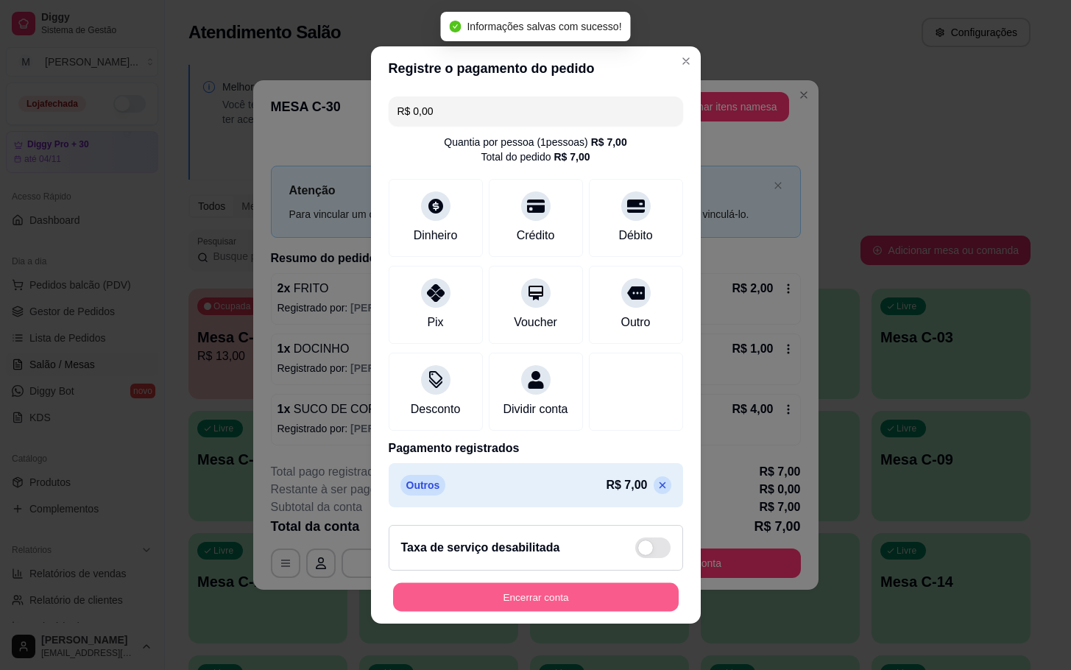
click at [608, 604] on button "Encerrar conta" at bounding box center [536, 597] width 286 height 29
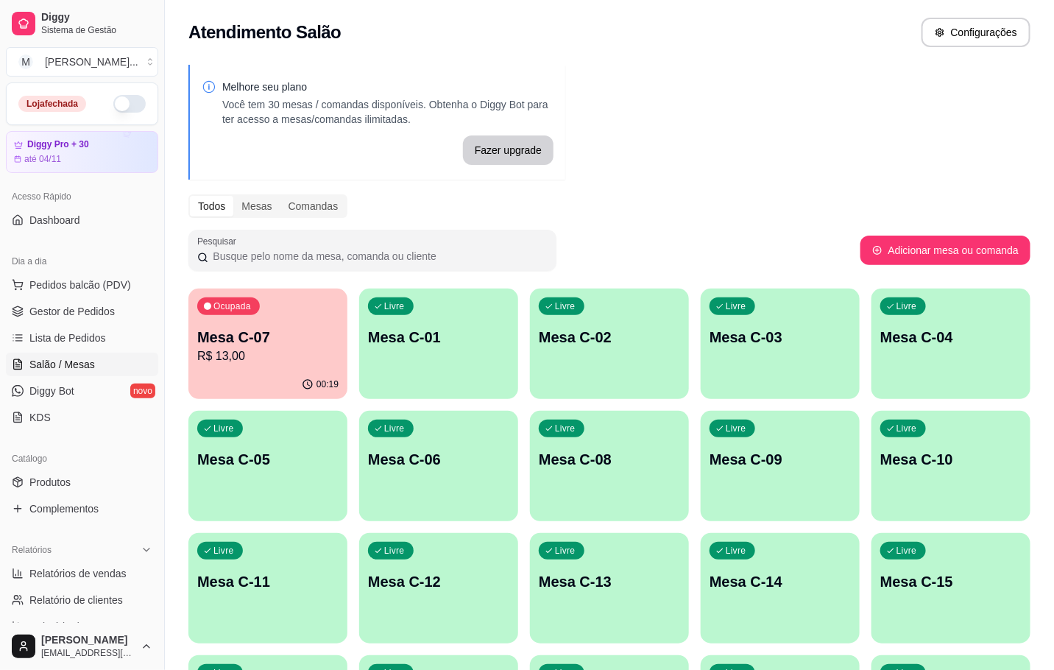
click at [223, 334] on p "Mesa C-07" at bounding box center [267, 337] width 141 height 21
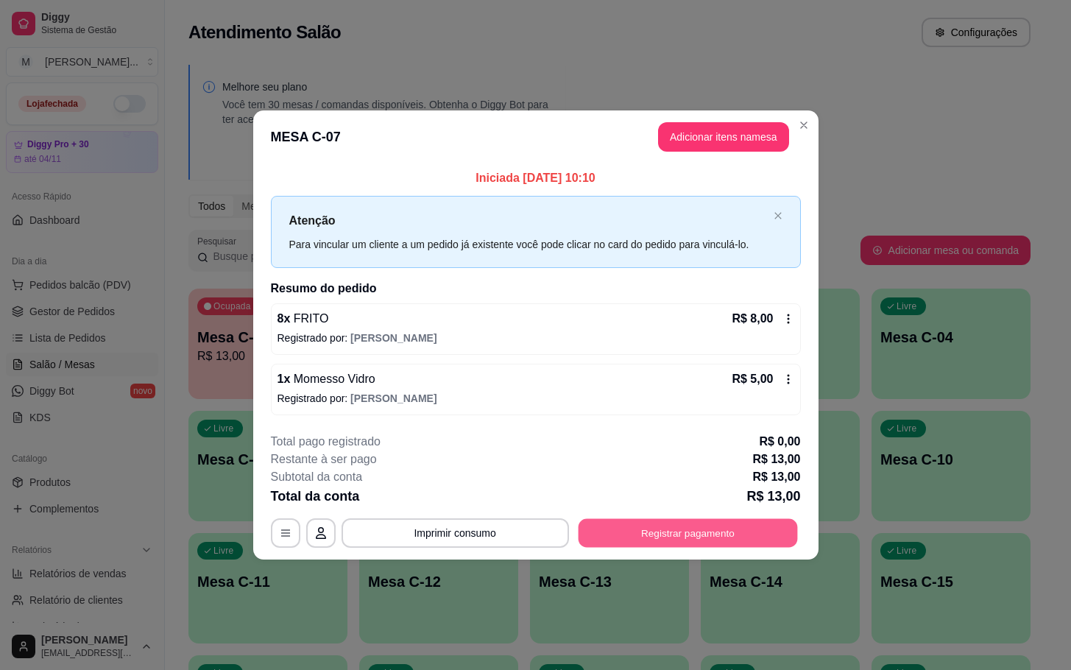
click at [652, 529] on button "Registrar pagamento" at bounding box center [687, 532] width 219 height 29
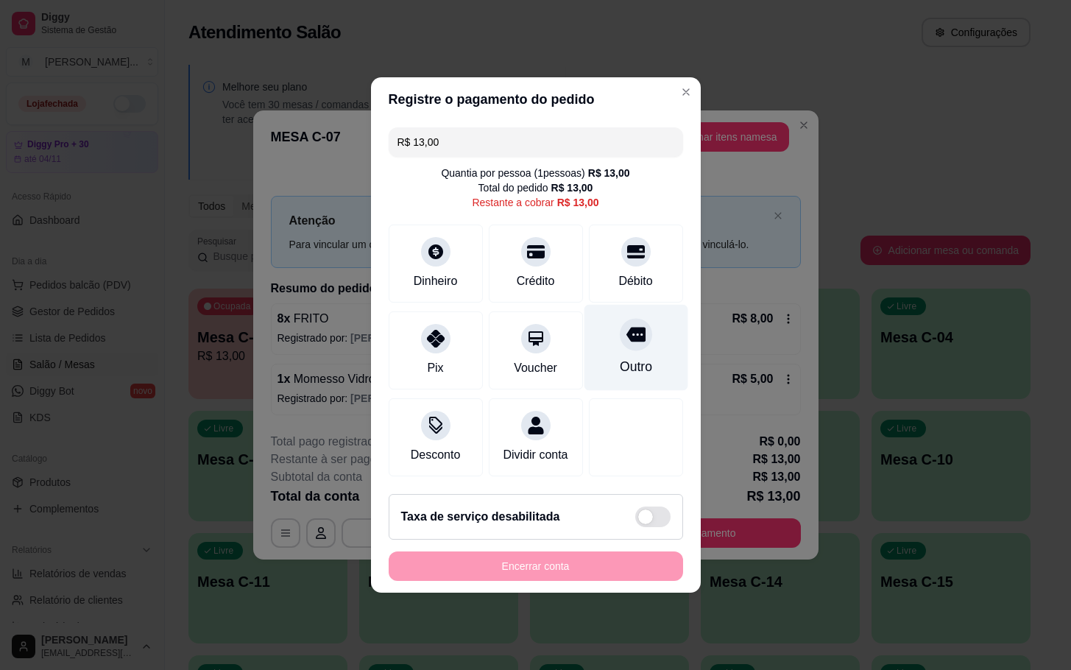
click at [620, 318] on div at bounding box center [636, 334] width 32 height 32
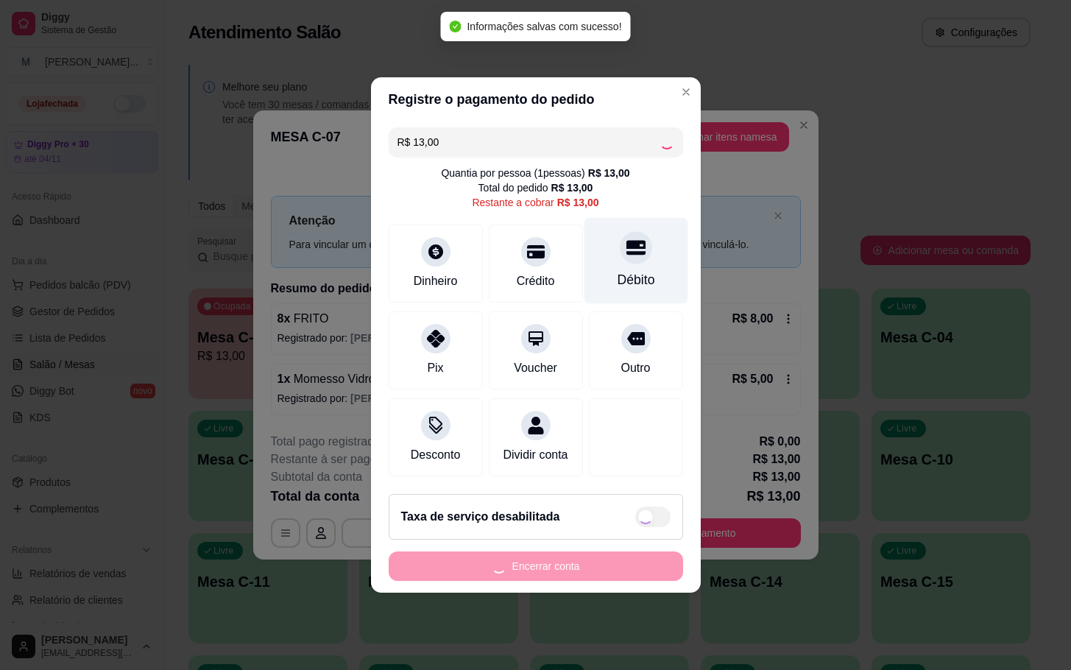
type input "R$ 0,00"
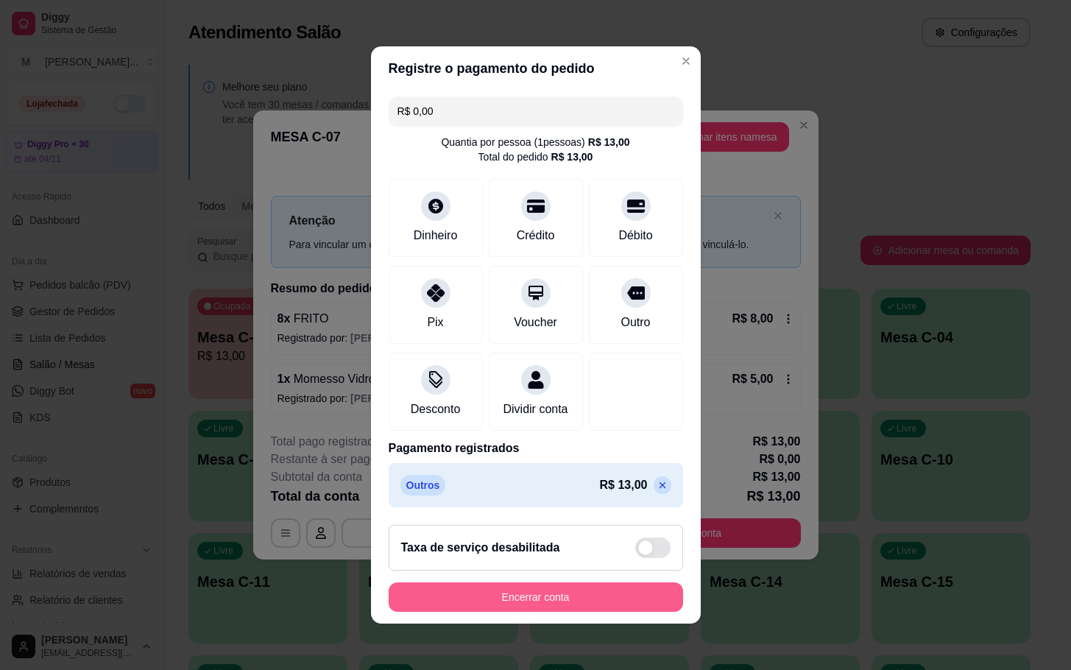
click at [566, 612] on button "Encerrar conta" at bounding box center [536, 596] width 295 height 29
